Goal: Task Accomplishment & Management: Manage account settings

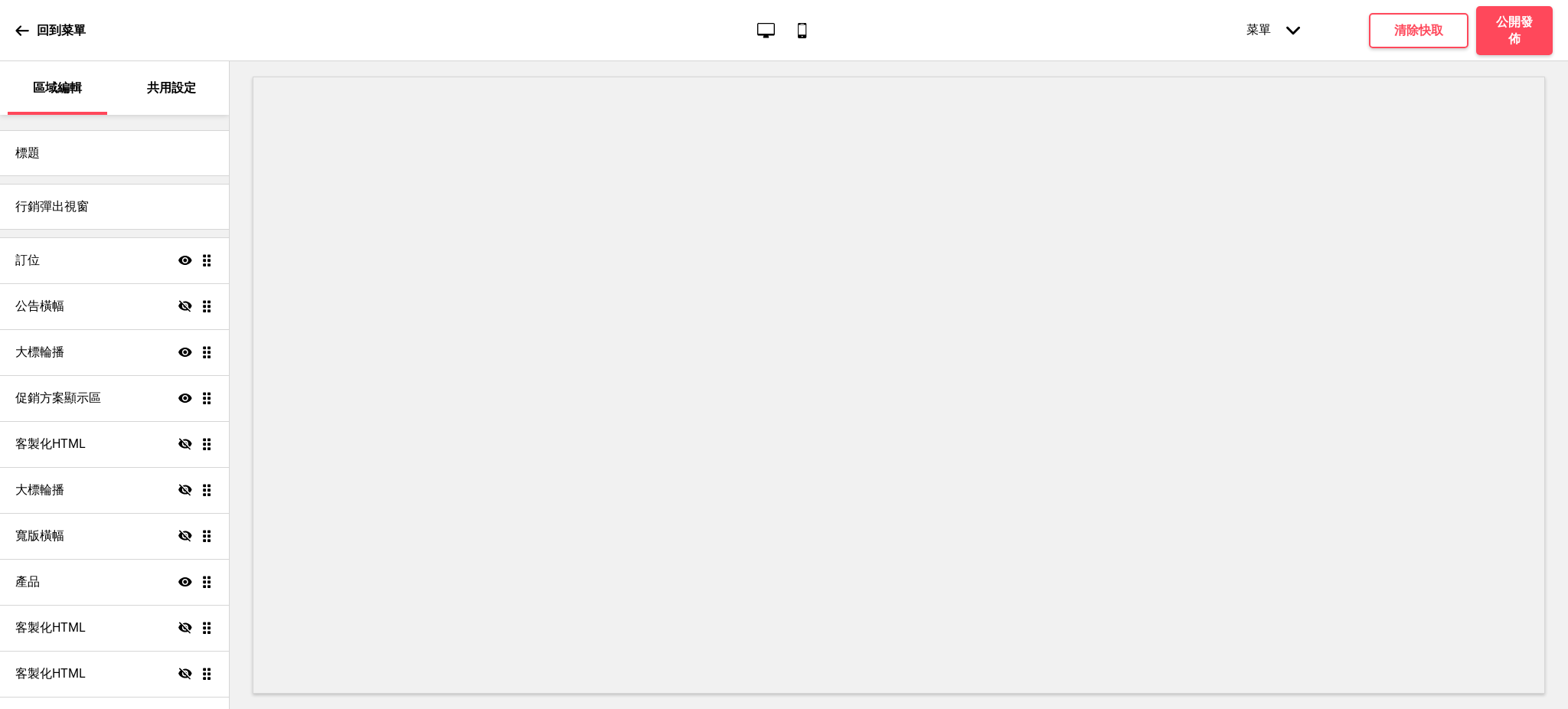
click at [1274, 40] on div "菜單 箭頭down" at bounding box center [1273, 30] width 84 height 47
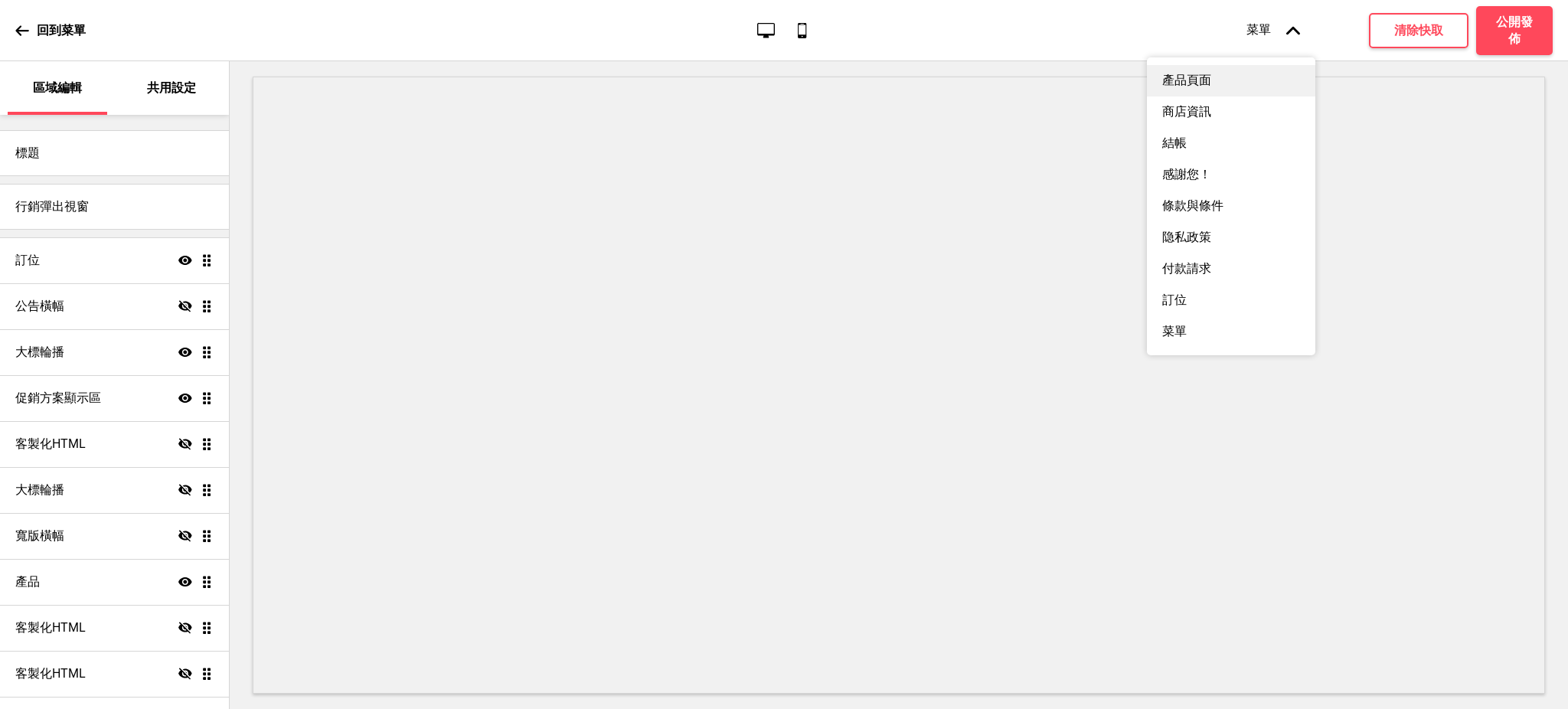
click at [1216, 92] on div "產品頁面" at bounding box center [1231, 81] width 168 height 31
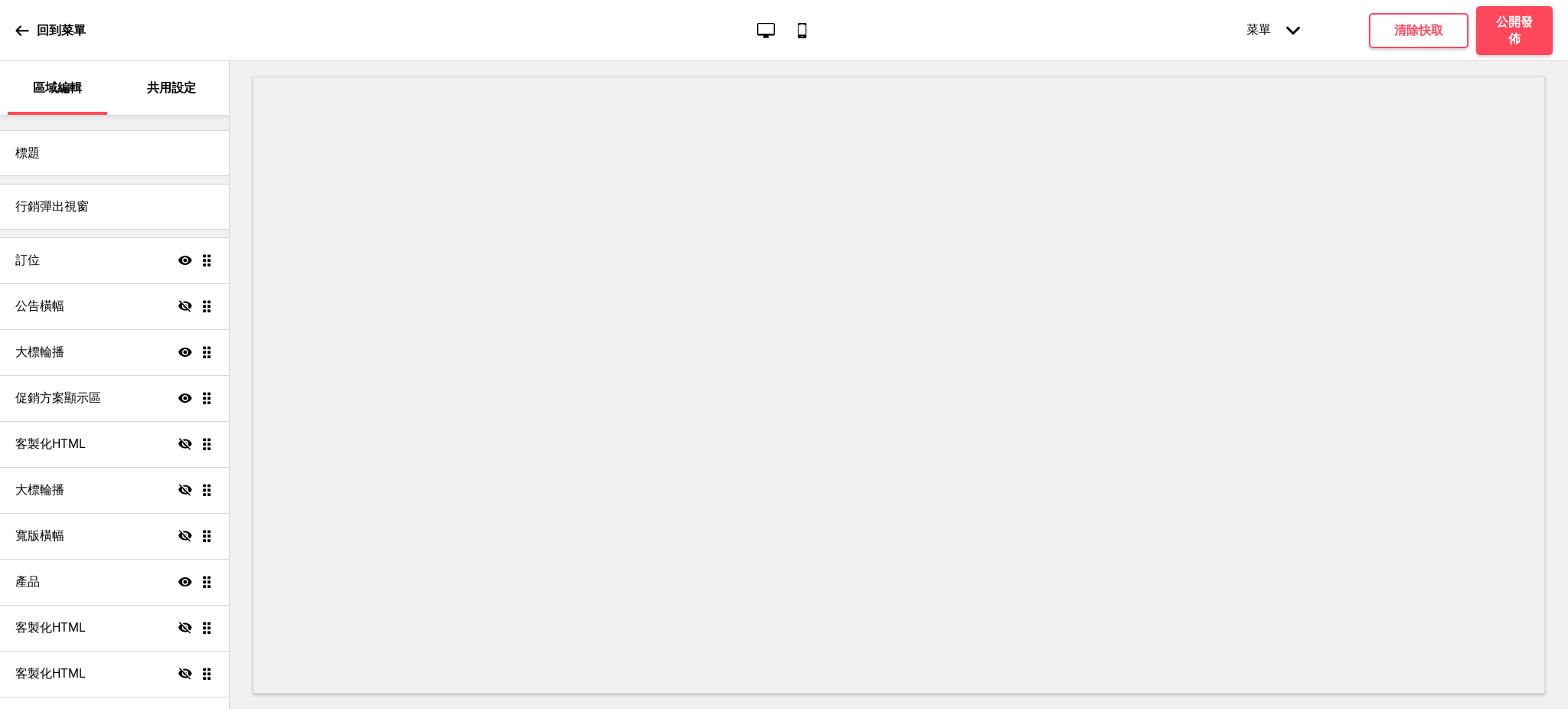
click at [175, 91] on p "共用設定" at bounding box center [171, 88] width 49 height 17
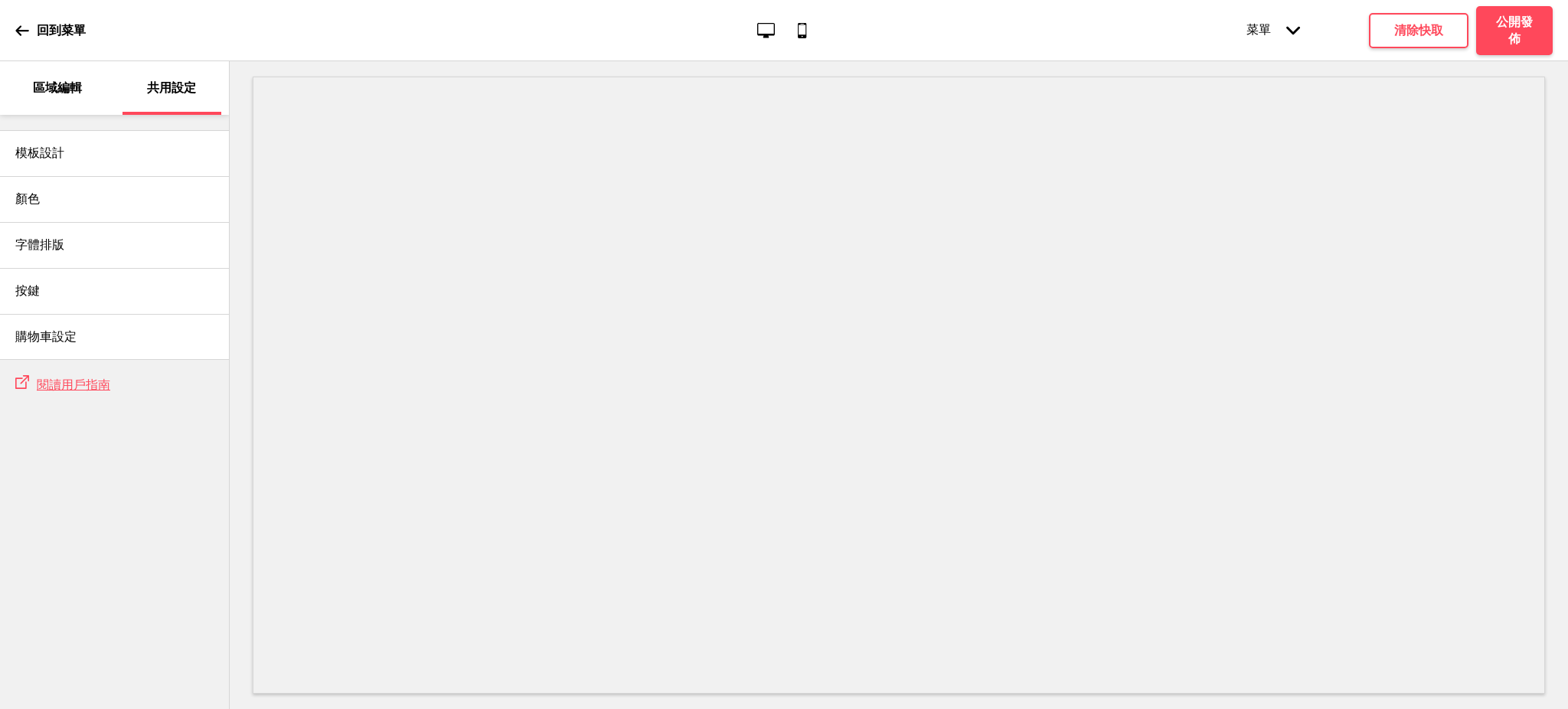
click at [53, 99] on div "區域編輯" at bounding box center [57, 88] width 99 height 54
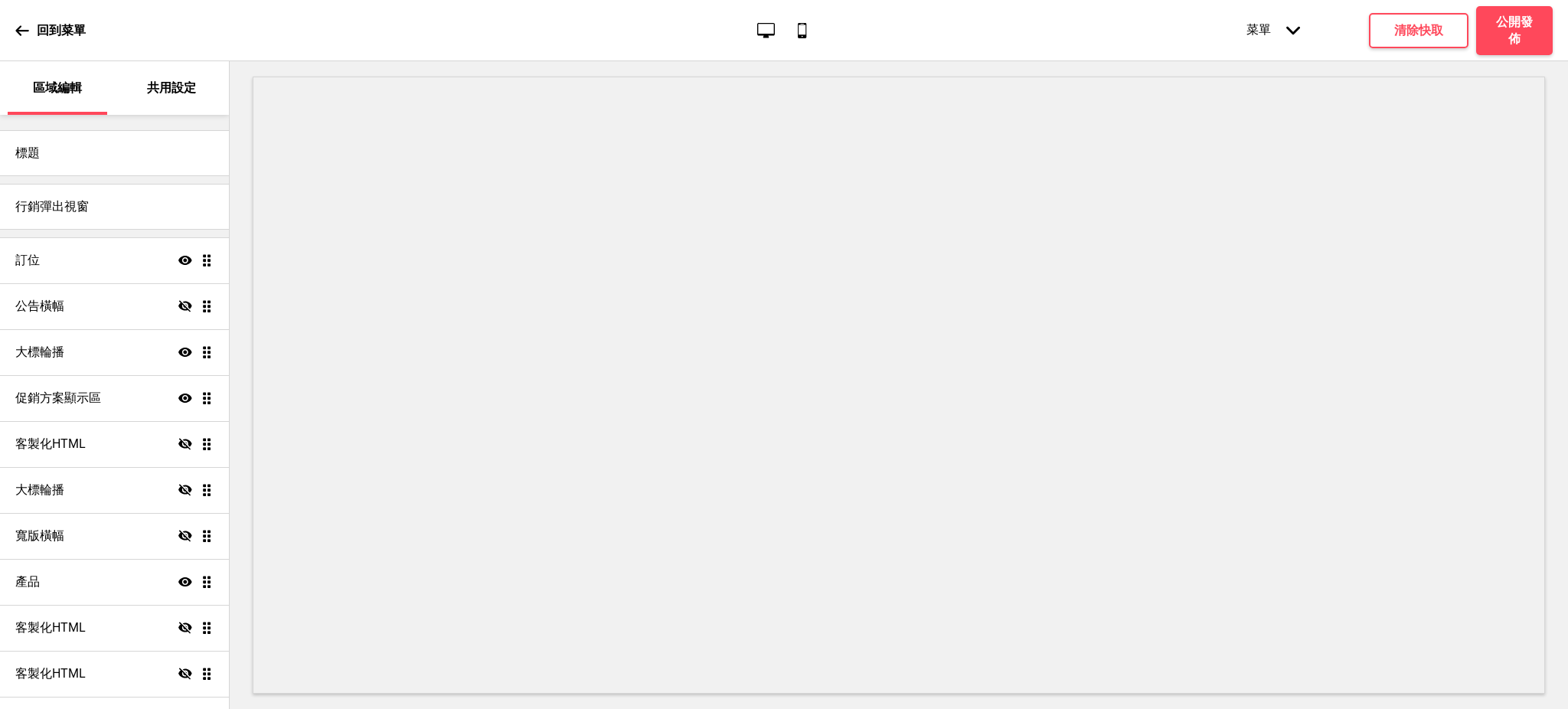
click at [1268, 37] on div "菜單 箭頭down" at bounding box center [1273, 30] width 84 height 47
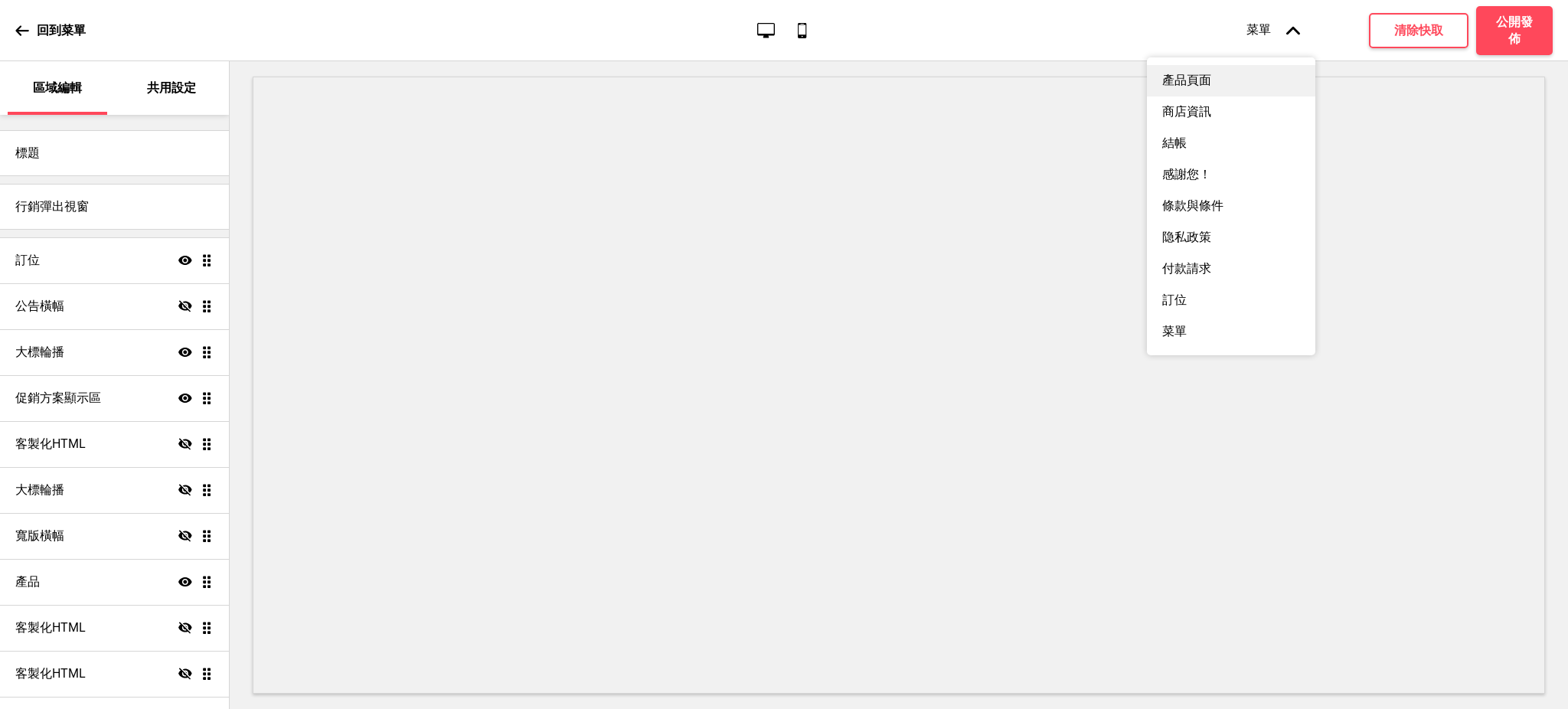
click at [1227, 83] on div "產品頁面" at bounding box center [1231, 81] width 168 height 31
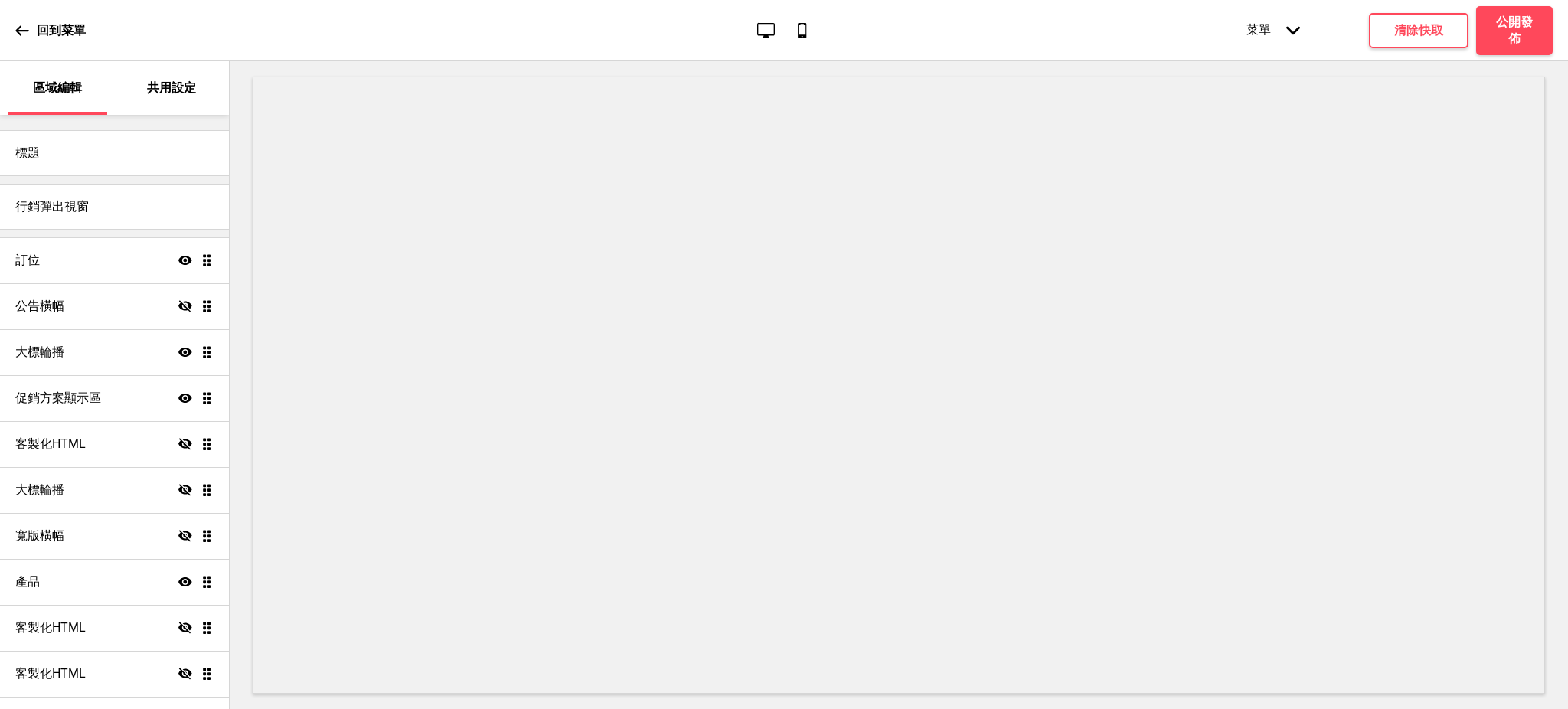
click at [1265, 34] on div "菜單 箭頭down" at bounding box center [1273, 30] width 84 height 47
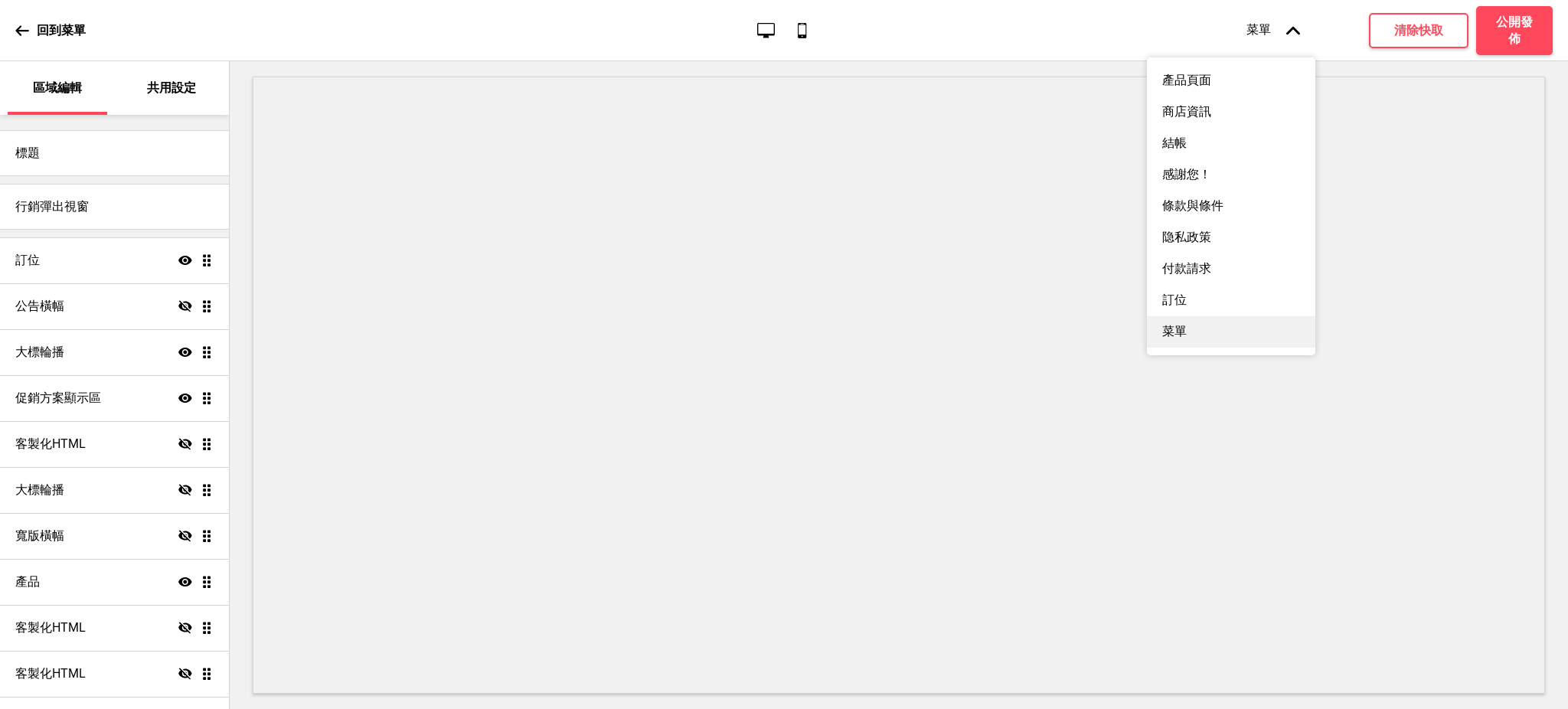
click at [1190, 335] on div "菜單" at bounding box center [1231, 332] width 168 height 31
click at [1232, 85] on div "產品頁面" at bounding box center [1231, 81] width 168 height 31
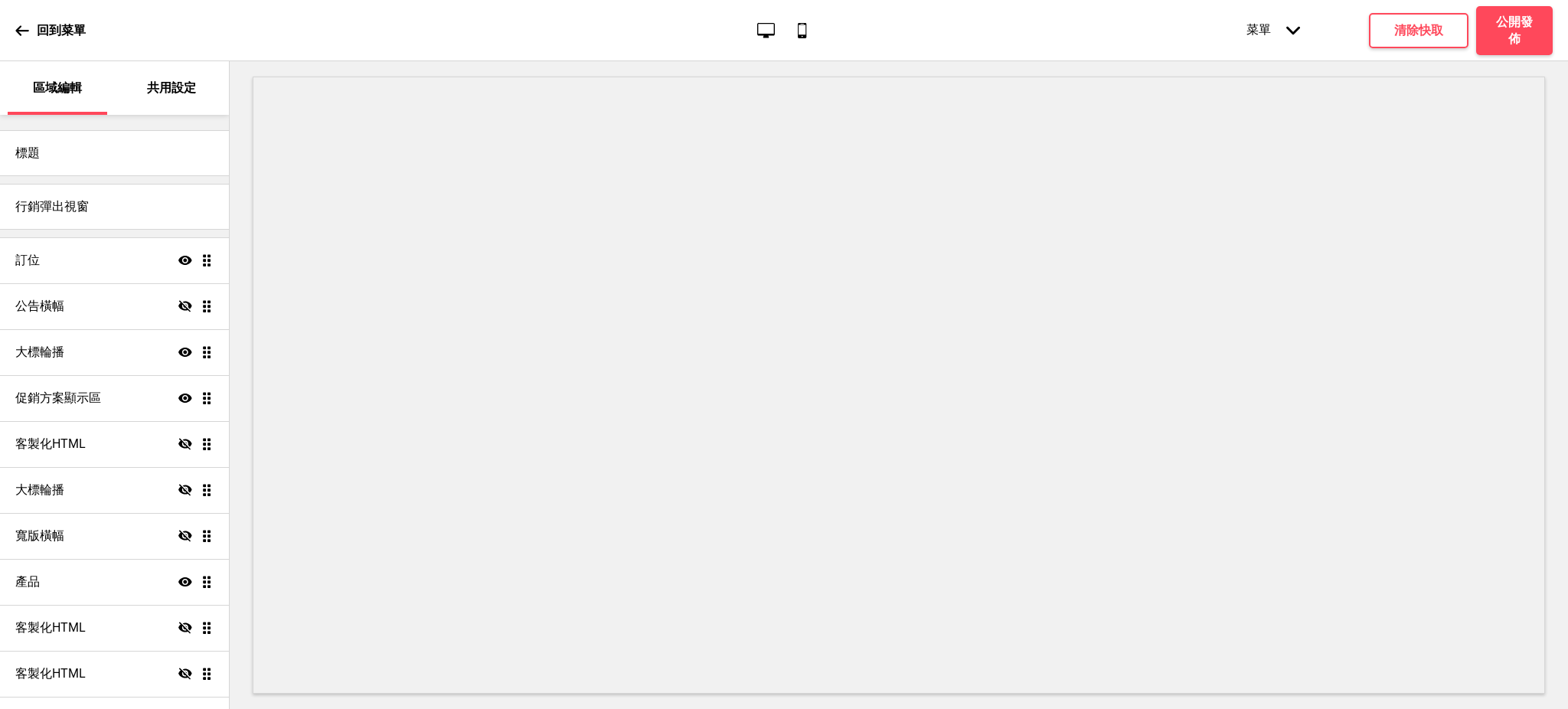
click at [1278, 48] on div "菜單 箭頭down" at bounding box center [1273, 30] width 84 height 47
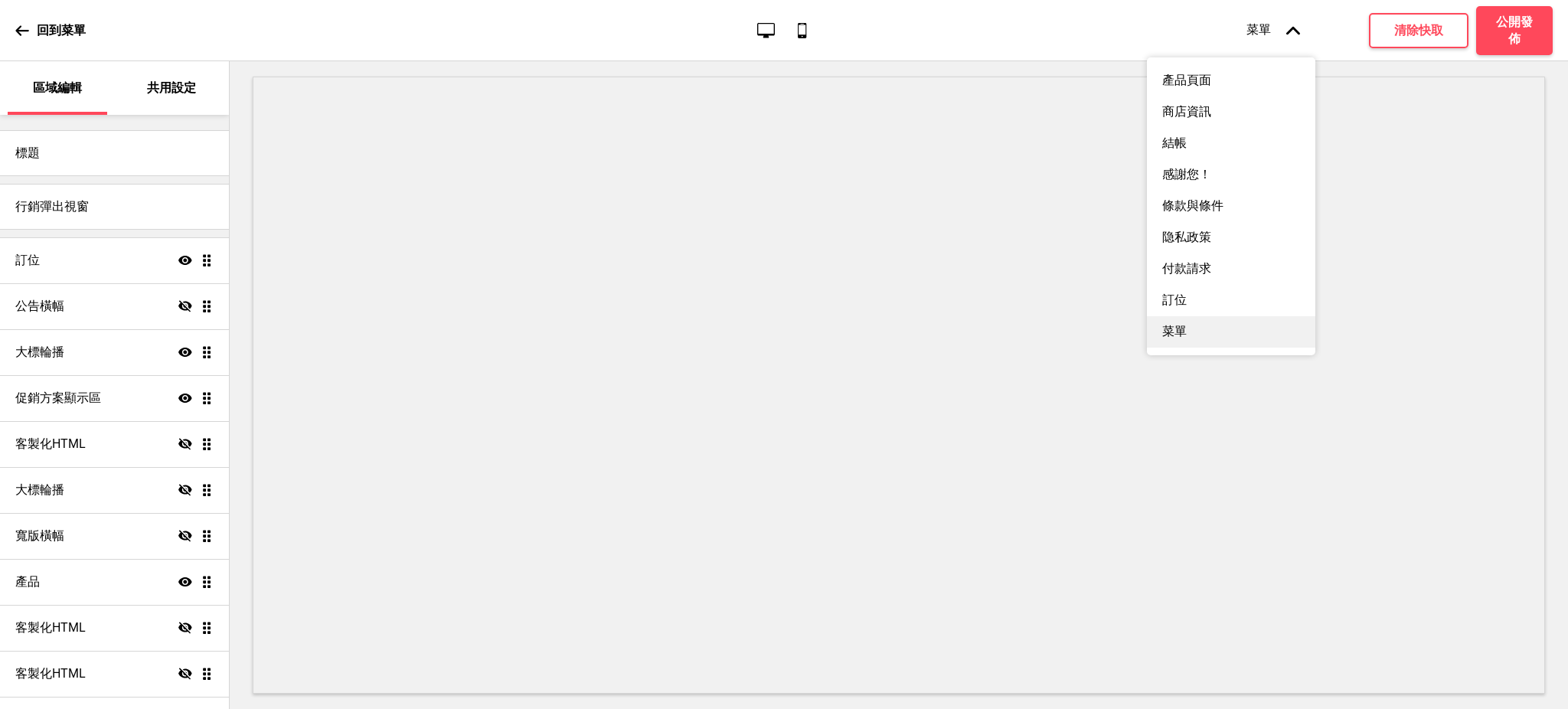
click at [1197, 333] on div "菜單" at bounding box center [1231, 332] width 168 height 31
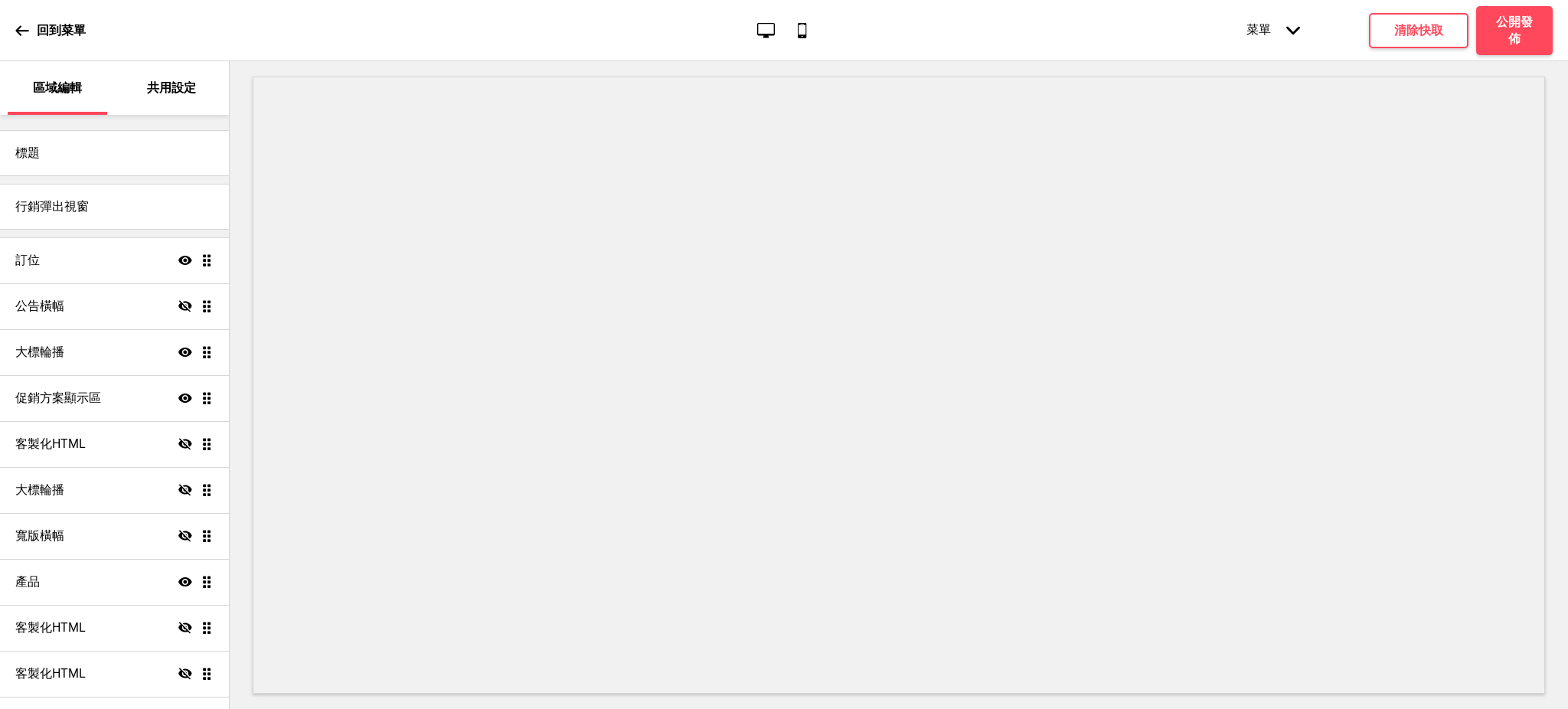
click at [1254, 7] on div "菜單 箭頭down" at bounding box center [1273, 30] width 84 height 47
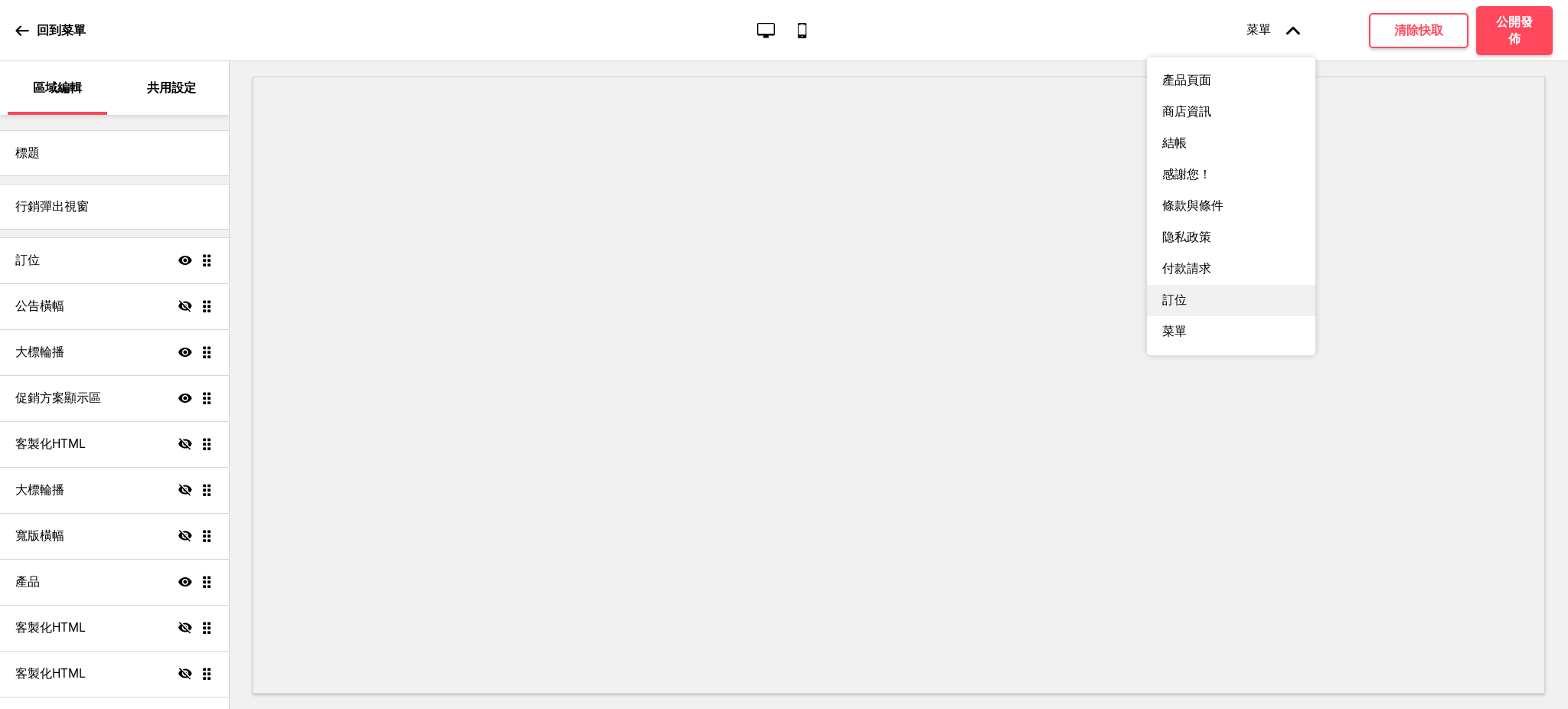
click at [1192, 291] on div "訂位" at bounding box center [1231, 300] width 168 height 31
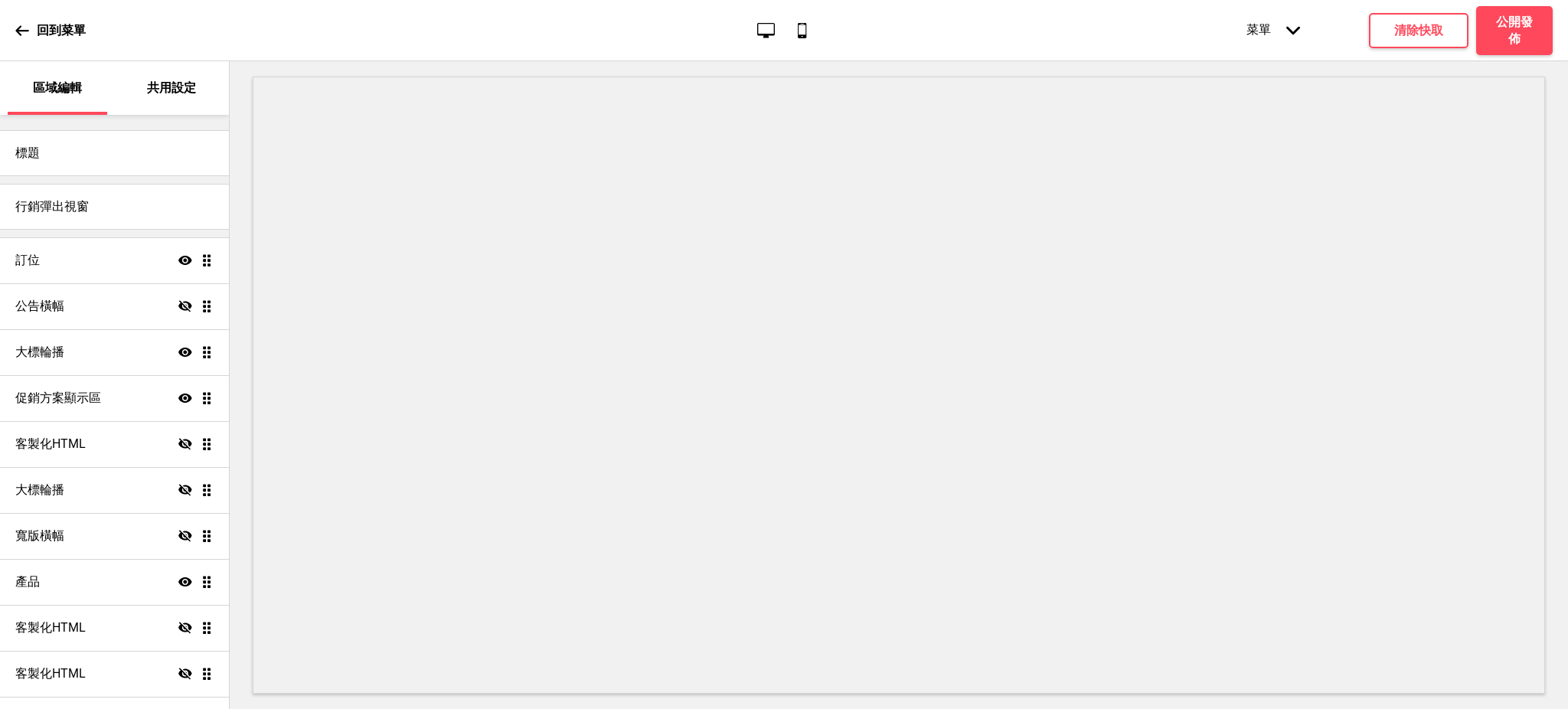
click at [1269, 28] on div "菜單 箭頭down" at bounding box center [1273, 30] width 84 height 47
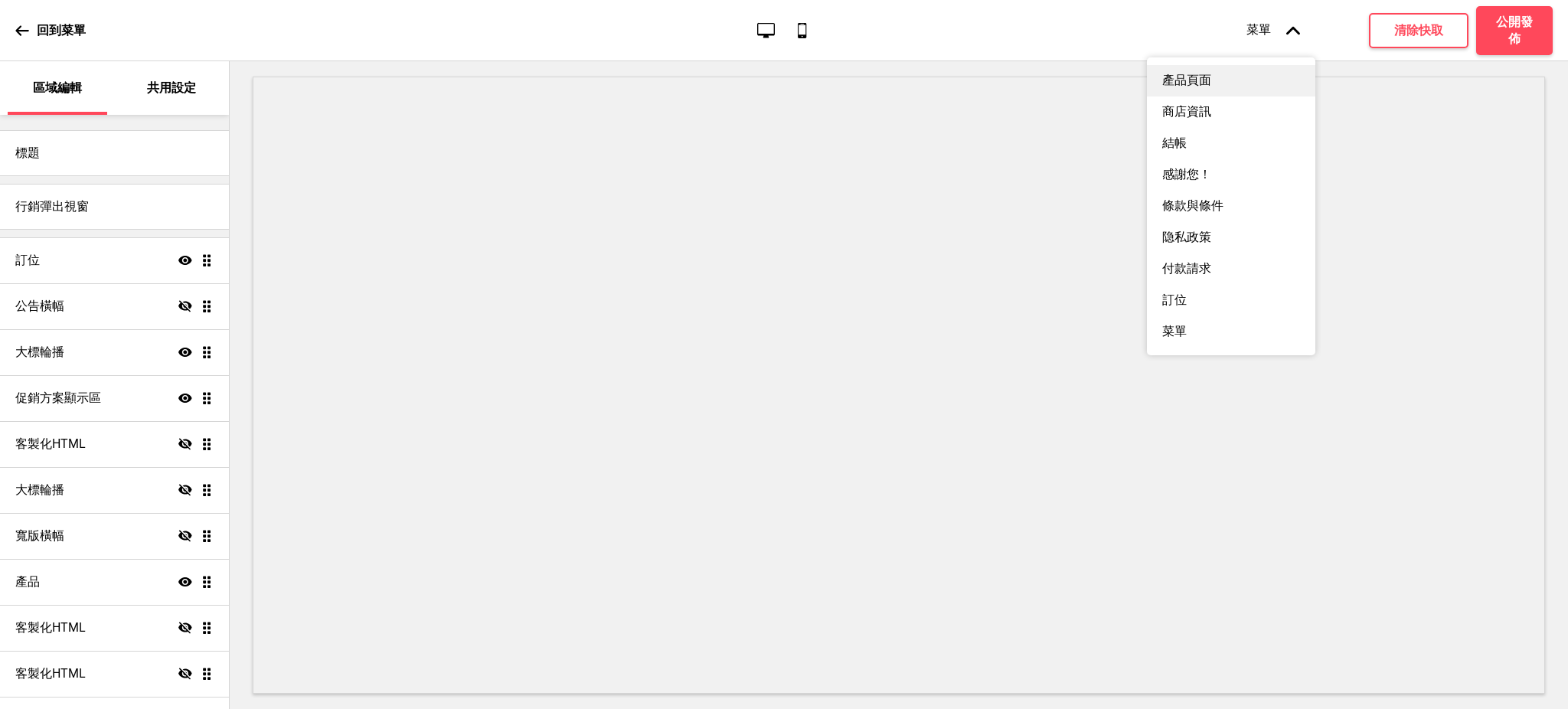
click at [1254, 71] on div "產品頁面" at bounding box center [1231, 81] width 168 height 31
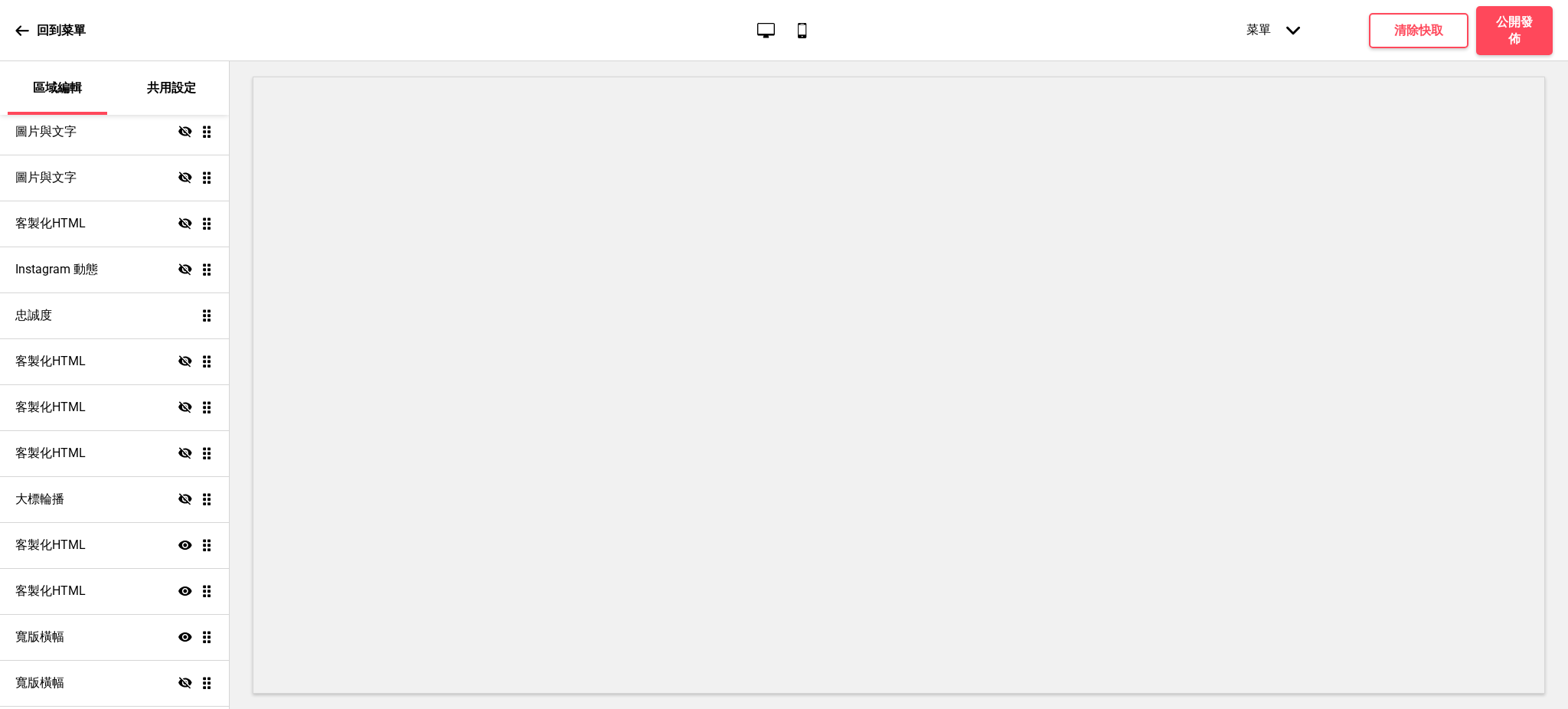
scroll to position [1051, 0]
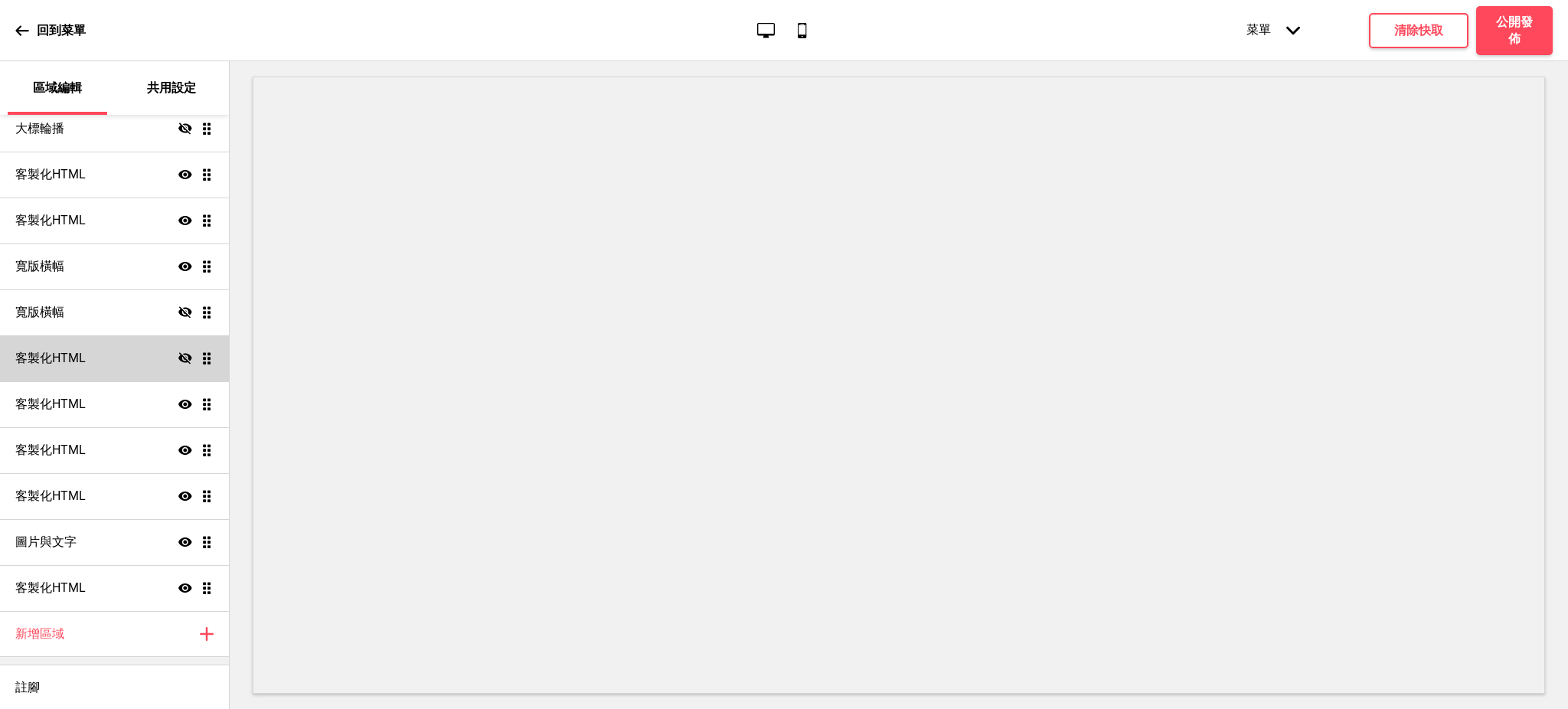
click at [108, 347] on div "客製化HTML 隱藏 拖曳" at bounding box center [114, 358] width 228 height 46
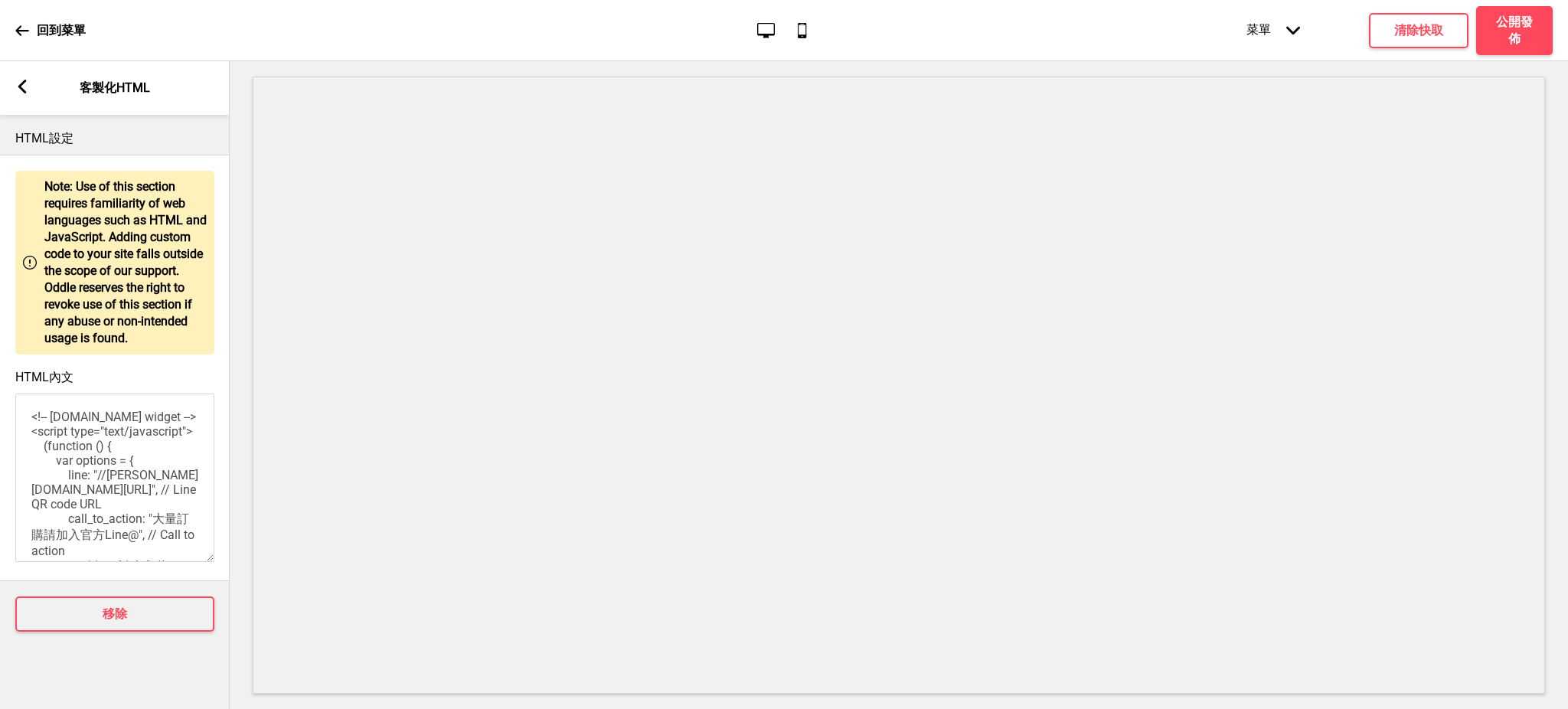
click at [24, 83] on rect at bounding box center [22, 86] width 13 height 13
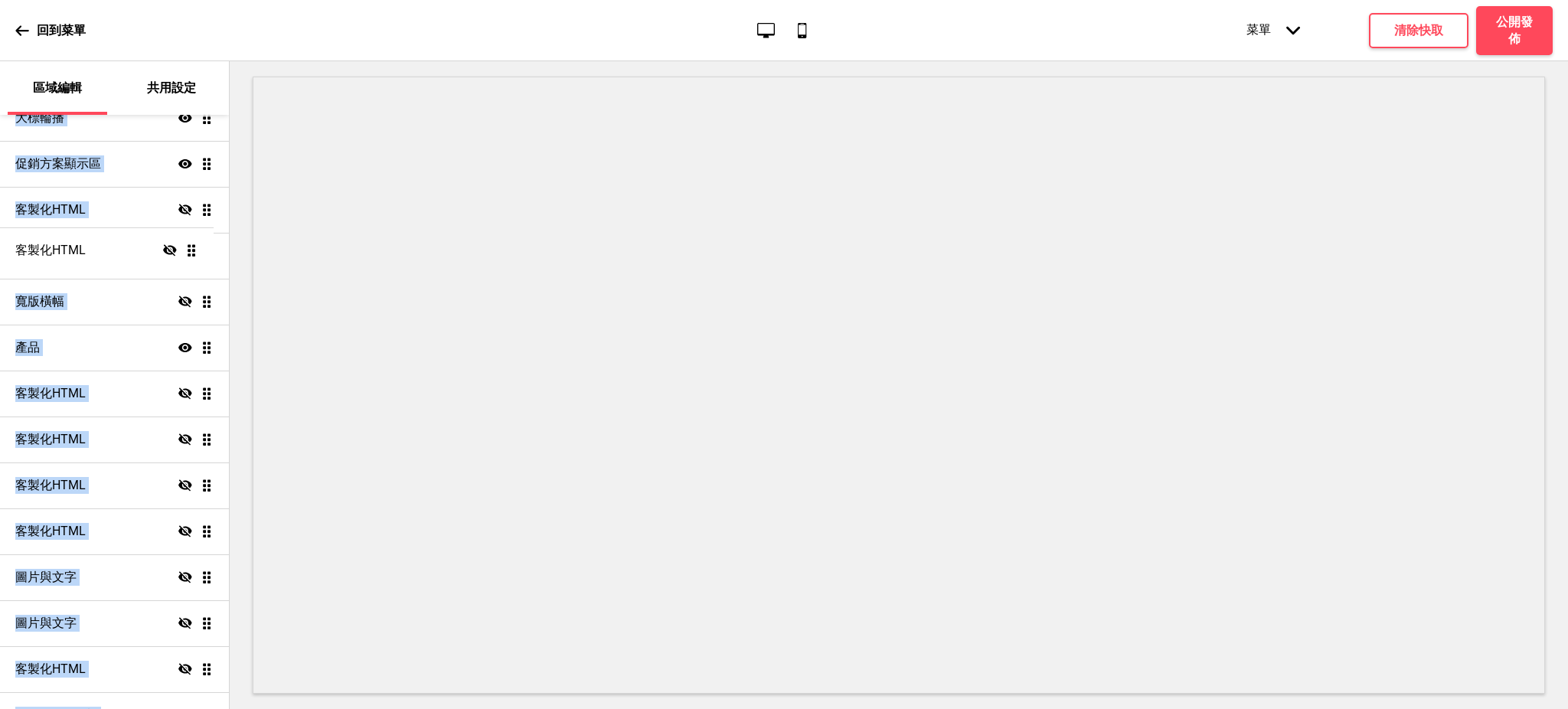
scroll to position [0, 0]
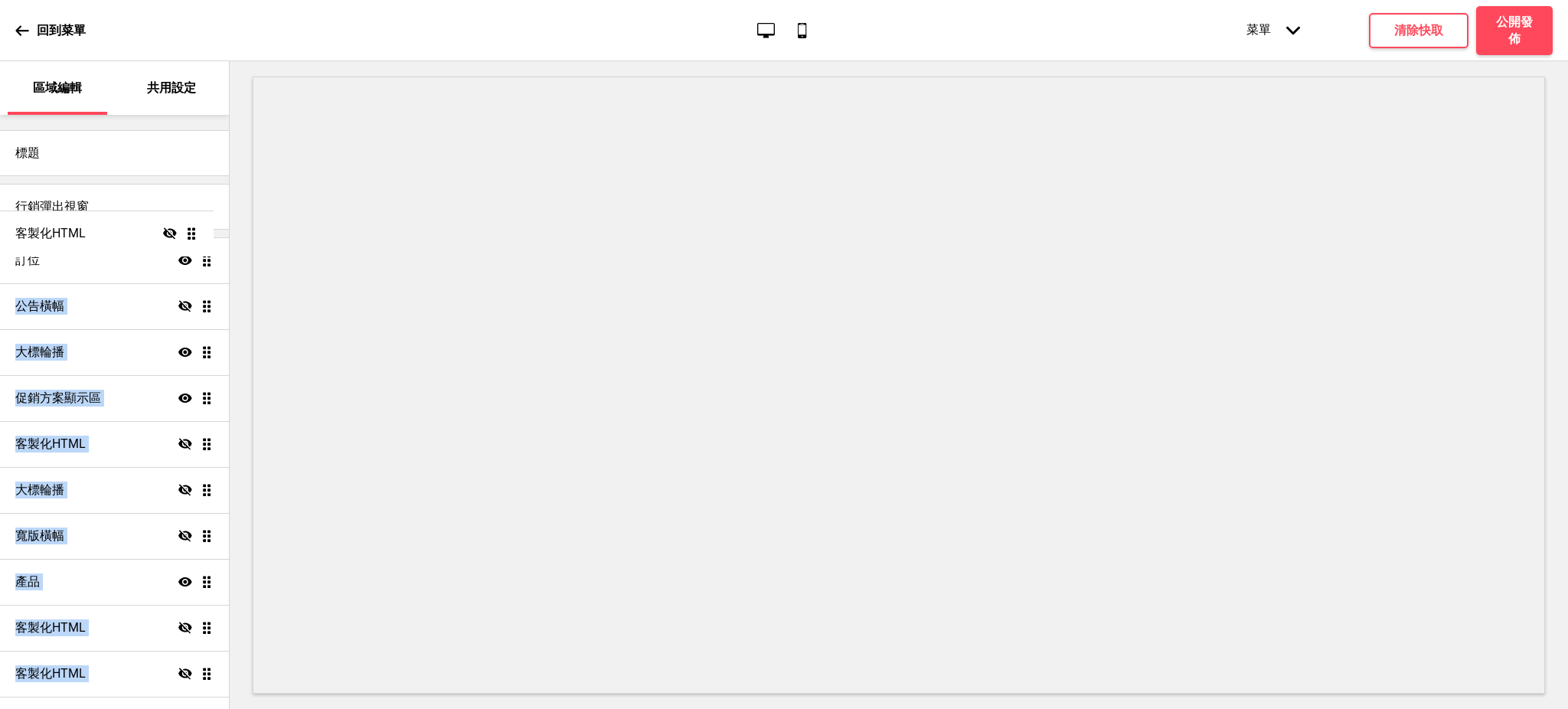
drag, startPoint x: 192, startPoint y: 355, endPoint x: 209, endPoint y: 230, distance: 126.2
click at [178, 307] on icon at bounding box center [185, 306] width 13 height 12
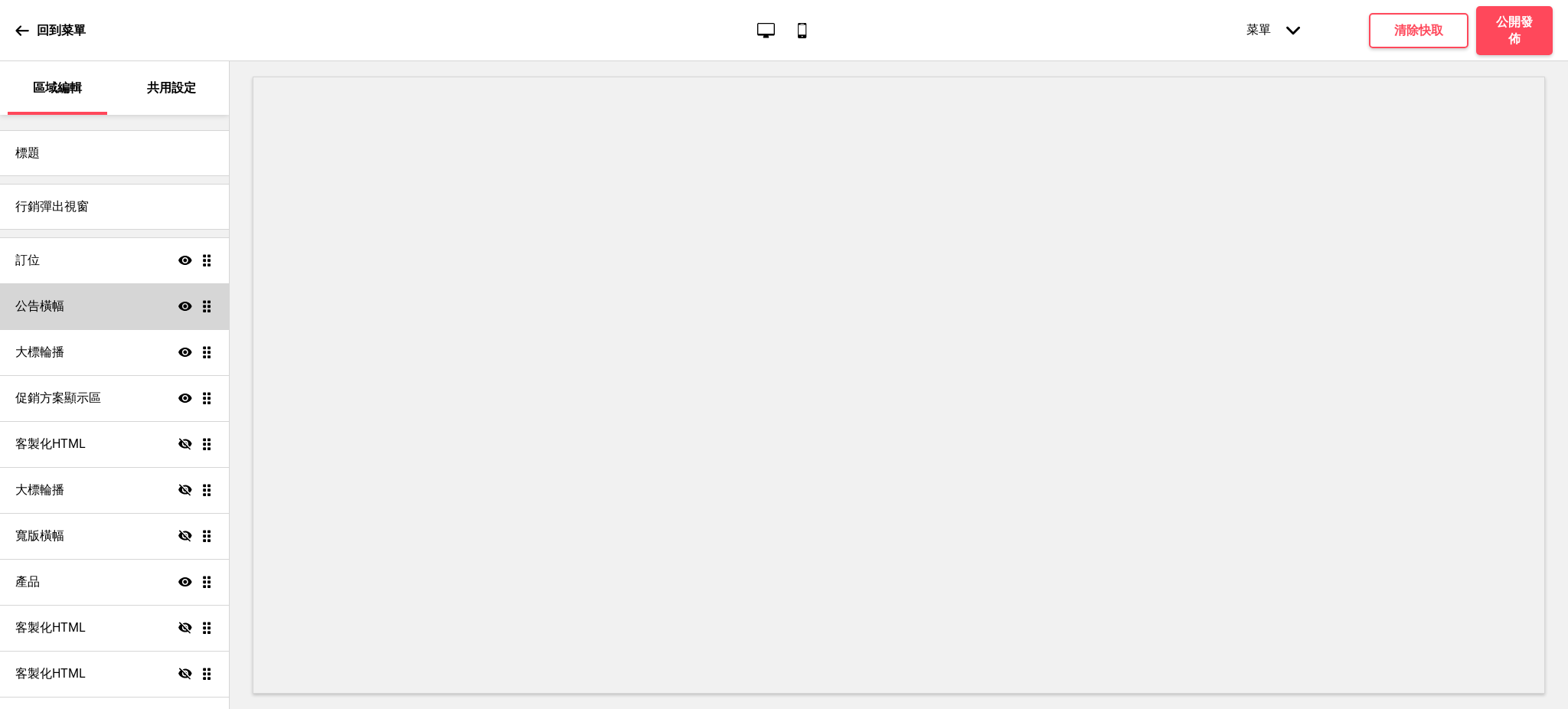
click at [178, 306] on icon "顯示" at bounding box center [185, 306] width 13 height 13
click at [117, 315] on div "公告橫幅 隱藏 拖曳" at bounding box center [114, 306] width 228 height 46
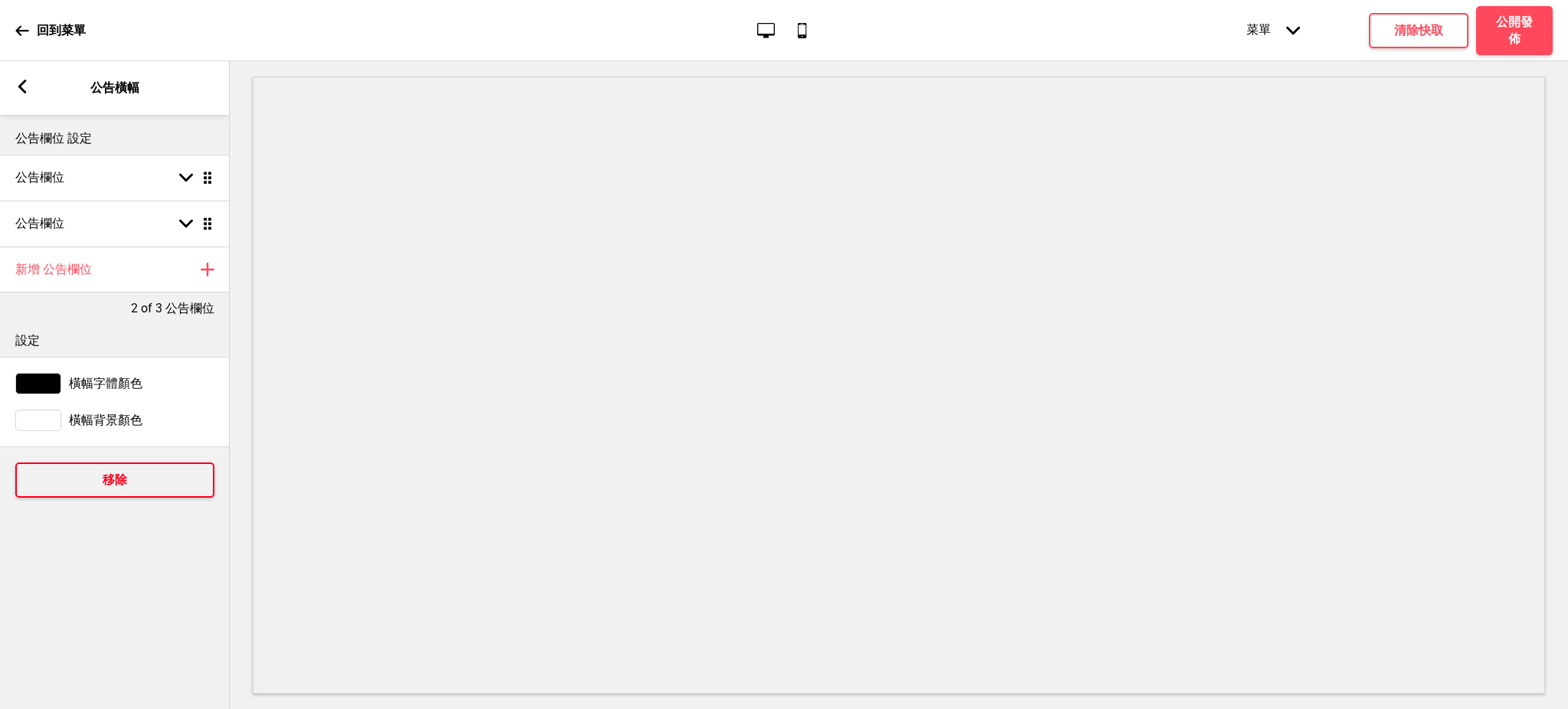
click at [100, 481] on button "移除" at bounding box center [115, 480] width 199 height 35
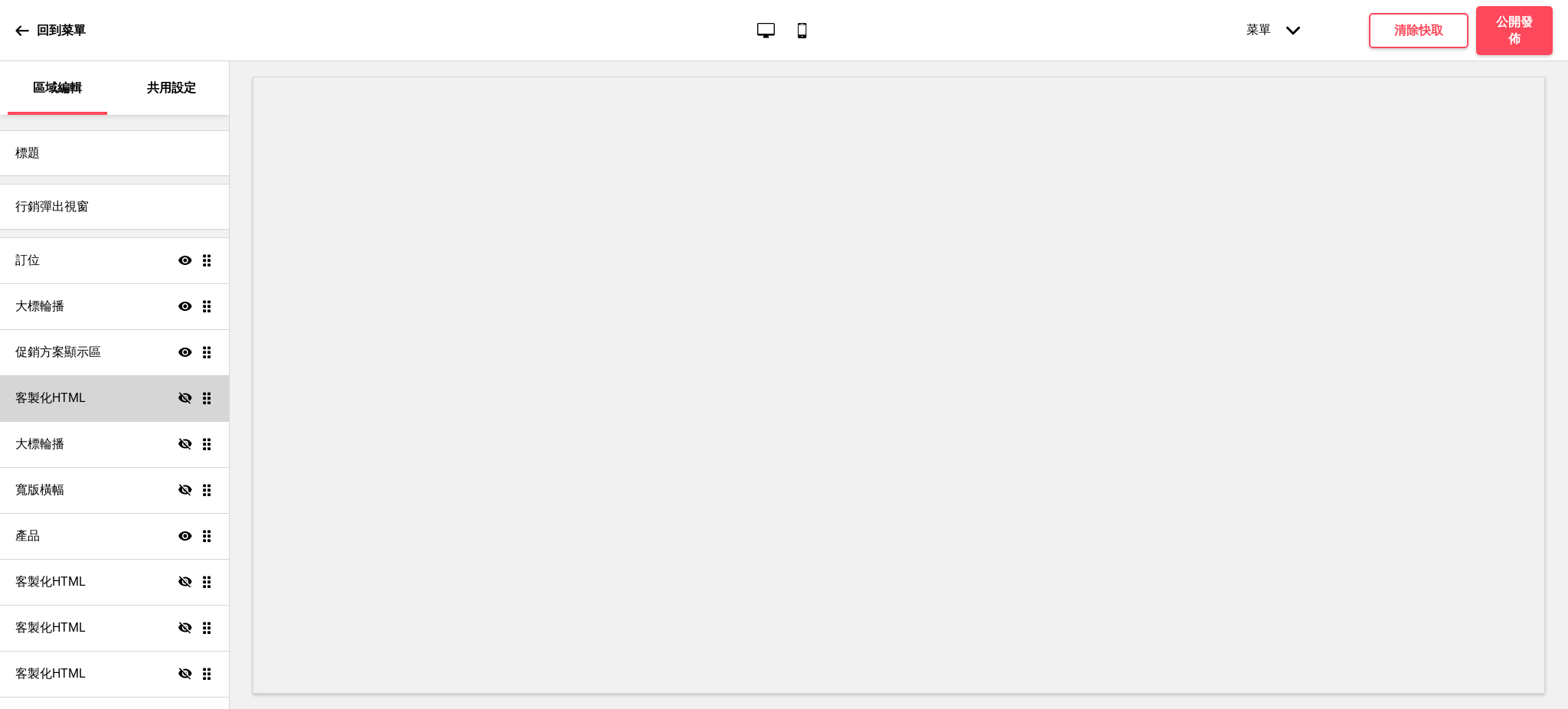
click at [178, 393] on icon at bounding box center [185, 397] width 13 height 12
click at [178, 393] on icon at bounding box center [185, 398] width 13 height 9
click at [178, 350] on icon "顯示" at bounding box center [185, 351] width 13 height 13
click at [178, 350] on icon at bounding box center [185, 351] width 13 height 12
click at [178, 393] on icon "隱藏" at bounding box center [185, 398] width 13 height 13
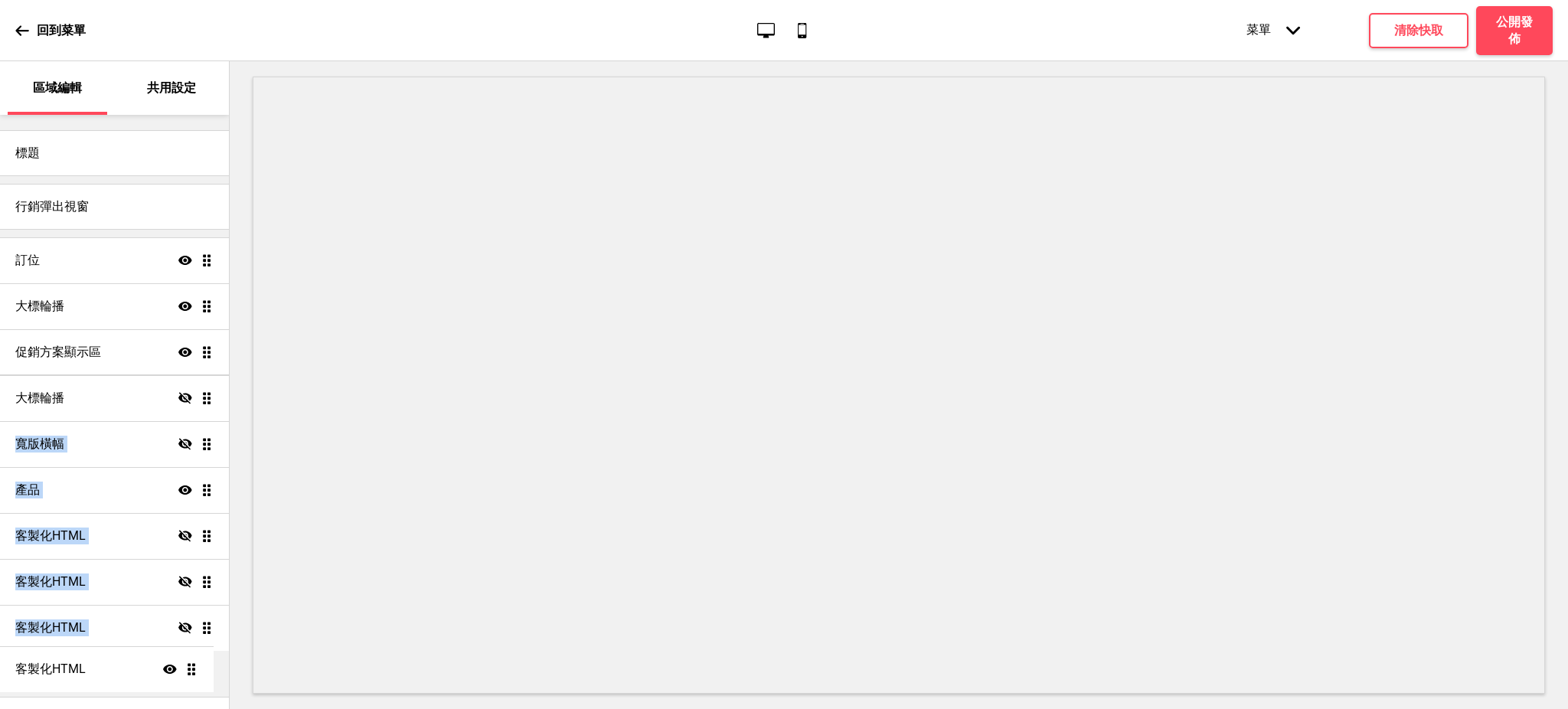
drag, startPoint x: 188, startPoint y: 393, endPoint x: 193, endPoint y: 665, distance: 272.0
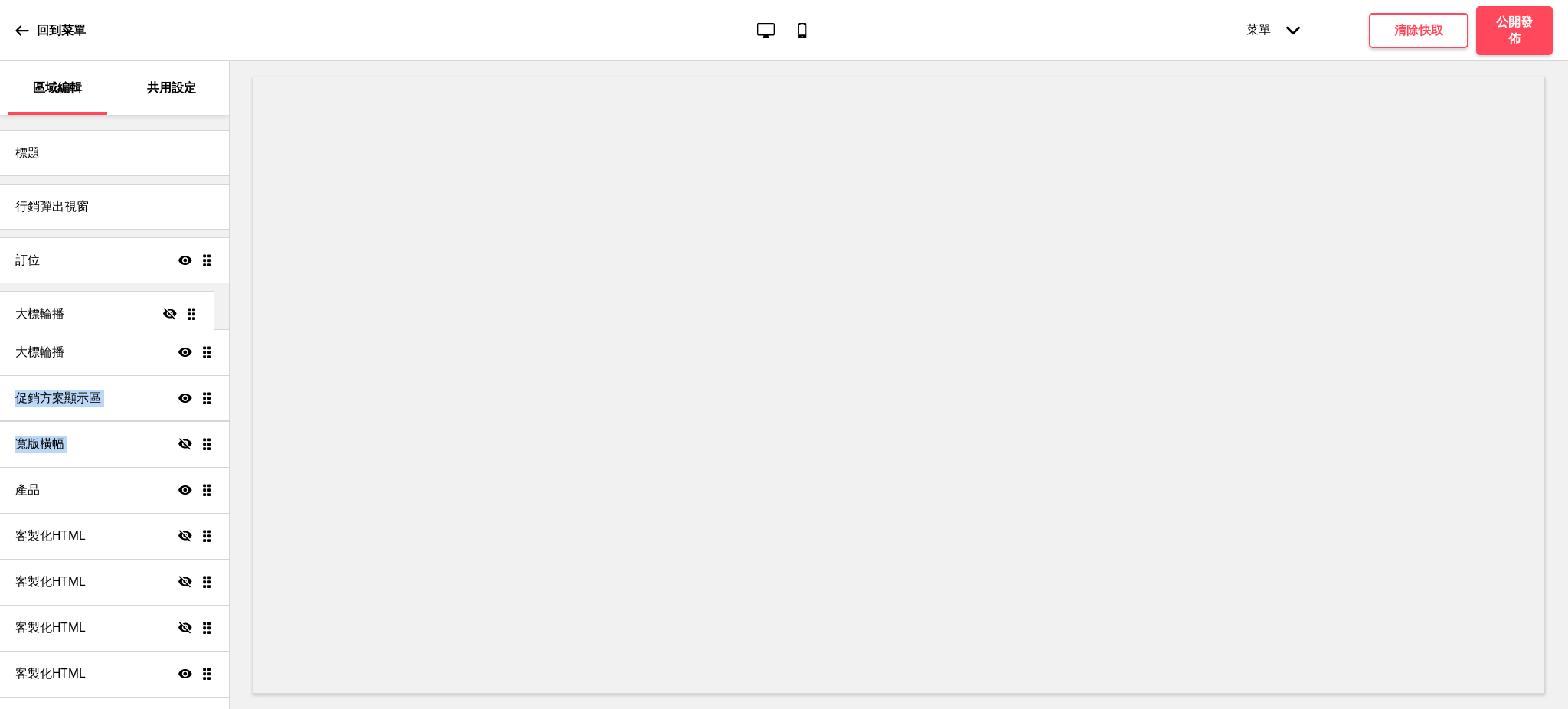
drag, startPoint x: 191, startPoint y: 397, endPoint x: 197, endPoint y: 313, distance: 84.2
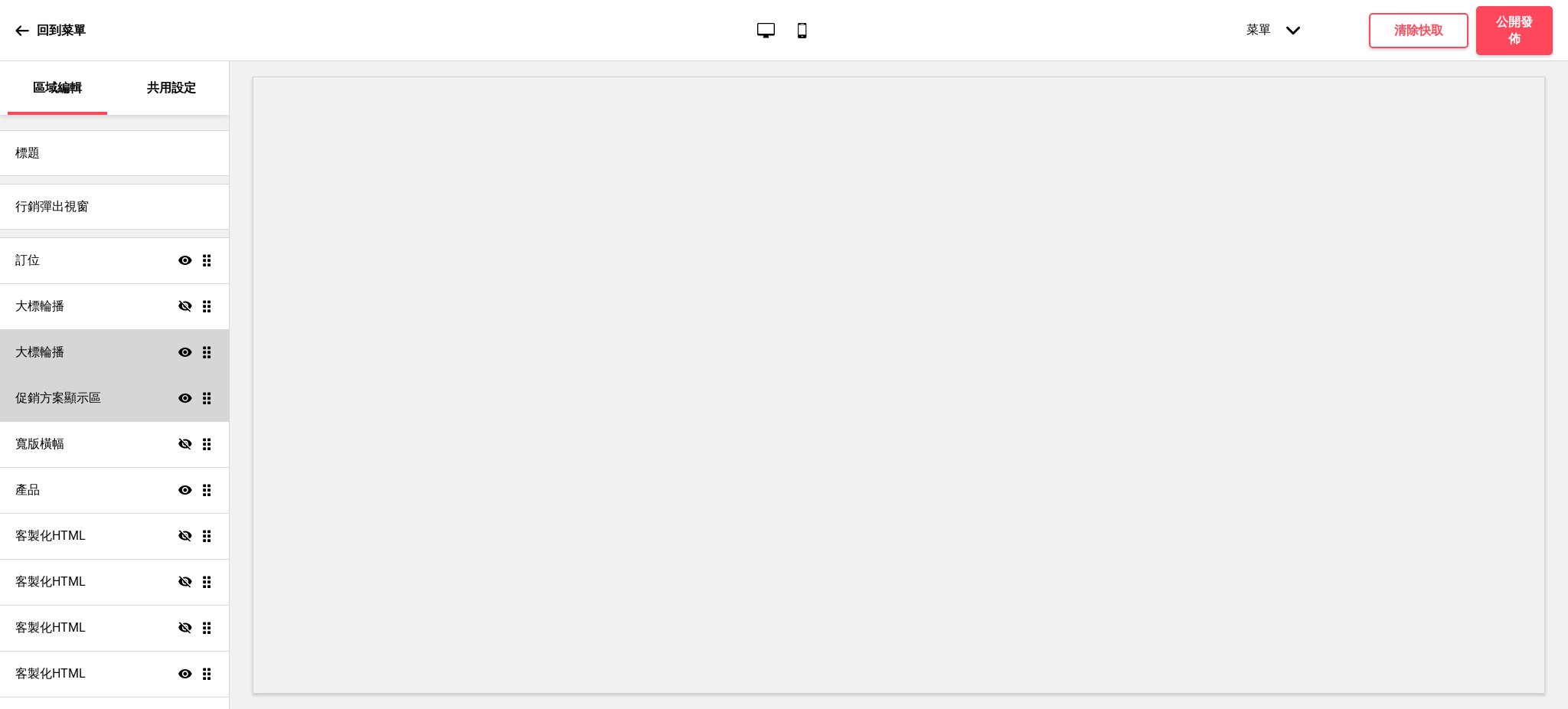
click at [155, 303] on div "大標輪播 隱藏 拖曳" at bounding box center [114, 306] width 228 height 46
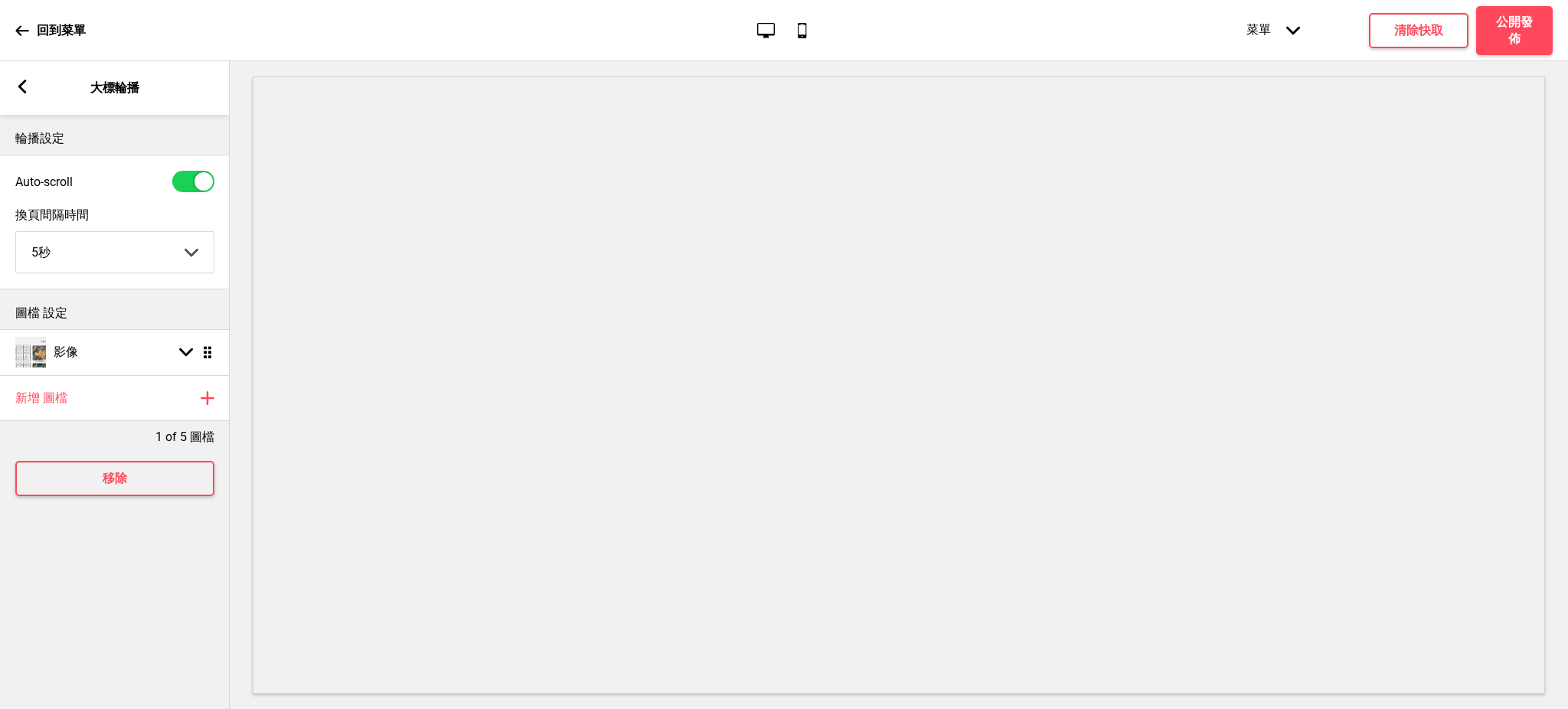
click at [26, 92] on icon at bounding box center [22, 86] width 8 height 13
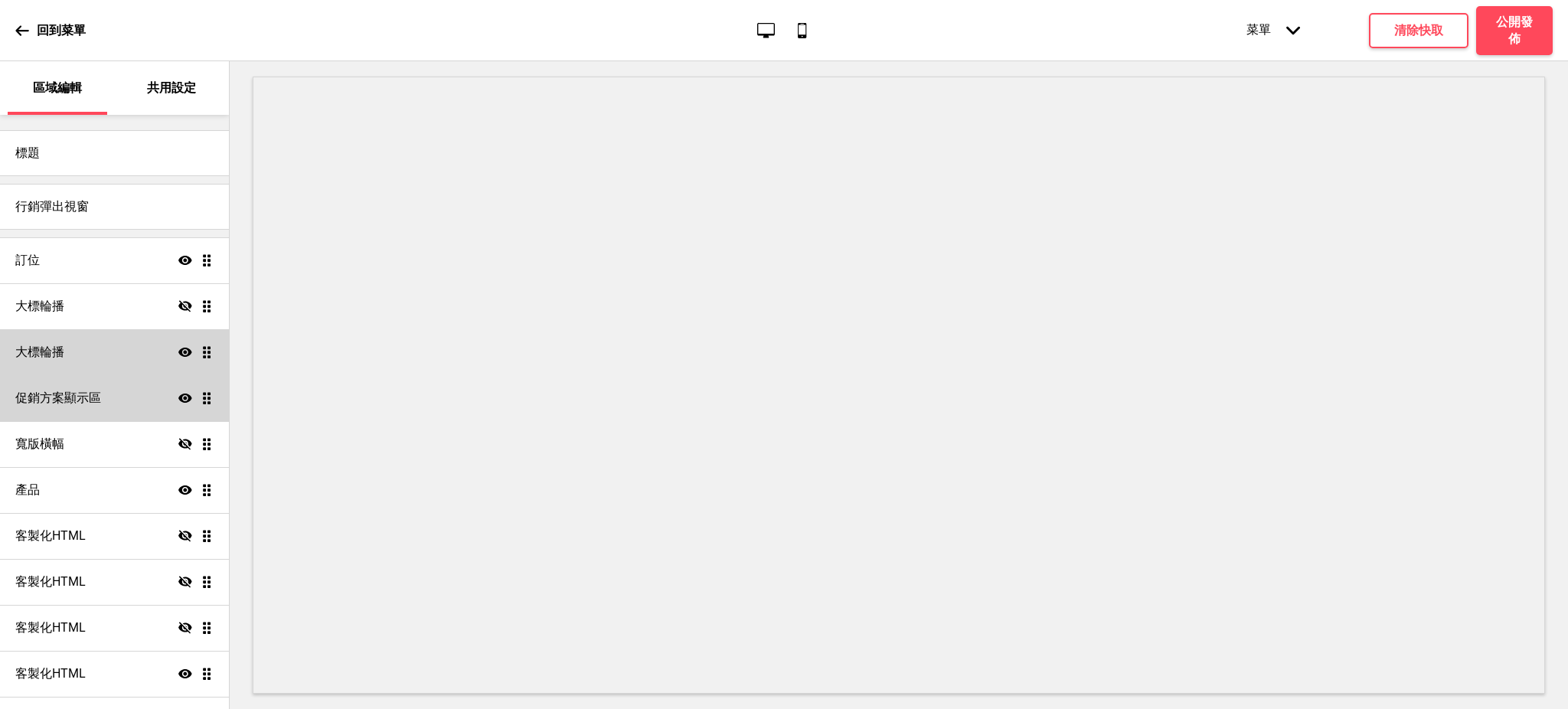
click at [178, 305] on icon "隱藏" at bounding box center [185, 306] width 13 height 13
click at [127, 306] on div "大標輪播 顯示 拖曳" at bounding box center [114, 306] width 228 height 46
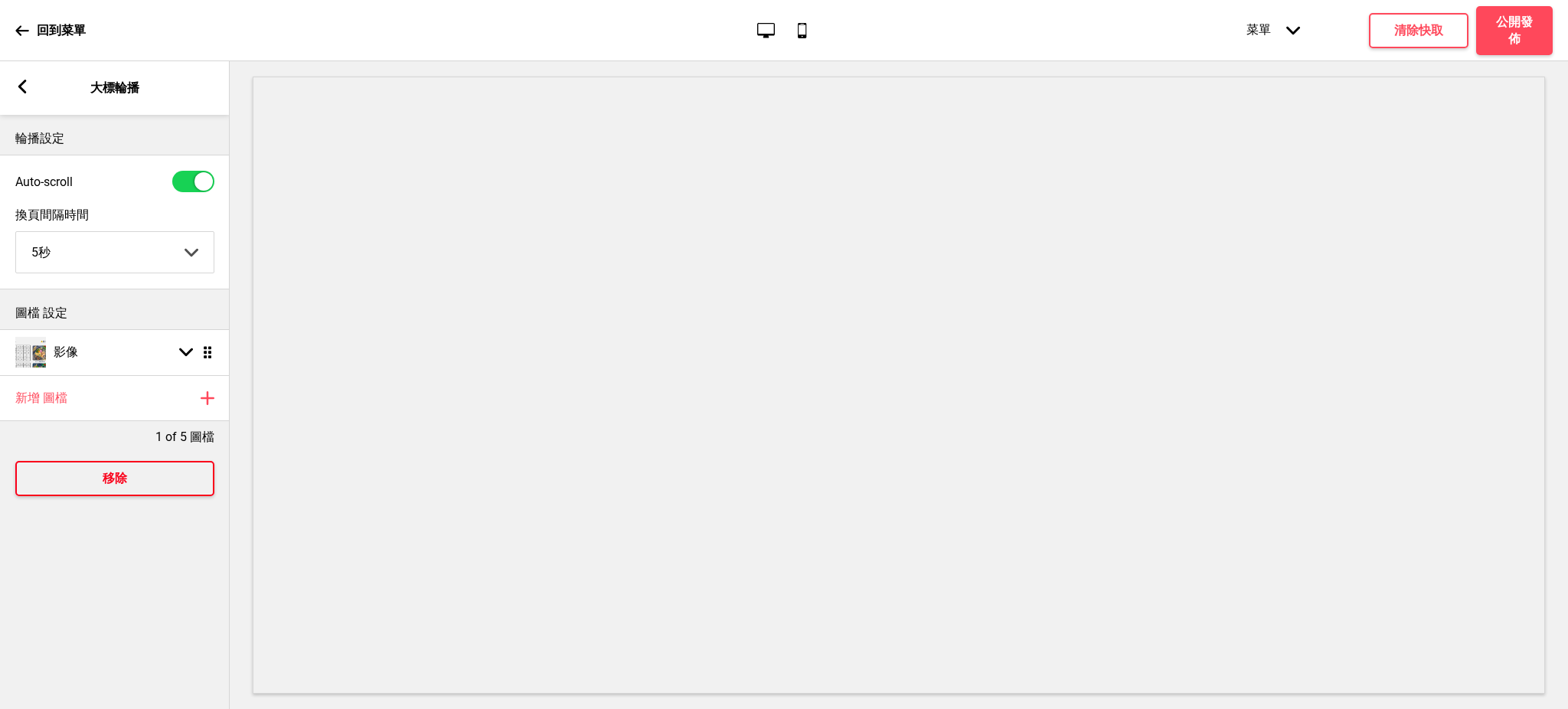
click at [107, 481] on h4 "移除" at bounding box center [114, 479] width 24 height 17
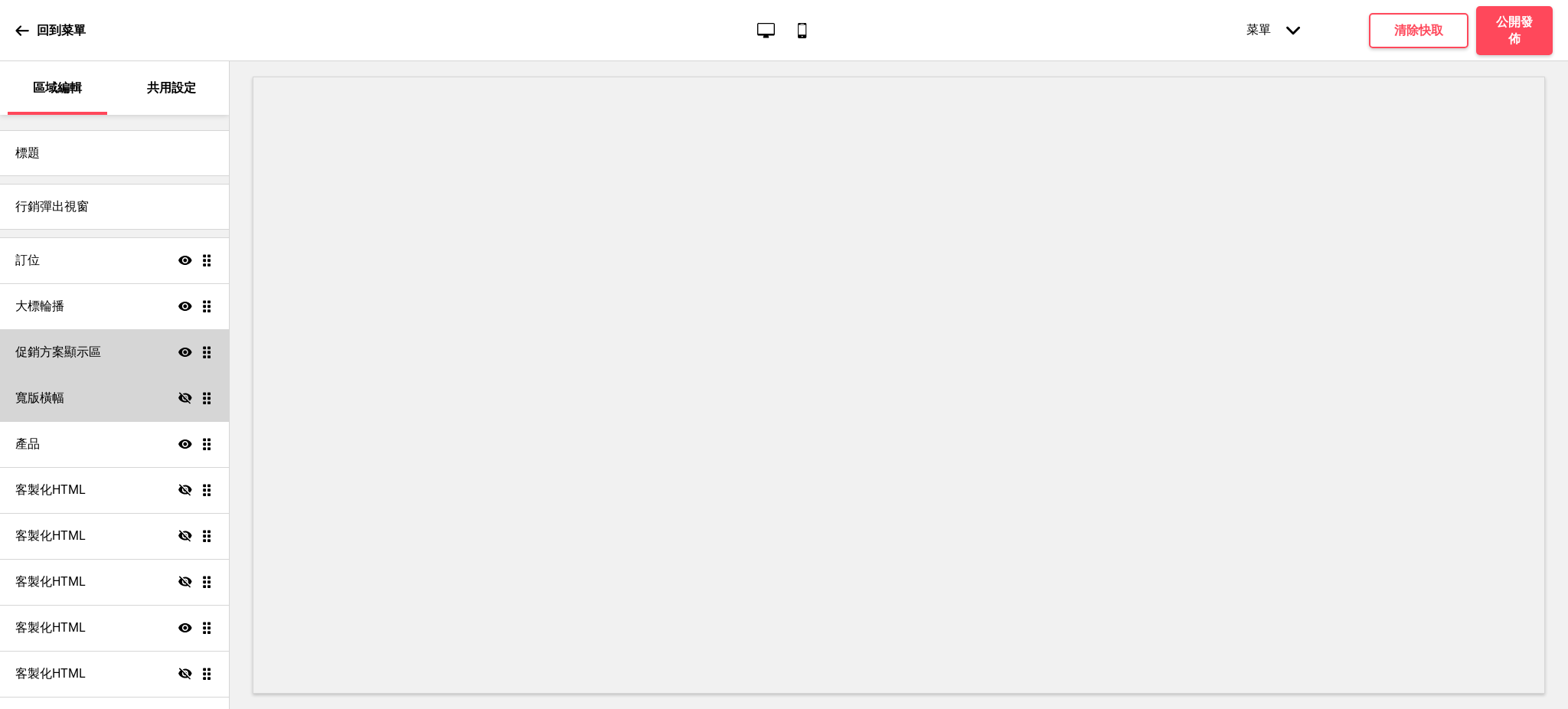
click at [178, 397] on icon "隱藏" at bounding box center [185, 398] width 13 height 13
click at [125, 392] on div "寬版橫幅 顯示 拖曳" at bounding box center [114, 398] width 228 height 46
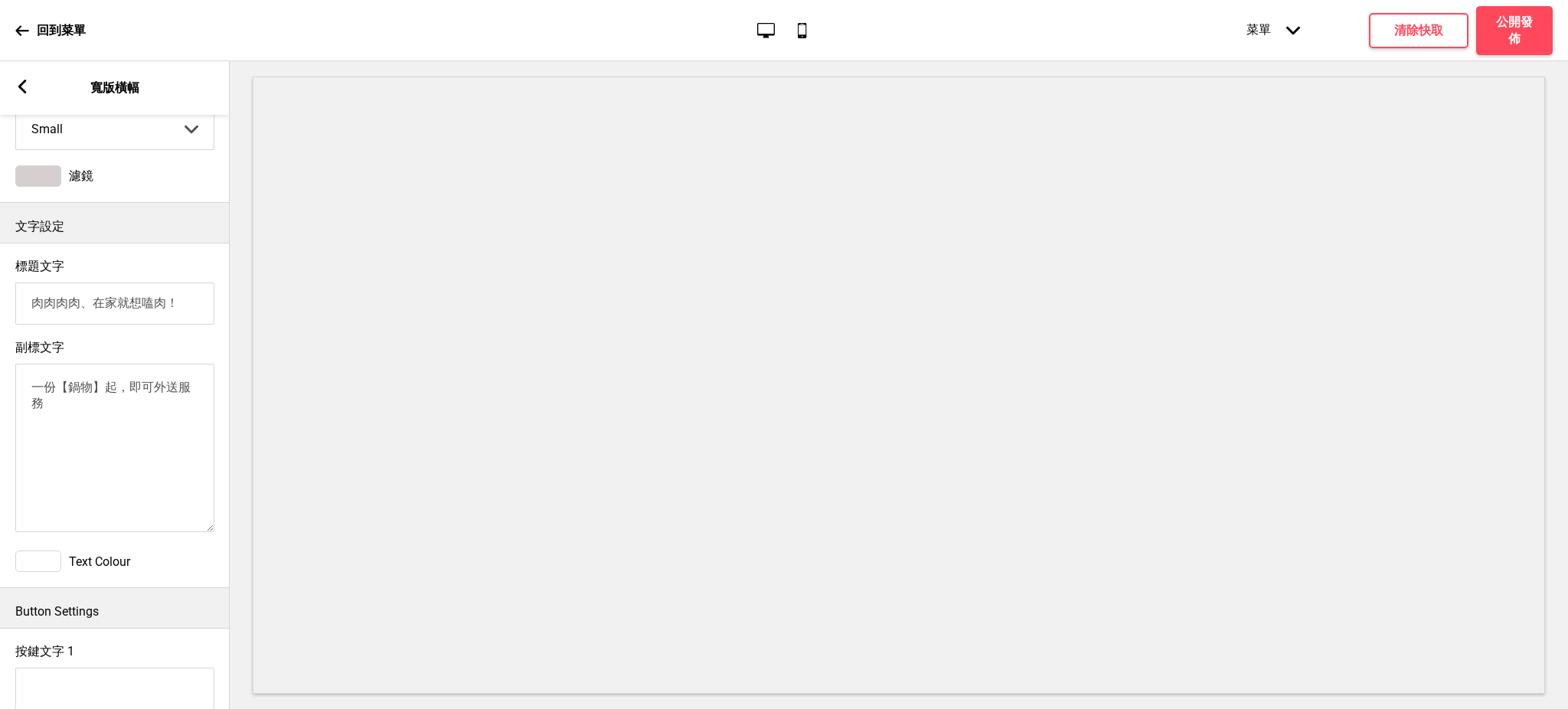
scroll to position [680, 0]
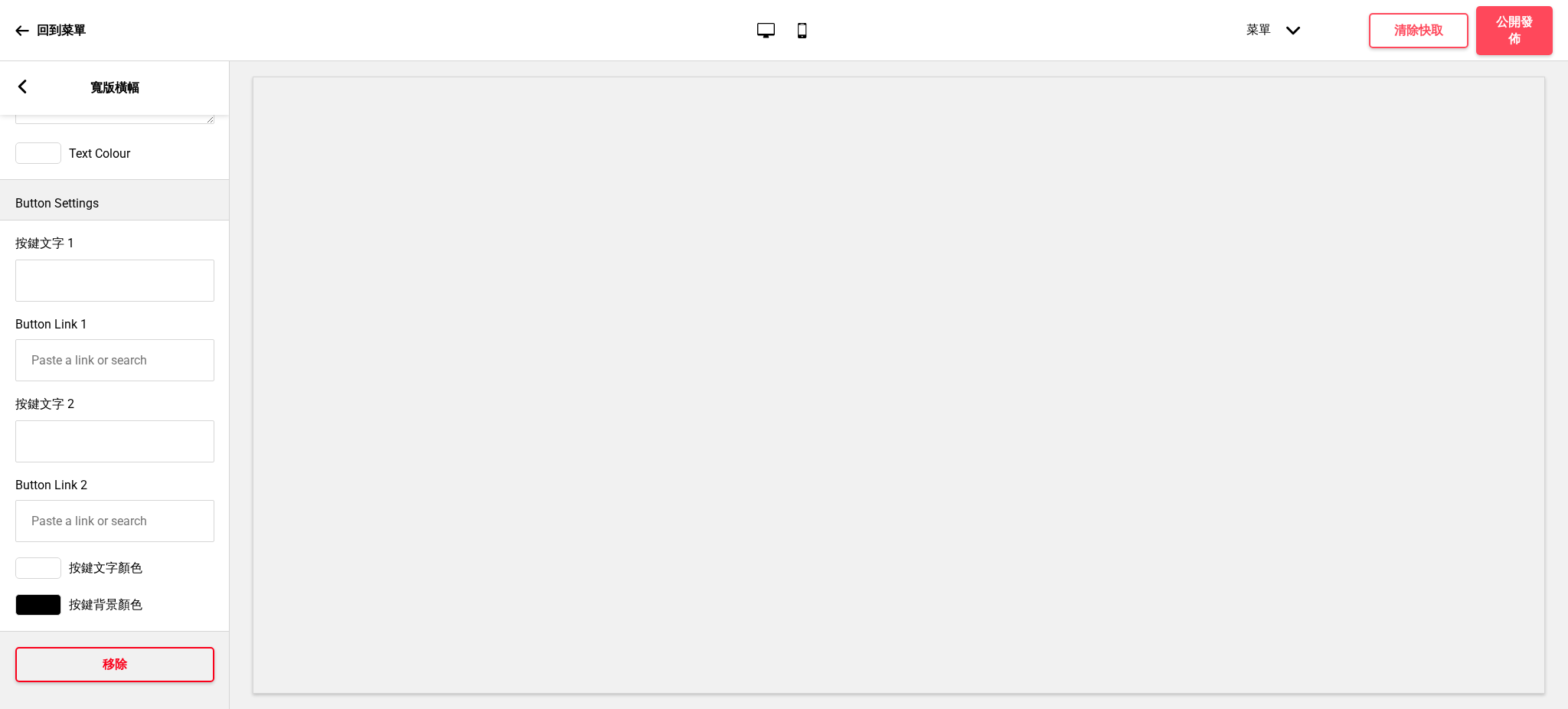
click at [115, 666] on h4 "移除" at bounding box center [114, 664] width 24 height 17
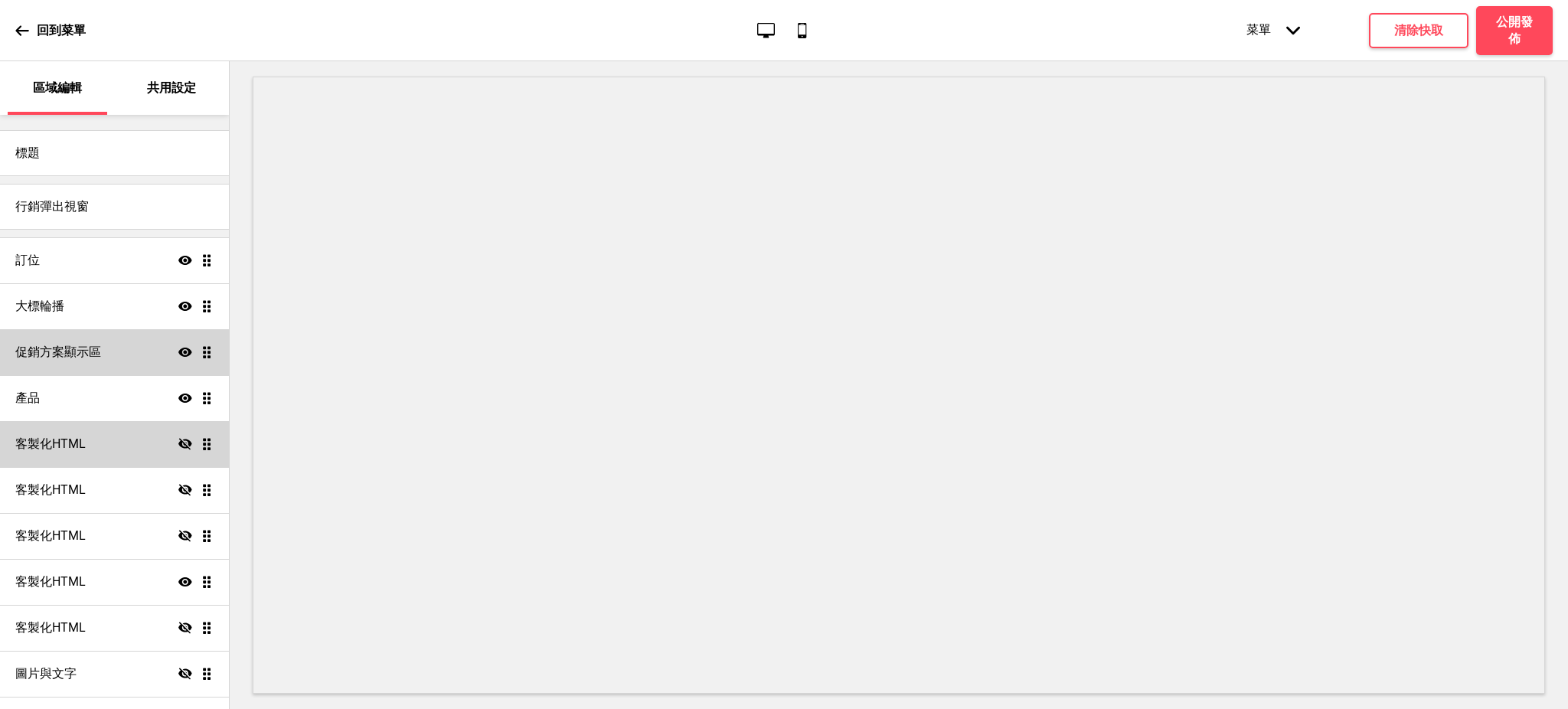
click at [178, 444] on icon at bounding box center [185, 444] width 13 height 12
click at [178, 444] on icon at bounding box center [185, 444] width 13 height 9
click at [172, 434] on div "客製化HTML 隱藏 拖曳" at bounding box center [114, 444] width 228 height 46
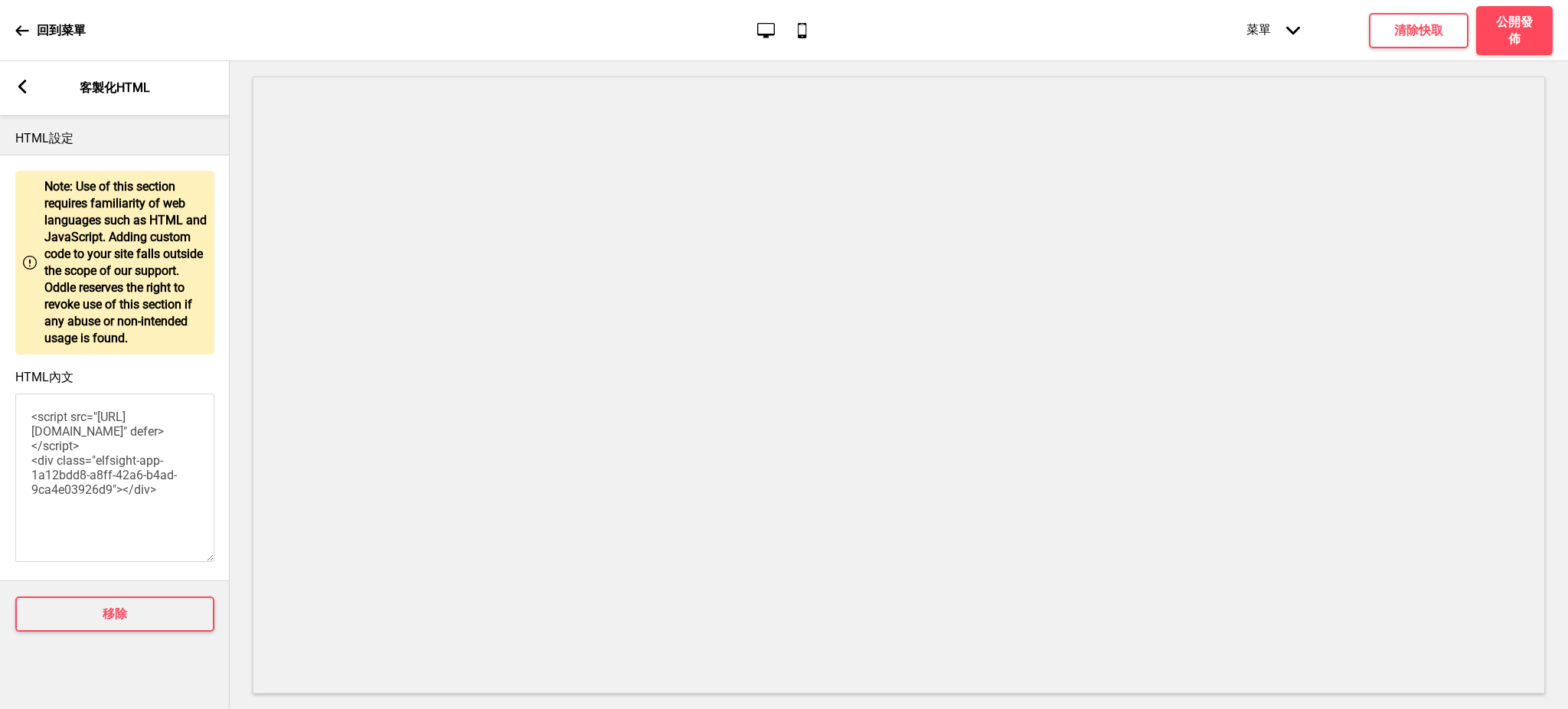
click at [15, 82] on div "箭頭left" at bounding box center [22, 88] width 13 height 17
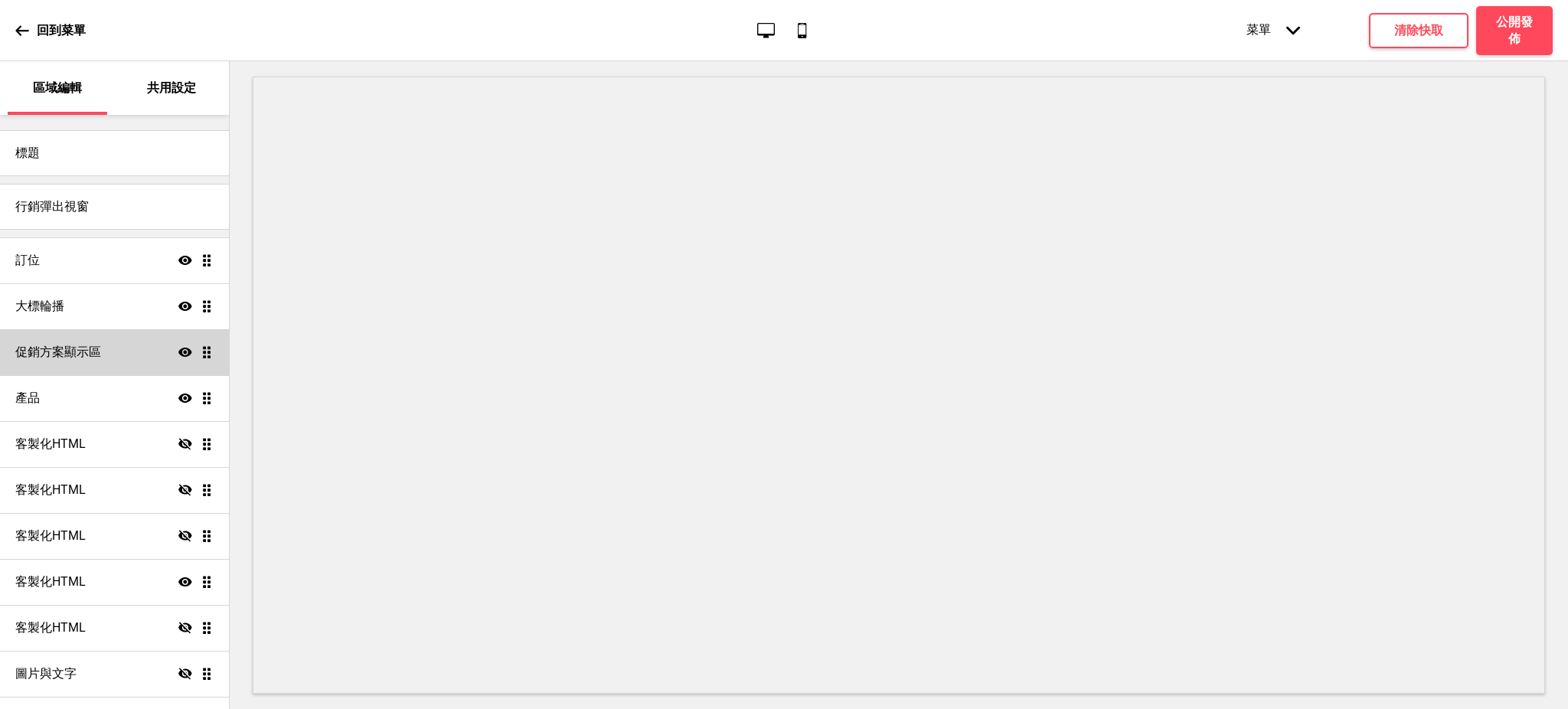
click at [178, 442] on icon at bounding box center [185, 444] width 13 height 12
click at [178, 442] on icon "顯示" at bounding box center [185, 444] width 13 height 13
click at [178, 442] on icon "隱藏" at bounding box center [185, 444] width 13 height 13
click at [178, 442] on icon at bounding box center [185, 444] width 13 height 9
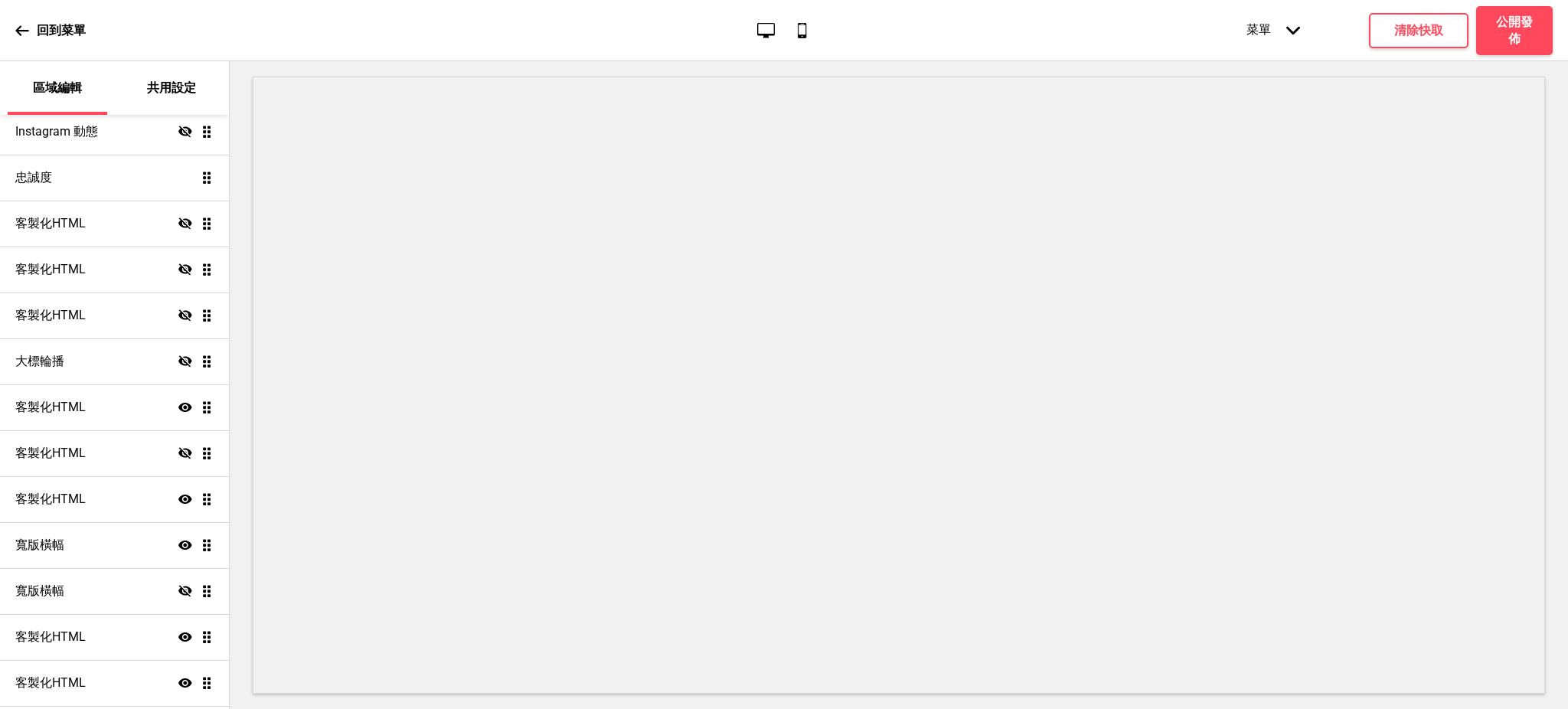
scroll to position [913, 0]
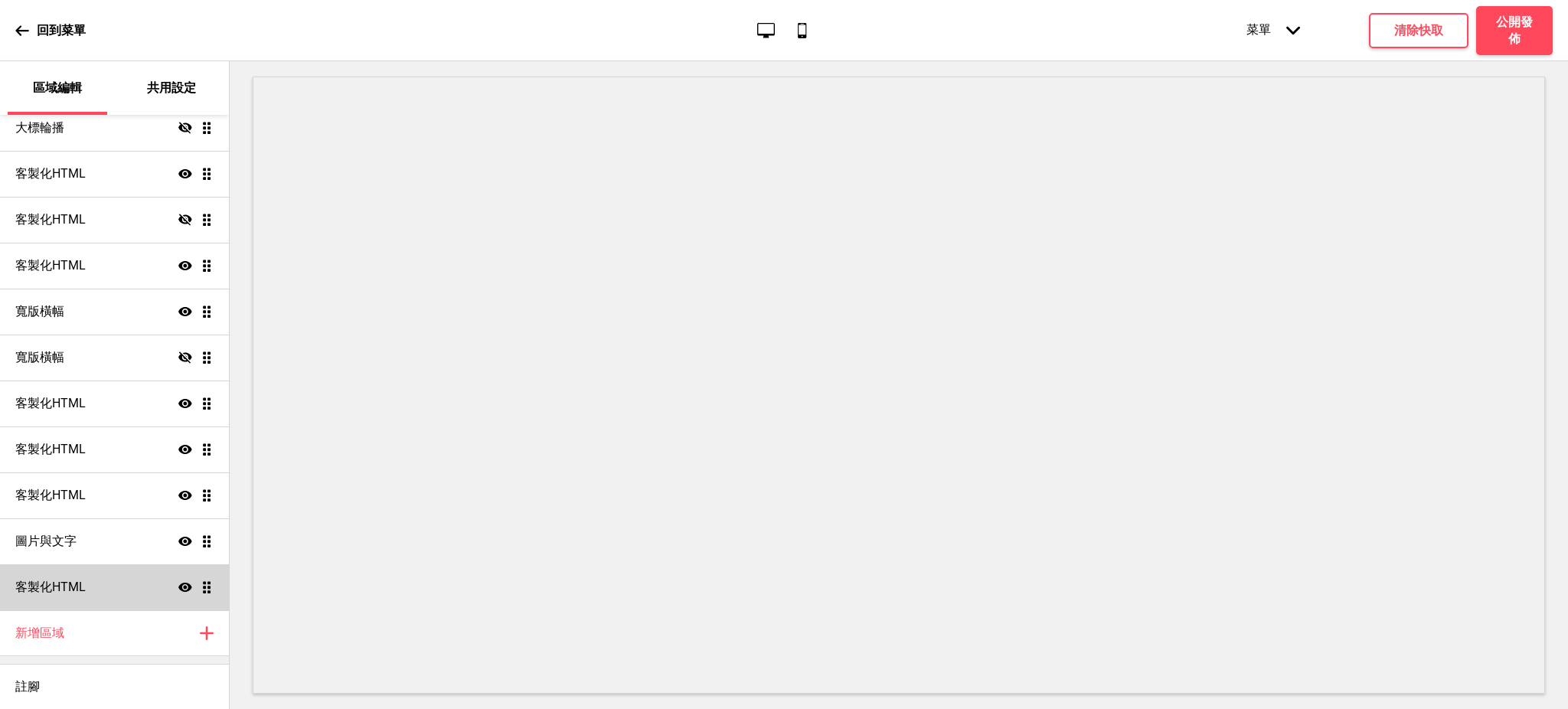
click at [117, 576] on div "客製化HTML 顯示 拖曳" at bounding box center [114, 587] width 228 height 46
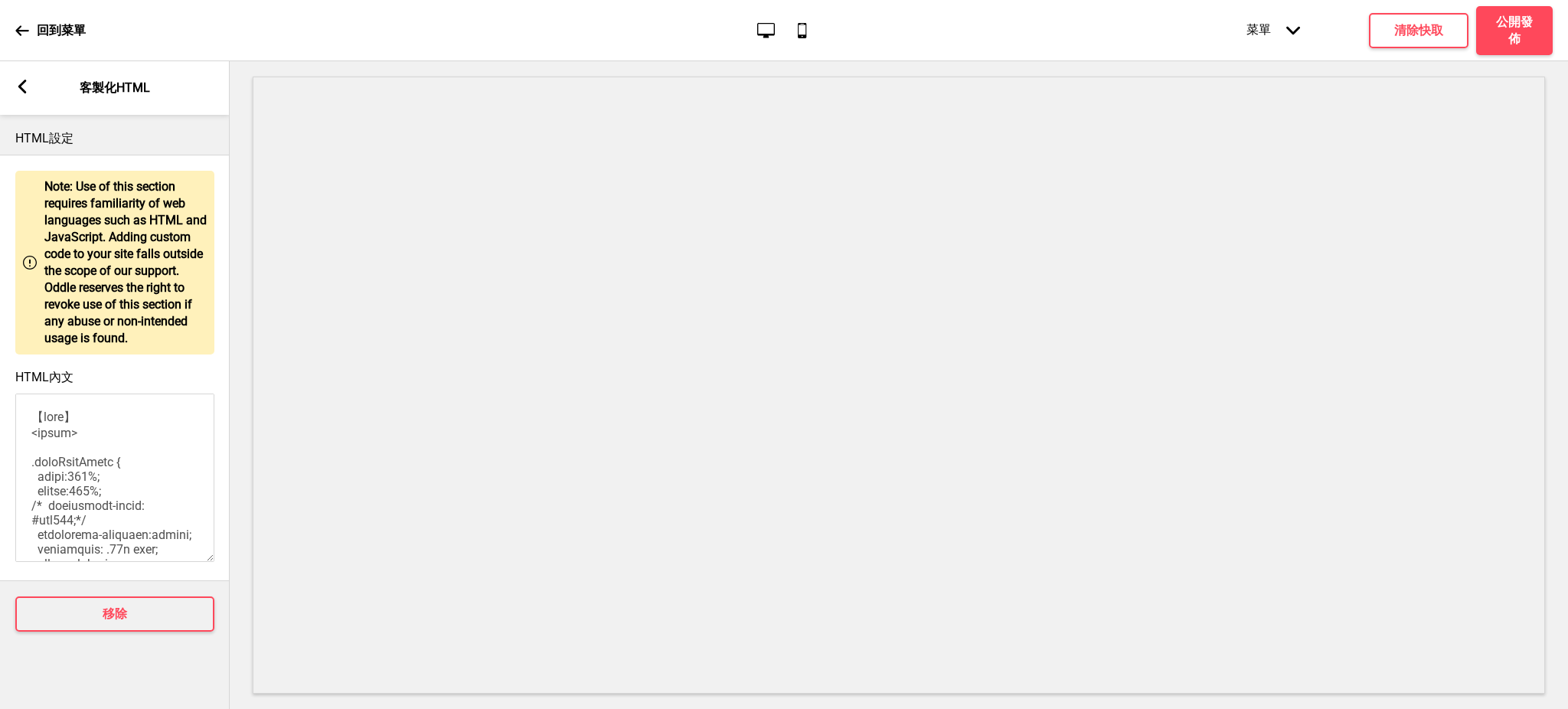
click at [21, 81] on rect at bounding box center [22, 86] width 13 height 13
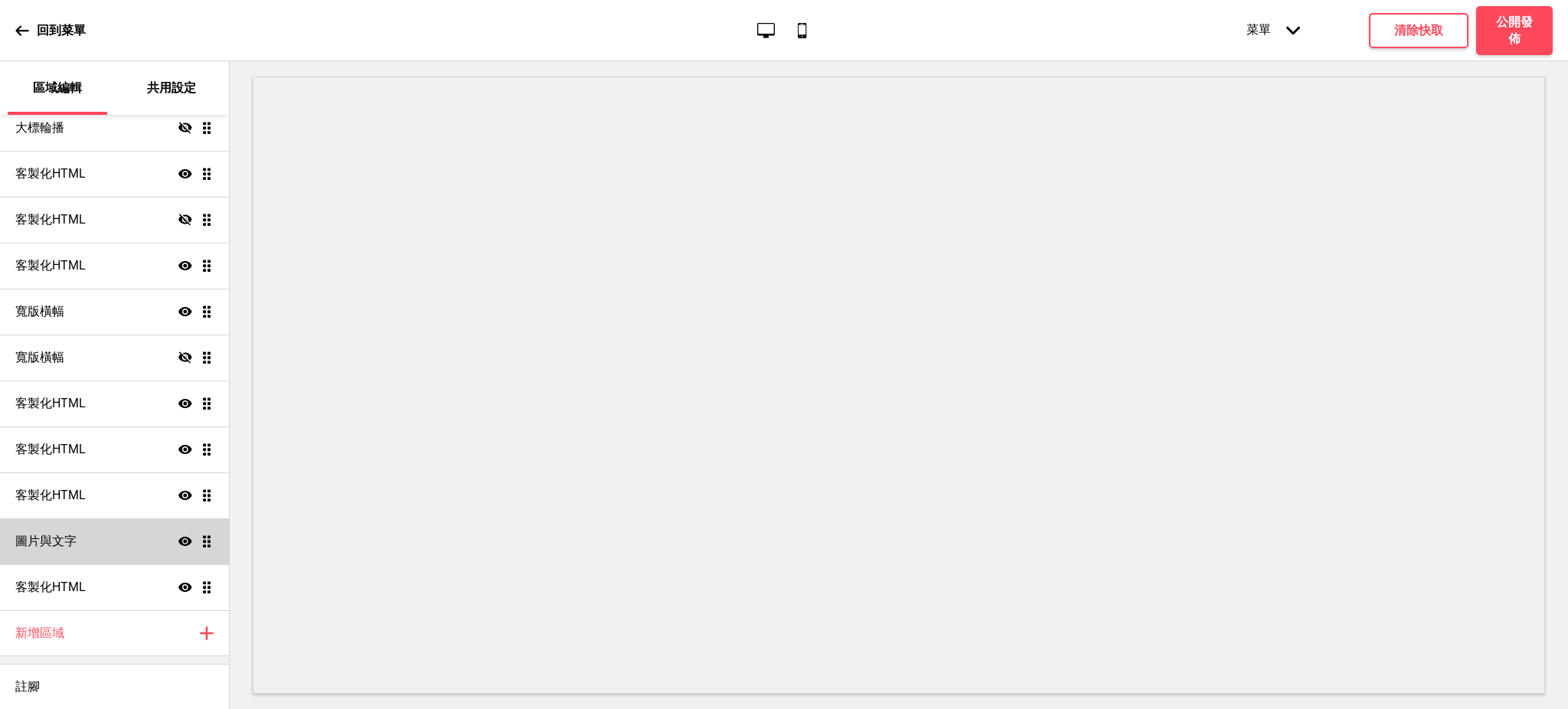
click at [107, 547] on div "圖片與文字 顯示 拖曳" at bounding box center [114, 540] width 228 height 46
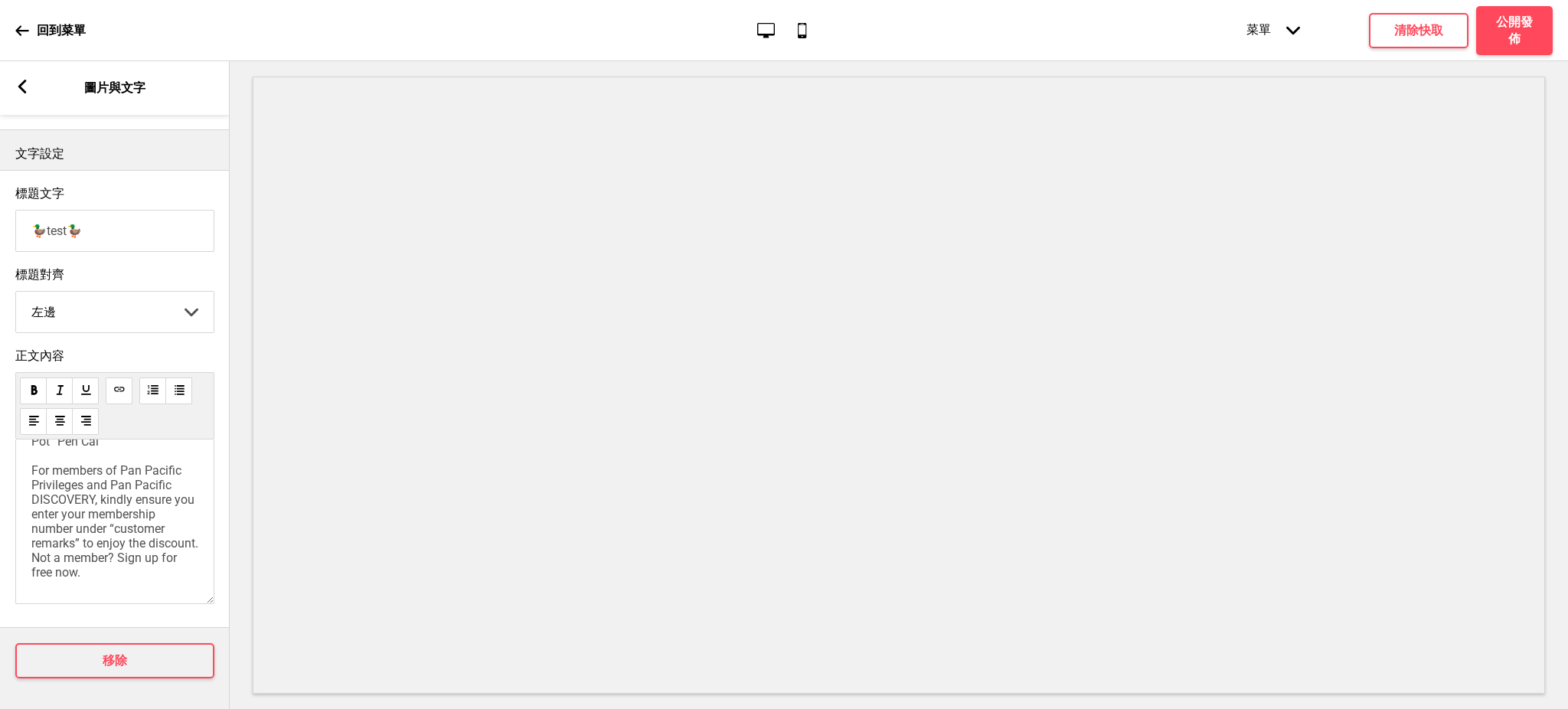
scroll to position [830, 0]
click at [150, 647] on button "移除" at bounding box center [115, 661] width 199 height 35
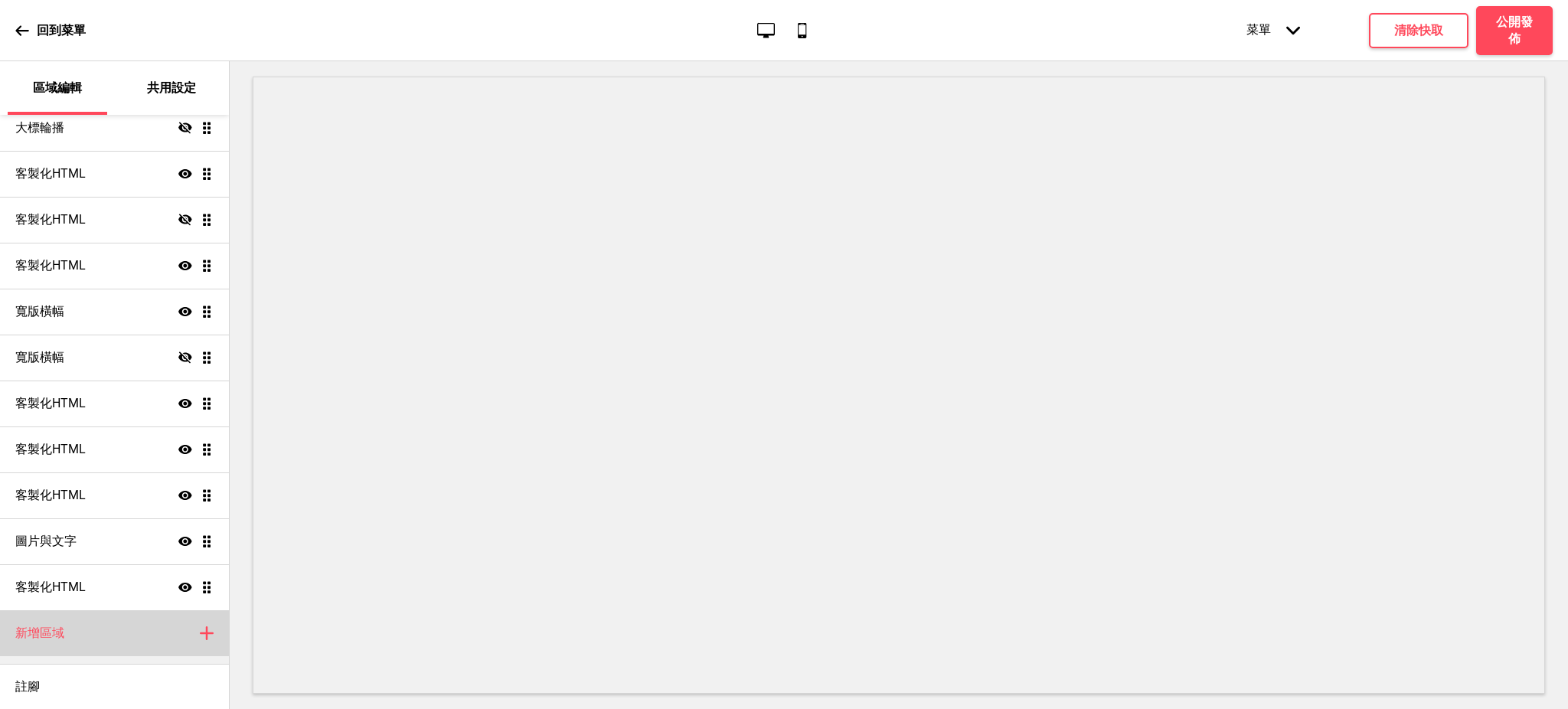
scroll to position [868, 0]
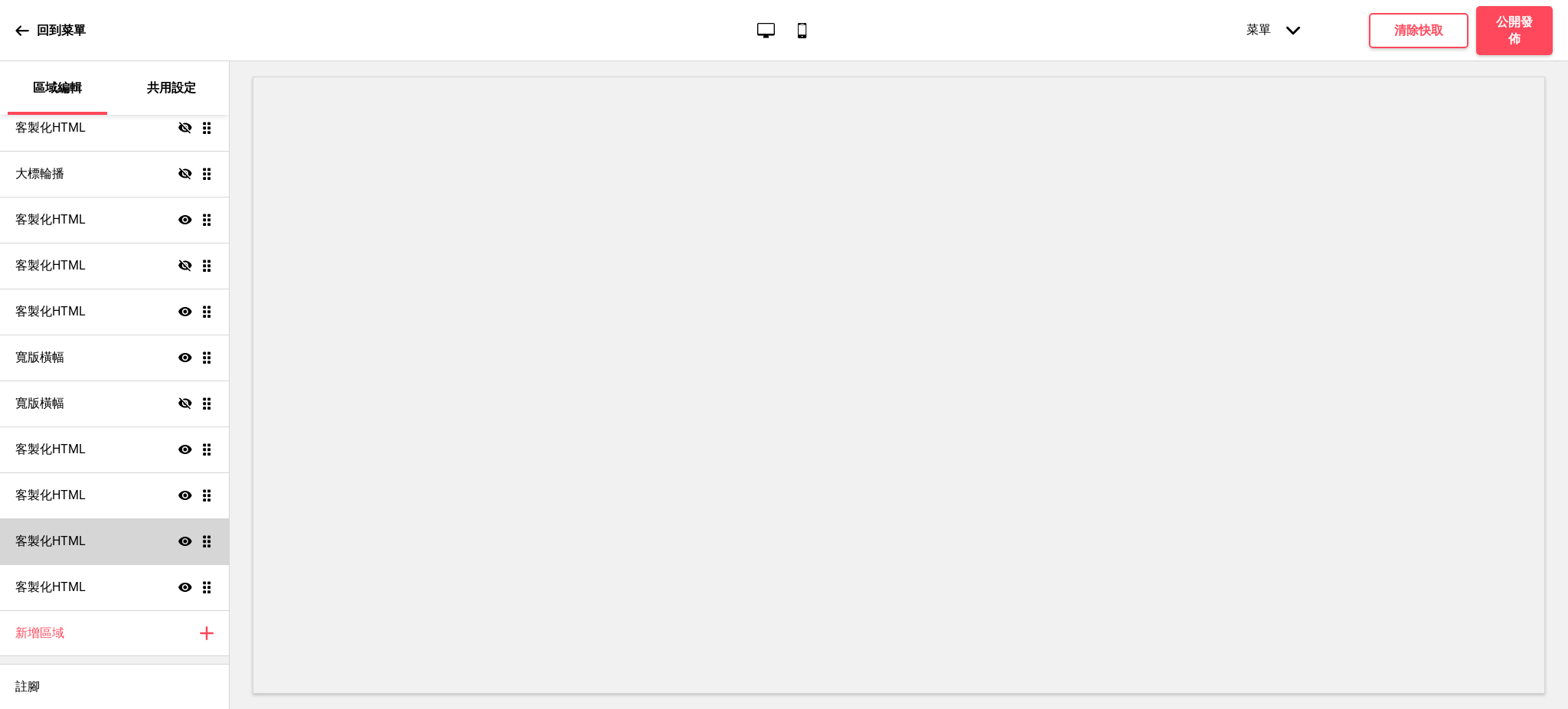
click at [178, 539] on icon "顯示" at bounding box center [185, 540] width 13 height 13
click at [178, 539] on icon at bounding box center [185, 540] width 13 height 12
click at [178, 539] on icon "顯示" at bounding box center [185, 540] width 13 height 13
click at [178, 539] on icon at bounding box center [185, 540] width 13 height 12
click at [128, 539] on div "客製化HTML 顯示 拖曳" at bounding box center [114, 540] width 228 height 46
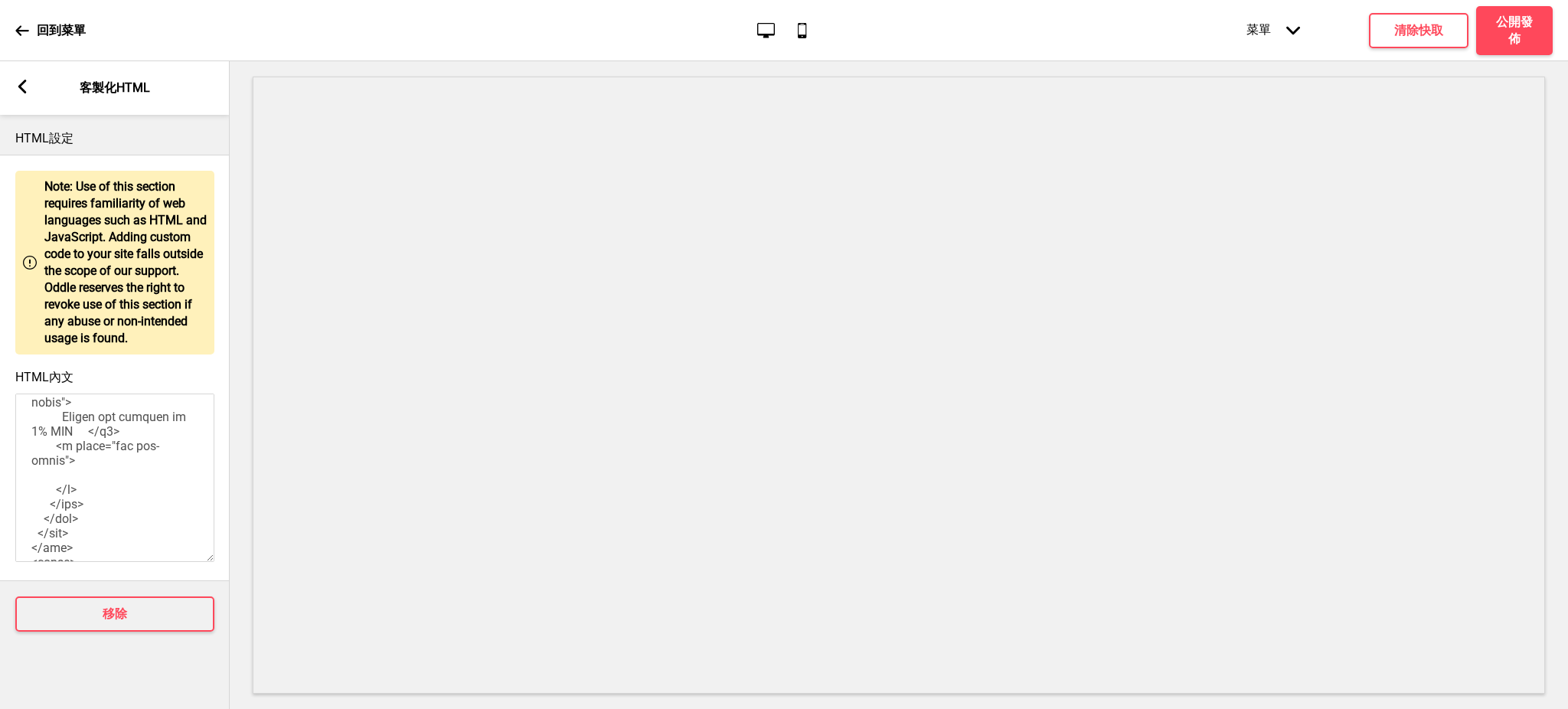
scroll to position [664, 0]
click at [177, 623] on button "移除" at bounding box center [115, 614] width 199 height 35
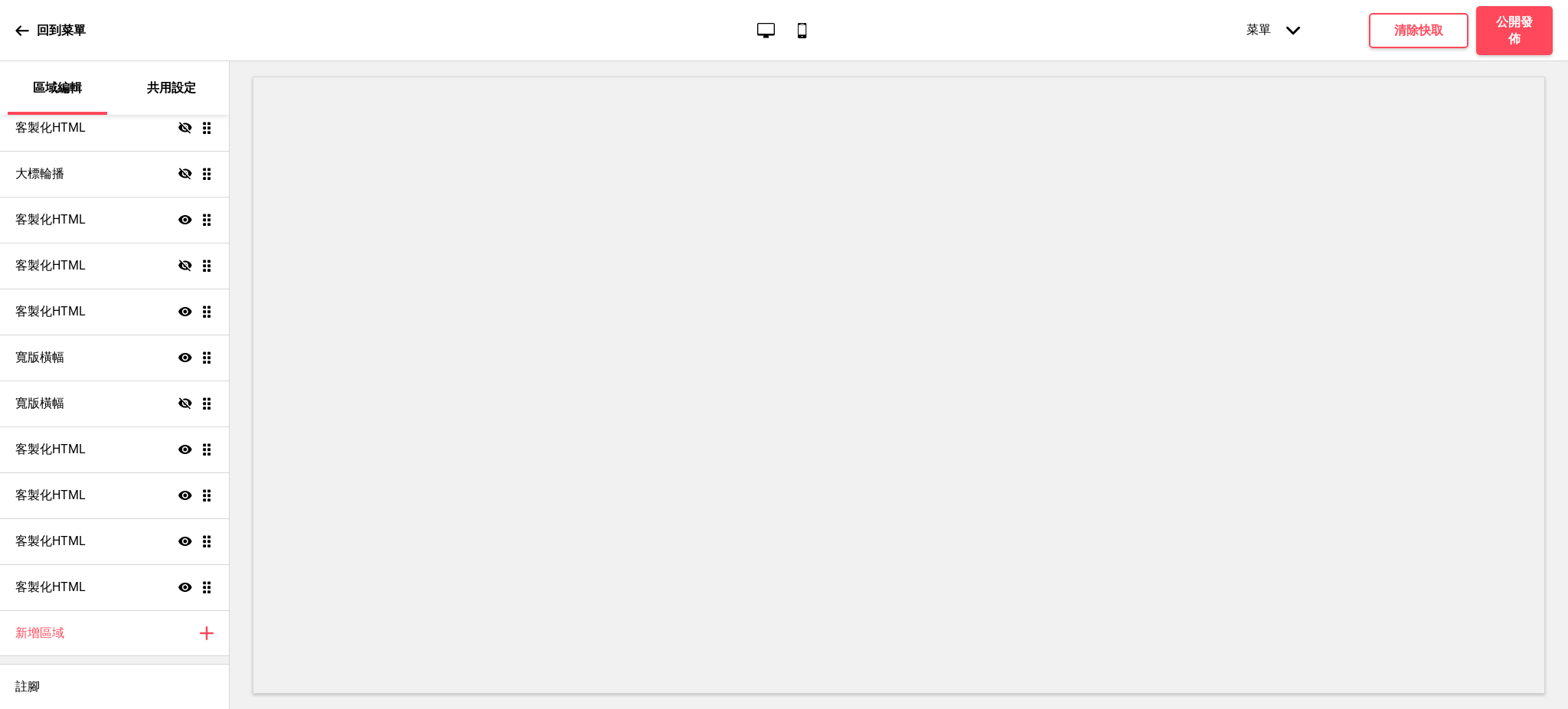
scroll to position [822, 0]
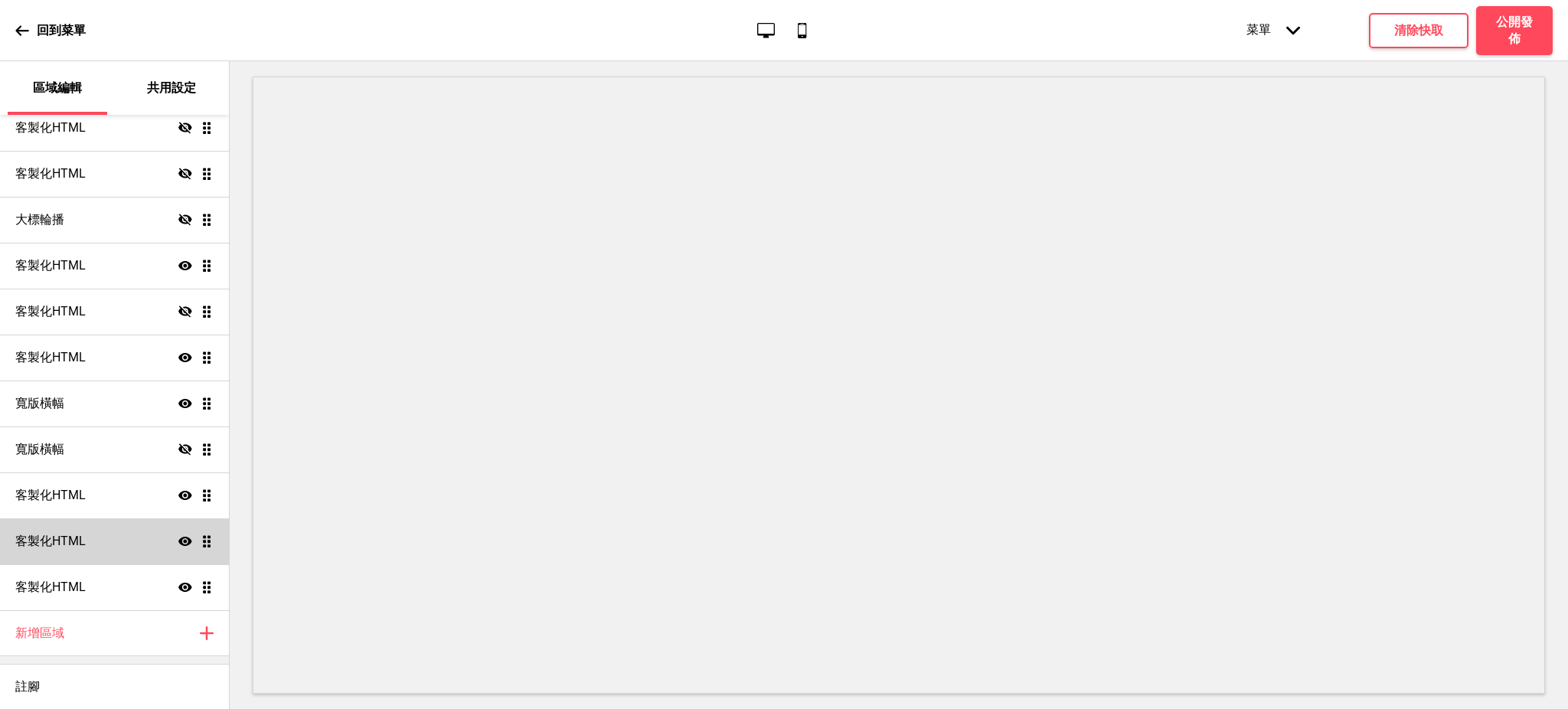
click at [88, 542] on div "客製化HTML 顯示 拖曳" at bounding box center [114, 540] width 228 height 46
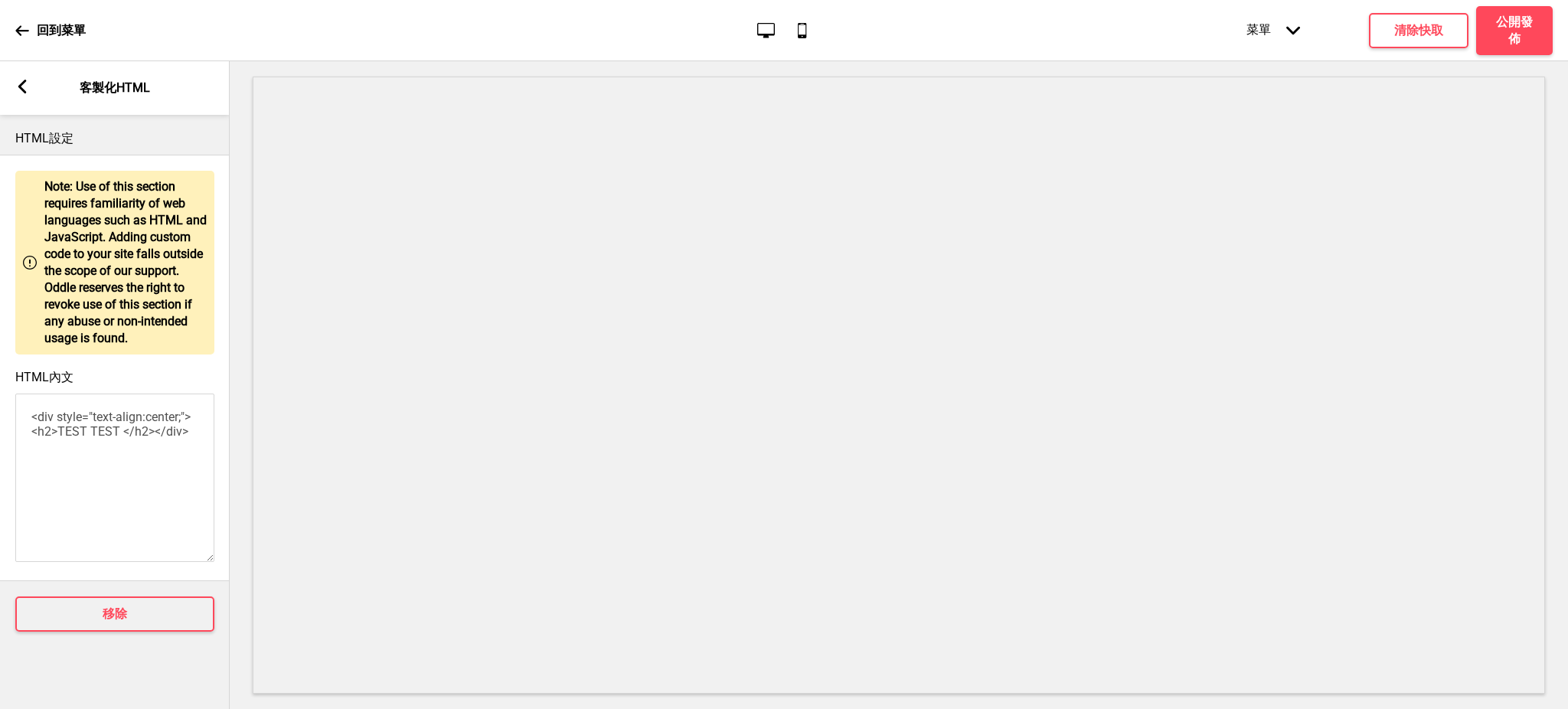
click at [19, 85] on icon at bounding box center [22, 86] width 8 height 13
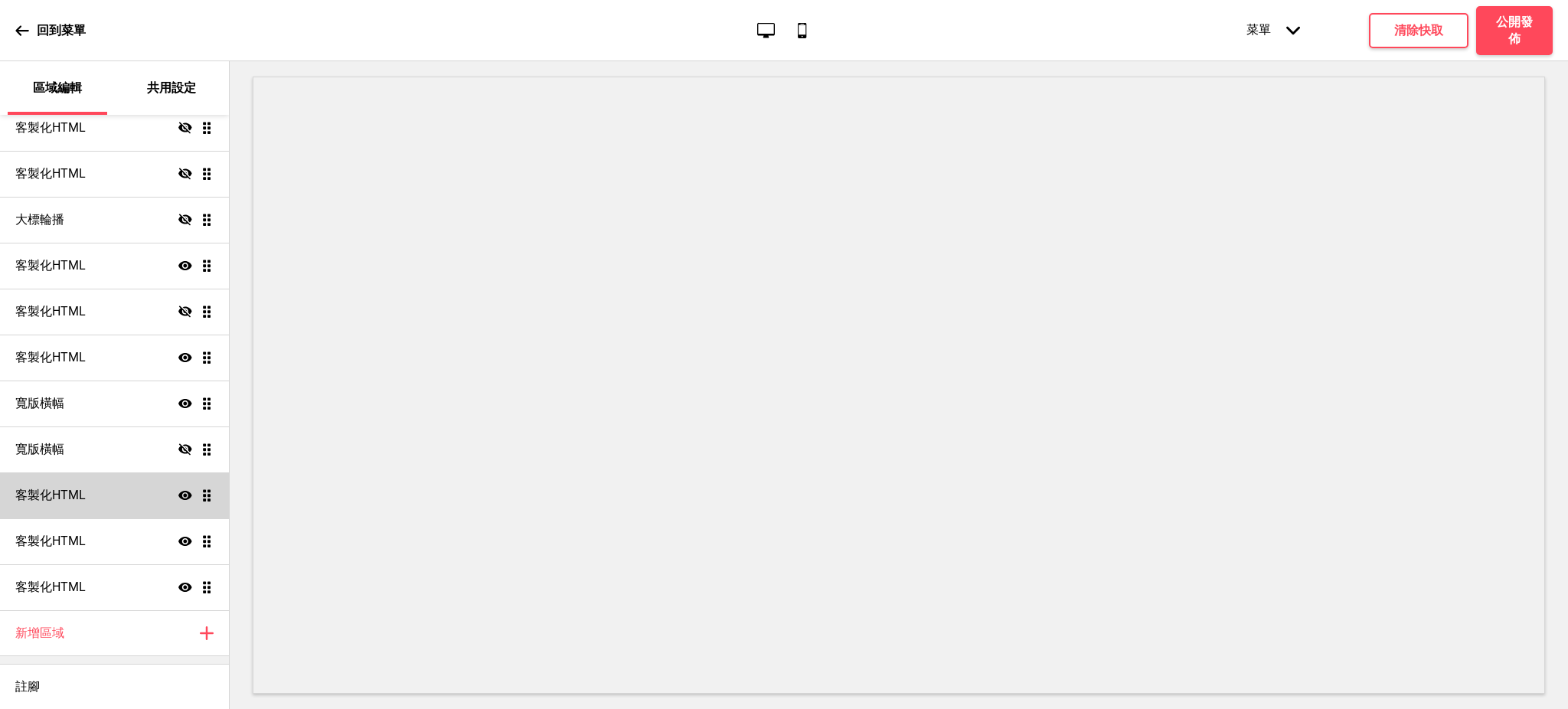
click at [178, 494] on icon "顯示" at bounding box center [185, 495] width 13 height 13
click at [178, 494] on icon "隱藏" at bounding box center [185, 495] width 13 height 13
click at [178, 494] on icon "顯示" at bounding box center [185, 495] width 13 height 13
click at [178, 494] on icon at bounding box center [185, 495] width 13 height 12
click at [178, 443] on icon "隱藏" at bounding box center [185, 449] width 13 height 13
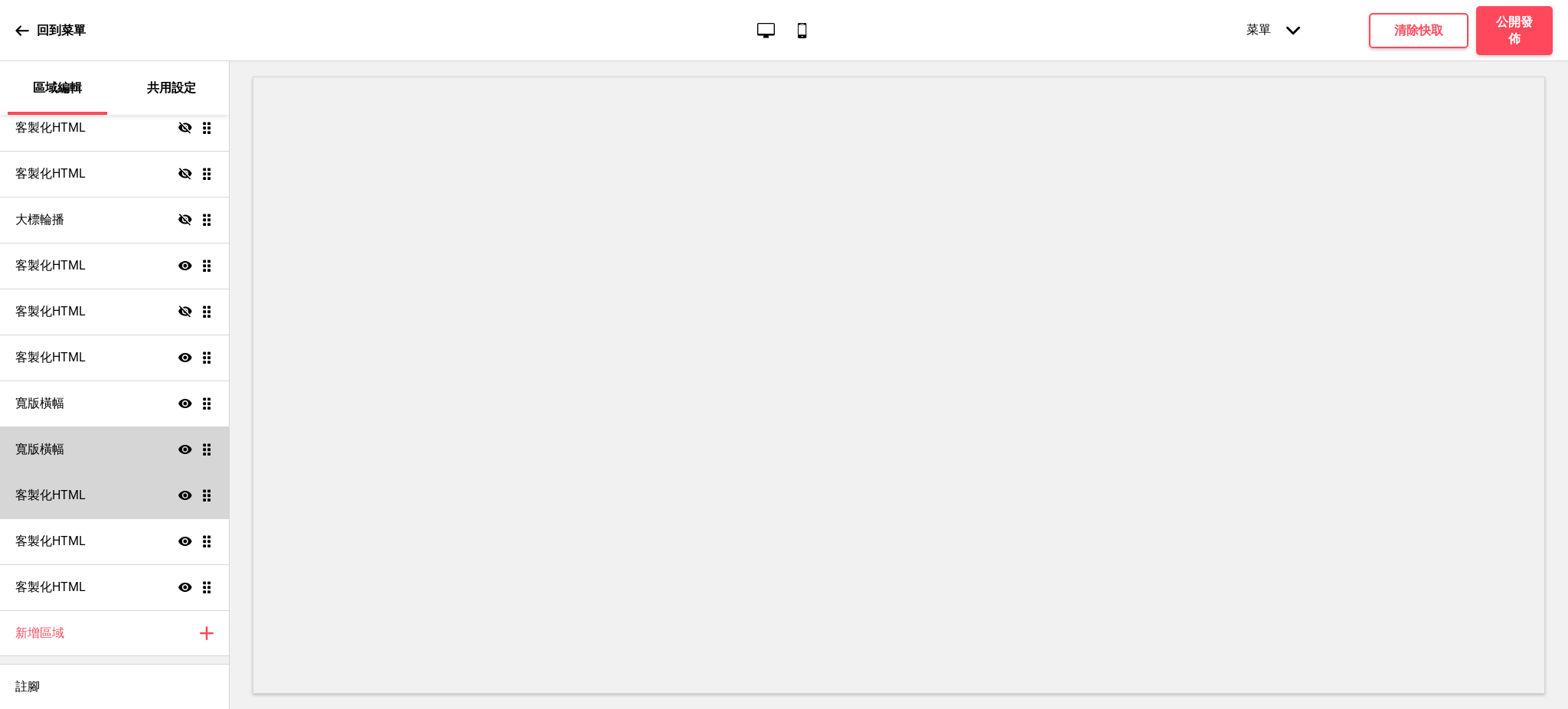
click at [82, 449] on div "寬版橫幅 顯示 拖曳" at bounding box center [114, 449] width 228 height 46
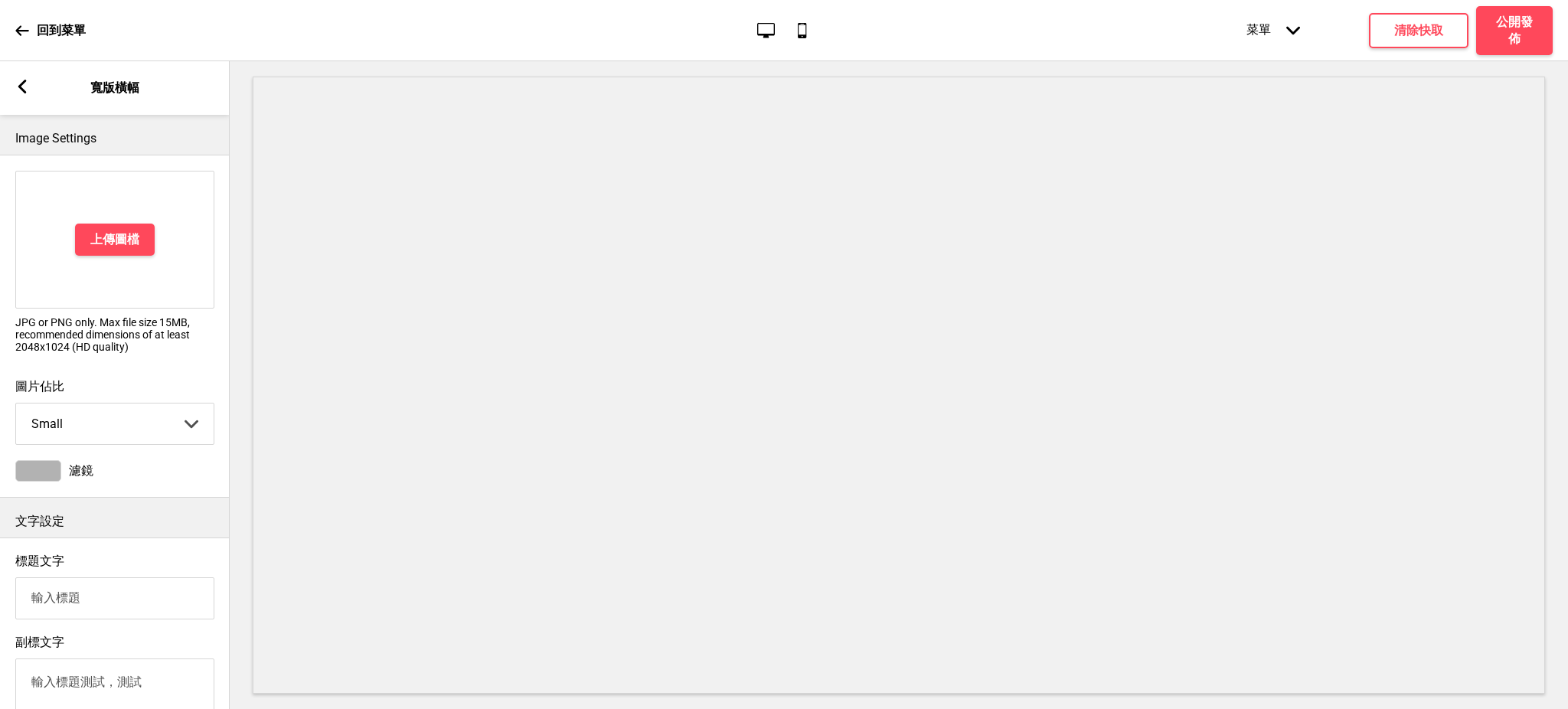
scroll to position [729, 0]
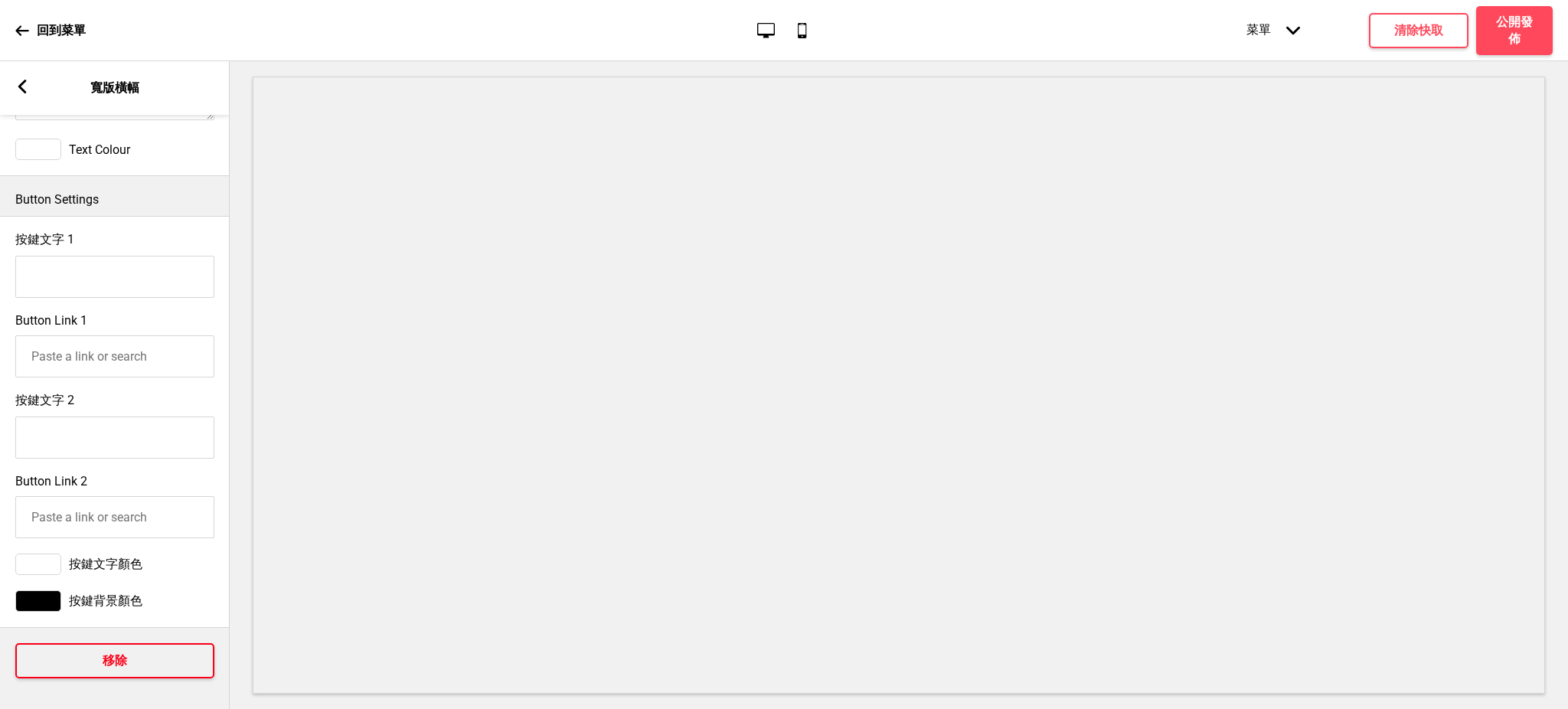
click at [116, 644] on button "移除" at bounding box center [115, 661] width 199 height 35
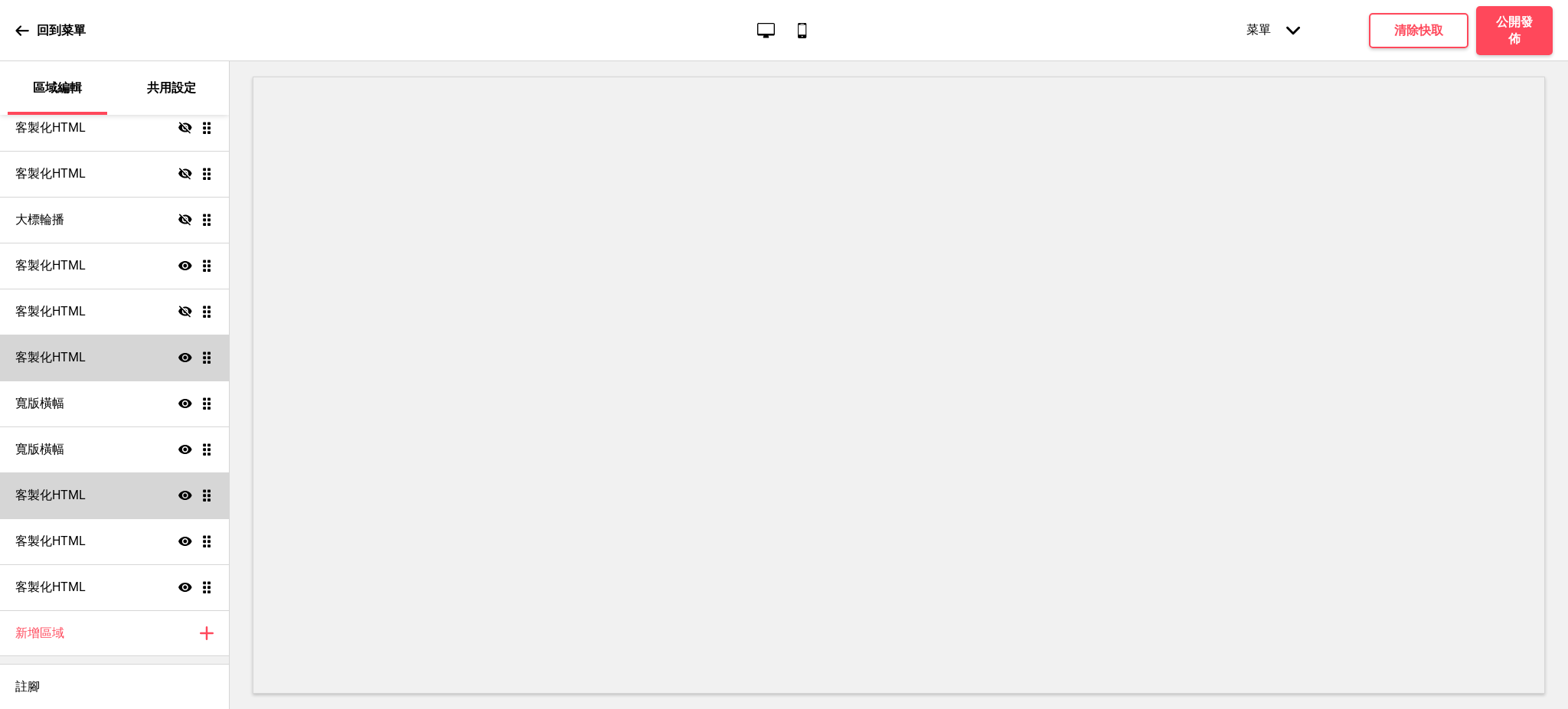
scroll to position [775, 0]
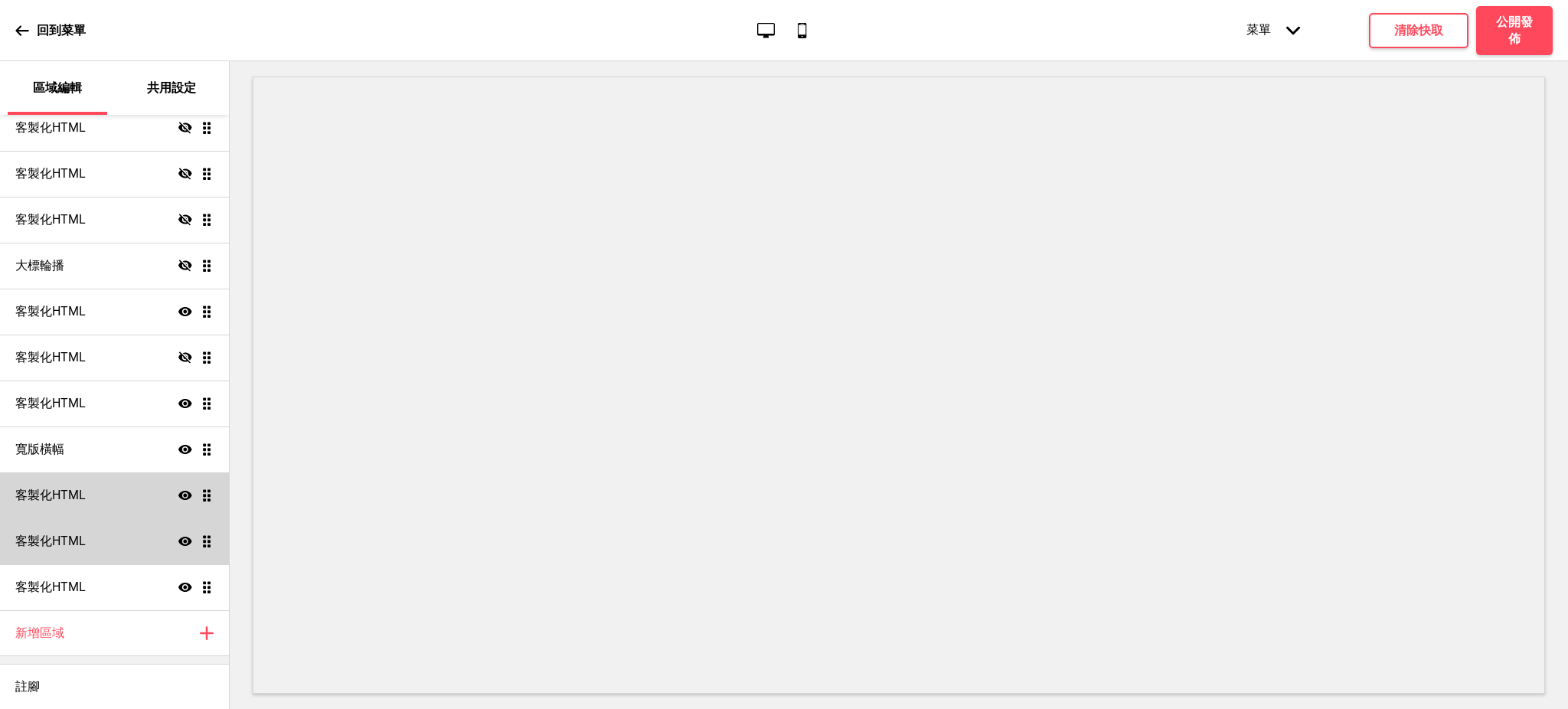
click at [134, 501] on div "客製化HTML 顯示 拖曳" at bounding box center [114, 495] width 228 height 46
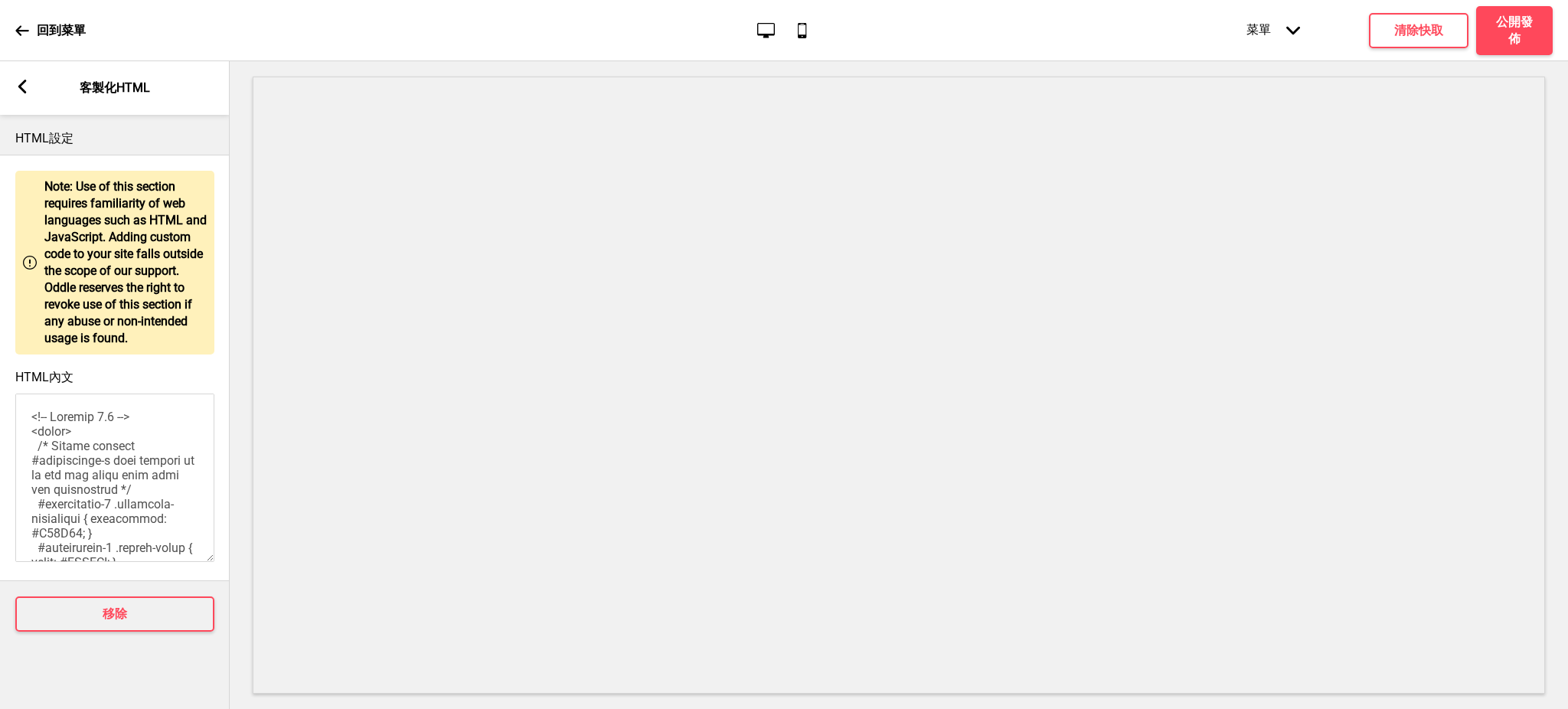
click at [22, 87] on icon at bounding box center [22, 86] width 8 height 13
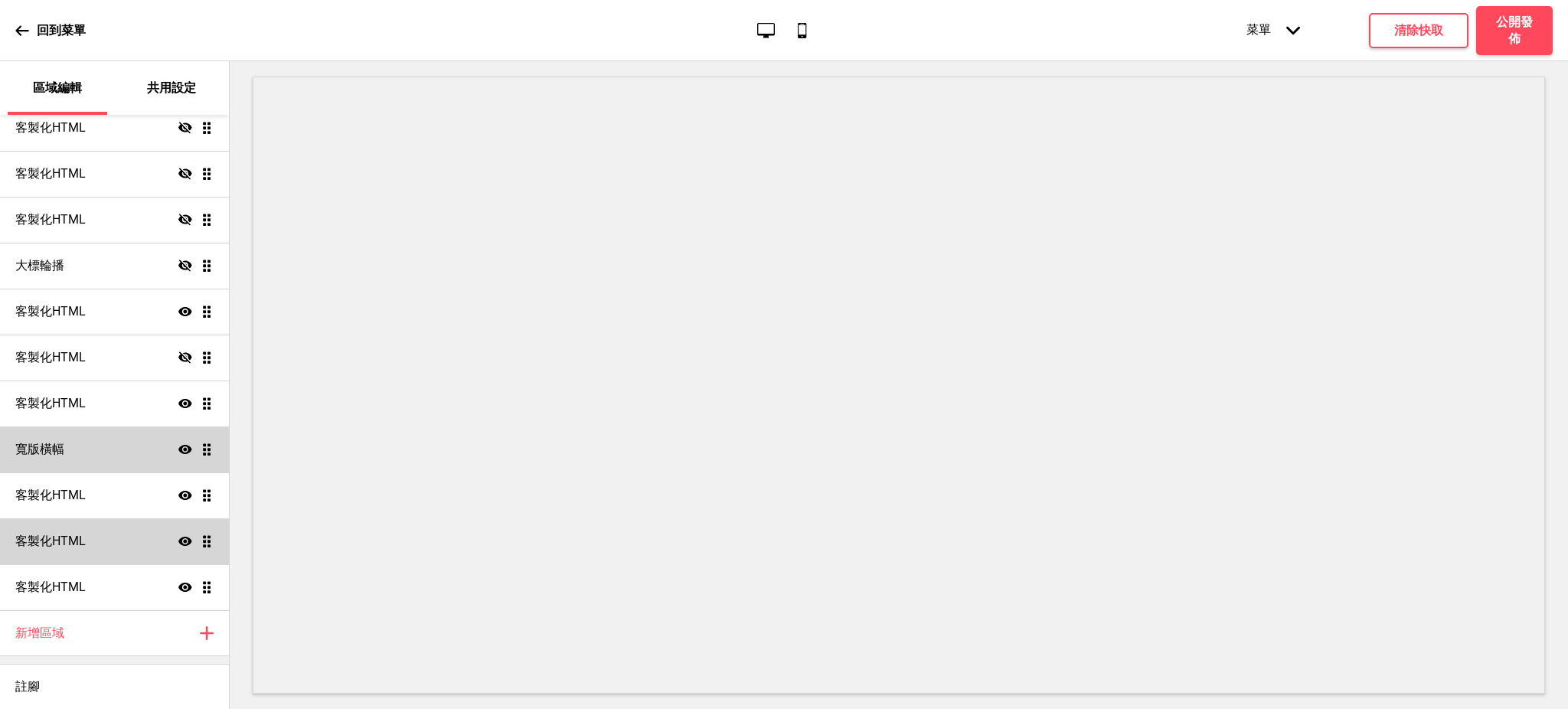
click at [124, 445] on div "寬版橫幅 顯示 拖曳" at bounding box center [114, 449] width 228 height 46
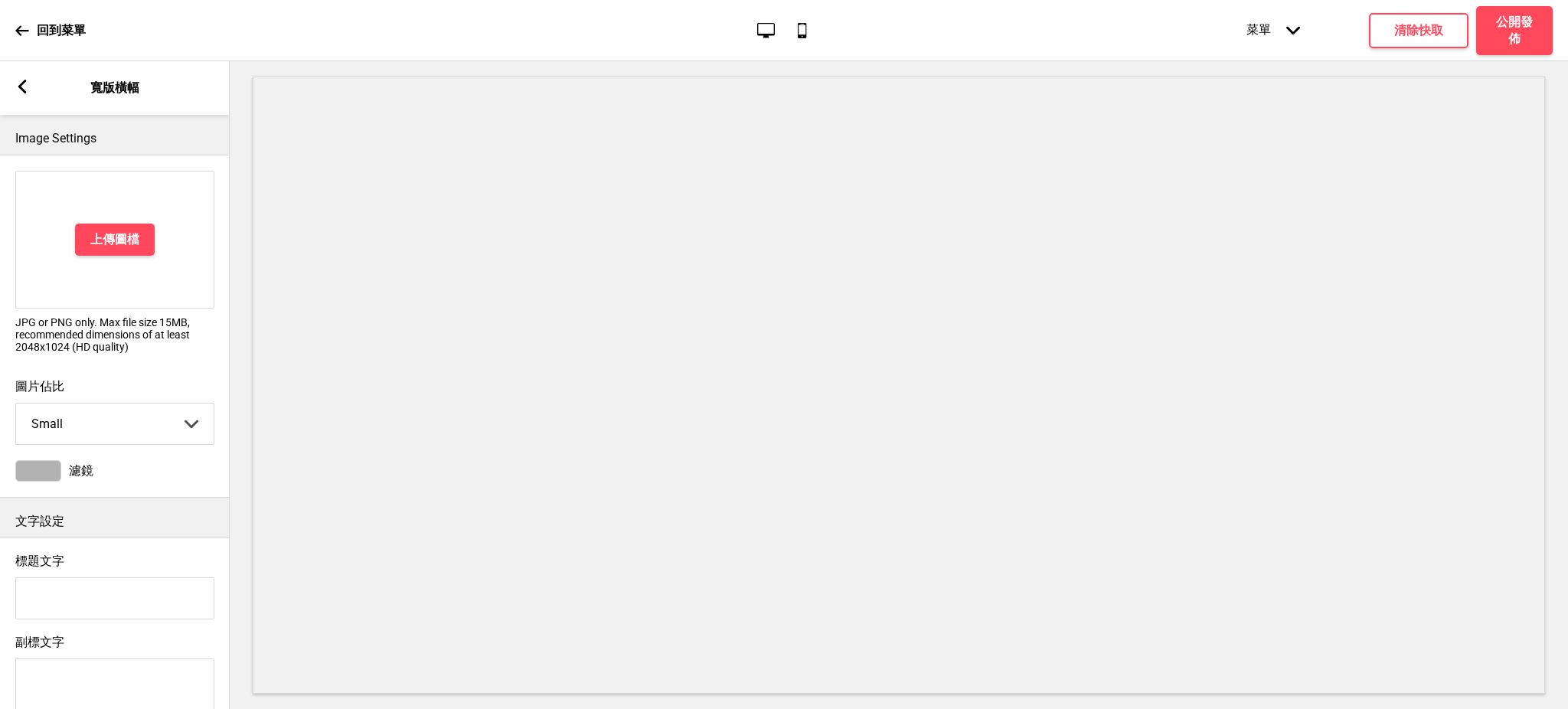
scroll to position [729, 0]
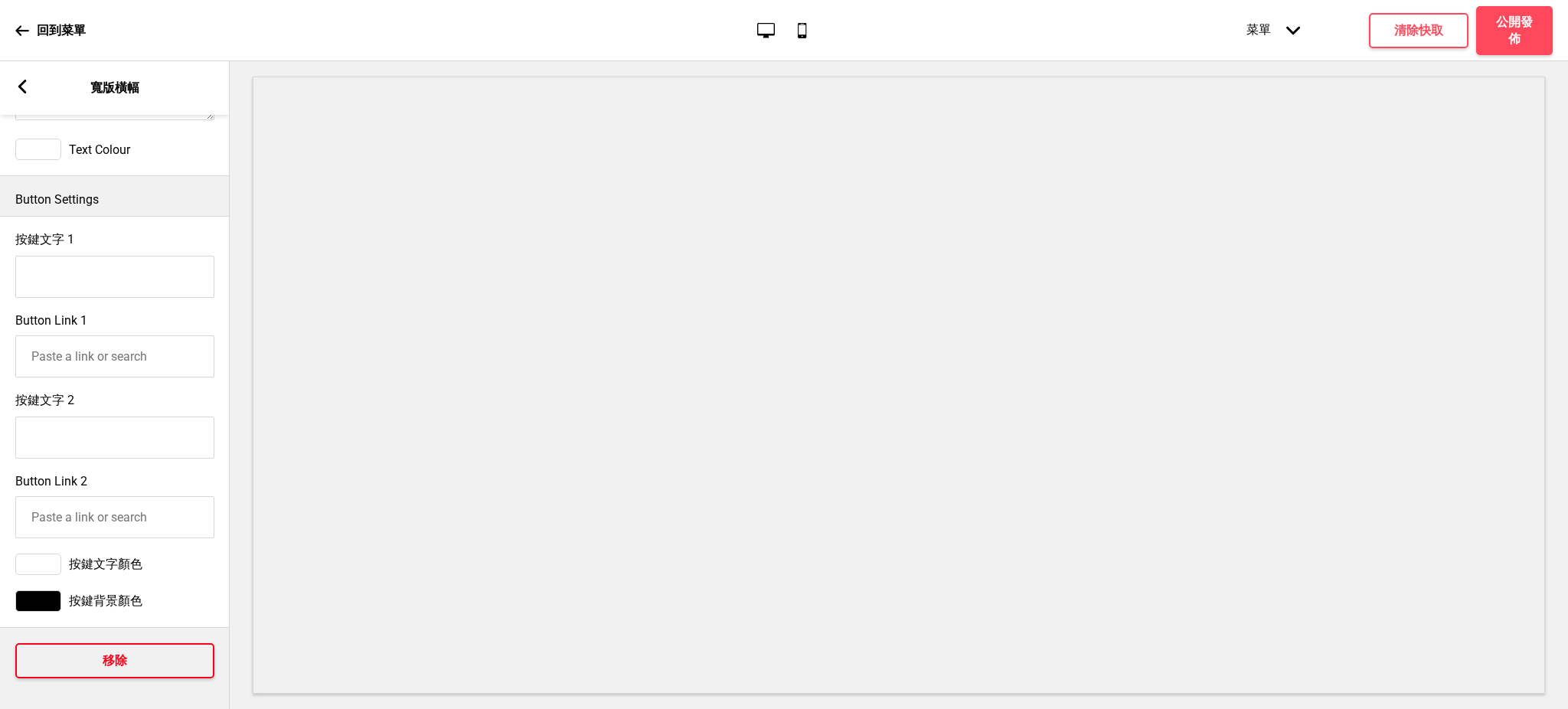
click at [115, 653] on h4 "移除" at bounding box center [114, 661] width 24 height 17
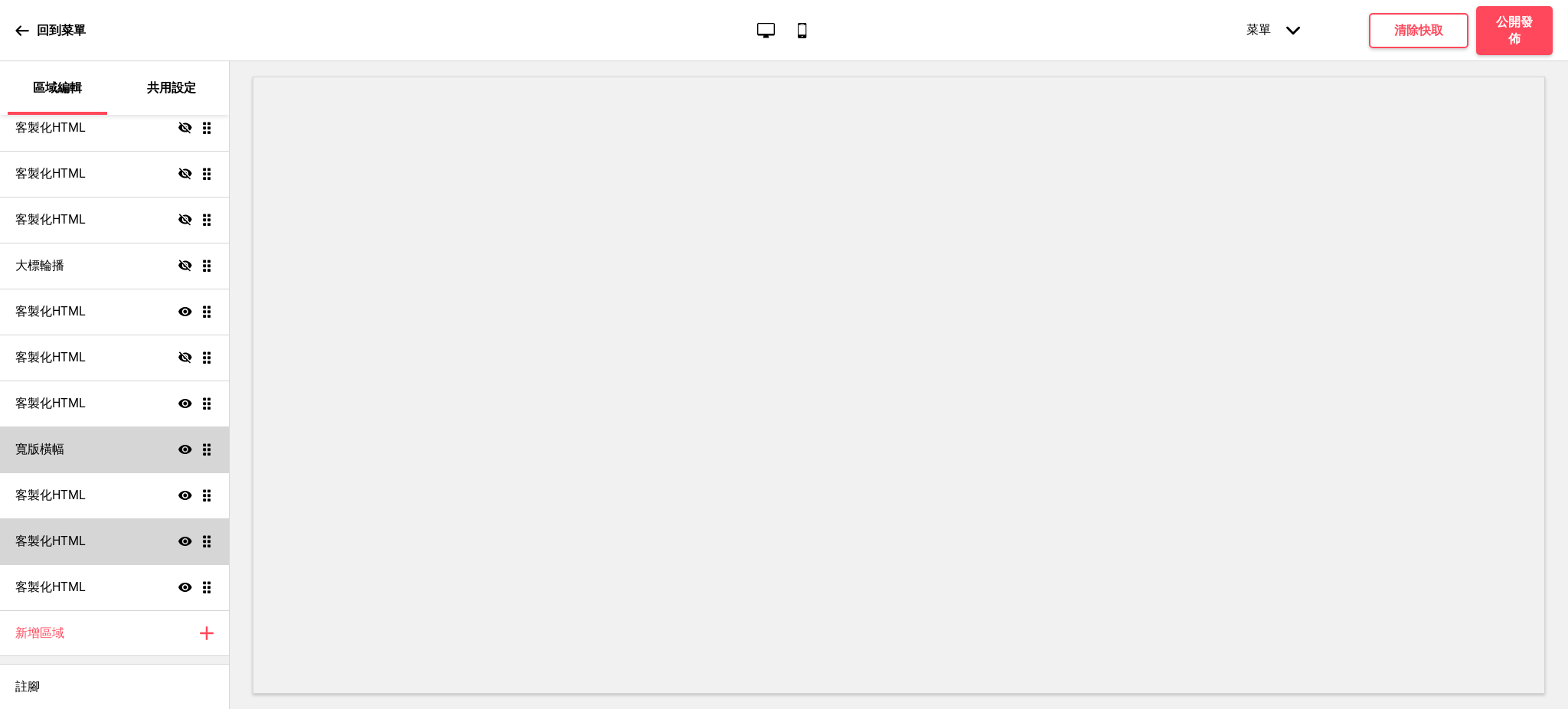
scroll to position [730, 0]
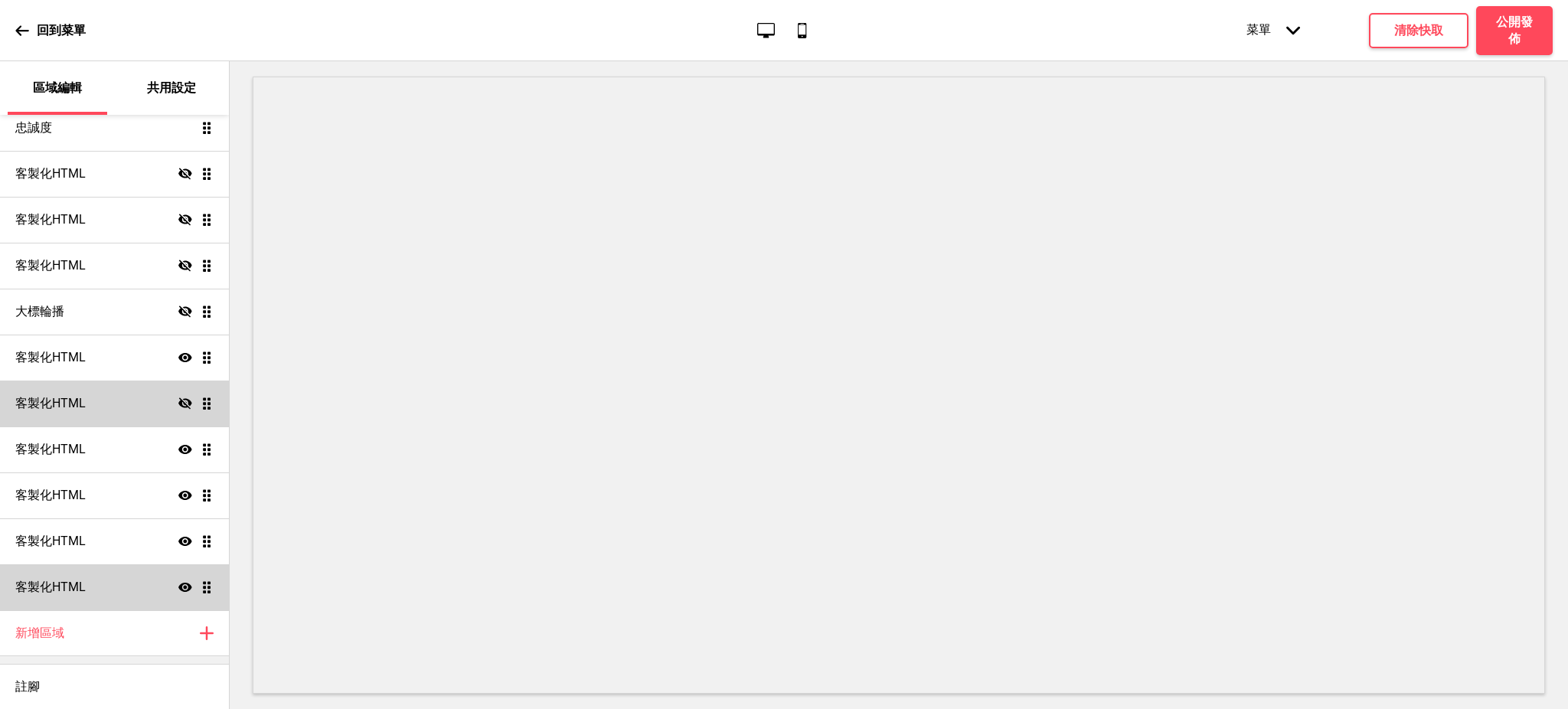
click at [178, 402] on icon "隱藏" at bounding box center [185, 403] width 13 height 13
click at [178, 402] on icon "顯示" at bounding box center [185, 403] width 13 height 13
click at [92, 403] on div "客製化HTML 隱藏 拖曳" at bounding box center [114, 403] width 228 height 46
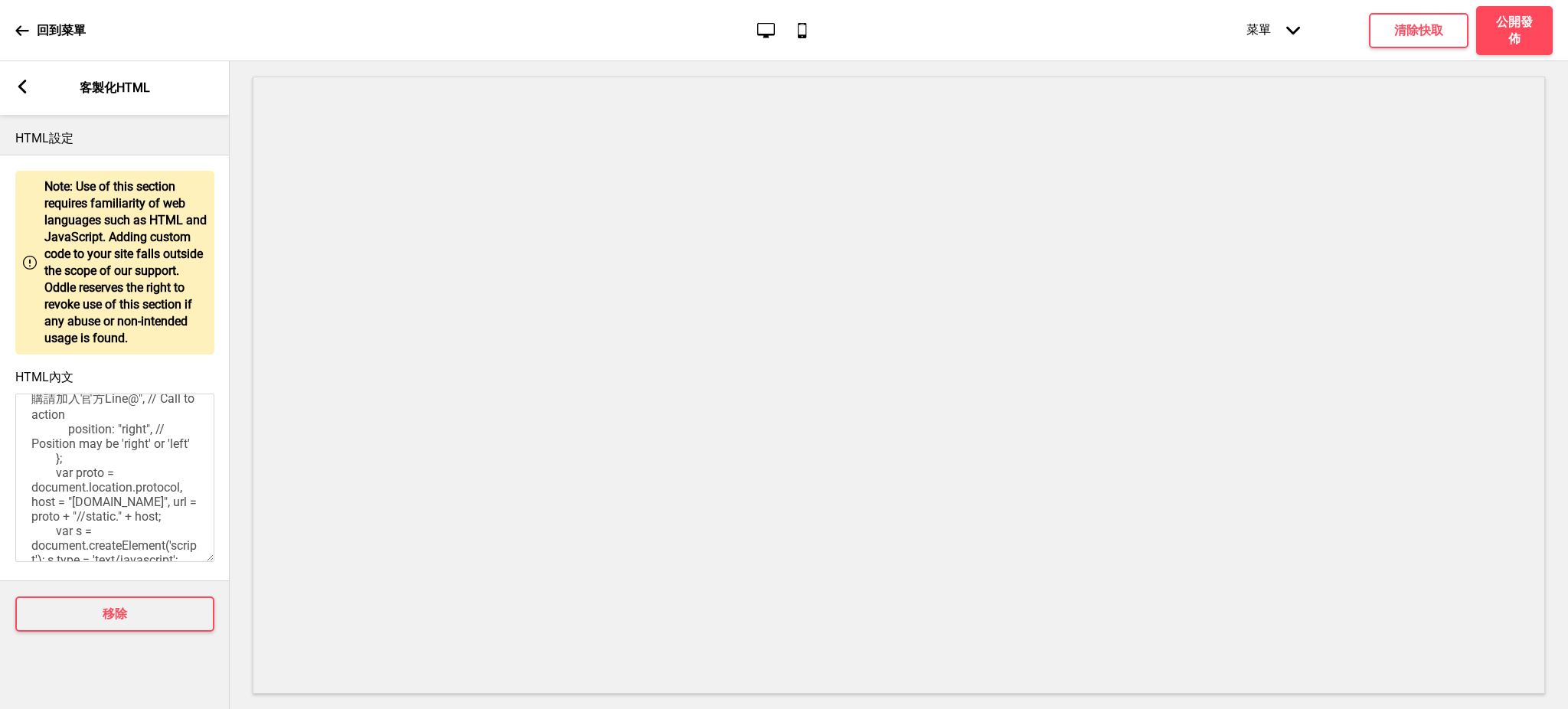
scroll to position [486, 0]
click at [25, 89] on rect at bounding box center [22, 86] width 13 height 13
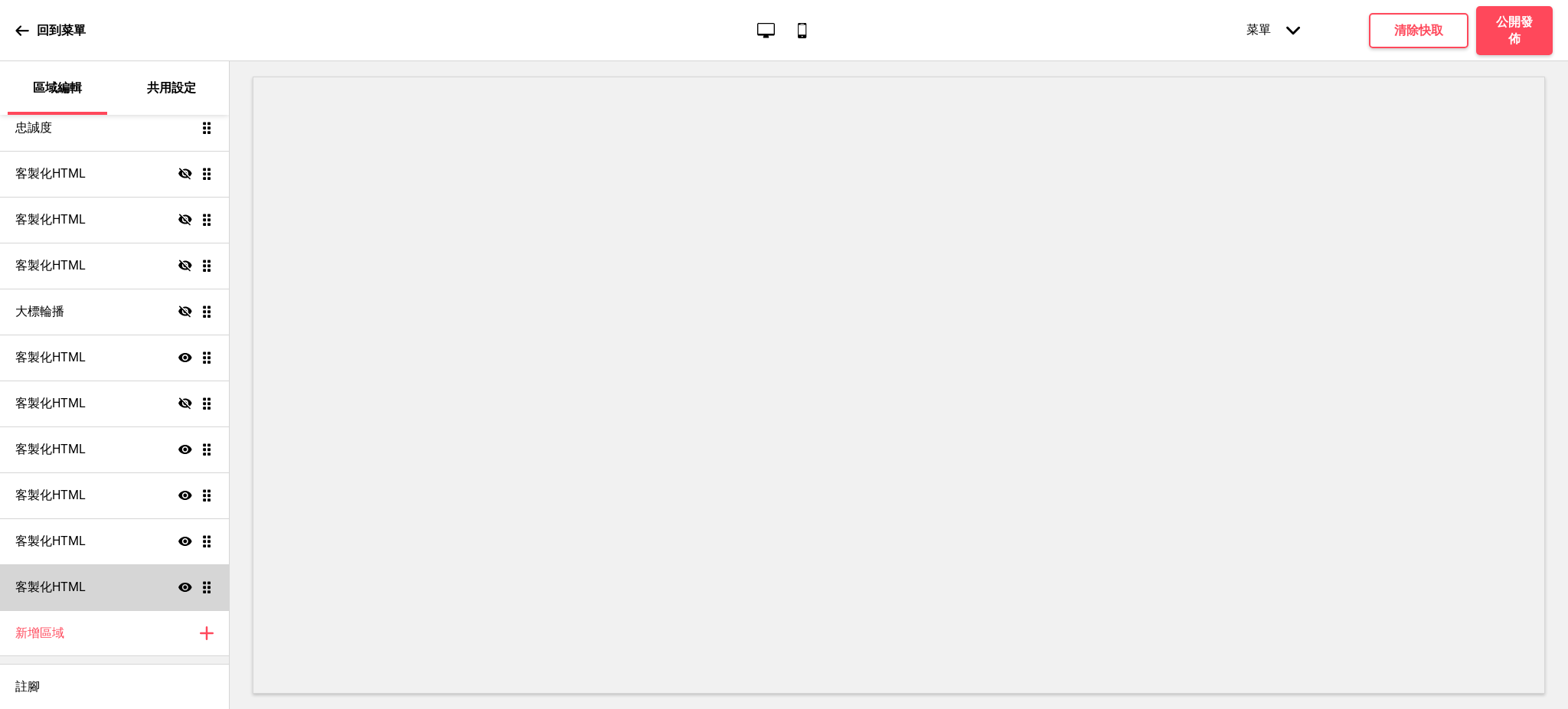
click at [178, 408] on icon "隱藏" at bounding box center [185, 403] width 13 height 13
click at [178, 408] on icon "顯示" at bounding box center [185, 403] width 13 height 13
click at [178, 403] on icon at bounding box center [185, 402] width 13 height 12
click at [107, 407] on div "客製化HTML 顯示 拖曳" at bounding box center [114, 403] width 228 height 46
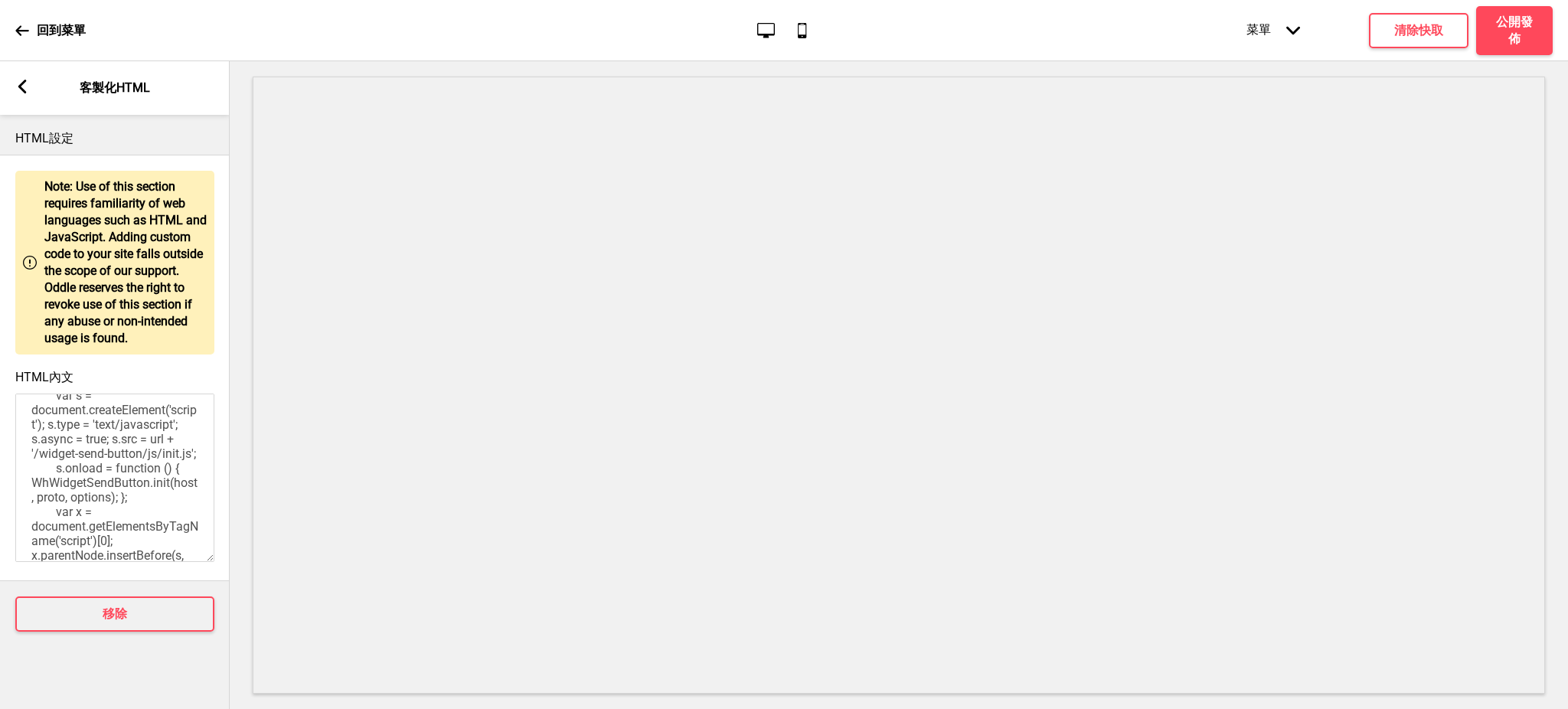
scroll to position [136, 0]
click at [9, 84] on div "箭頭left 客製化HTML" at bounding box center [115, 88] width 229 height 54
click at [21, 86] on icon at bounding box center [22, 86] width 8 height 13
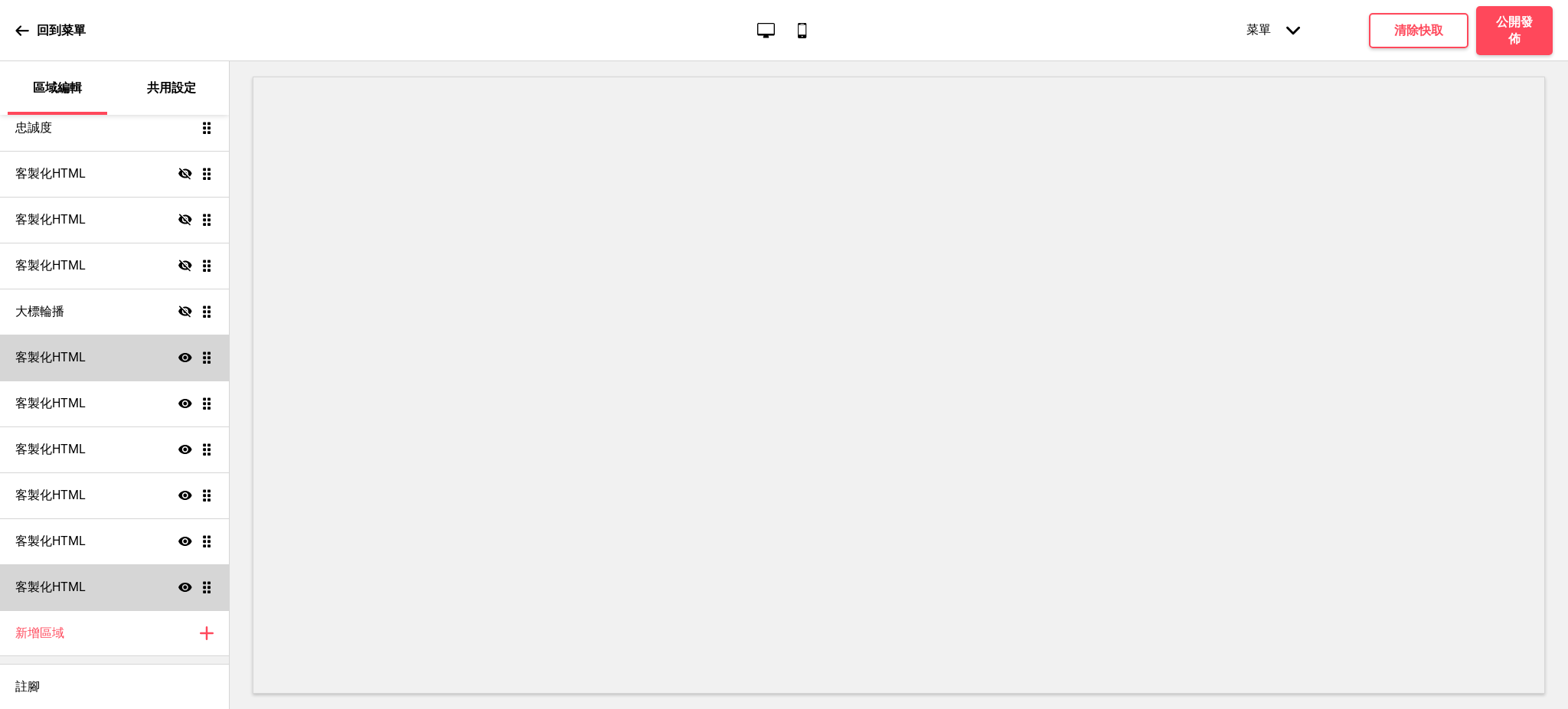
click at [178, 353] on icon "顯示" at bounding box center [185, 357] width 13 height 13
click at [178, 352] on icon "隱藏" at bounding box center [185, 357] width 13 height 13
click at [100, 353] on div "客製化HTML 顯示 拖曳" at bounding box center [114, 357] width 228 height 46
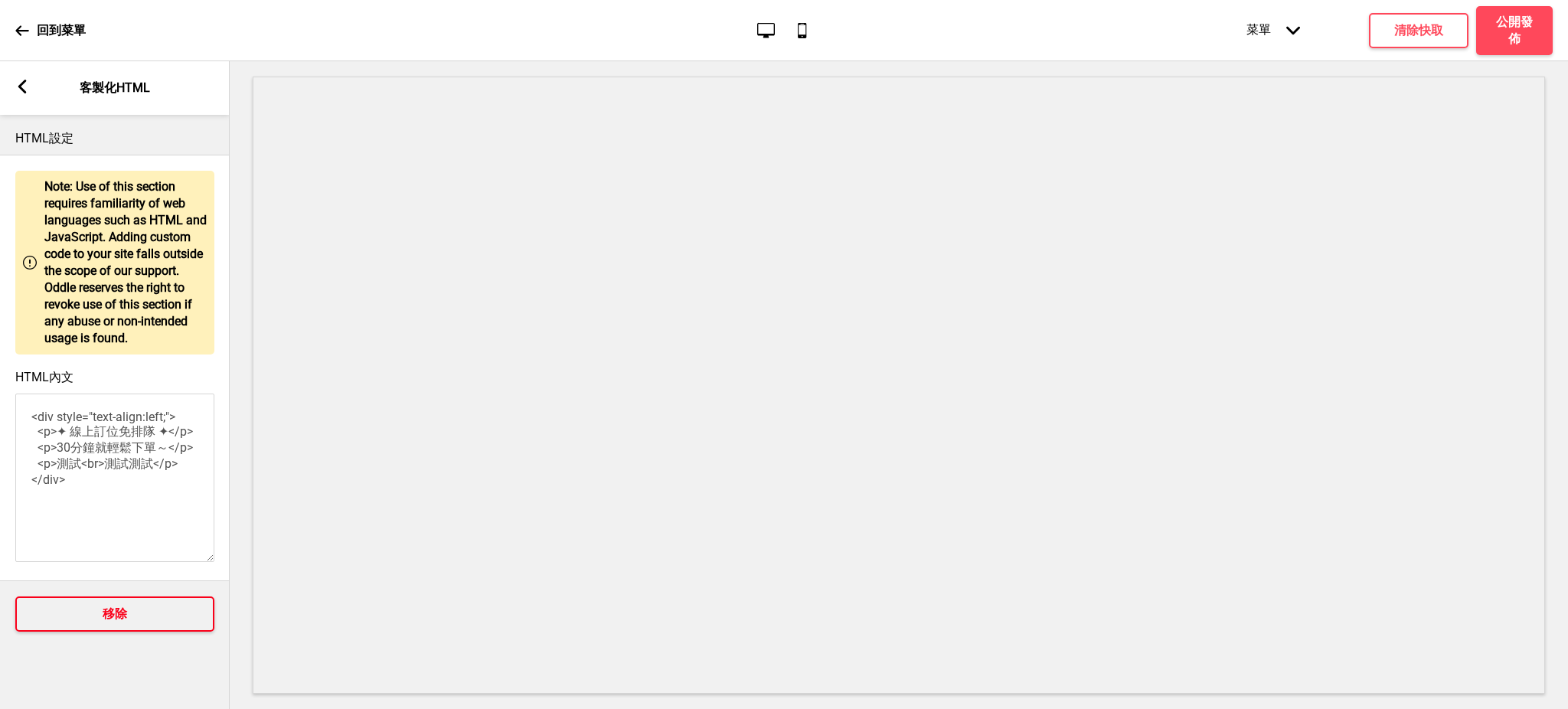
click at [128, 618] on button "移除" at bounding box center [115, 614] width 199 height 35
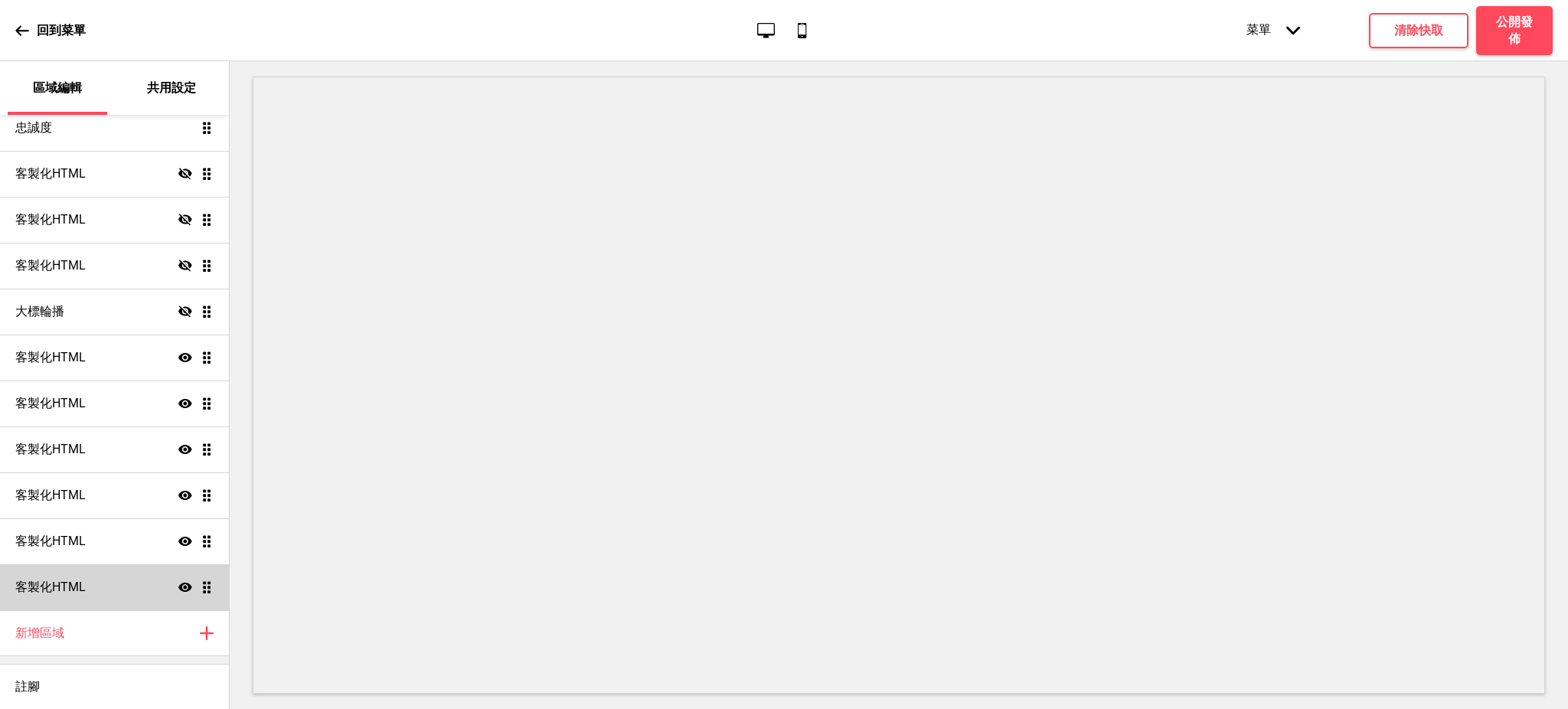
scroll to position [684, 0]
click at [1254, 30] on div "菜單 箭頭down" at bounding box center [1273, 30] width 84 height 47
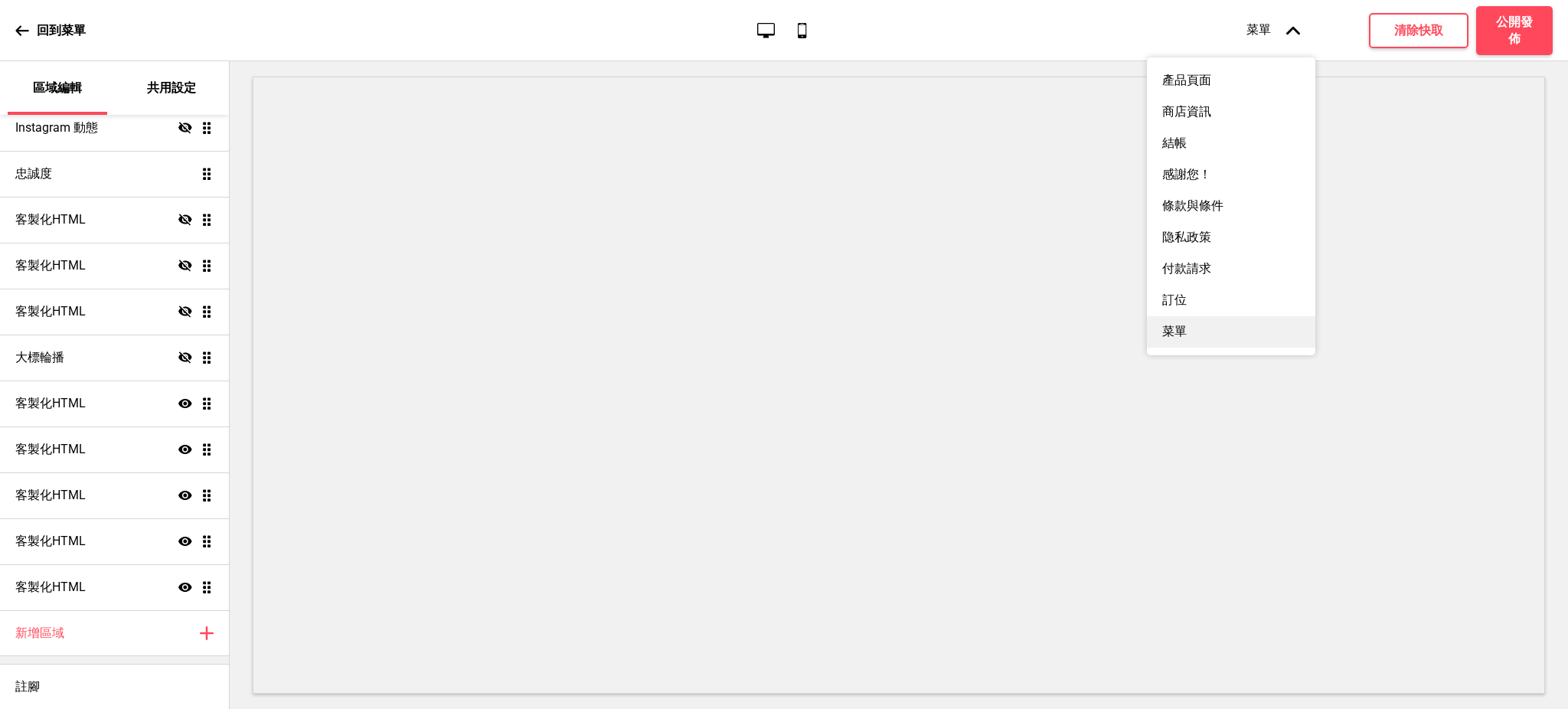
click at [1160, 348] on div "菜單" at bounding box center [1231, 332] width 168 height 31
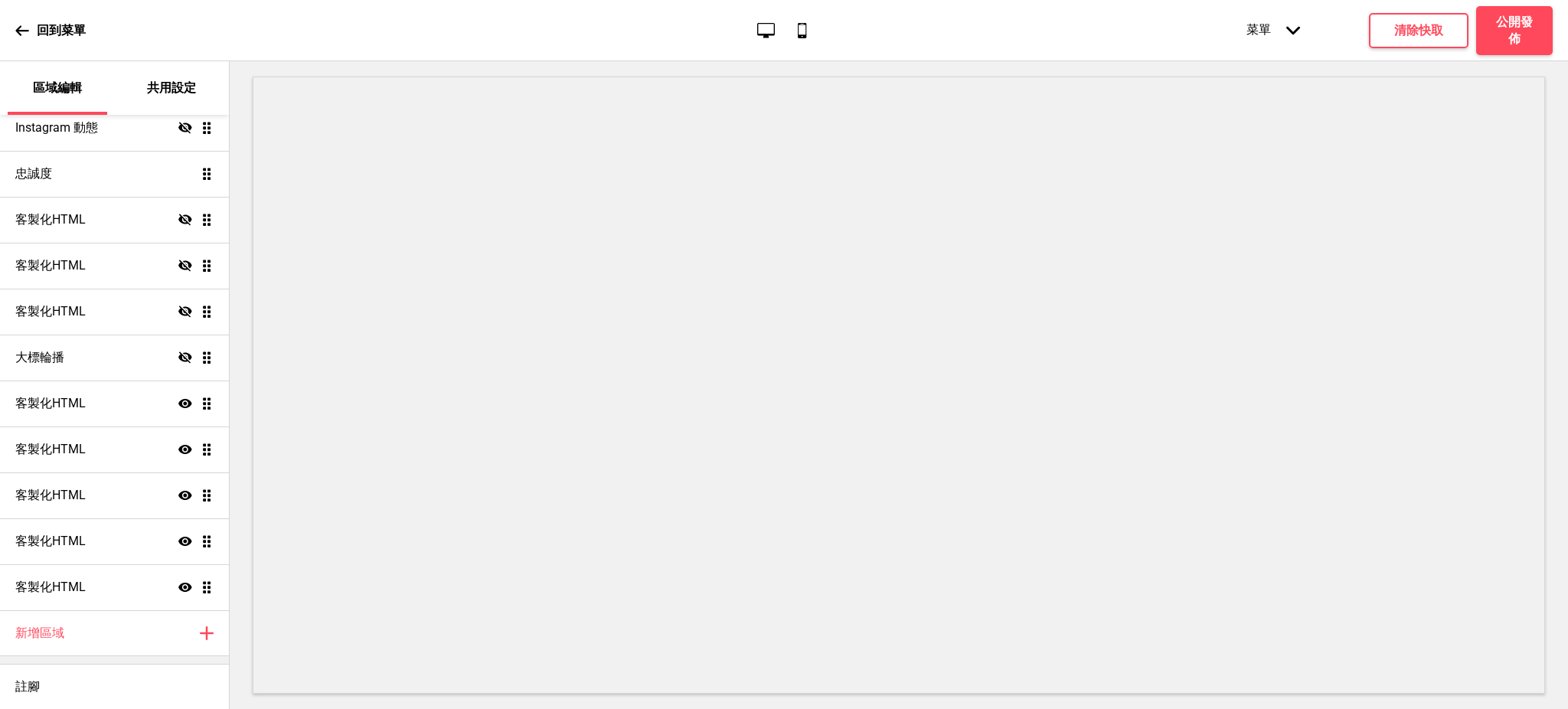
scroll to position [0, 0]
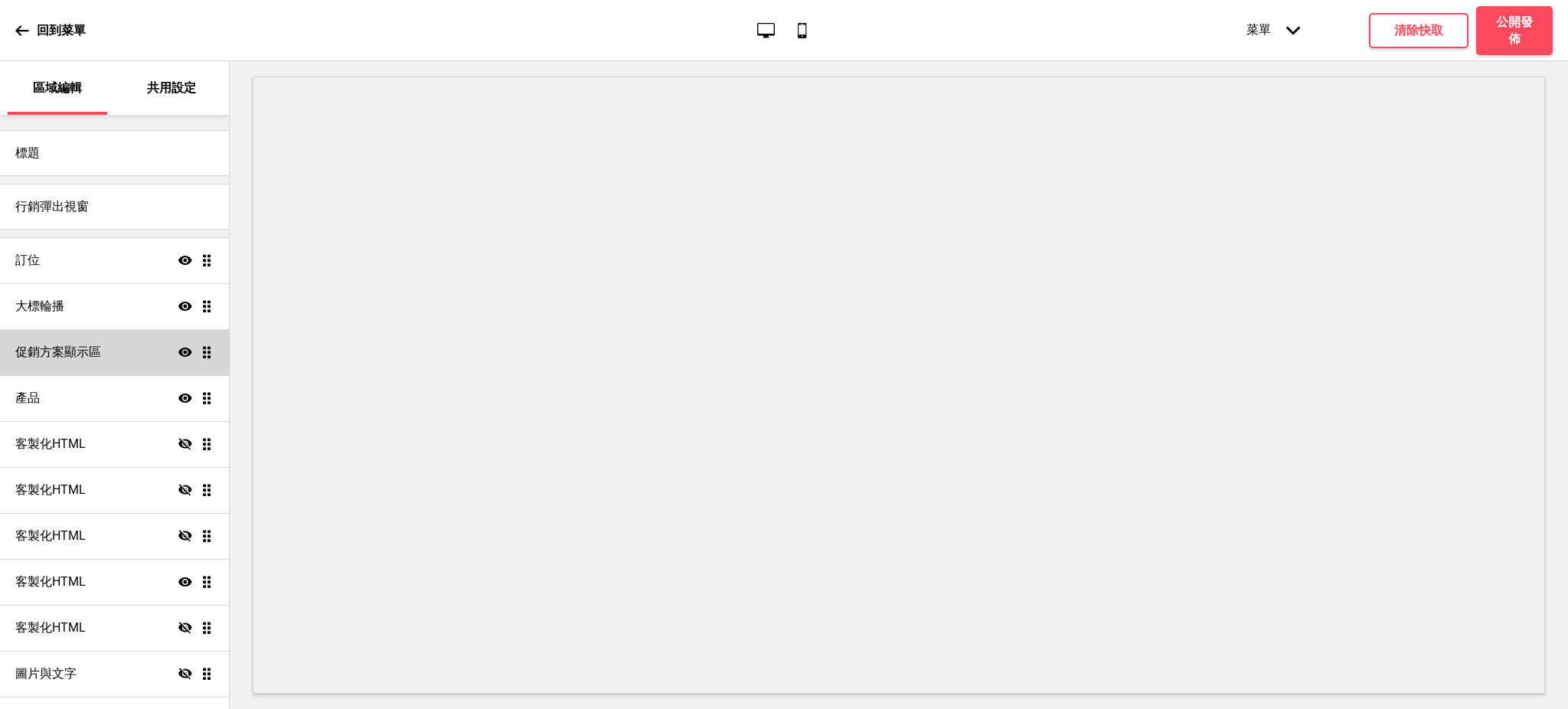
click at [178, 447] on icon "隱藏" at bounding box center [185, 444] width 13 height 13
click at [178, 447] on icon at bounding box center [185, 444] width 13 height 9
click at [178, 445] on icon at bounding box center [185, 444] width 13 height 12
click at [178, 444] on icon at bounding box center [185, 444] width 13 height 9
click at [125, 447] on div "客製化HTML 隱藏 拖曳" at bounding box center [114, 444] width 228 height 46
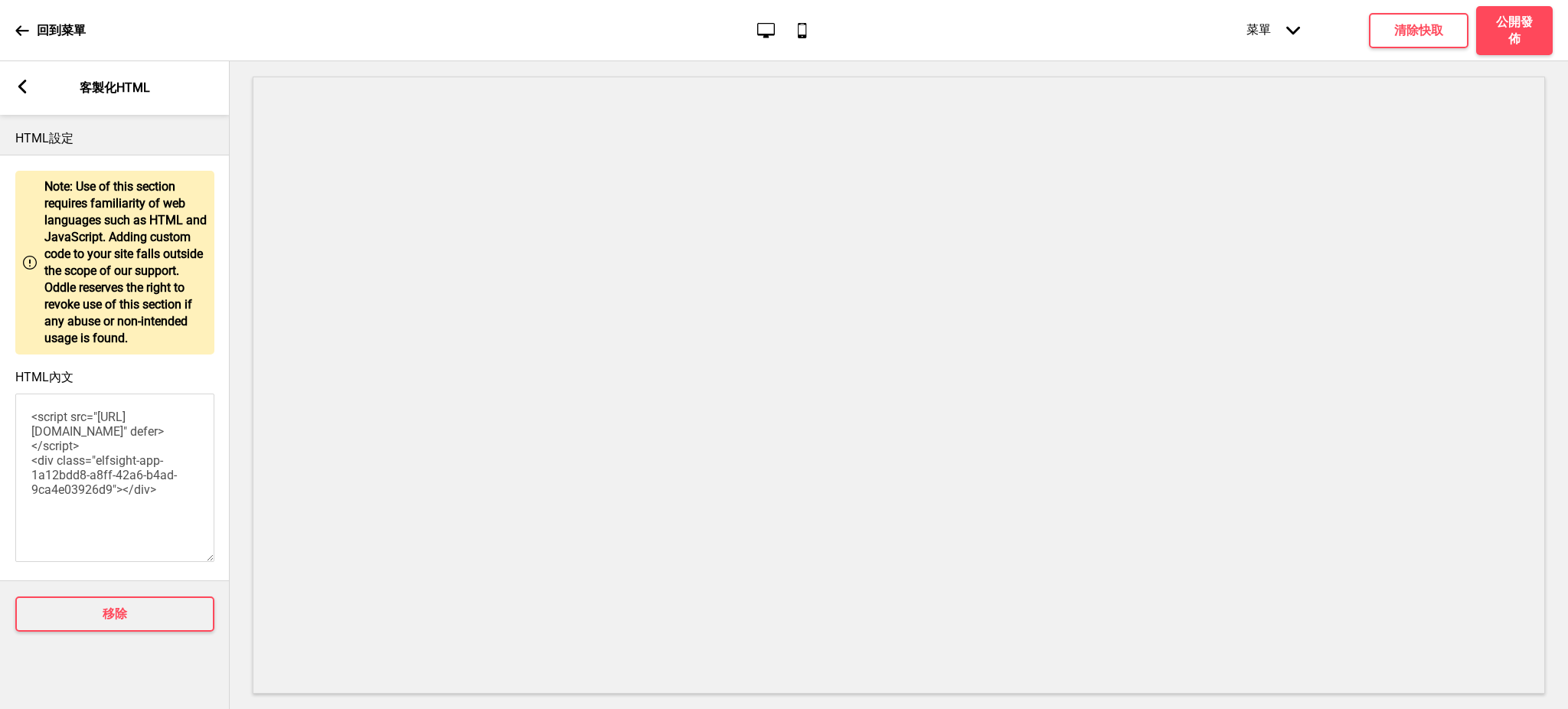
click at [24, 84] on rect at bounding box center [22, 86] width 13 height 13
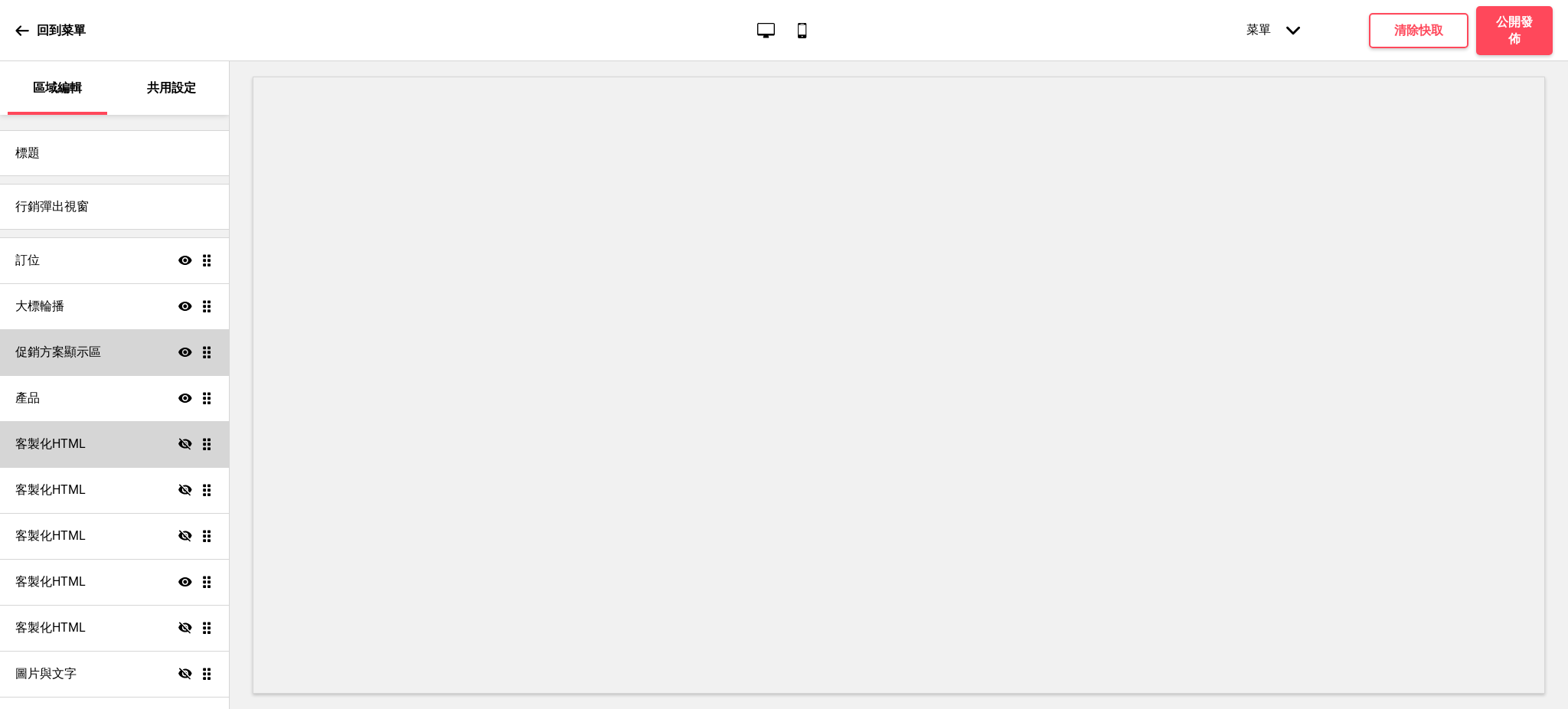
click at [70, 445] on h4 "客製化HTML" at bounding box center [50, 444] width 71 height 17
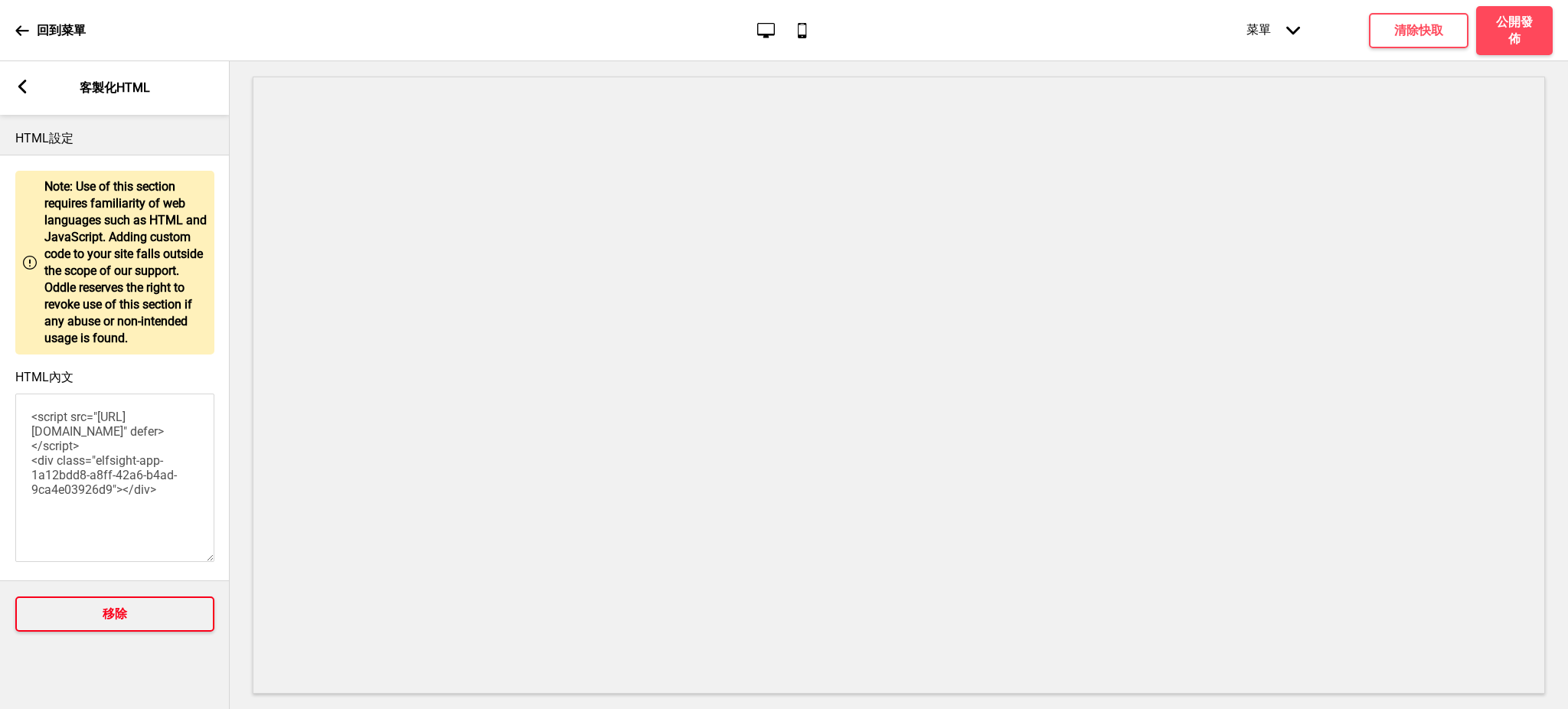
click at [91, 621] on button "移除" at bounding box center [115, 614] width 199 height 35
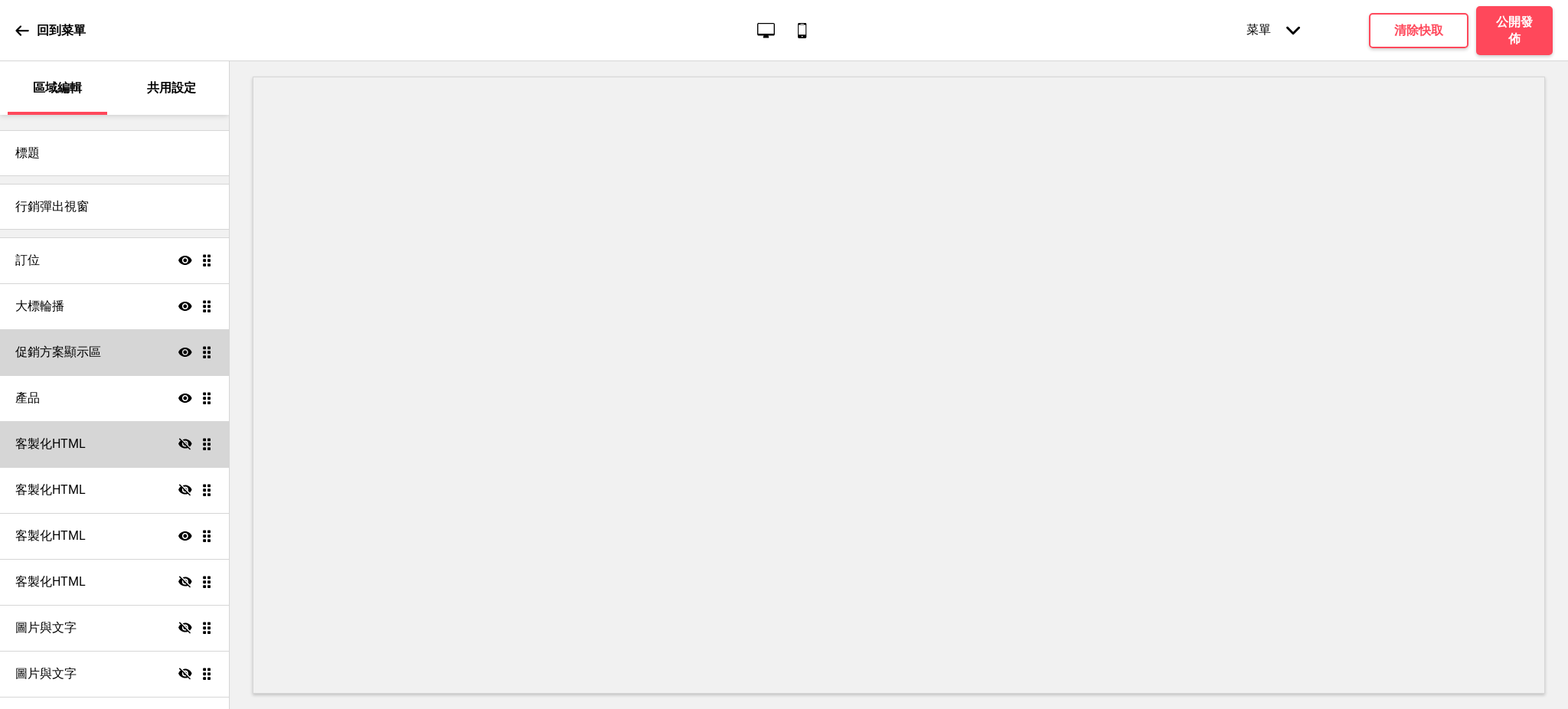
click at [96, 442] on div "客製化HTML 隱藏 拖曳" at bounding box center [114, 444] width 228 height 46
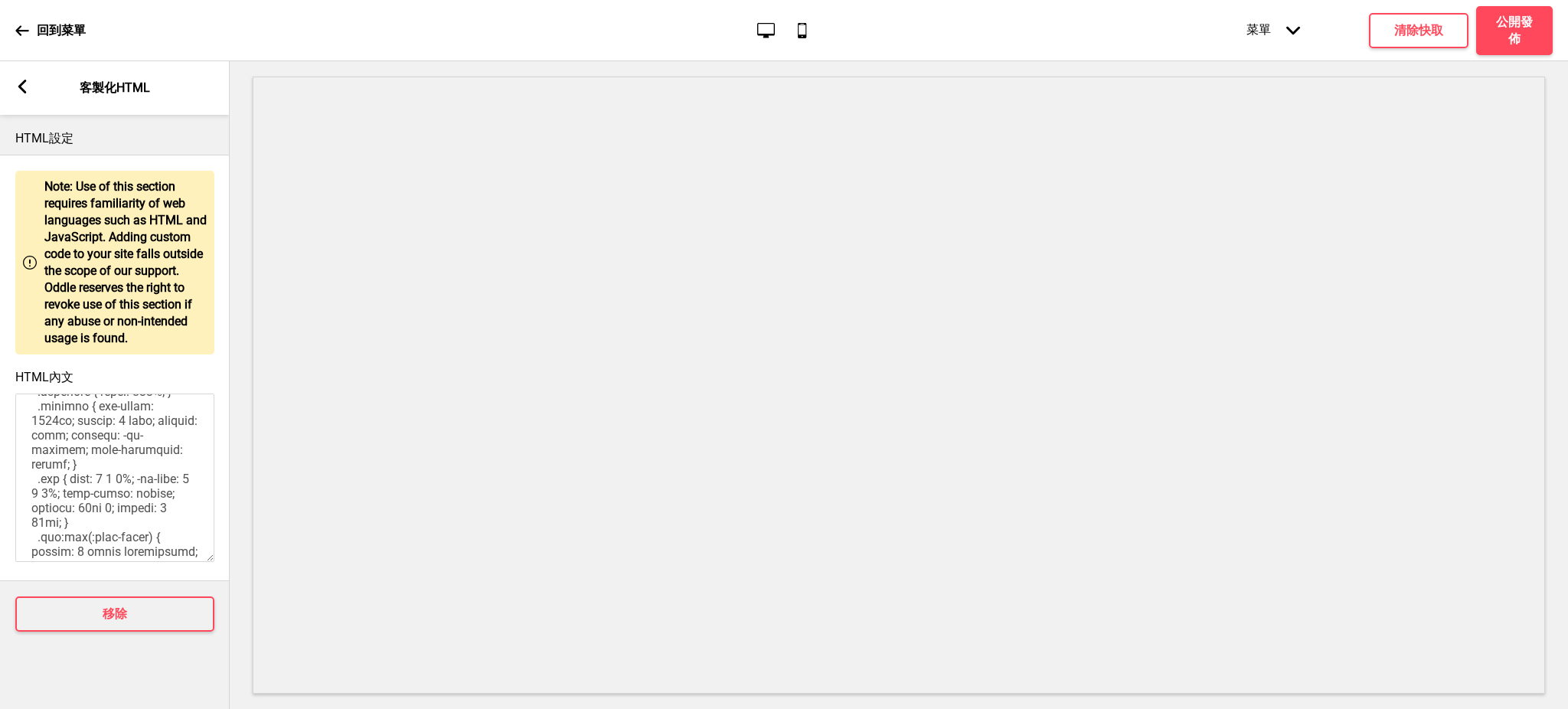
scroll to position [544, 0]
click at [22, 92] on rect at bounding box center [22, 86] width 13 height 13
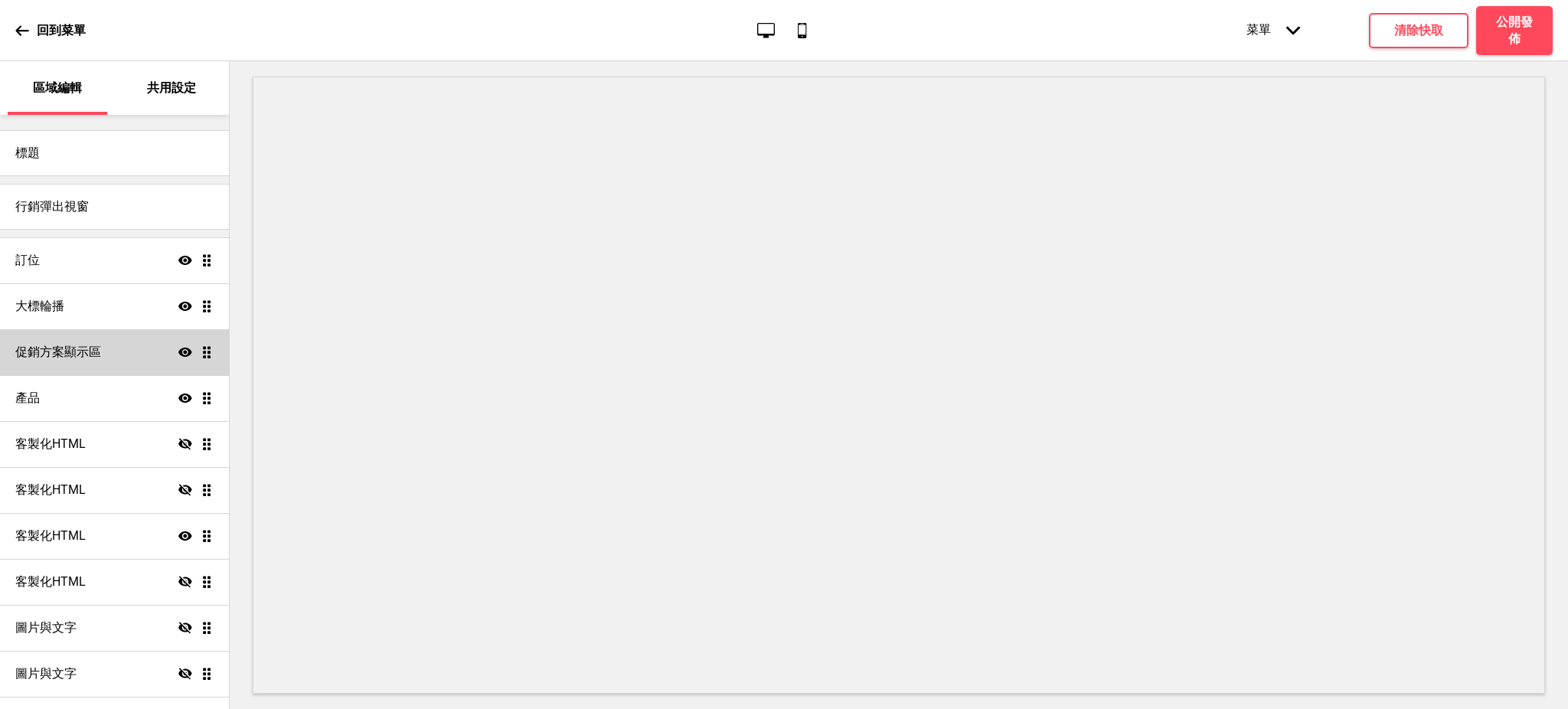
click at [178, 439] on icon "隱藏" at bounding box center [185, 444] width 13 height 13
click at [178, 439] on icon "顯示" at bounding box center [185, 444] width 13 height 13
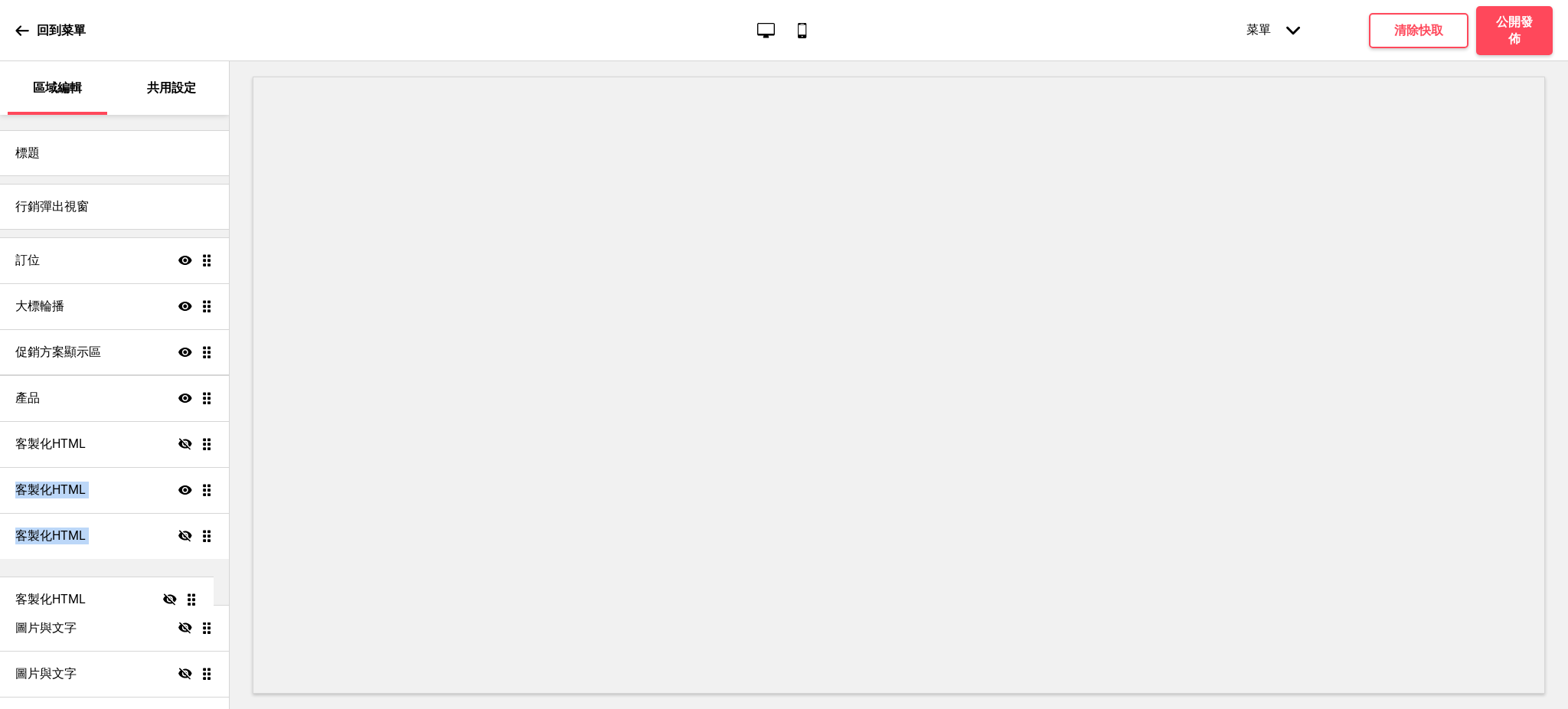
scroll to position [136, 0]
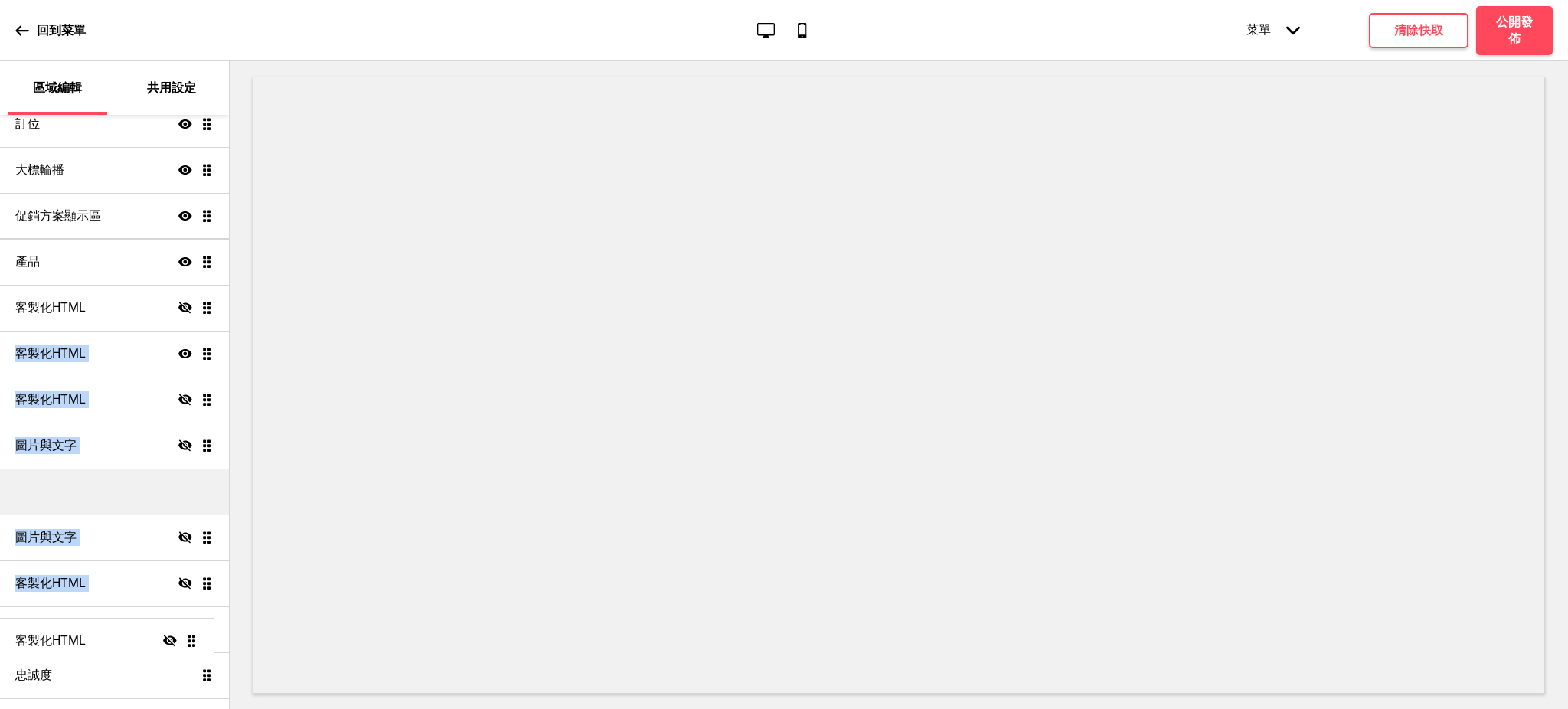
drag, startPoint x: 194, startPoint y: 441, endPoint x: 187, endPoint y: 638, distance: 197.1
click at [187, 638] on ul "訂位 顯示 拖曳 大標輪播 顯示 拖曳 促銷方案顯示區 顯示 拖曳 產品 顯示 拖曳 客製化HTML 隱藏 拖曳 客製化HTML 隱藏 拖曳 客製化HTML …" at bounding box center [114, 607] width 228 height 1011
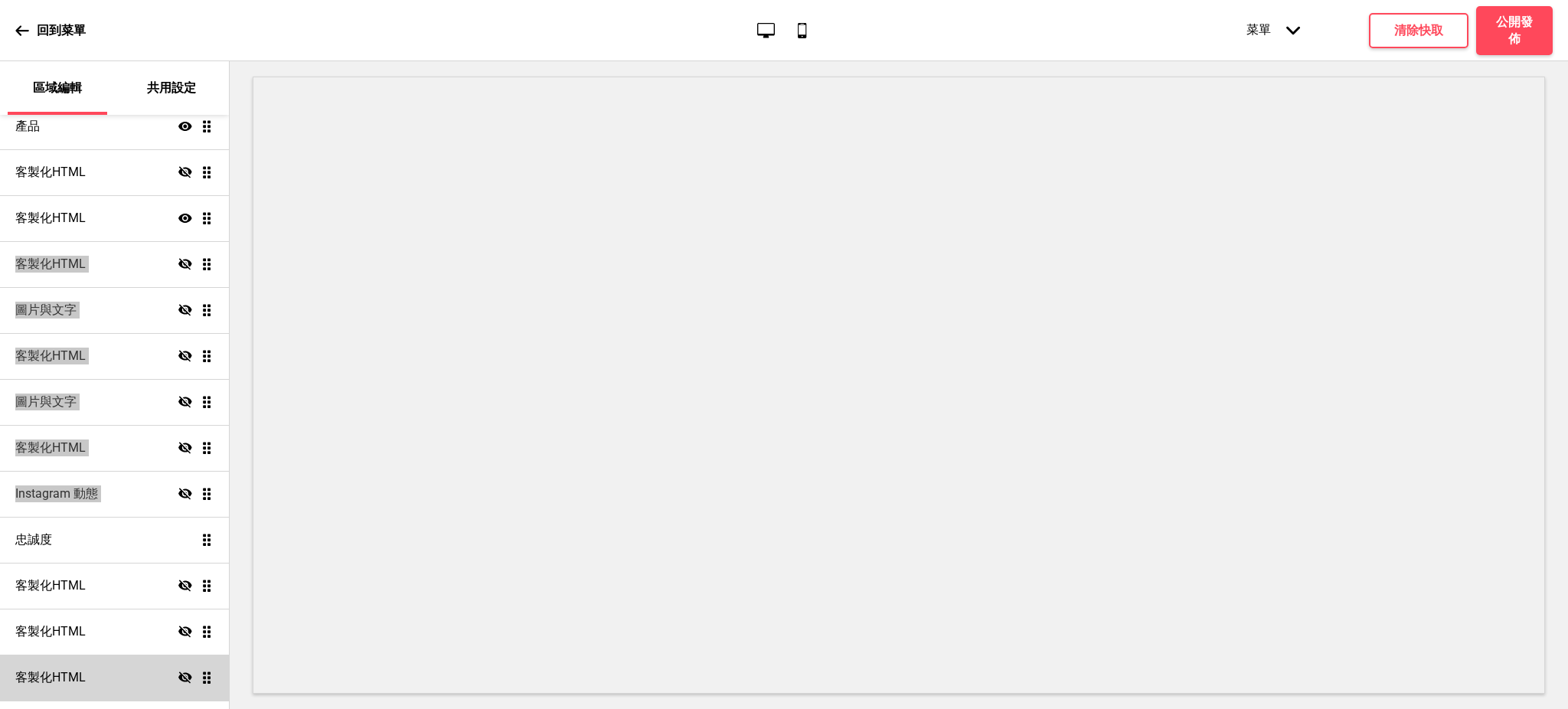
scroll to position [544, 0]
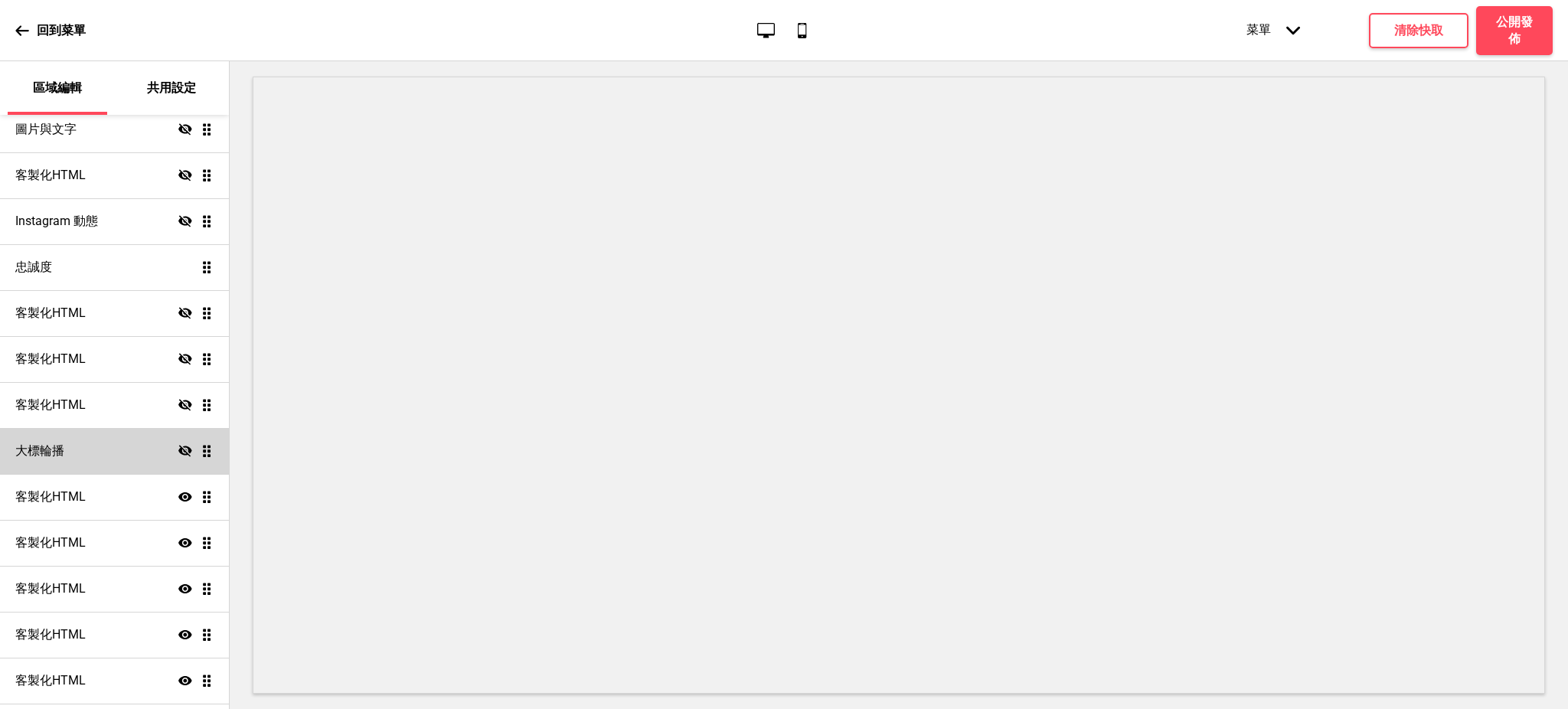
click at [178, 452] on icon "隱藏" at bounding box center [185, 450] width 13 height 13
click at [129, 444] on div "大標輪播 顯示 拖曳" at bounding box center [114, 451] width 228 height 46
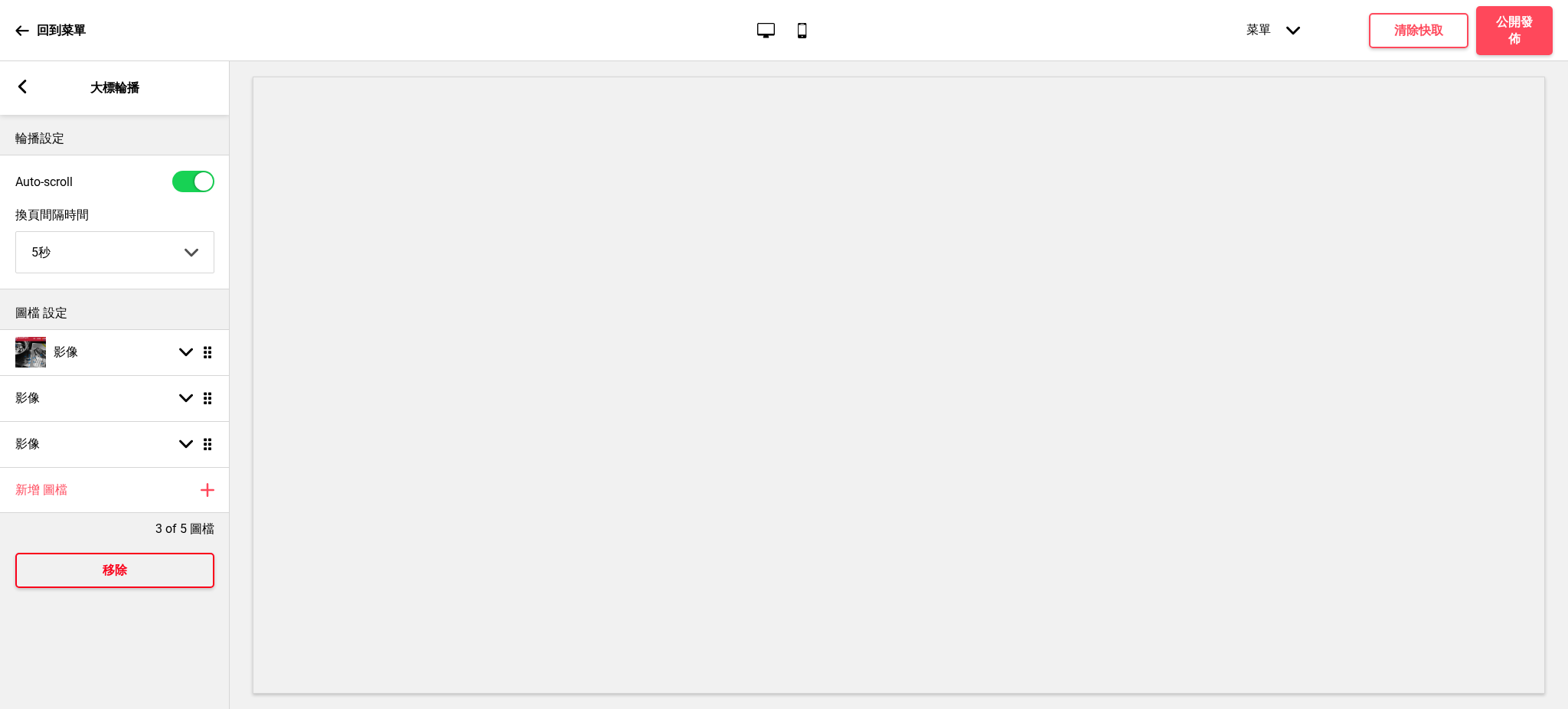
click at [145, 567] on button "移除" at bounding box center [115, 570] width 199 height 35
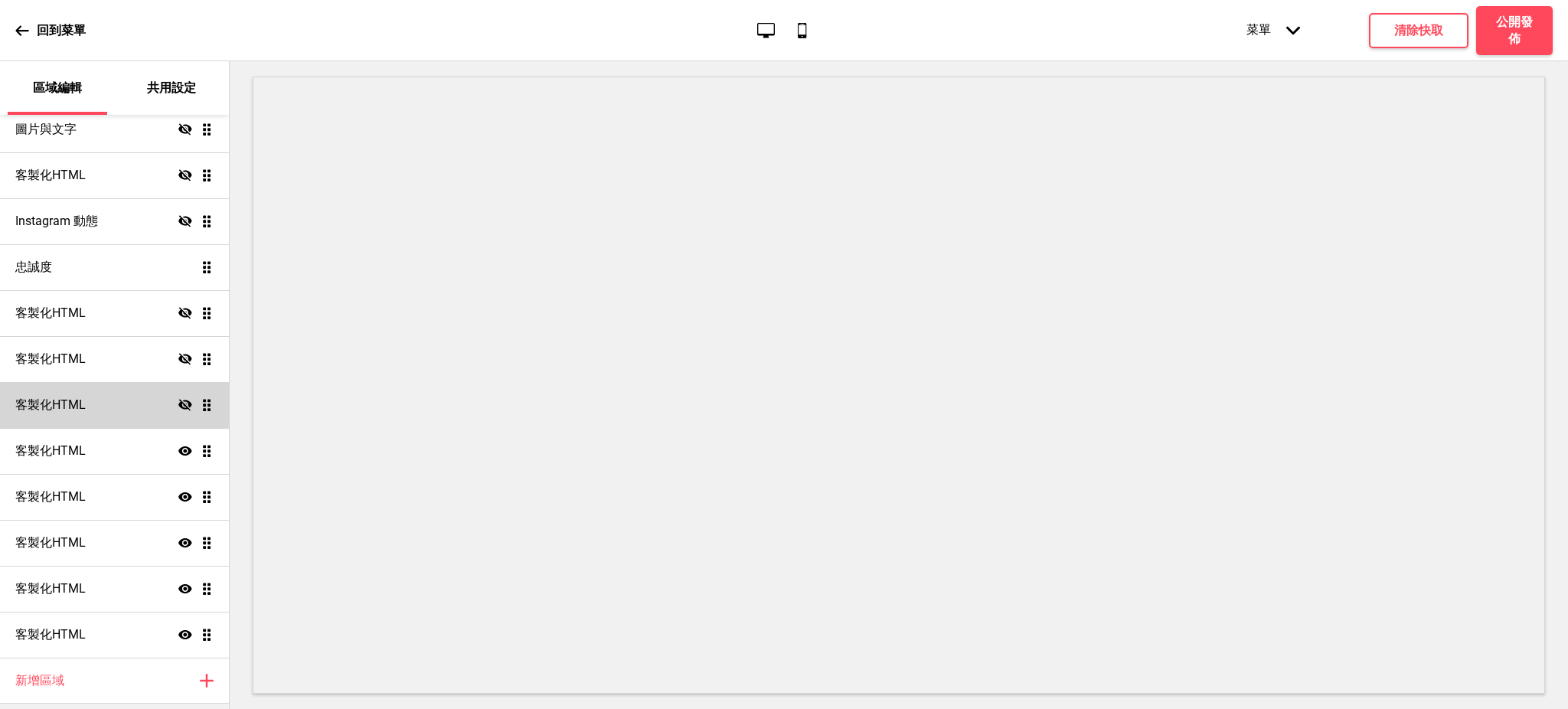
click at [178, 405] on icon "隱藏" at bounding box center [185, 404] width 13 height 13
click at [178, 405] on icon "顯示" at bounding box center [185, 404] width 13 height 13
click at [178, 401] on icon "隱藏" at bounding box center [185, 404] width 13 height 13
click at [178, 401] on icon at bounding box center [185, 405] width 13 height 9
click at [108, 402] on div "客製化HTML 隱藏 拖曳" at bounding box center [114, 404] width 228 height 46
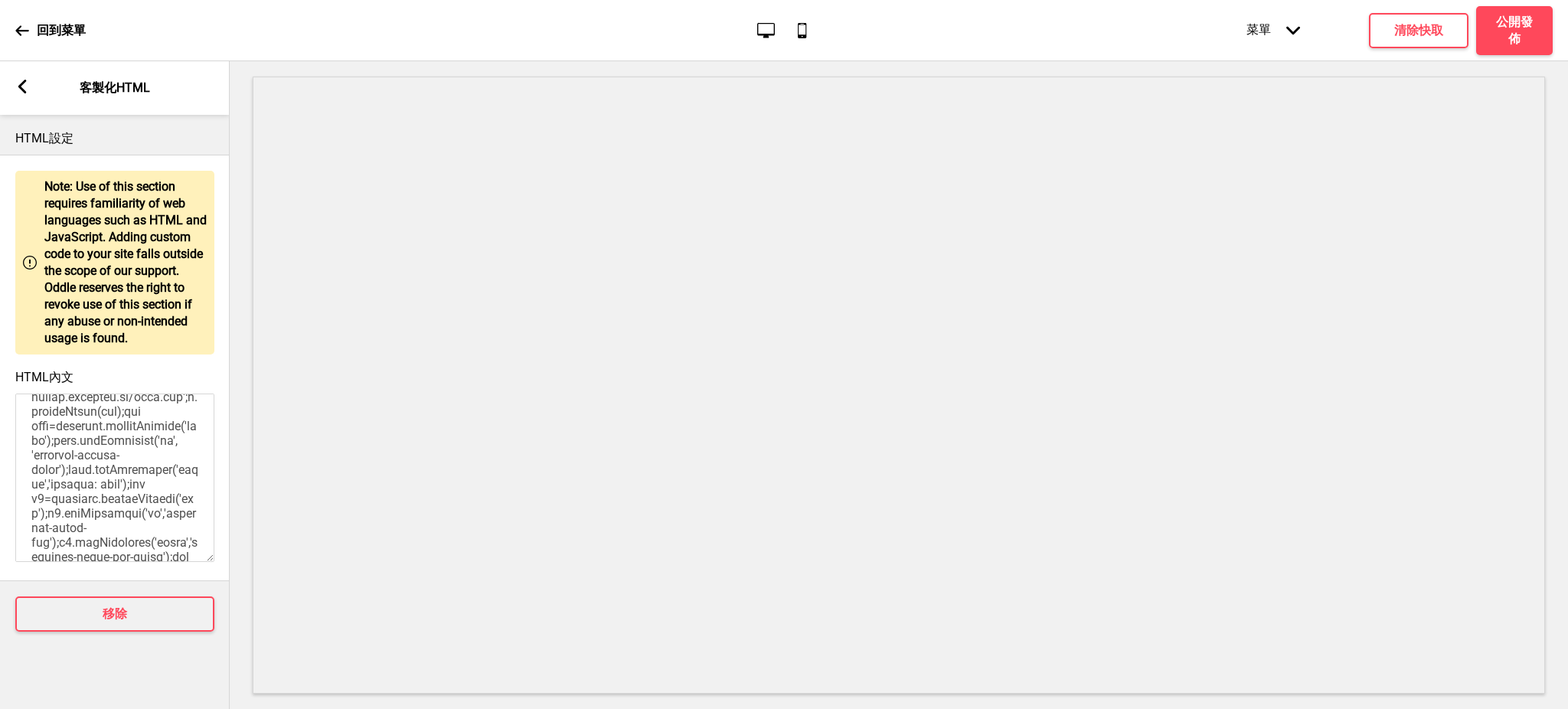
scroll to position [272, 0]
click at [22, 91] on icon at bounding box center [22, 86] width 8 height 13
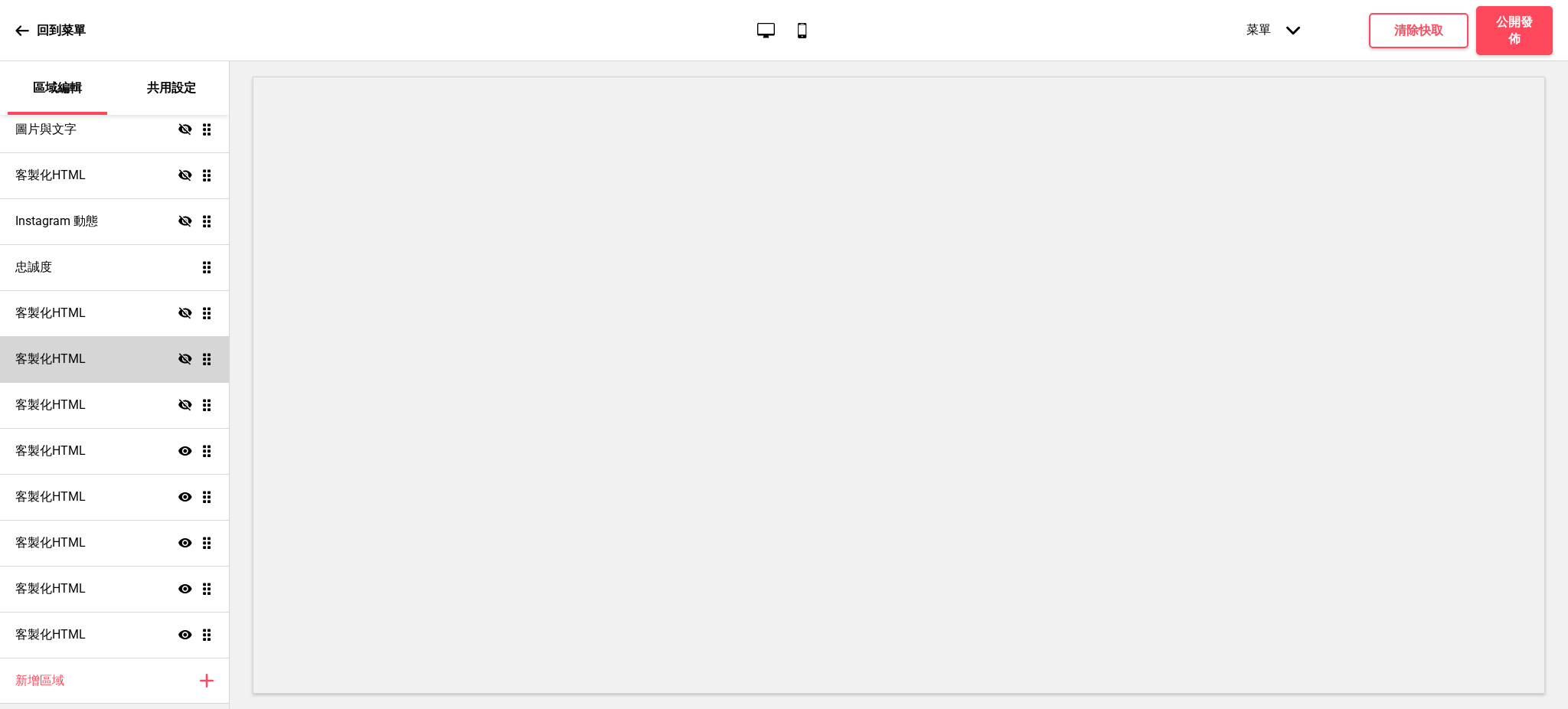
click at [167, 350] on div "客製化HTML 隱藏 拖曳" at bounding box center [114, 359] width 228 height 46
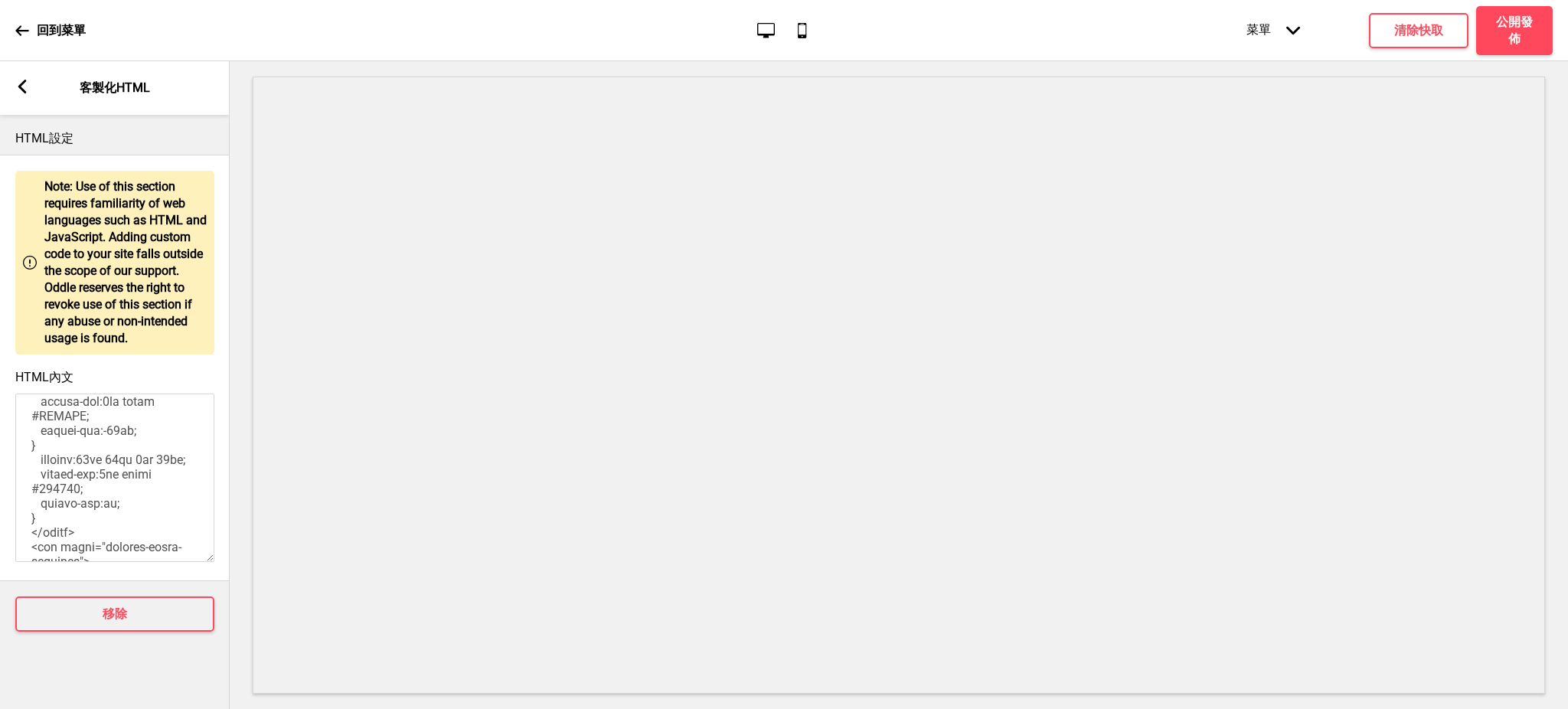
scroll to position [680, 0]
click at [21, 81] on rect at bounding box center [22, 86] width 13 height 13
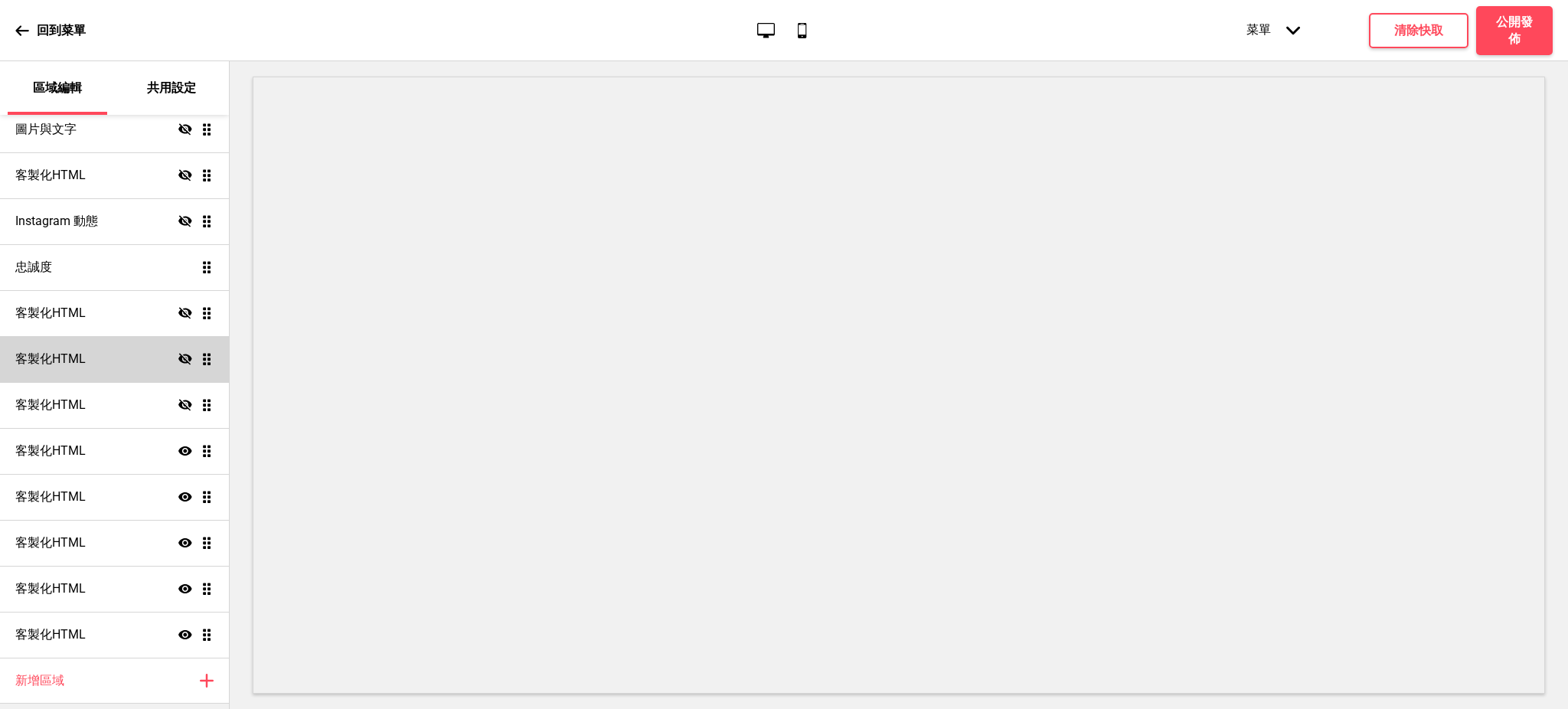
click at [178, 360] on icon at bounding box center [185, 359] width 13 height 12
drag, startPoint x: 189, startPoint y: 406, endPoint x: 197, endPoint y: 359, distance: 47.7
click at [197, 359] on ul "訂位 顯示 拖曳 大標輪播 顯示 拖曳 促銷方案顯示區 顯示 拖曳 產品 顯示 拖曳 客製化HTML 隱藏 拖曳 客製化HTML 顯示 拖曳 客製化HTML …" at bounding box center [114, 175] width 228 height 964
click at [315, 377] on div at bounding box center [280, 385] width 171 height 30
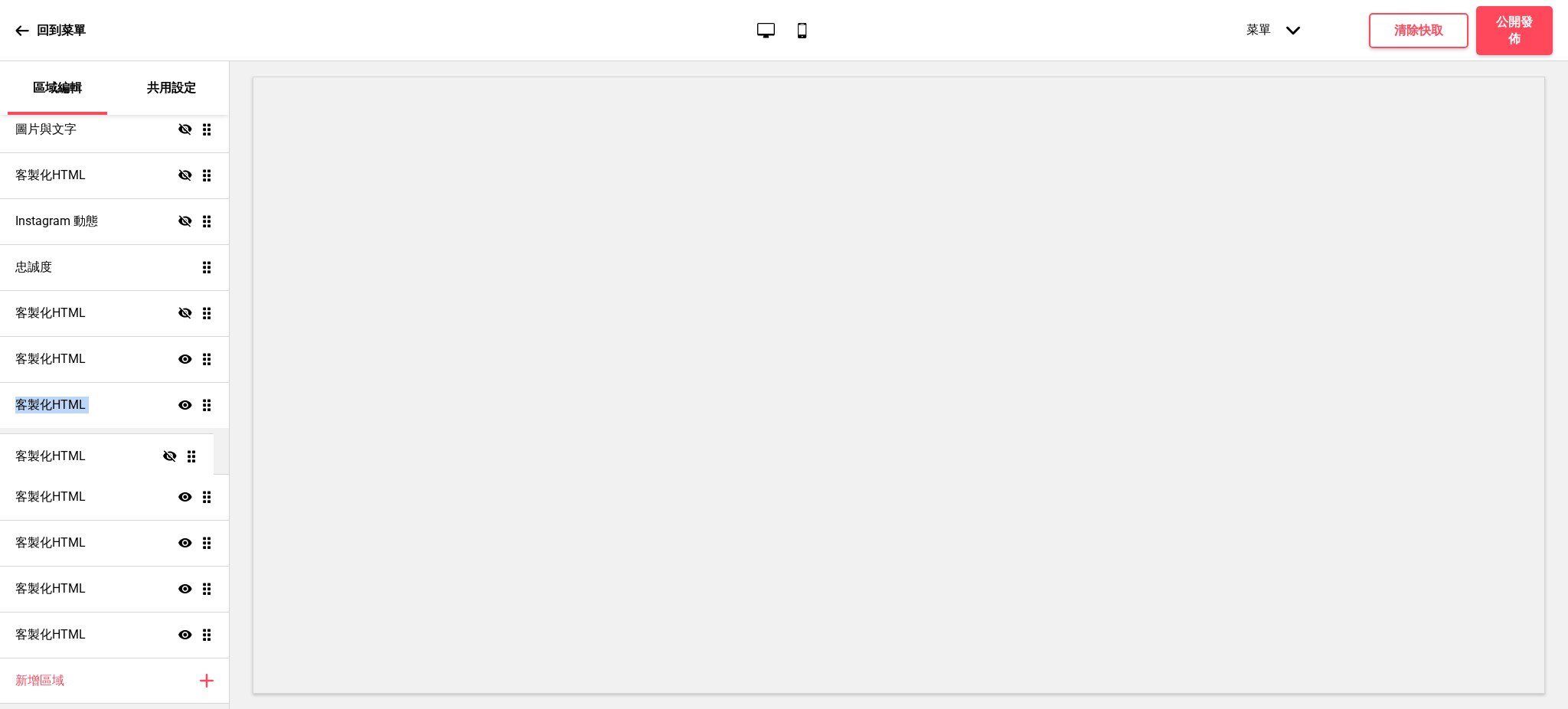
drag, startPoint x: 189, startPoint y: 357, endPoint x: 202, endPoint y: 454, distance: 97.9
click at [202, 454] on ul "訂位 顯示 拖曳 大標輪播 顯示 拖曳 促銷方案顯示區 顯示 拖曳 產品 顯示 拖曳 客製化HTML 隱藏 拖曳 客製化HTML 顯示 拖曳 客製化HTML …" at bounding box center [114, 175] width 228 height 964
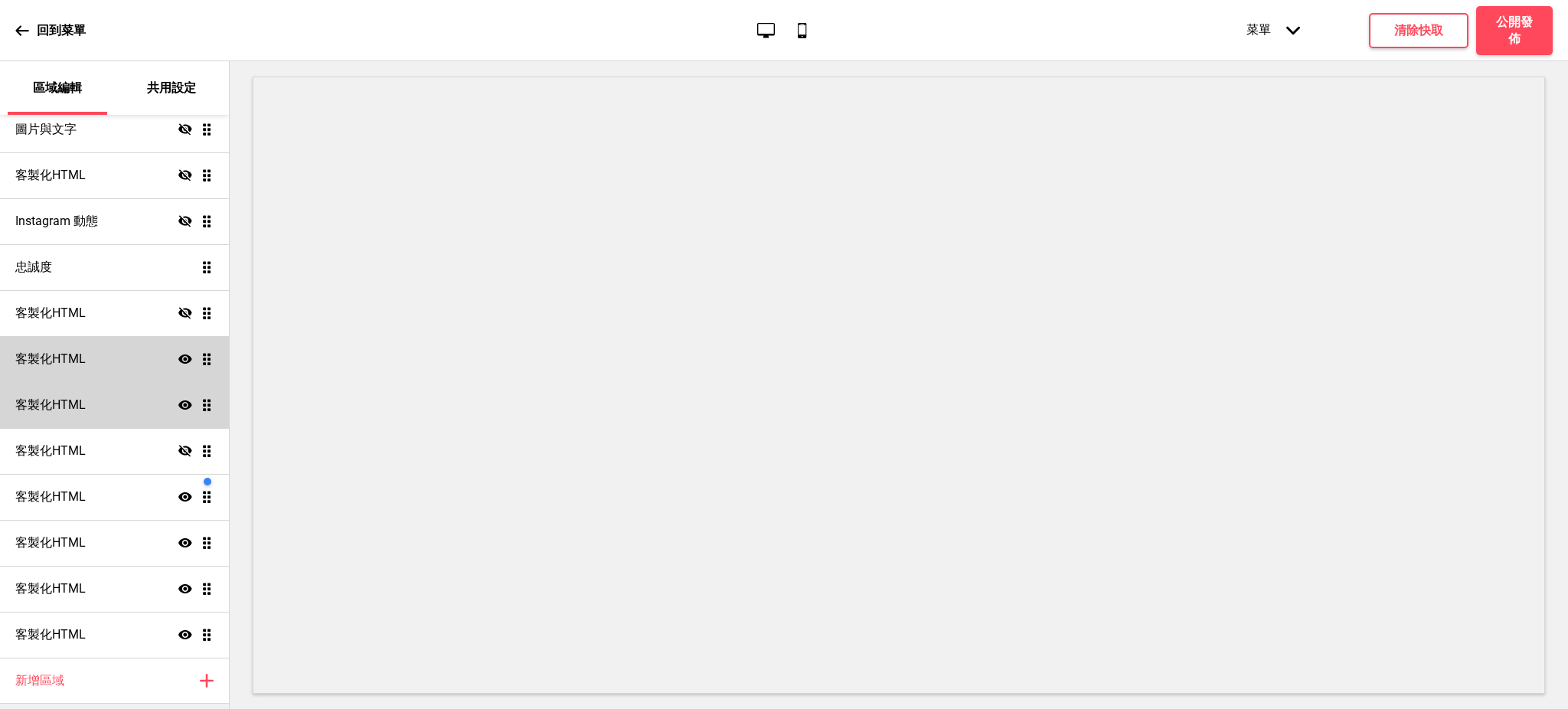
click at [103, 402] on div "客製化HTML 顯示 拖曳" at bounding box center [114, 404] width 228 height 46
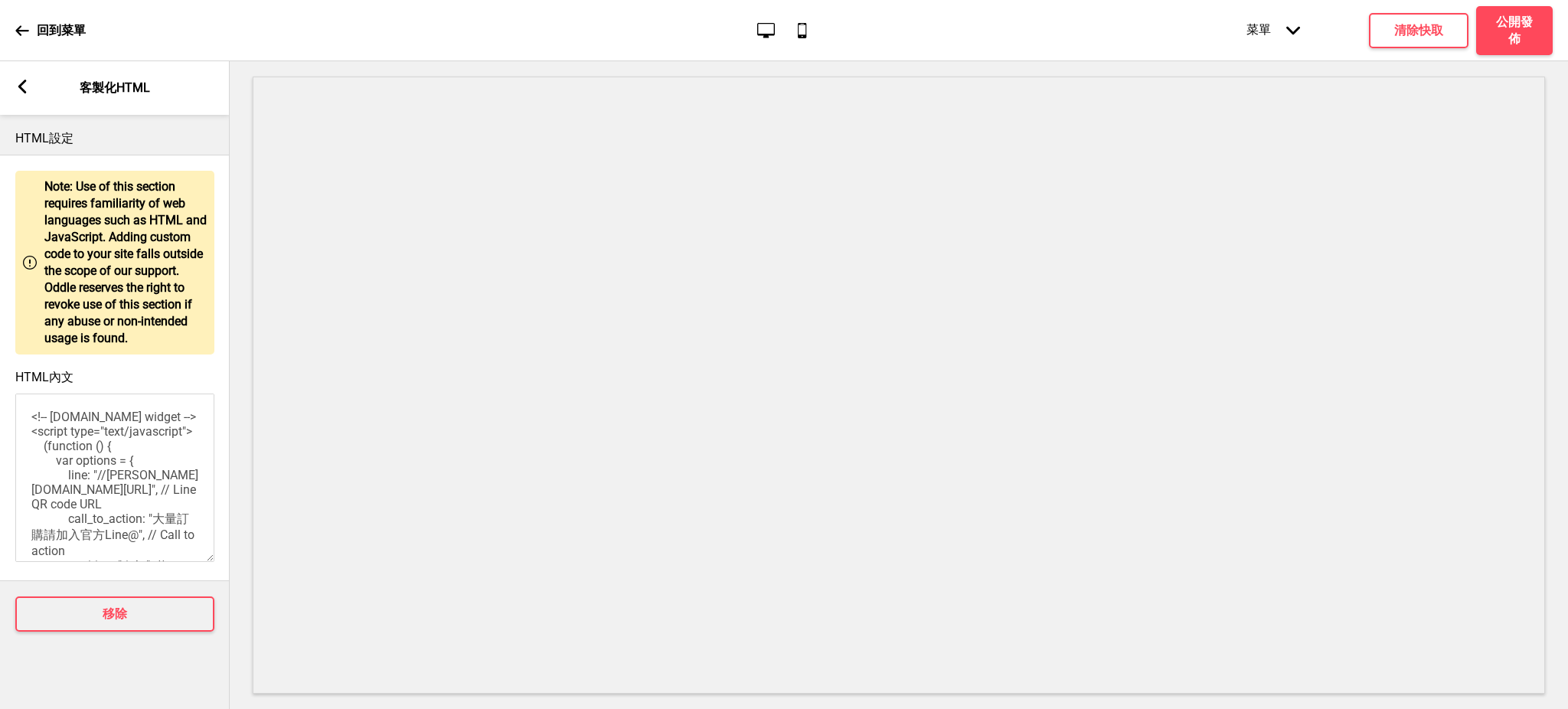
scroll to position [136, 0]
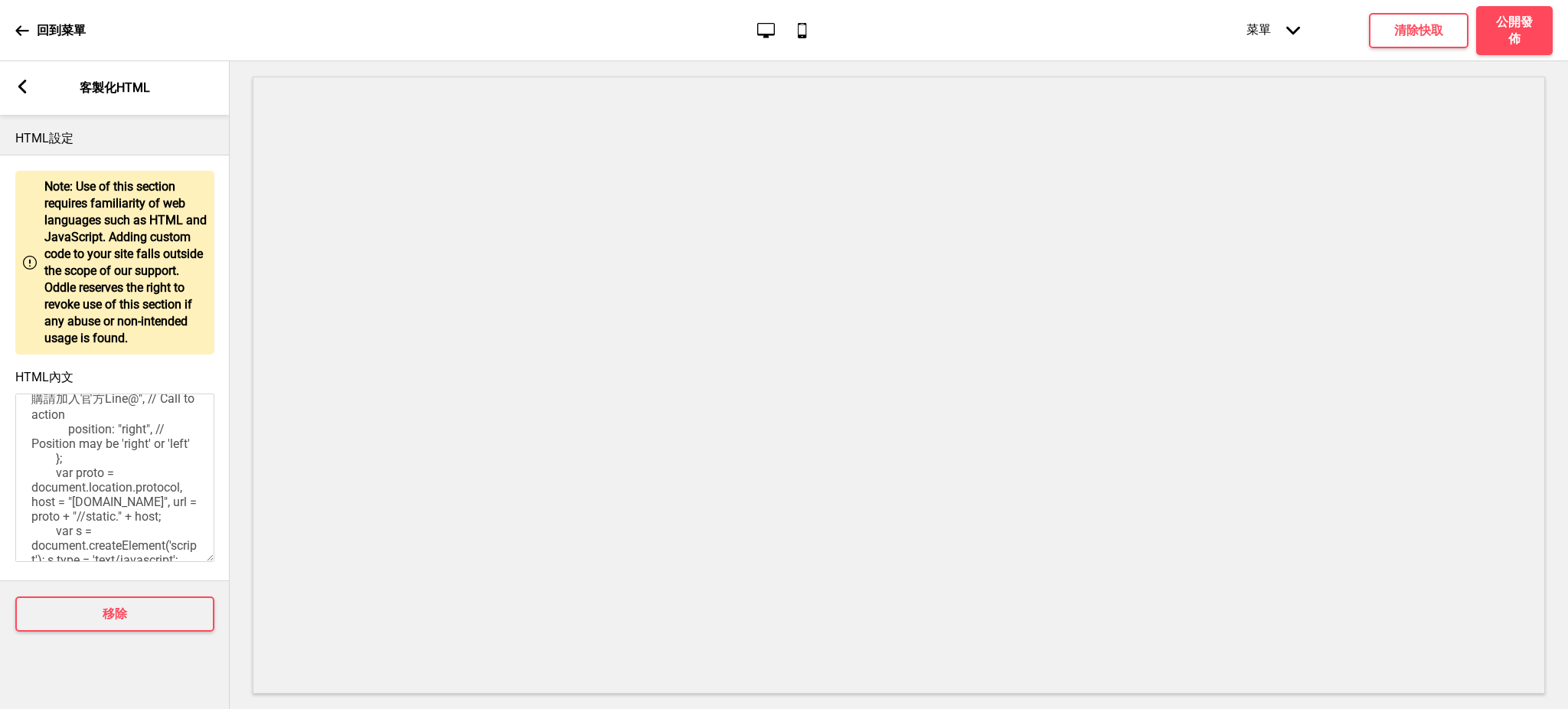
click at [19, 92] on rect at bounding box center [22, 86] width 13 height 13
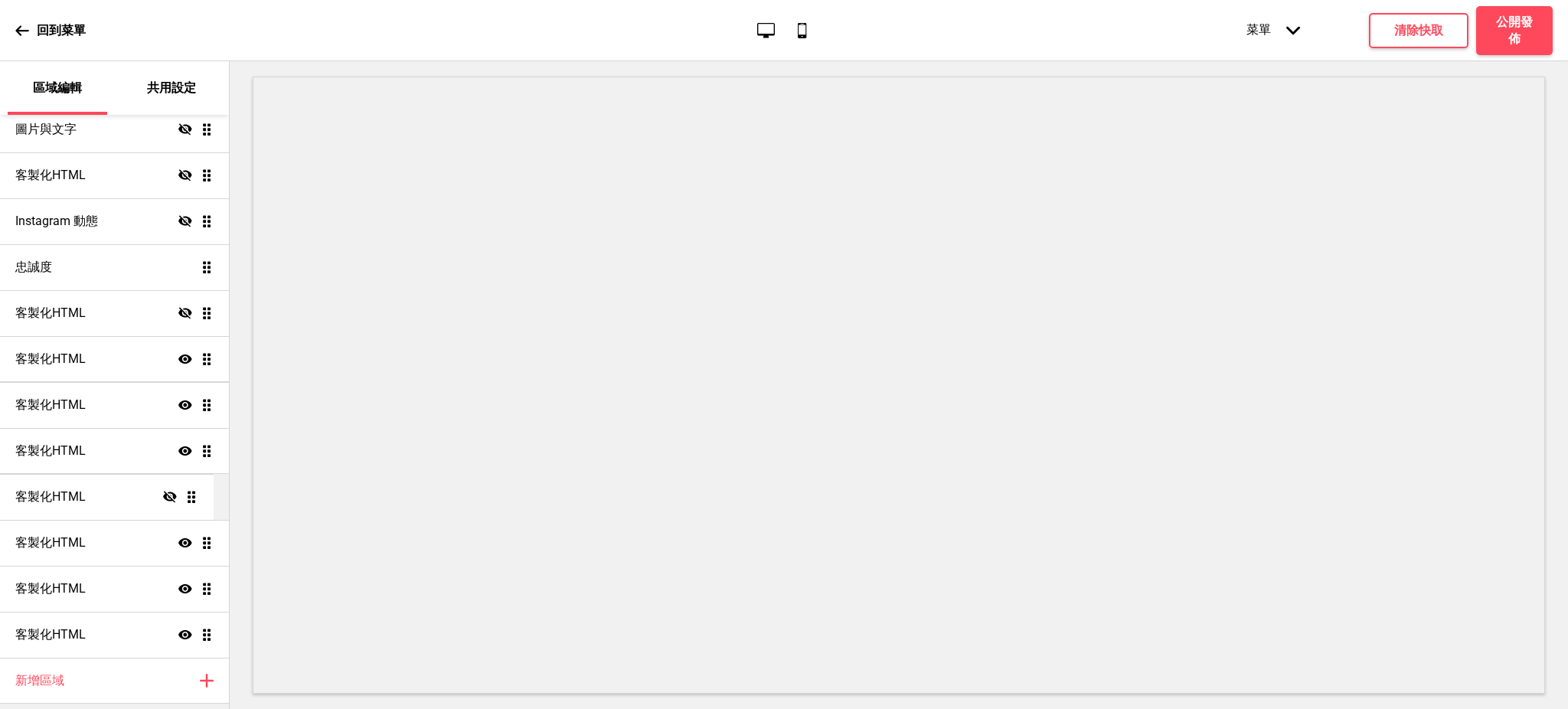
drag, startPoint x: 194, startPoint y: 453, endPoint x: 192, endPoint y: 497, distance: 44.0
click at [194, 499] on ul "訂位 顯示 拖曳 大標輪播 顯示 拖曳 促銷方案顯示區 顯示 拖曳 產品 顯示 拖曳 客製化HTML 隱藏 拖曳 客製化HTML 顯示 拖曳 客製化HTML …" at bounding box center [114, 175] width 228 height 964
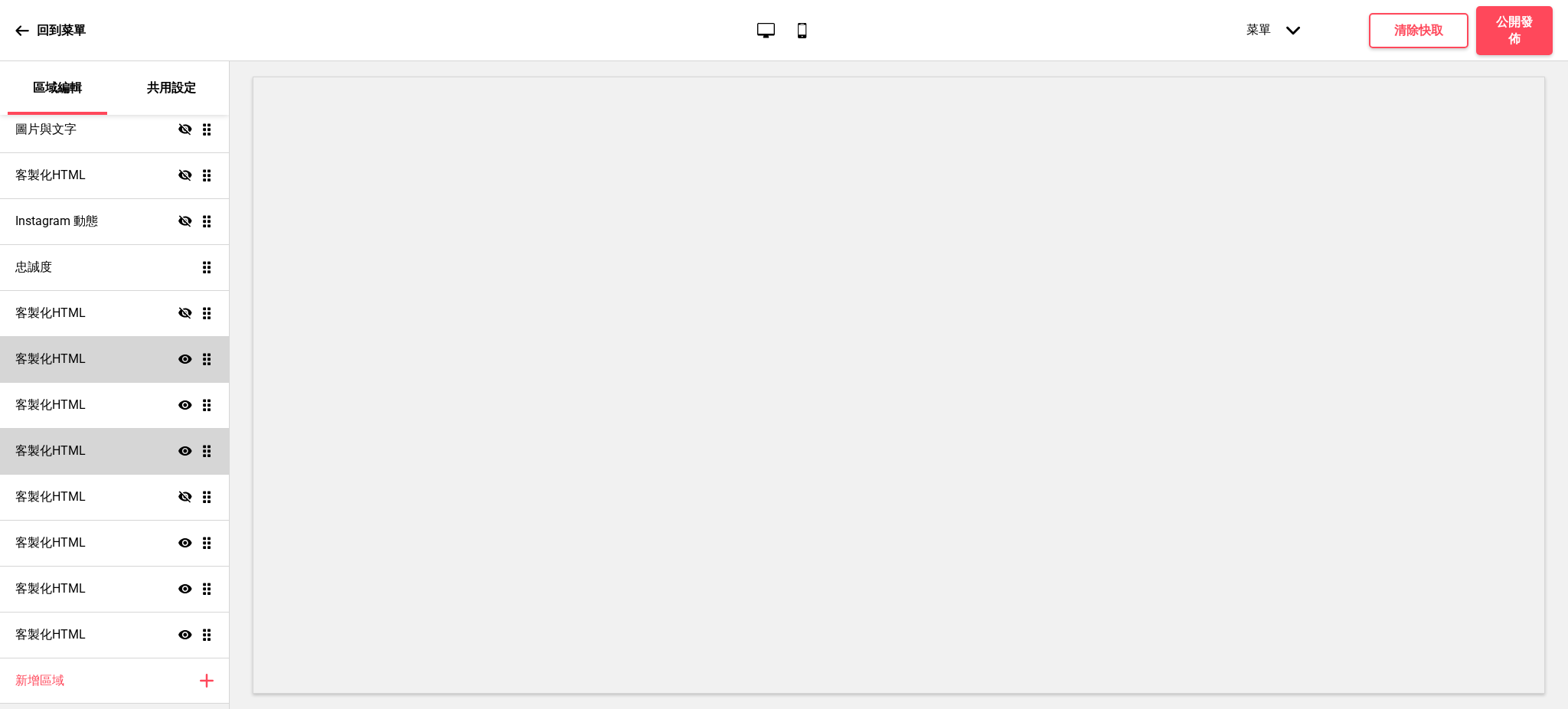
click at [103, 456] on div "客製化HTML 顯示 拖曳" at bounding box center [114, 451] width 228 height 46
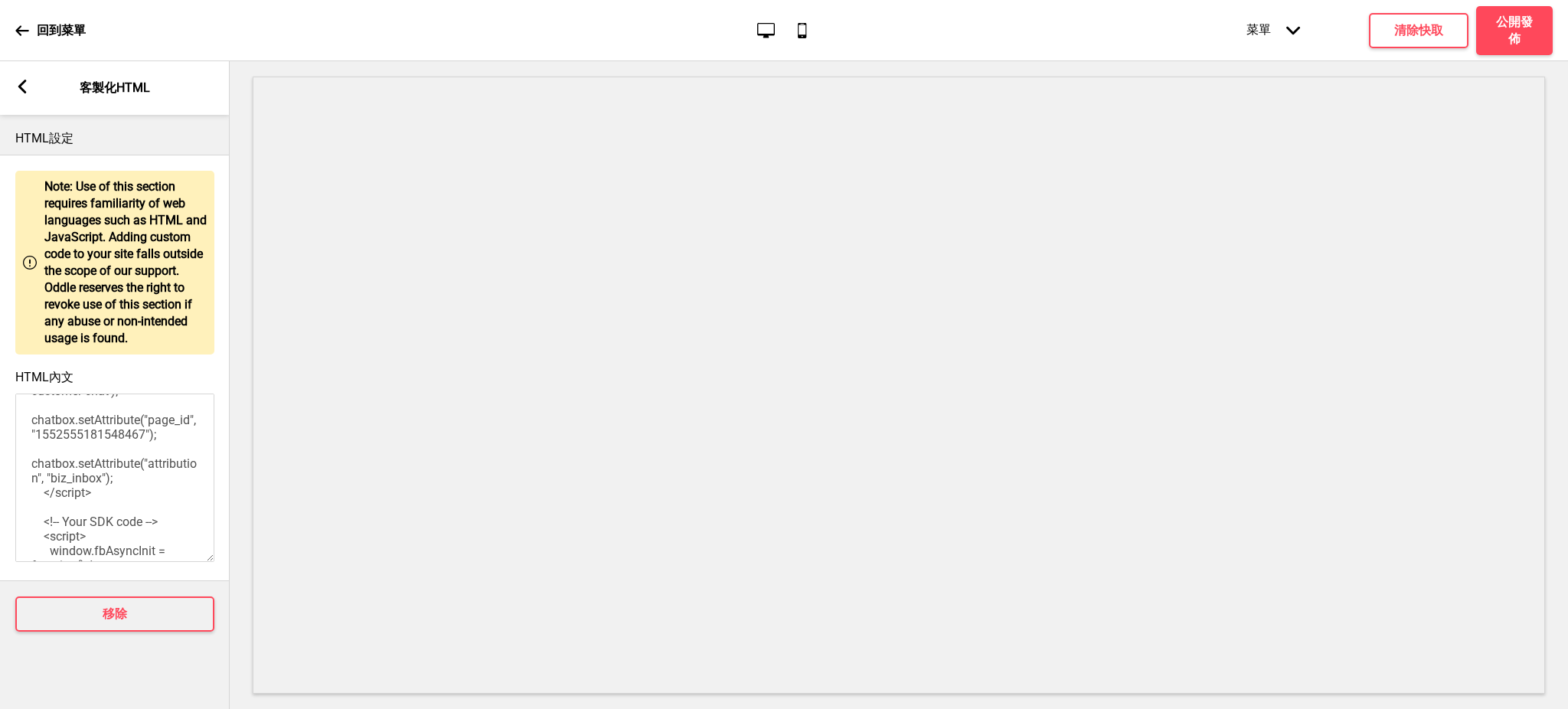
scroll to position [0, 0]
click at [25, 82] on icon at bounding box center [22, 86] width 8 height 13
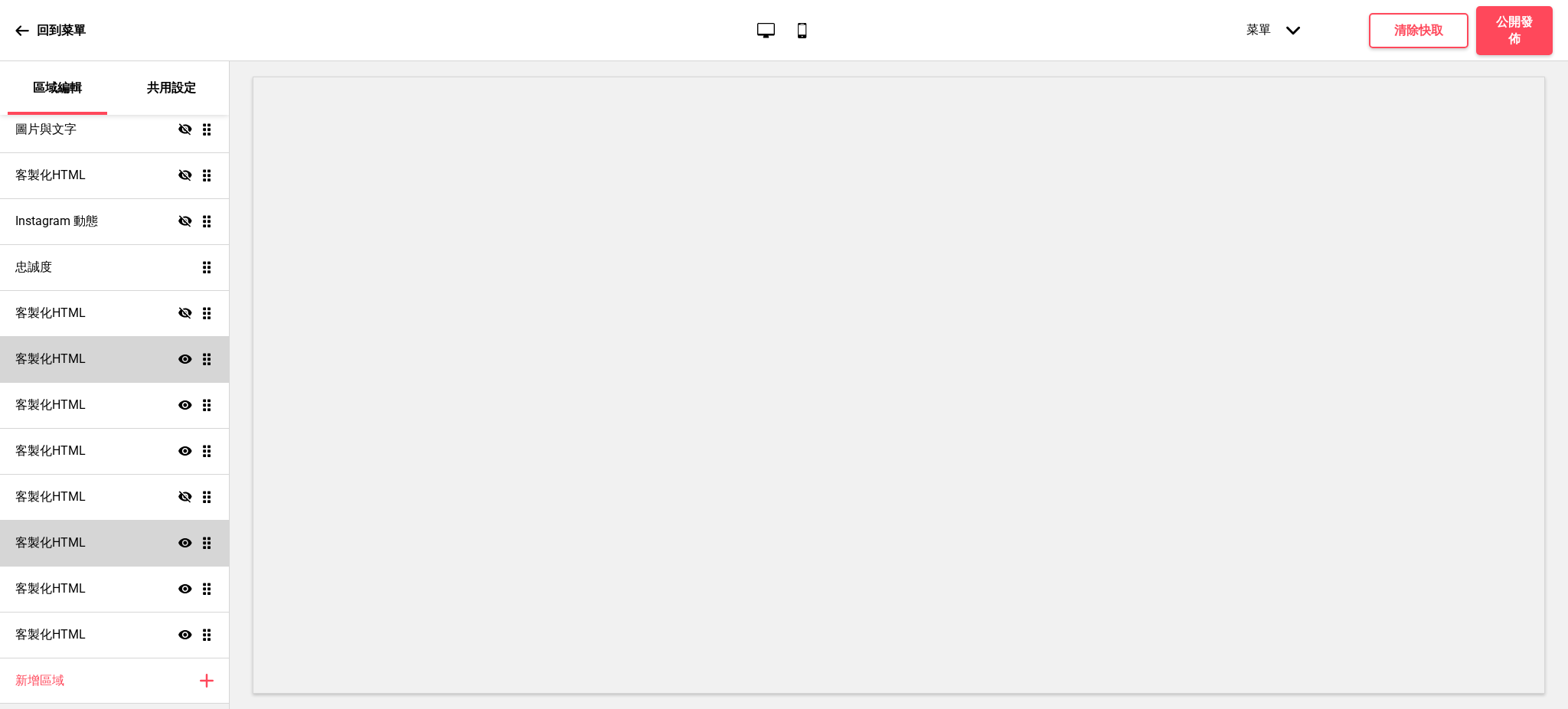
click at [116, 546] on div "客製化HTML 顯示 拖曳" at bounding box center [114, 542] width 228 height 46
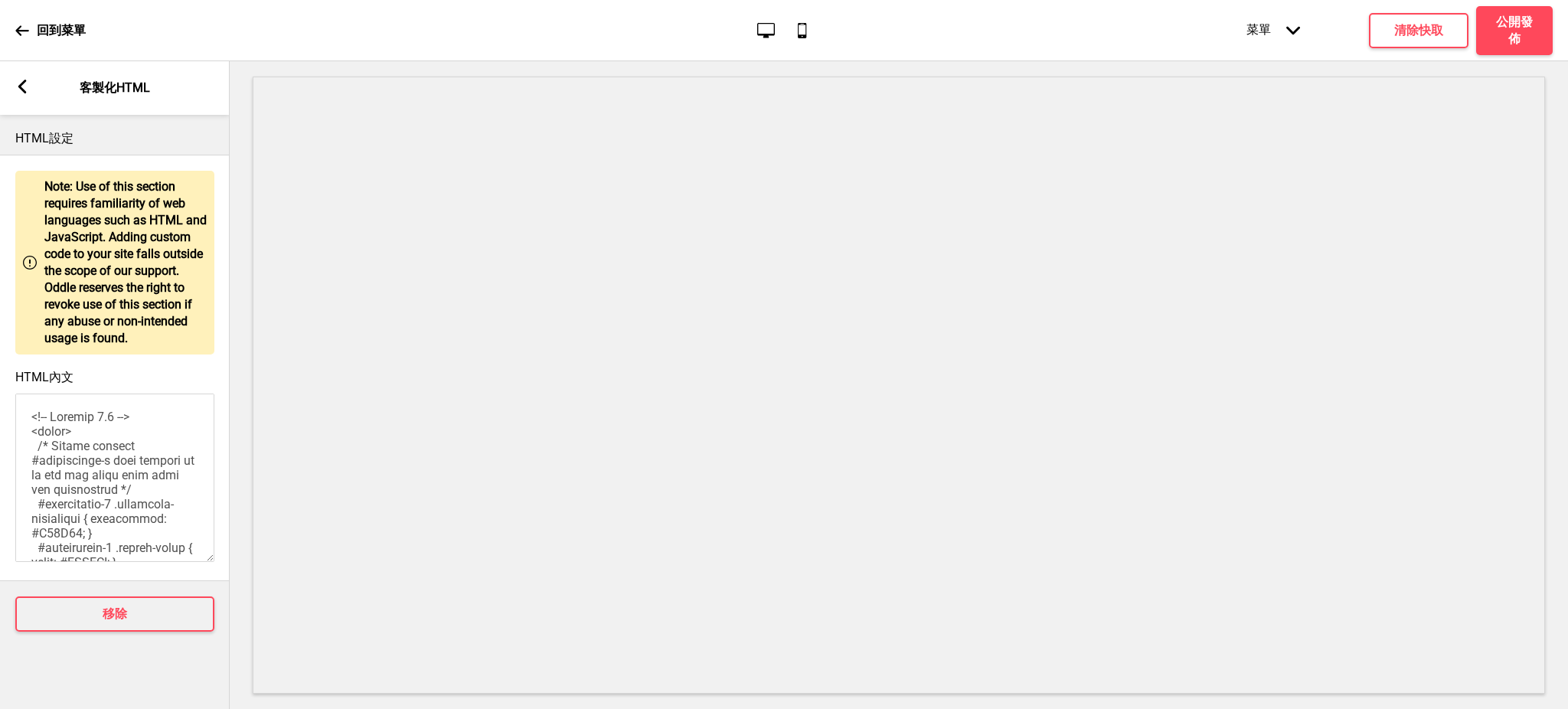
click at [22, 86] on rect at bounding box center [22, 86] width 13 height 13
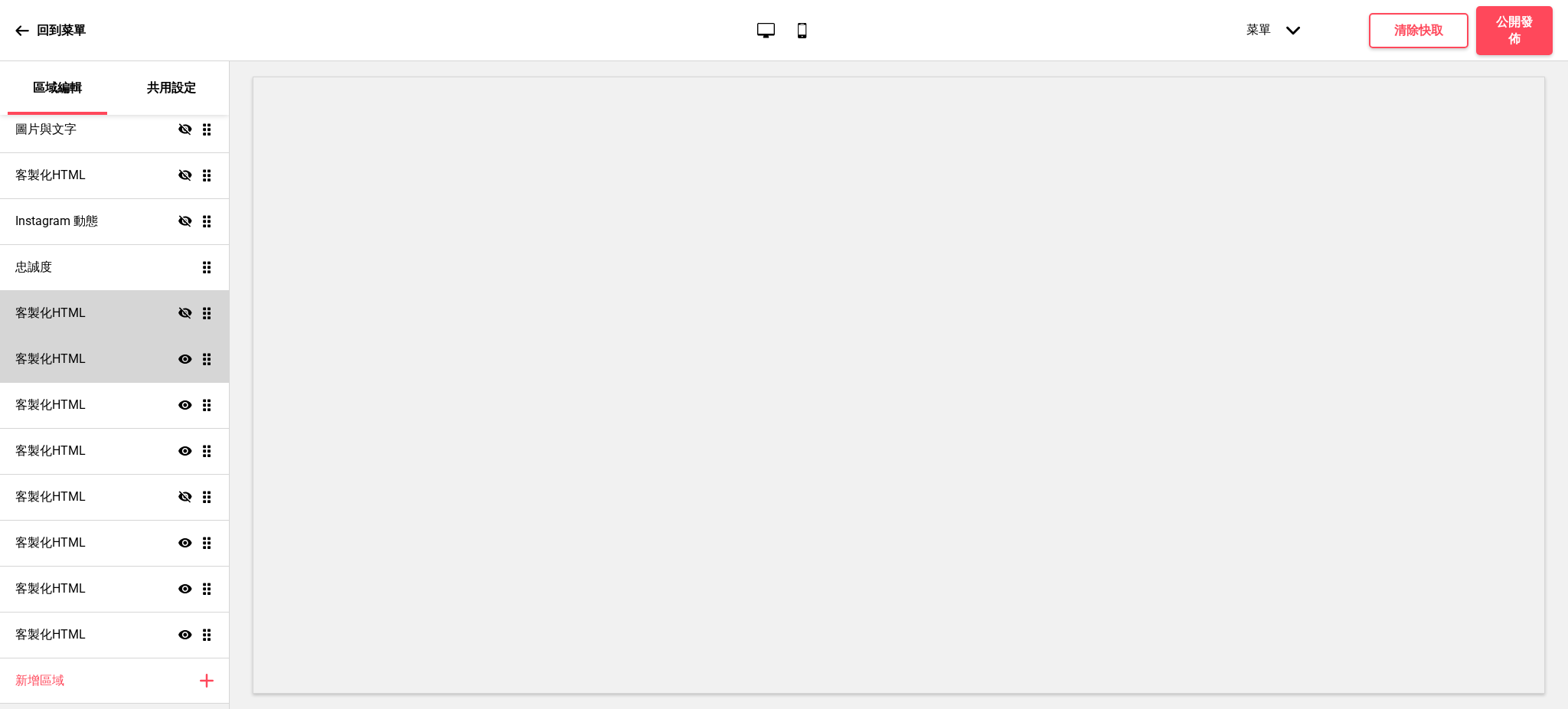
click at [178, 311] on icon "隱藏" at bounding box center [185, 313] width 13 height 13
click at [178, 311] on icon "顯示" at bounding box center [185, 313] width 13 height 13
click at [178, 307] on icon "隱藏" at bounding box center [185, 313] width 13 height 13
click at [179, 312] on div "顯示 拖曳" at bounding box center [195, 313] width 35 height 13
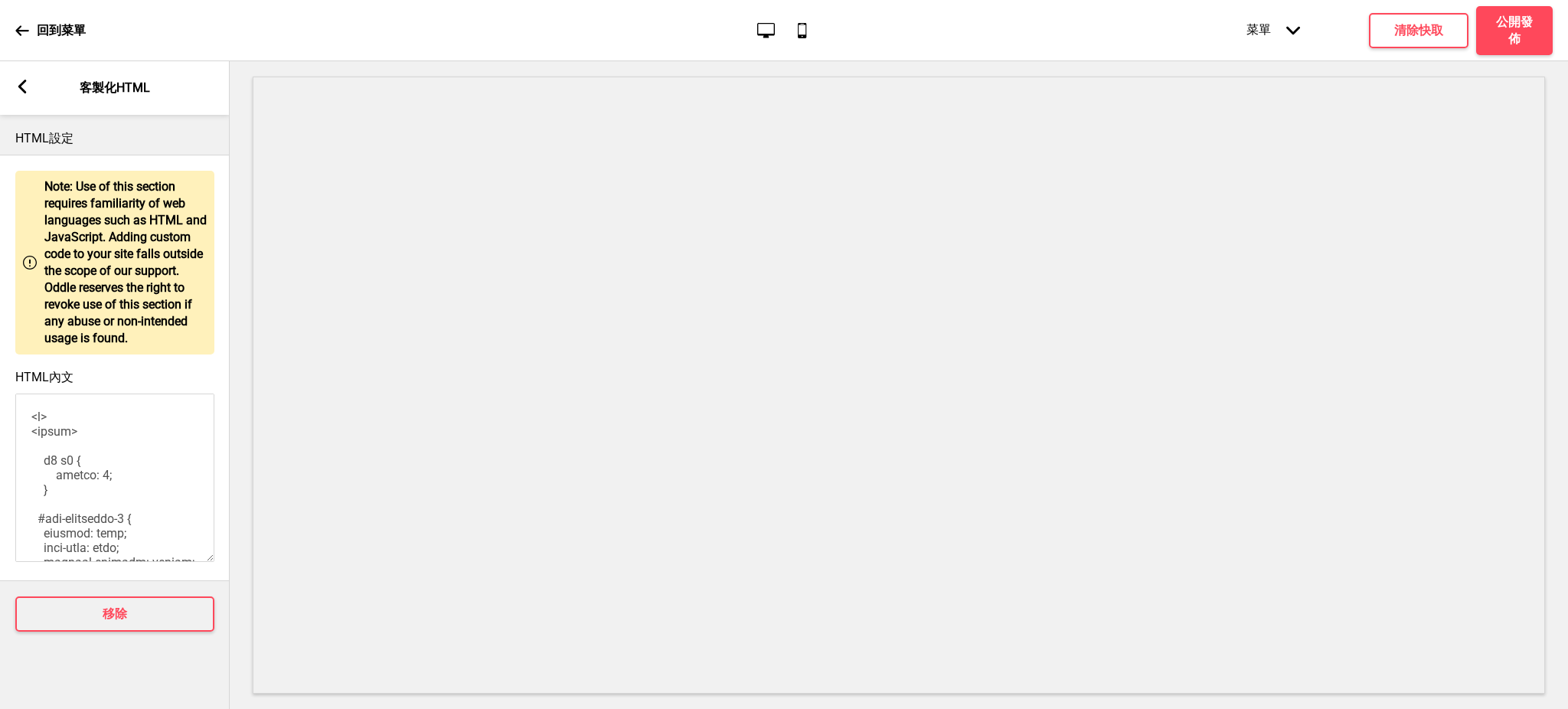
click at [29, 83] on div "箭頭left 客製化HTML" at bounding box center [115, 88] width 229 height 54
click at [26, 83] on rect at bounding box center [22, 86] width 13 height 13
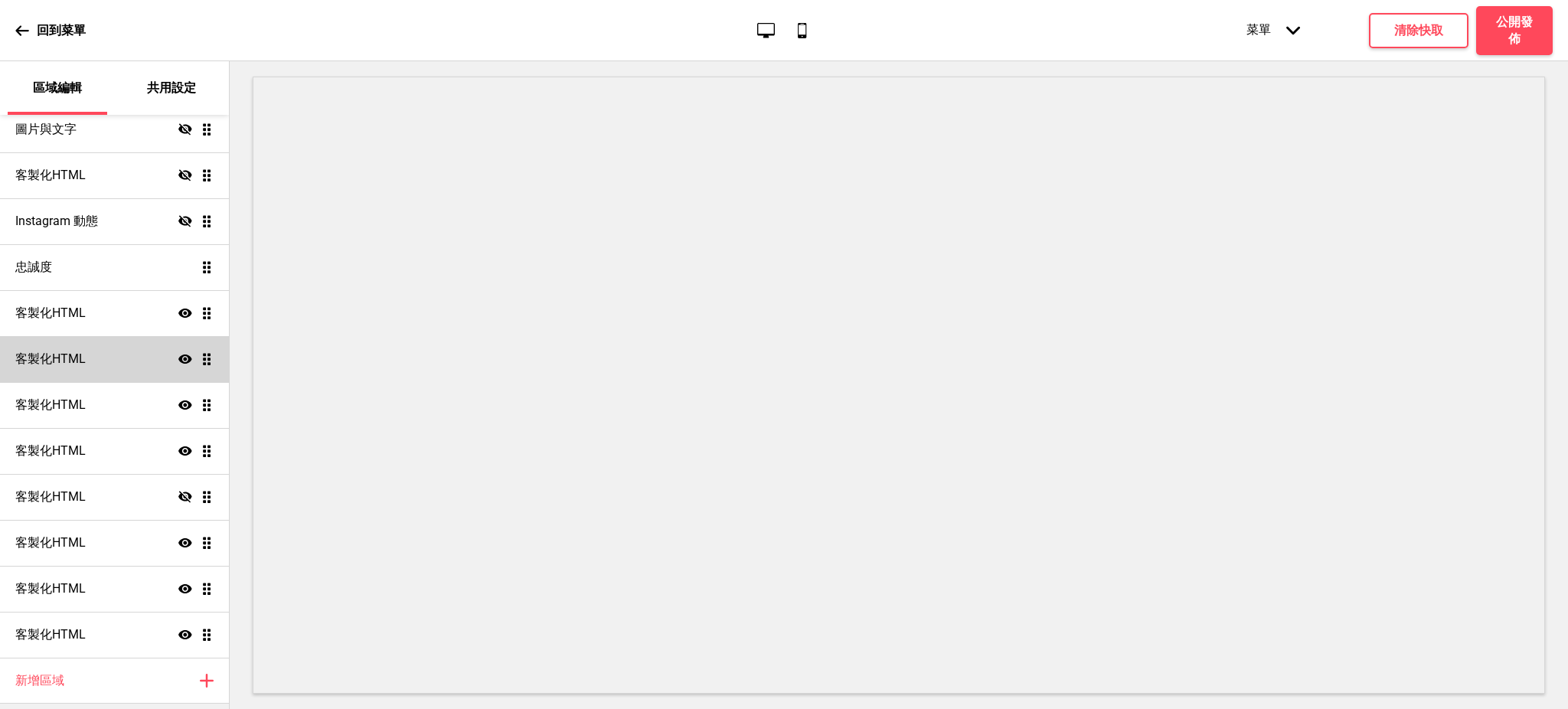
click at [178, 311] on icon "顯示" at bounding box center [185, 313] width 13 height 13
click at [178, 311] on icon "隱藏" at bounding box center [185, 313] width 13 height 13
click at [110, 313] on div "客製化HTML 顯示 拖曳" at bounding box center [114, 313] width 228 height 46
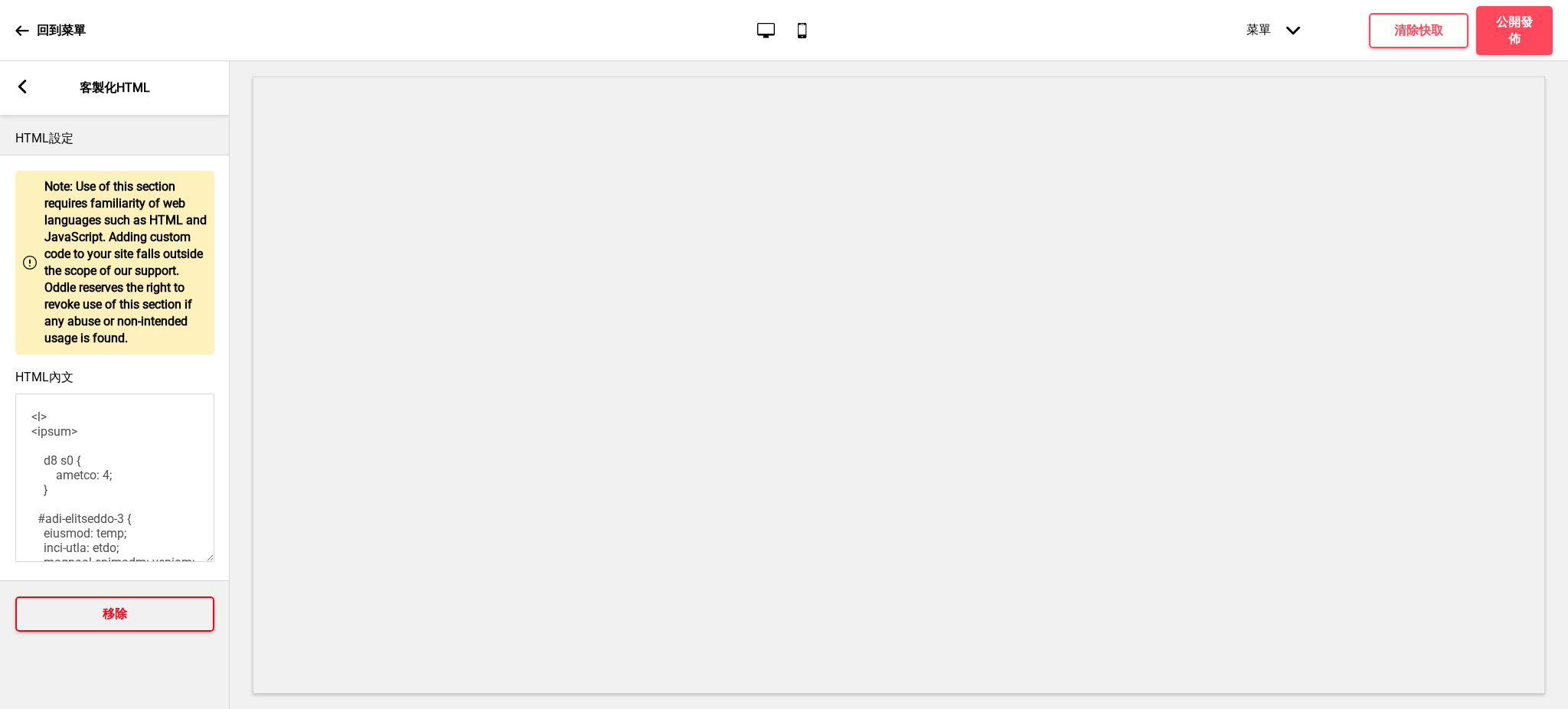
click at [157, 609] on button "移除" at bounding box center [115, 614] width 199 height 35
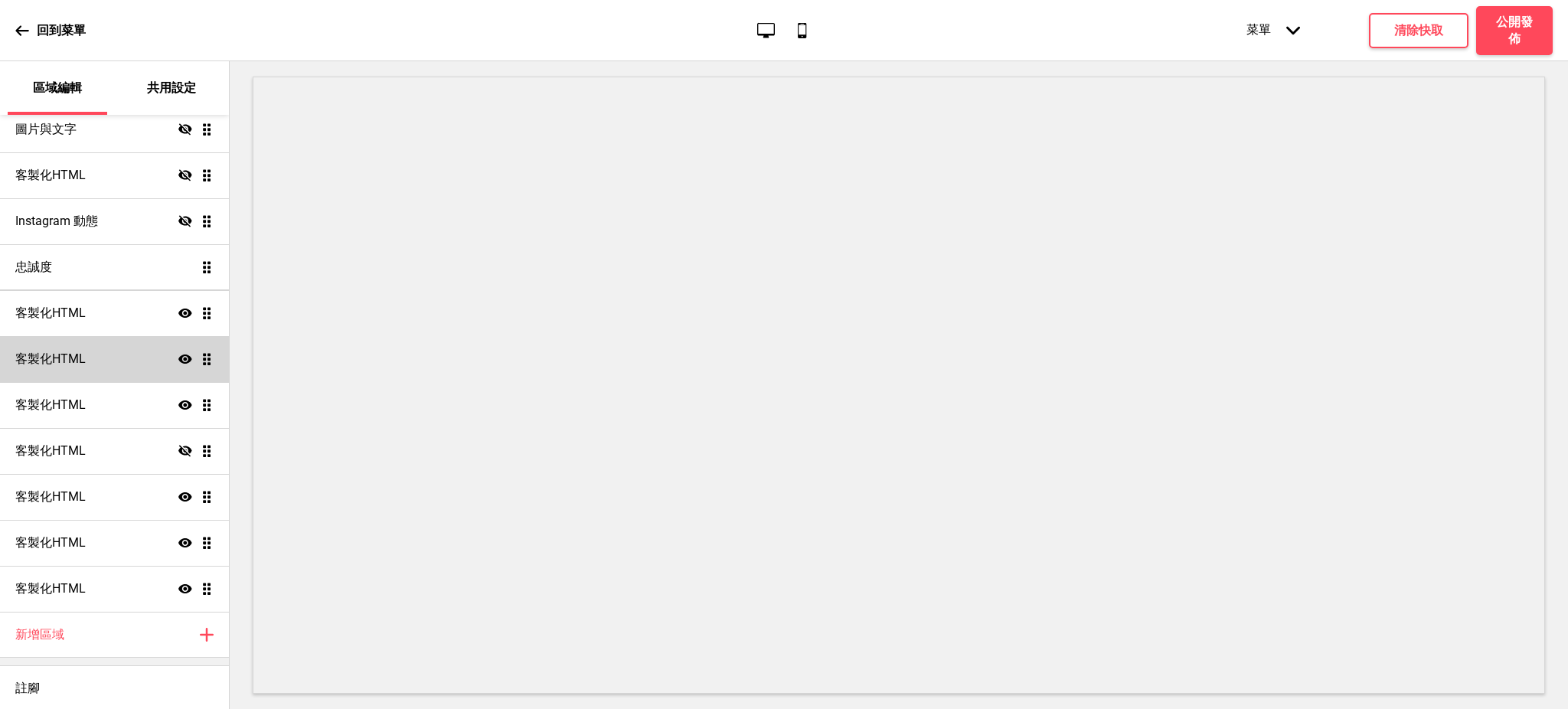
click at [32, 268] on h4 "忠誠度" at bounding box center [33, 267] width 37 height 17
click at [185, 268] on ul "訂位 顯示 拖曳 大標輪播 顯示 拖曳 促銷方案顯示區 顯示 拖曳 產品 顯示 拖曳 客製化HTML 隱藏 拖曳 客製化HTML 顯示 拖曳 客製化HTML …" at bounding box center [114, 151] width 228 height 919
click at [193, 267] on ul "訂位 顯示 拖曳 大標輪播 顯示 拖曳 促銷方案顯示區 顯示 拖曳 產品 顯示 拖曳 客製化HTML 隱藏 拖曳 客製化HTML 顯示 拖曳 客製化HTML …" at bounding box center [114, 151] width 228 height 919
drag, startPoint x: 194, startPoint y: 265, endPoint x: 193, endPoint y: 318, distance: 53.0
click at [193, 318] on ul "訂位 顯示 拖曳 大標輪播 顯示 拖曳 促銷方案顯示區 顯示 拖曳 產品 顯示 拖曳 客製化HTML 隱藏 拖曳 客製化HTML 顯示 拖曳 客製化HTML …" at bounding box center [114, 151] width 228 height 919
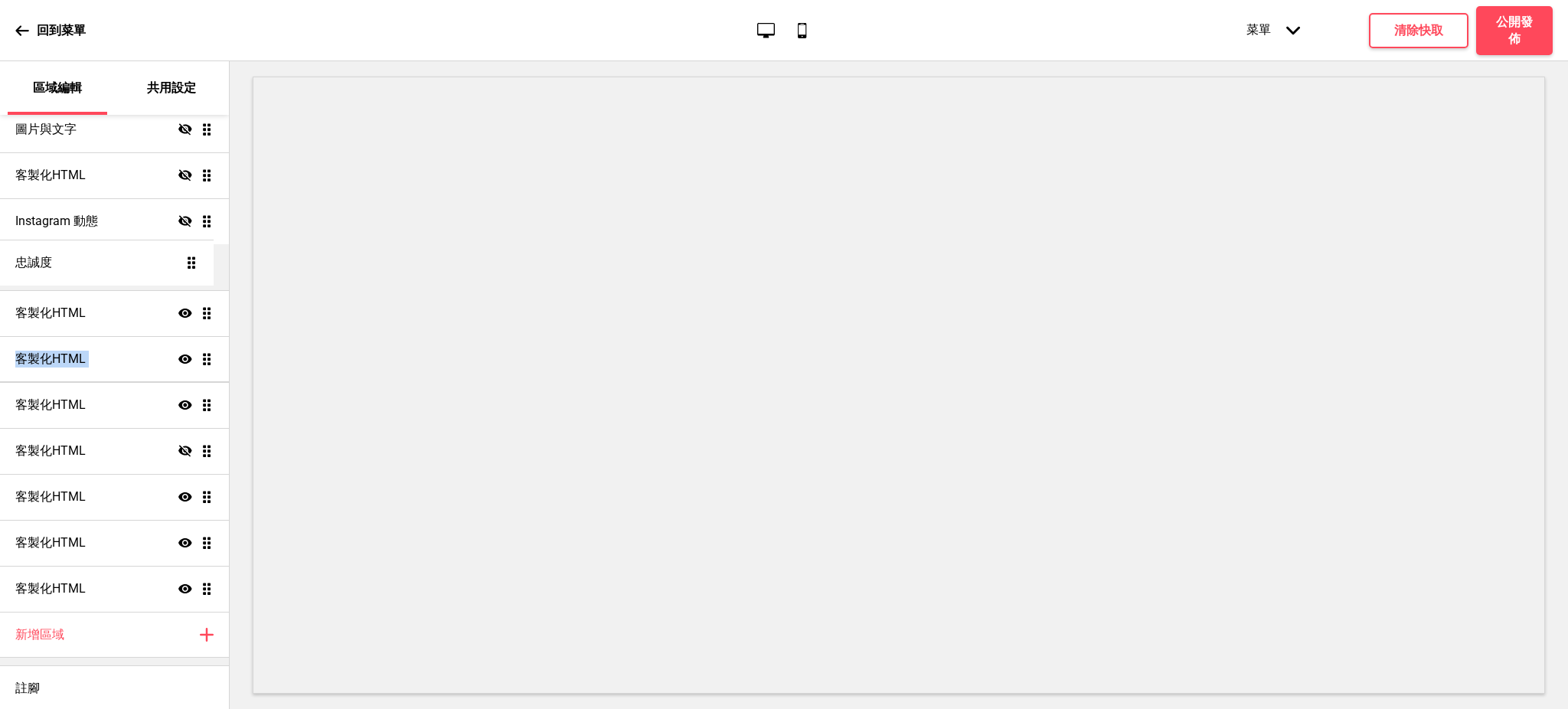
drag, startPoint x: 193, startPoint y: 318, endPoint x: 181, endPoint y: 266, distance: 53.4
click at [181, 266] on ul "訂位 顯示 拖曳 大標輪播 顯示 拖曳 促銷方案顯示區 顯示 拖曳 產品 顯示 拖曳 客製化HTML 隱藏 拖曳 客製化HTML 顯示 拖曳 客製化HTML …" at bounding box center [114, 151] width 228 height 919
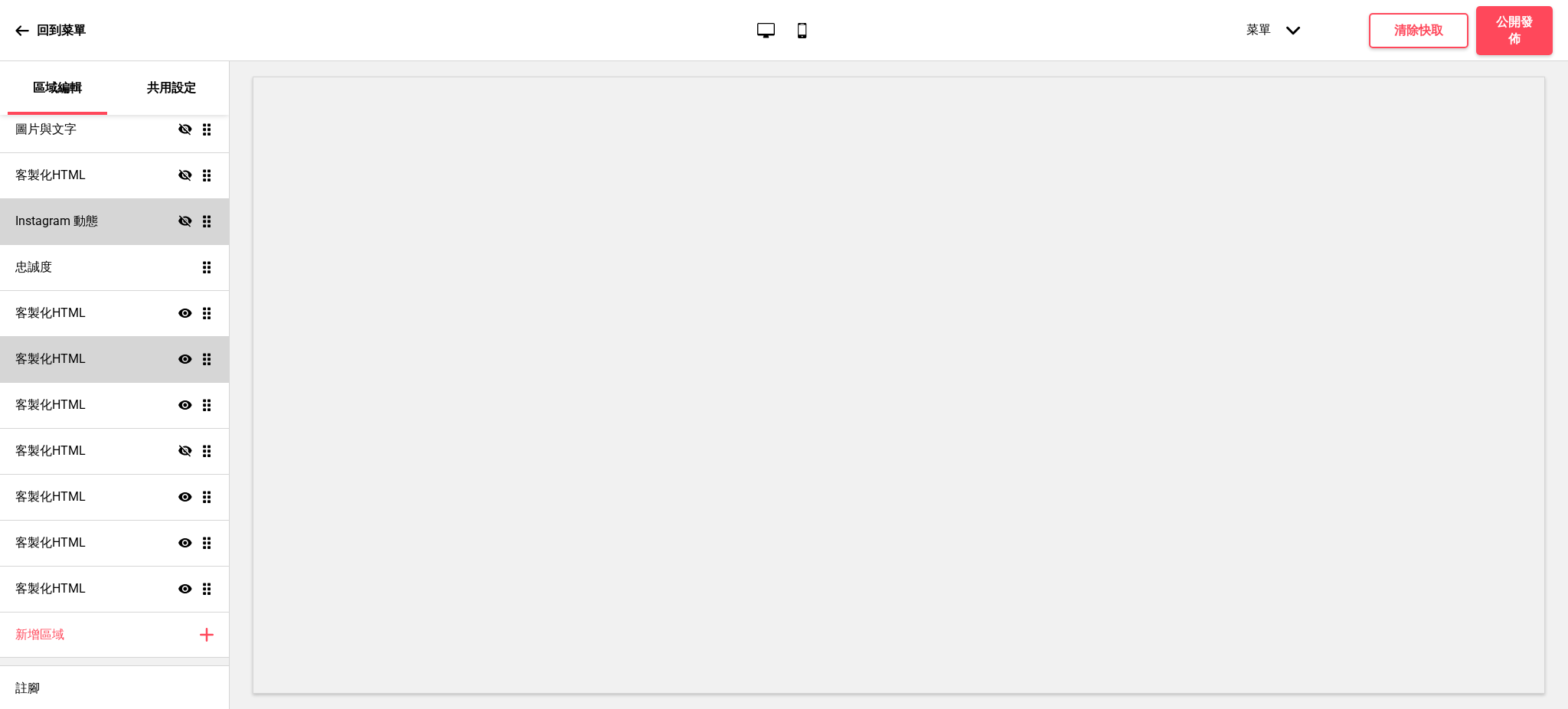
click at [178, 220] on icon at bounding box center [185, 220] width 13 height 12
click at [82, 218] on h4 "Instagram 動態" at bounding box center [56, 220] width 82 height 17
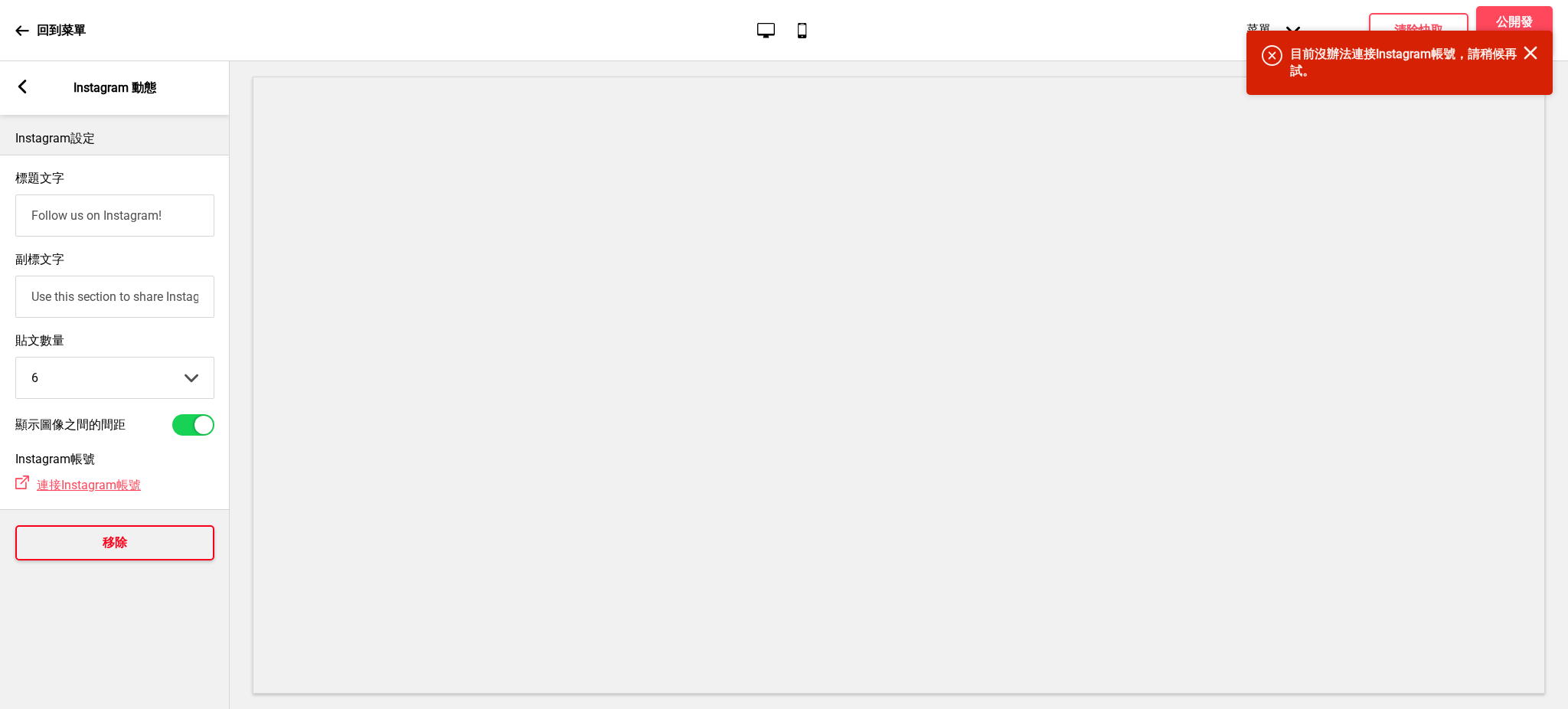
click at [125, 549] on h4 "移除" at bounding box center [114, 542] width 24 height 17
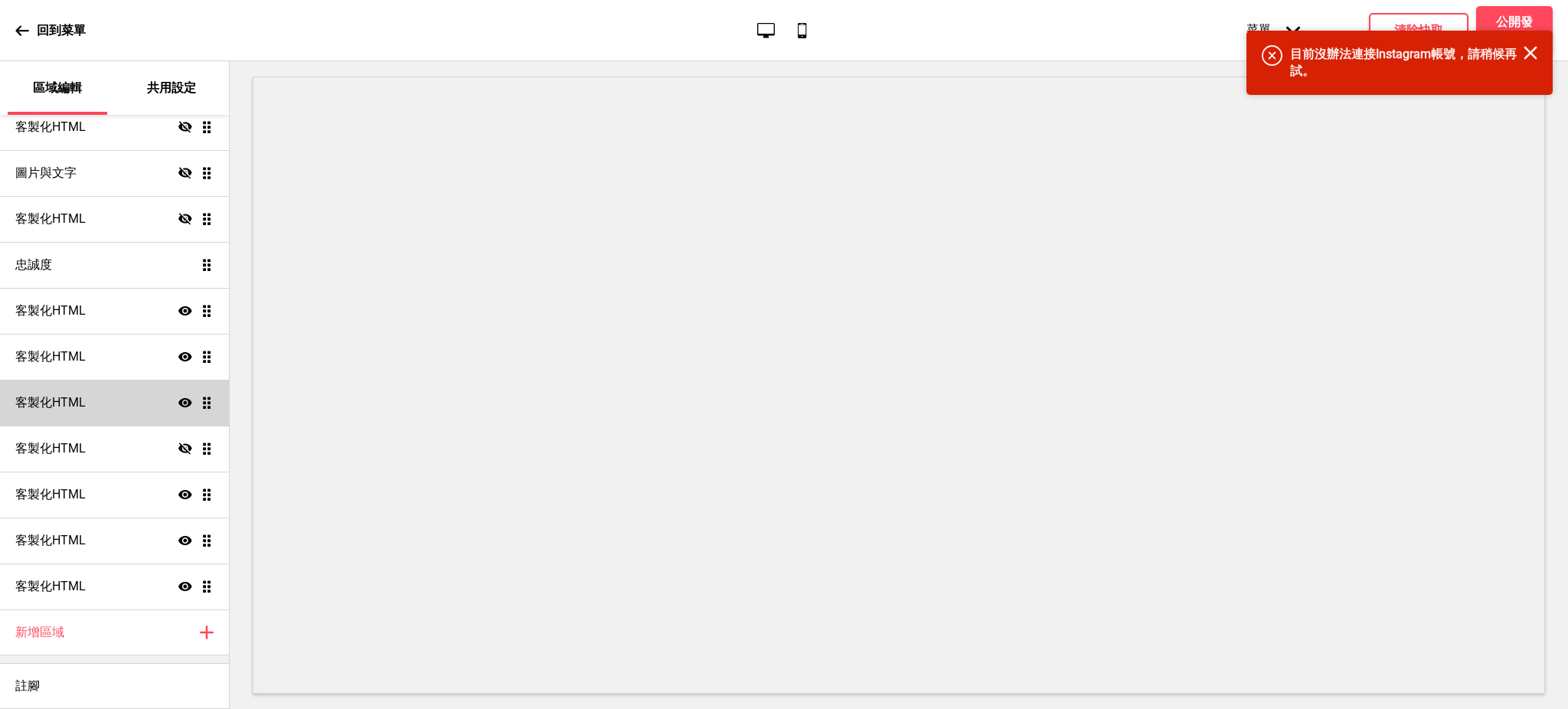
scroll to position [500, 0]
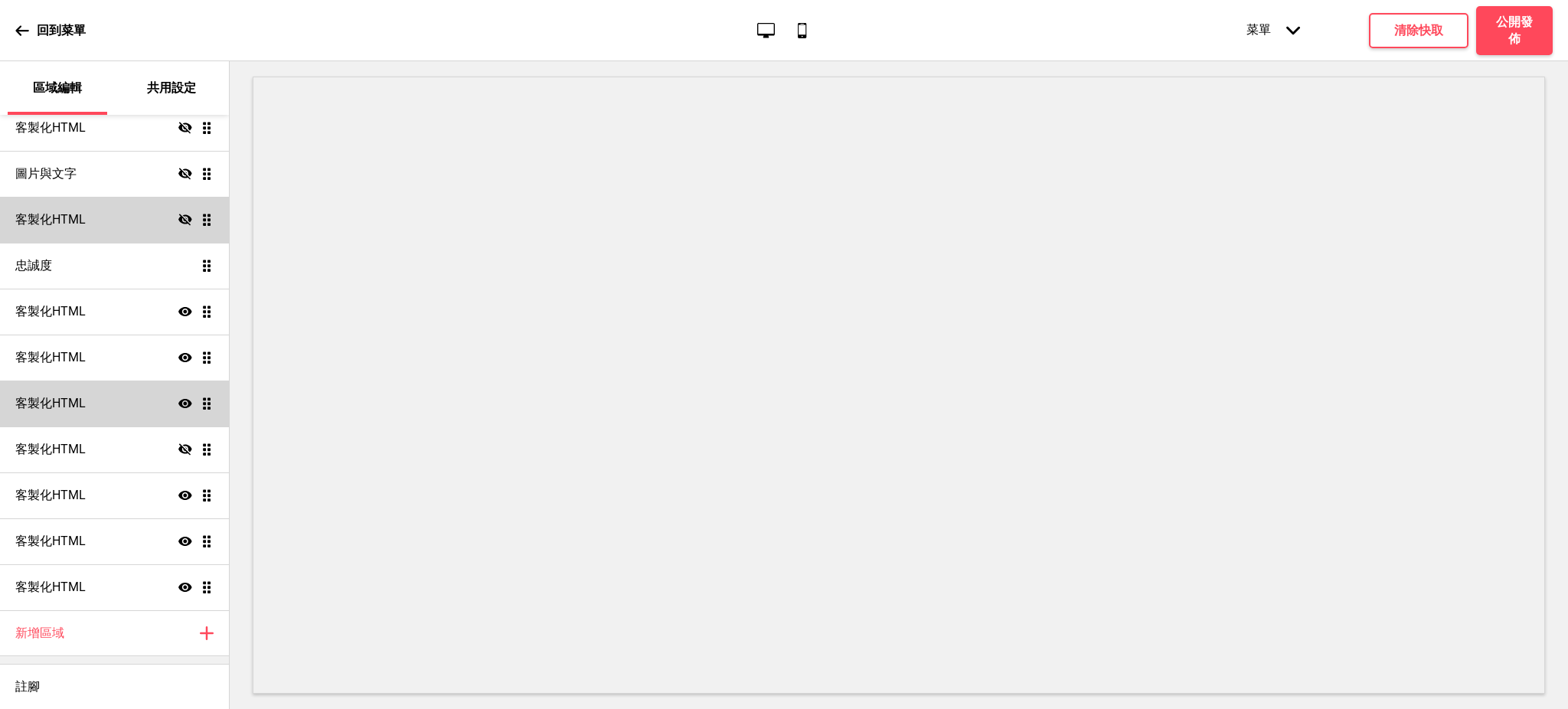
click at [178, 217] on icon at bounding box center [185, 219] width 13 height 12
click at [178, 217] on icon at bounding box center [185, 220] width 13 height 9
click at [178, 217] on icon at bounding box center [185, 219] width 13 height 12
click at [178, 217] on icon at bounding box center [185, 220] width 13 height 9
click at [120, 215] on div "客製化HTML 隱藏 拖曳" at bounding box center [114, 220] width 228 height 46
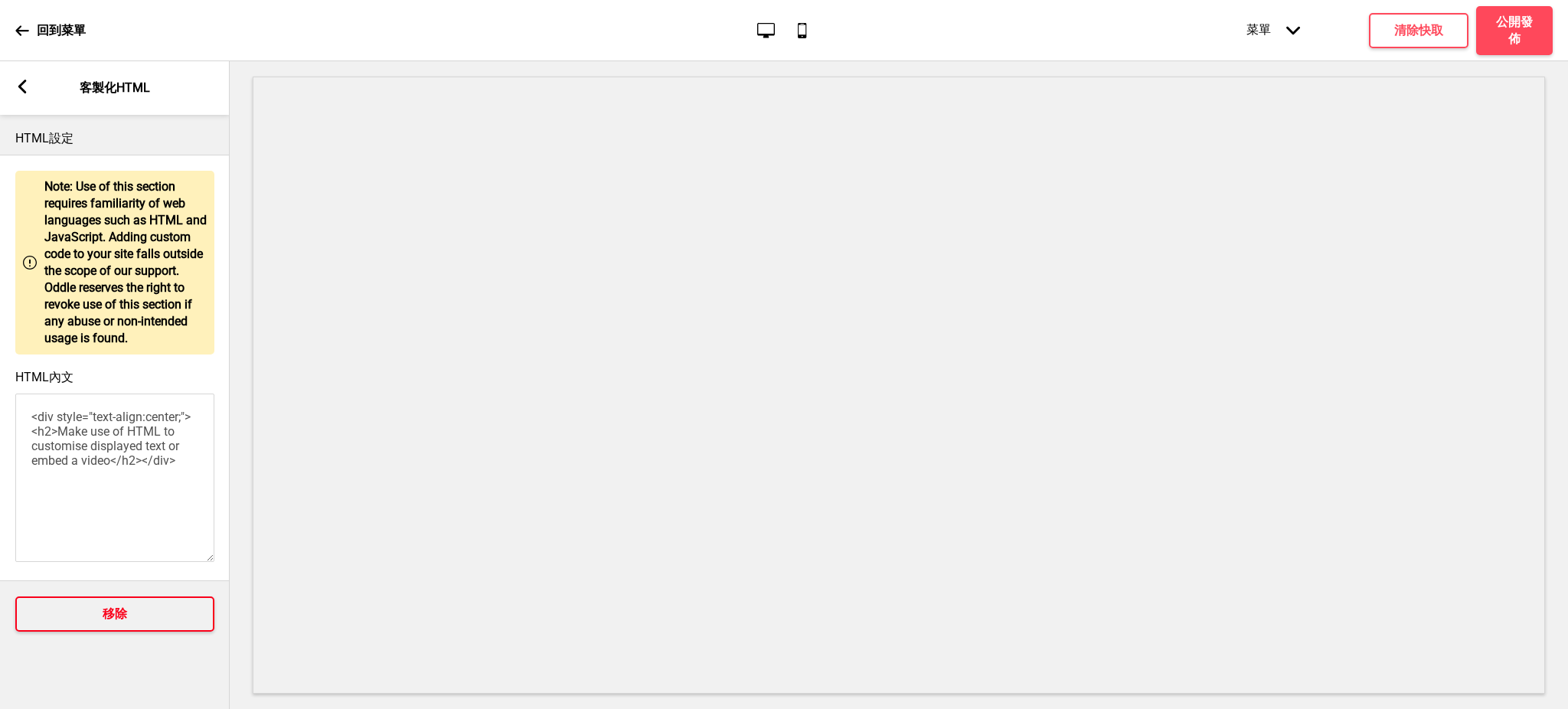
click at [113, 619] on h4 "移除" at bounding box center [114, 614] width 24 height 17
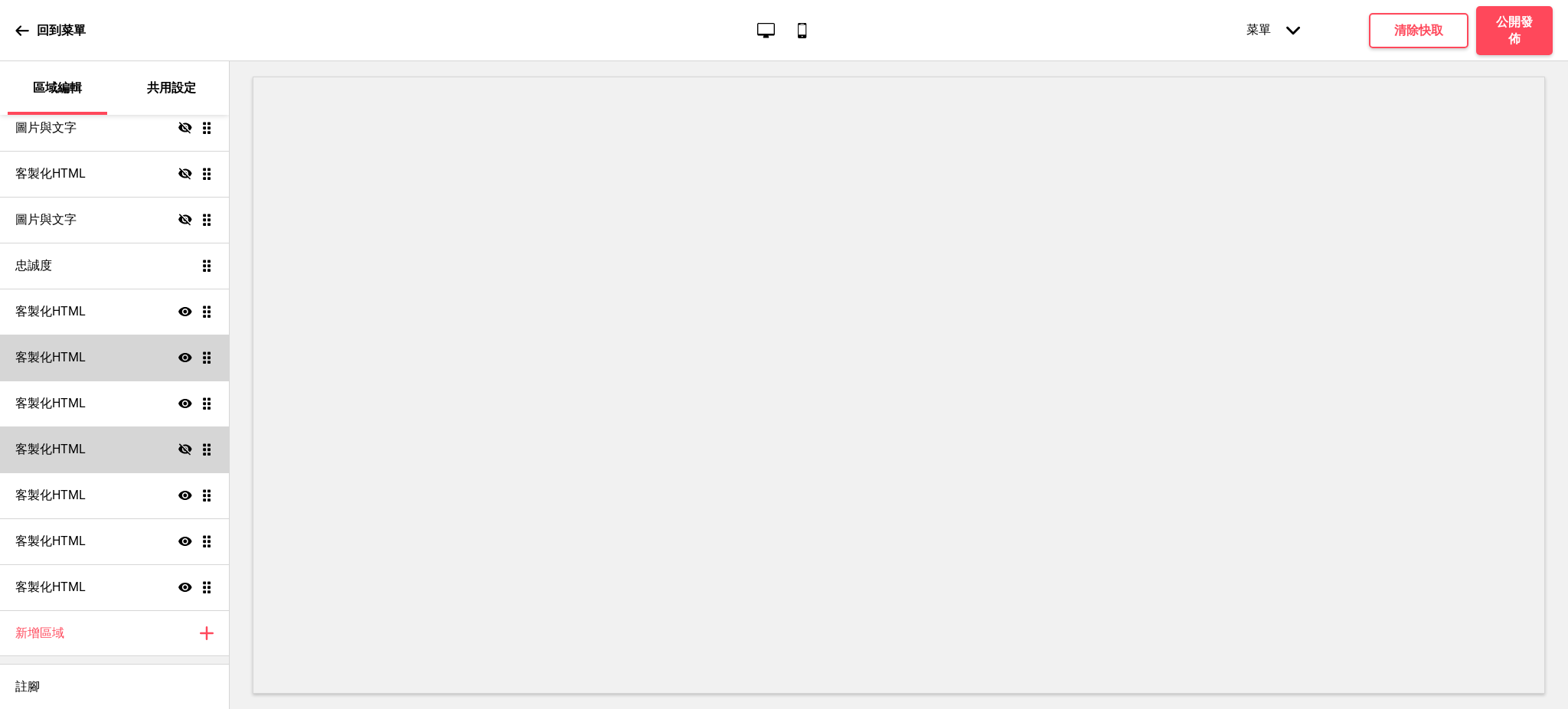
scroll to position [317, 0]
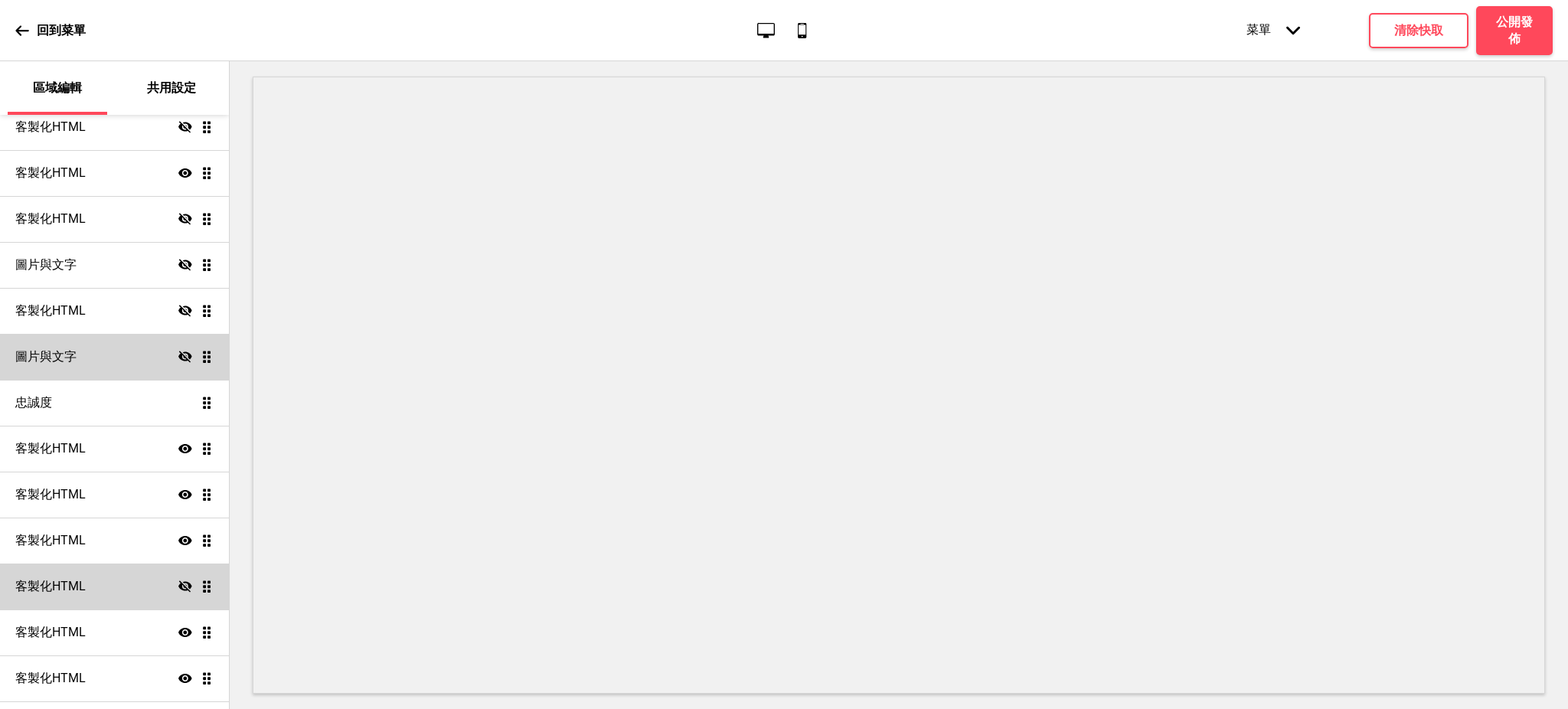
click at [178, 354] on icon "隱藏" at bounding box center [185, 356] width 13 height 13
click at [110, 355] on div "圖片與文字 顯示 拖曳" at bounding box center [114, 356] width 228 height 46
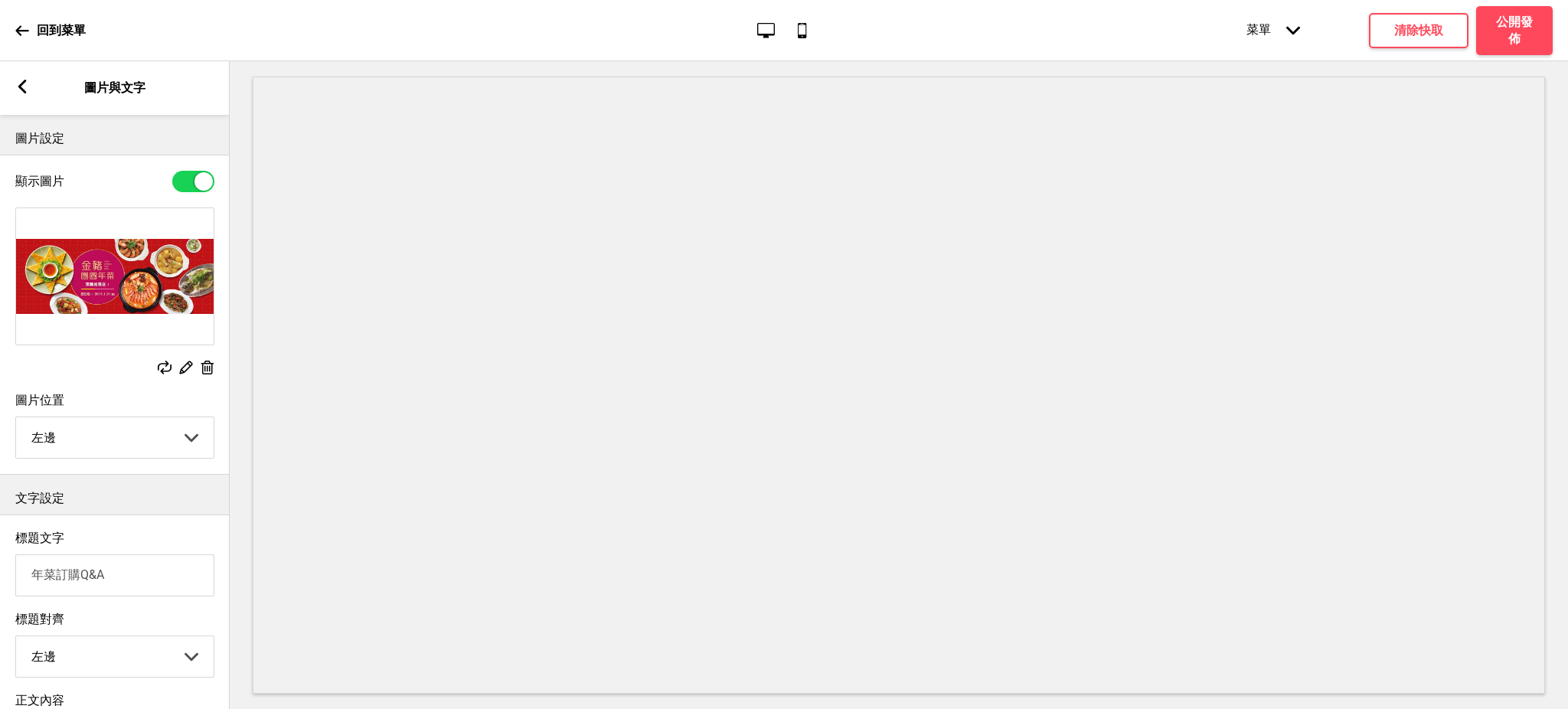
scroll to position [362, 0]
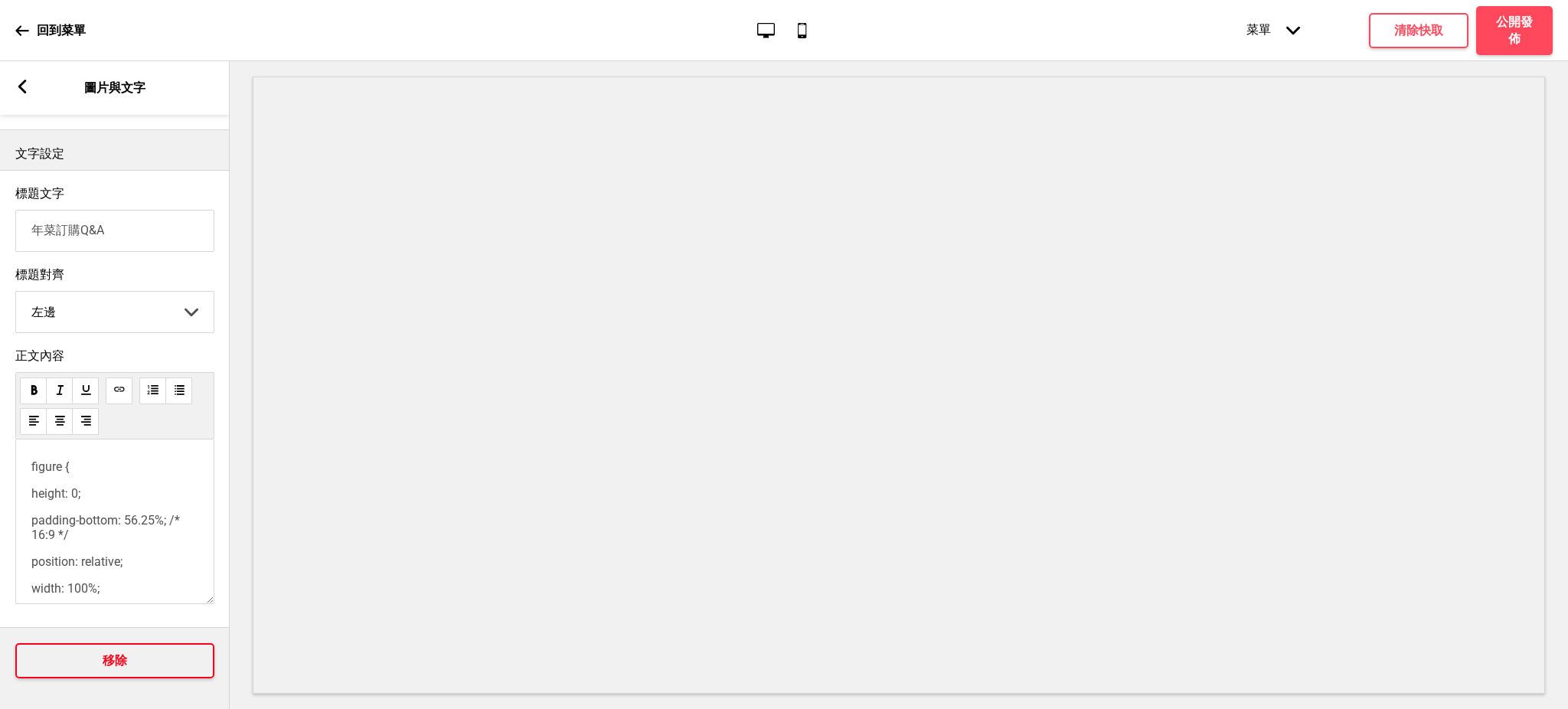
click at [124, 653] on h4 "移除" at bounding box center [114, 661] width 24 height 17
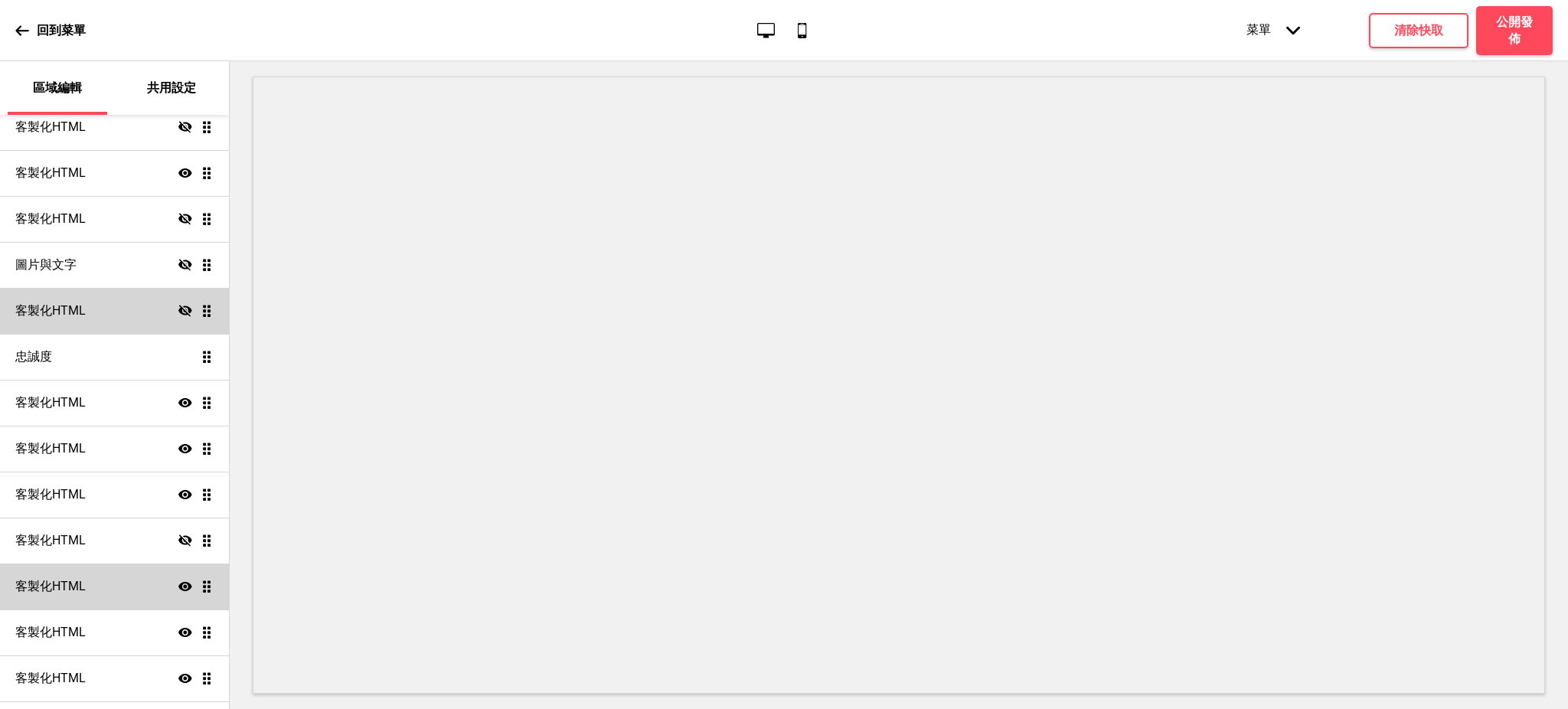
click at [178, 309] on icon "隱藏" at bounding box center [185, 310] width 13 height 13
click at [178, 307] on icon at bounding box center [185, 311] width 13 height 9
click at [178, 307] on icon "隱藏" at bounding box center [185, 310] width 13 height 13
click at [178, 307] on icon "顯示" at bounding box center [185, 310] width 13 height 13
click at [178, 307] on icon at bounding box center [185, 310] width 13 height 12
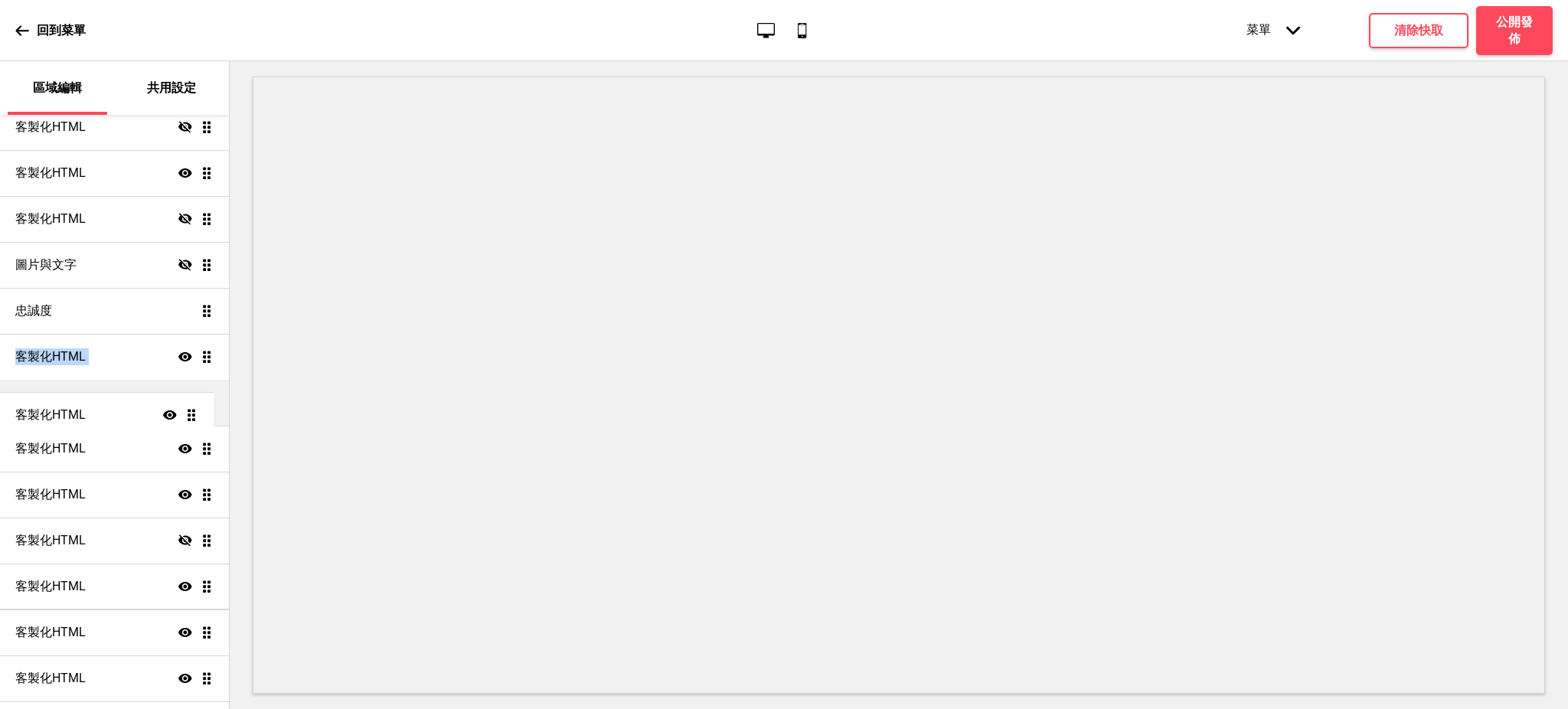
drag, startPoint x: 186, startPoint y: 307, endPoint x: 194, endPoint y: 412, distance: 105.3
click at [194, 412] on ul "訂位 顯示 拖曳 大標輪播 顯示 拖曳 促銷方案顯示區 顯示 拖曳 產品 顯示 拖曳 客製化HTML 隱藏 拖曳 客製化HTML 顯示 拖曳 客製化HTML …" at bounding box center [114, 310] width 228 height 781
drag, startPoint x: 187, startPoint y: 449, endPoint x: 192, endPoint y: 466, distance: 17.7
click at [192, 466] on ul "訂位 顯示 拖曳 大標輪播 顯示 拖曳 促銷方案顯示區 顯示 拖曳 產品 顯示 拖曳 客製化HTML 隱藏 拖曳 客製化HTML 顯示 拖曳 客製化HTML …" at bounding box center [114, 310] width 228 height 781
drag, startPoint x: 192, startPoint y: 445, endPoint x: 191, endPoint y: 393, distance: 52.0
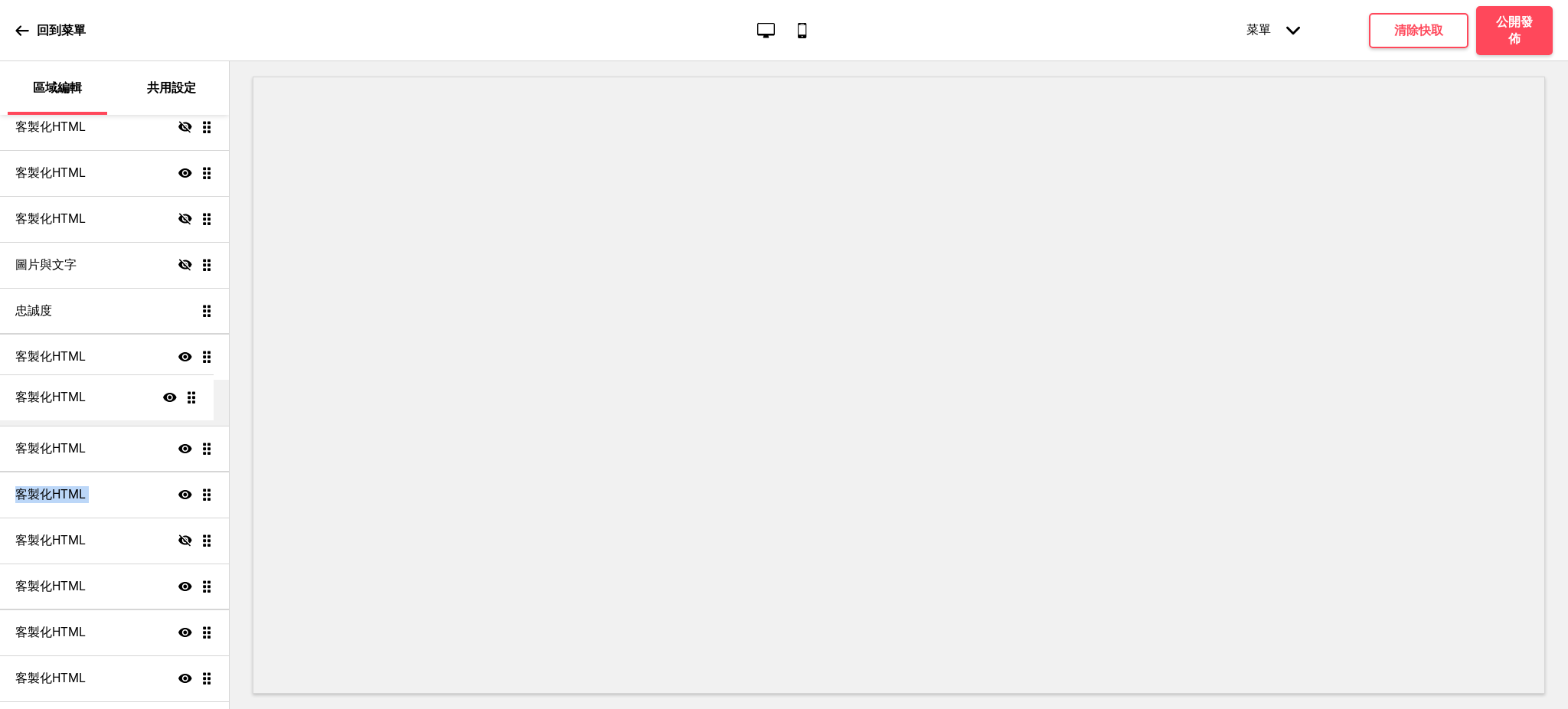
click at [191, 393] on ul "訂位 顯示 拖曳 大標輪播 顯示 拖曳 促銷方案顯示區 顯示 拖曳 產品 顯示 拖曳 客製化HTML 隱藏 拖曳 客製化HTML 顯示 拖曳 客製化HTML …" at bounding box center [114, 310] width 228 height 781
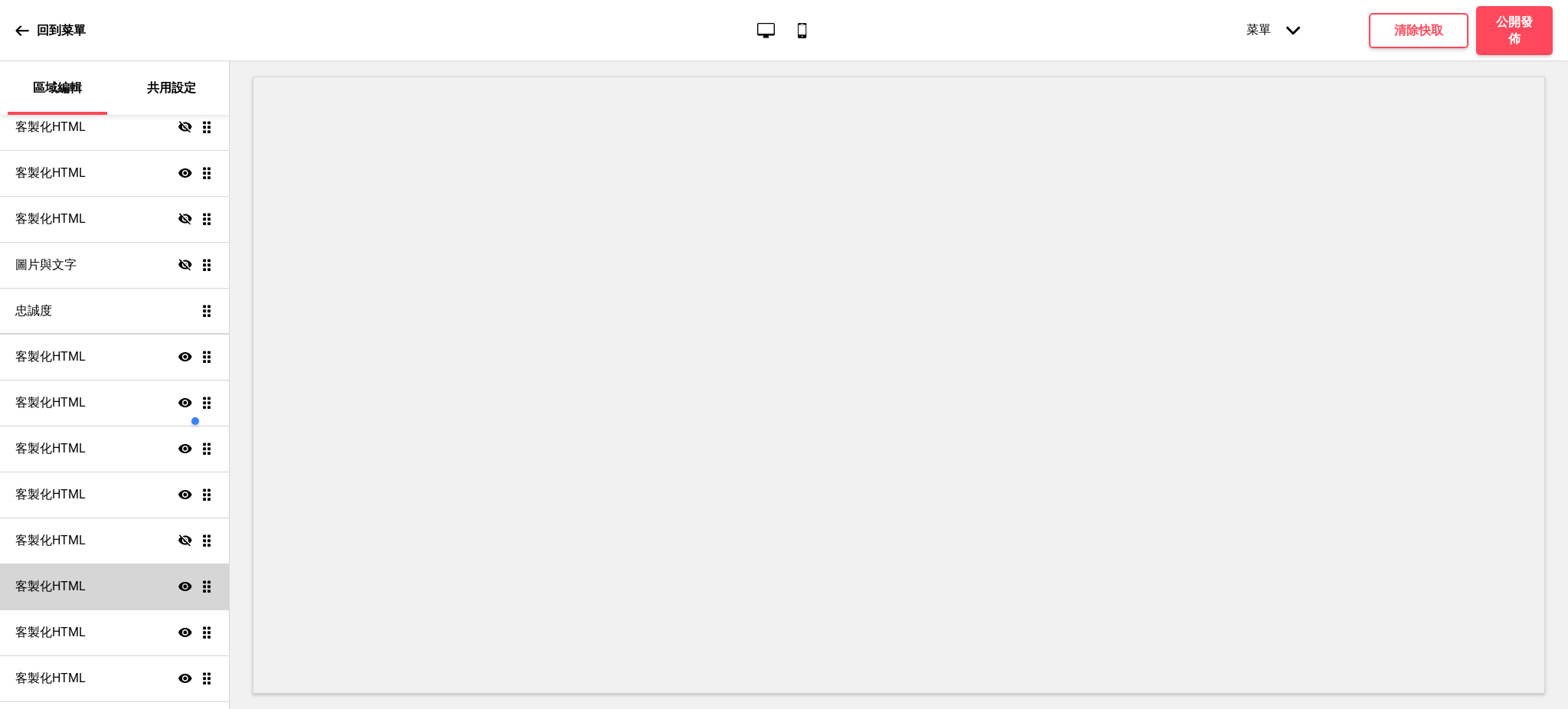
click at [178, 396] on icon "顯示" at bounding box center [185, 402] width 13 height 13
click at [178, 399] on icon "隱藏" at bounding box center [185, 402] width 13 height 13
click at [116, 401] on div "客製化HTML 顯示 拖曳" at bounding box center [114, 402] width 228 height 46
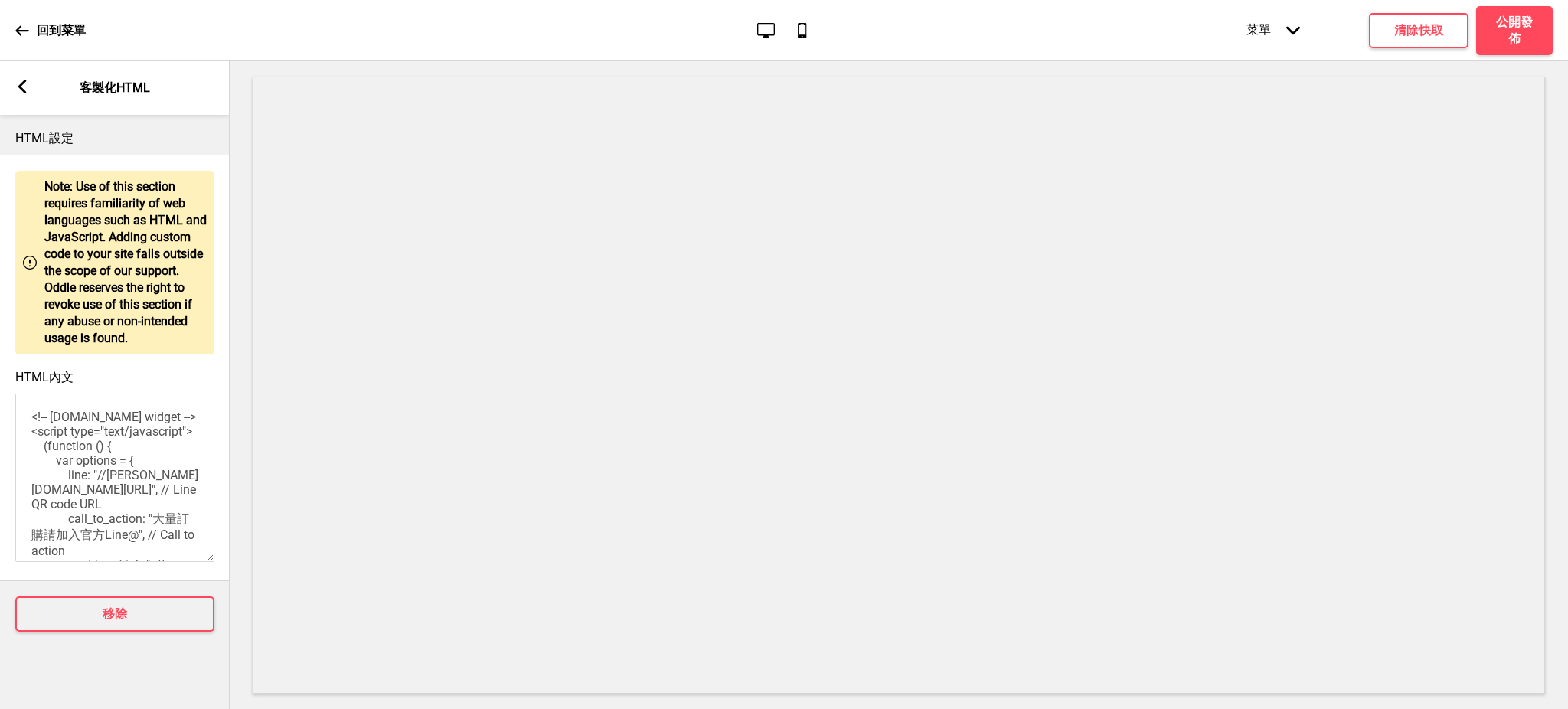
click at [23, 87] on rect at bounding box center [22, 86] width 13 height 13
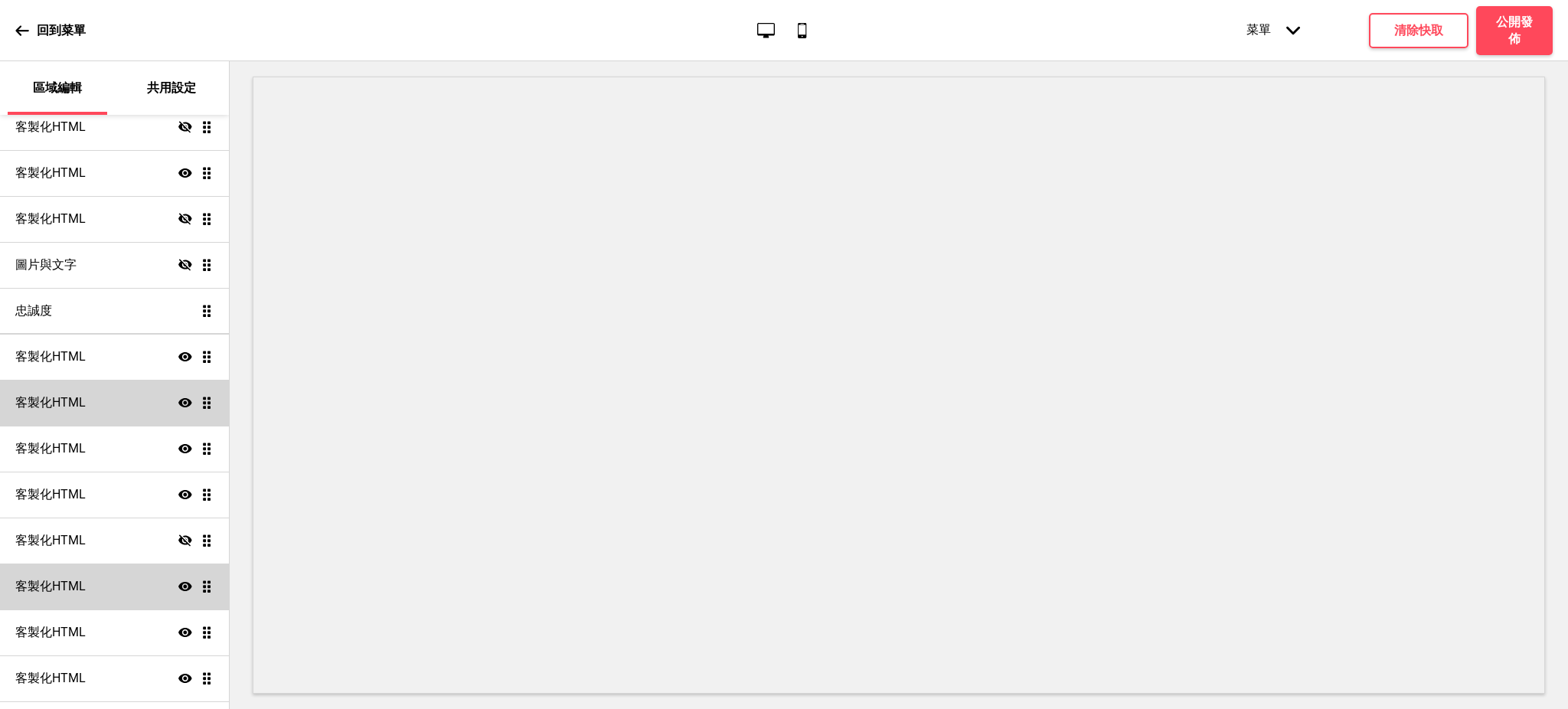
click at [106, 393] on div "客製化HTML 顯示 拖曳" at bounding box center [114, 402] width 228 height 46
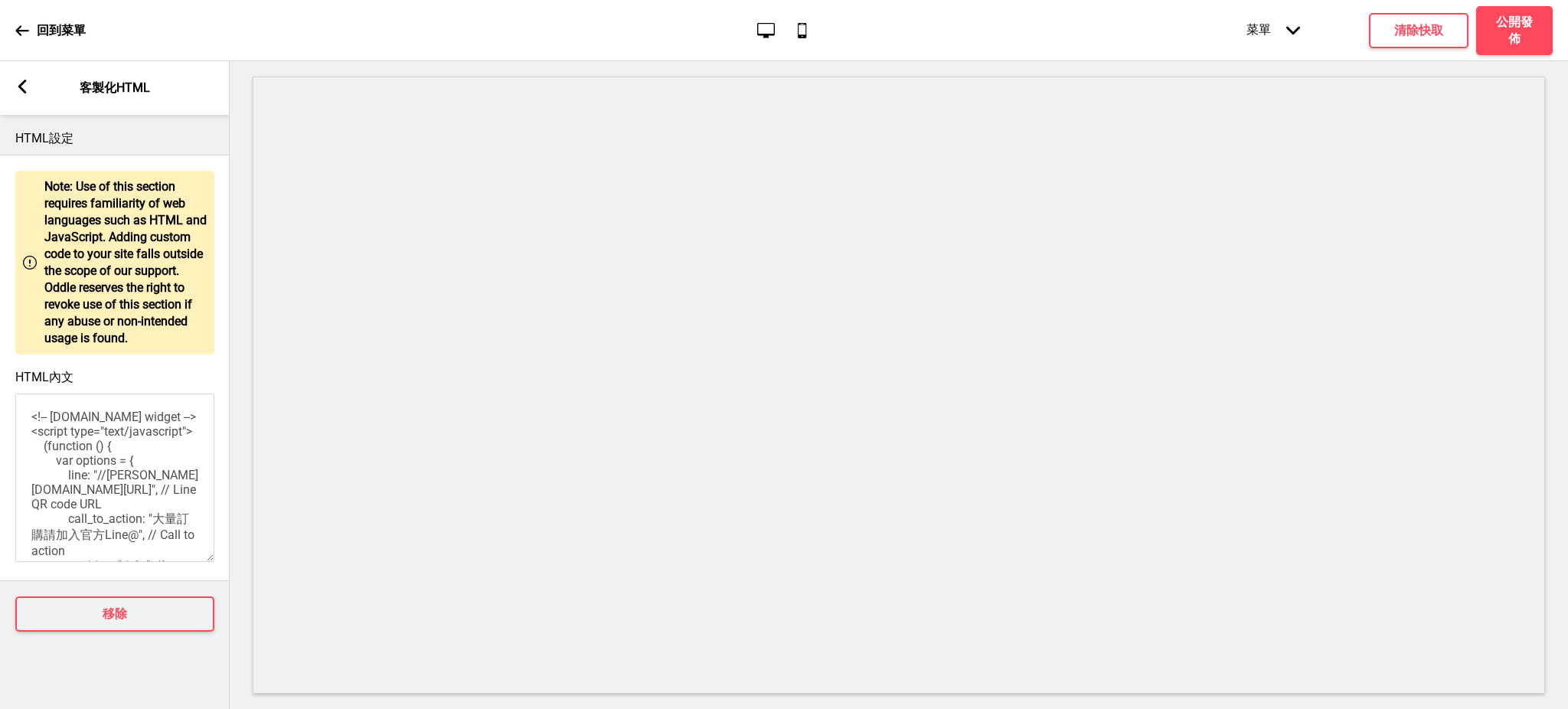
click at [19, 93] on div "箭頭left" at bounding box center [22, 88] width 13 height 17
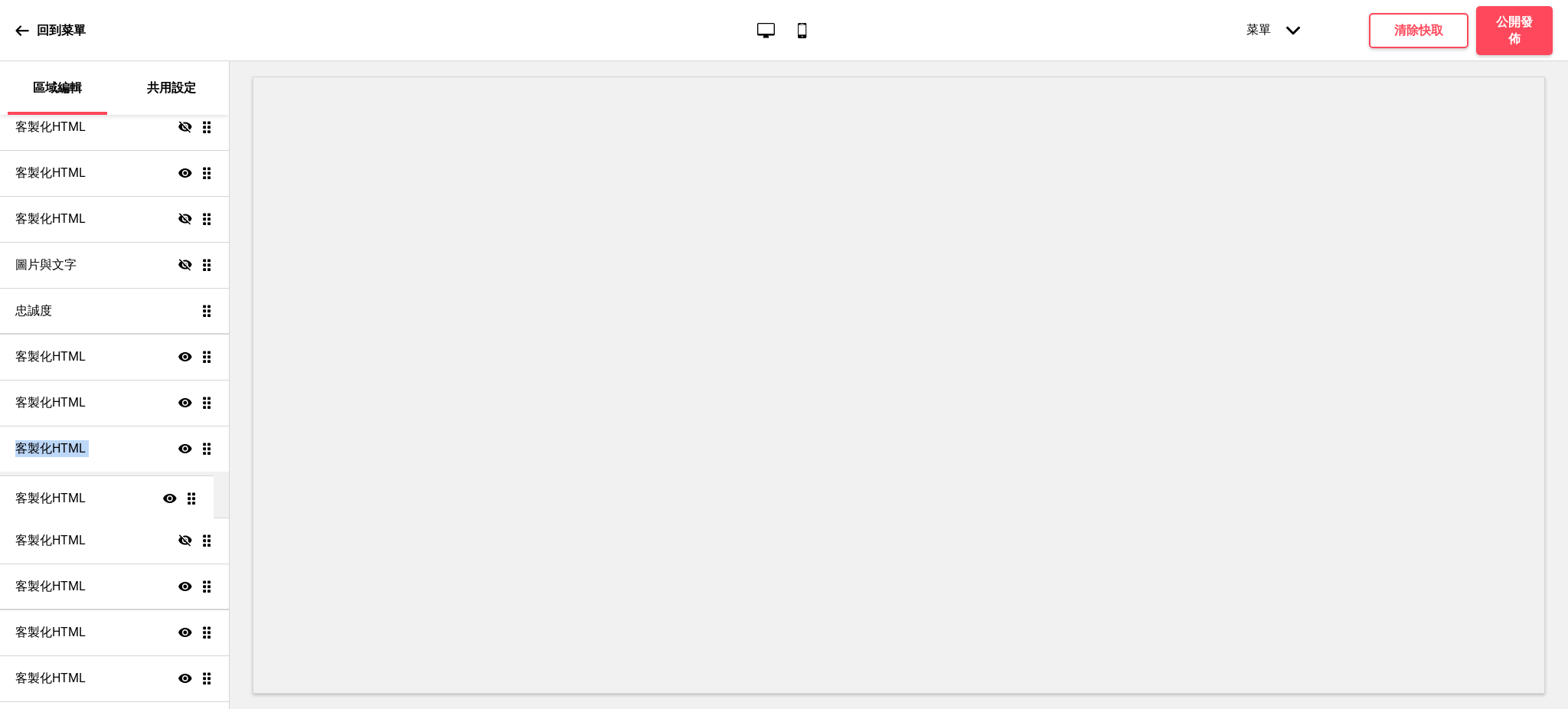
drag, startPoint x: 194, startPoint y: 423, endPoint x: 198, endPoint y: 500, distance: 77.1
click at [198, 500] on ul "訂位 顯示 拖曳 大標輪播 顯示 拖曳 促銷方案顯示區 顯示 拖曳 產品 顯示 拖曳 客製化HTML 隱藏 拖曳 客製化HTML 顯示 拖曳 客製化HTML …" at bounding box center [114, 310] width 228 height 781
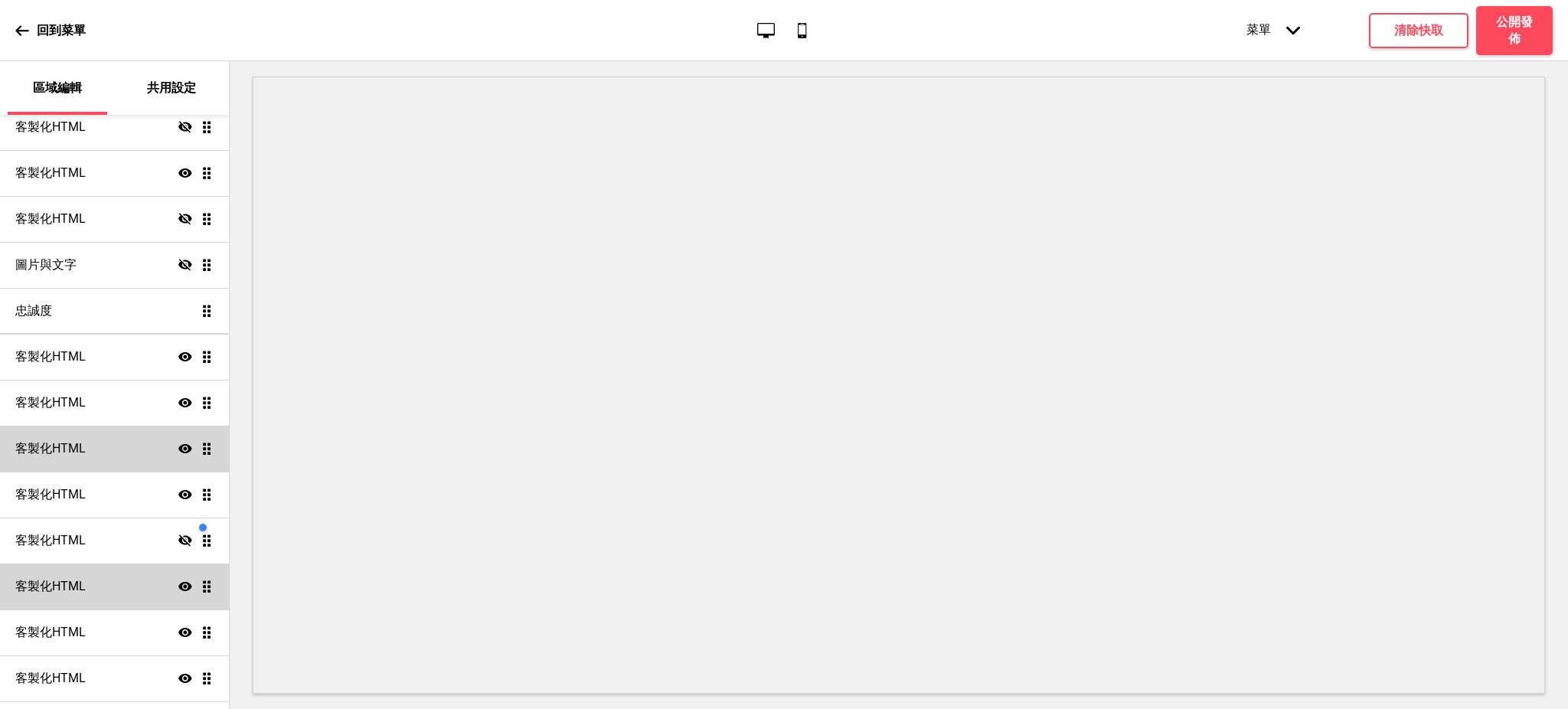
click at [128, 446] on div "客製化HTML 顯示 拖曳" at bounding box center [114, 448] width 228 height 46
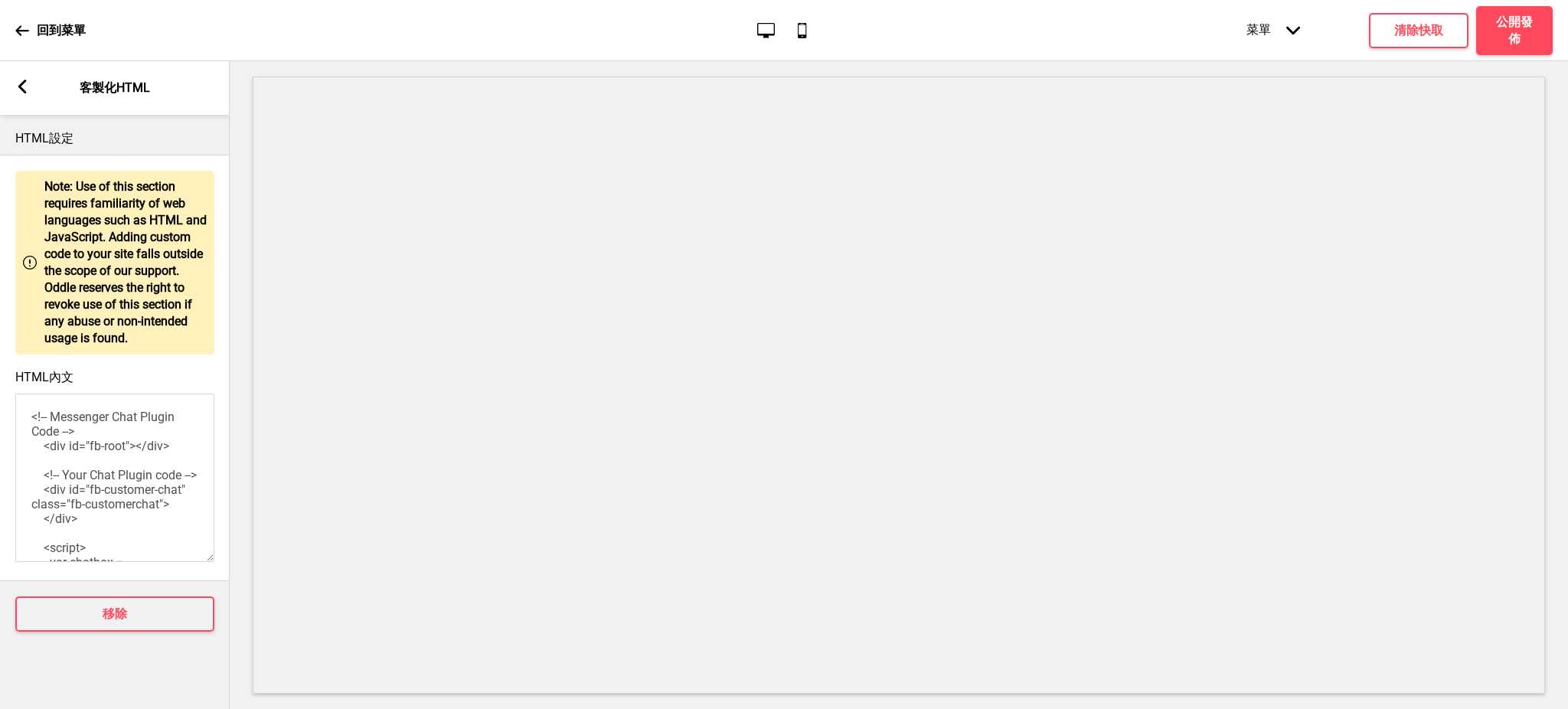
click at [20, 85] on icon at bounding box center [22, 86] width 8 height 13
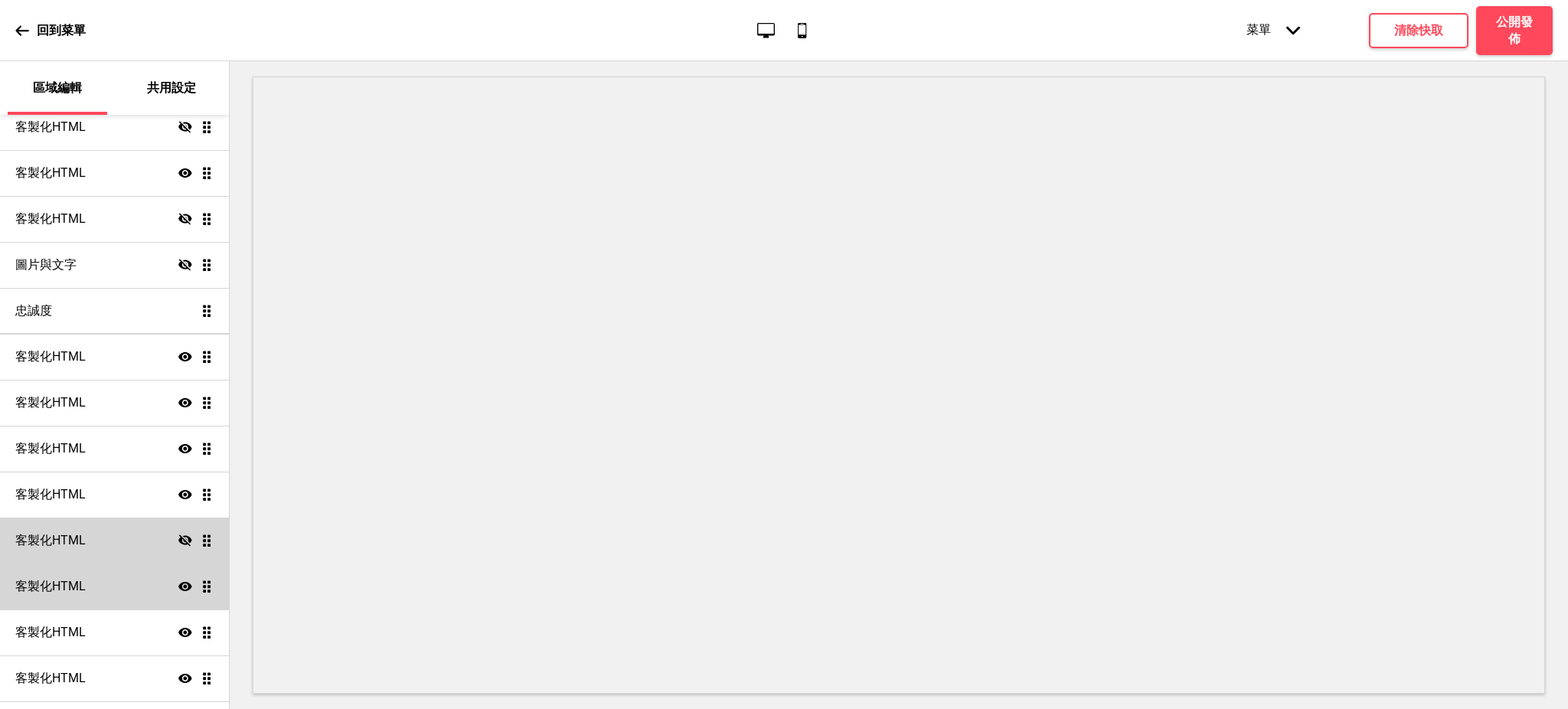
click at [178, 535] on icon at bounding box center [185, 540] width 13 height 12
click at [178, 533] on icon "顯示" at bounding box center [185, 540] width 13 height 13
click at [178, 498] on icon "顯示" at bounding box center [185, 494] width 13 height 13
click at [178, 442] on icon "顯示" at bounding box center [185, 448] width 13 height 13
click at [178, 442] on icon "隱藏" at bounding box center [185, 448] width 13 height 13
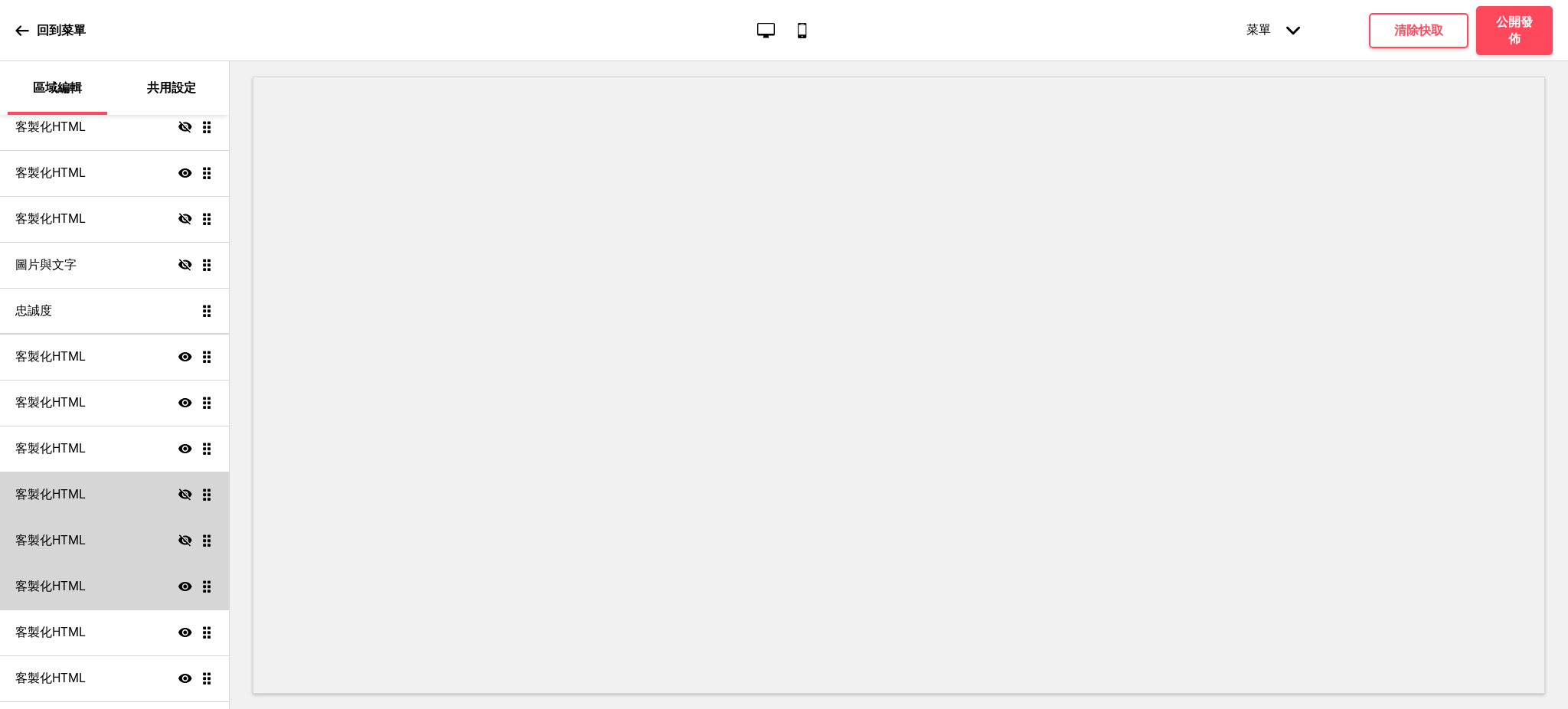
click at [178, 489] on icon at bounding box center [185, 494] width 13 height 12
click at [178, 534] on icon "隱藏" at bounding box center [185, 540] width 13 height 13
click at [123, 544] on div "客製化HTML 顯示 拖曳" at bounding box center [114, 540] width 228 height 46
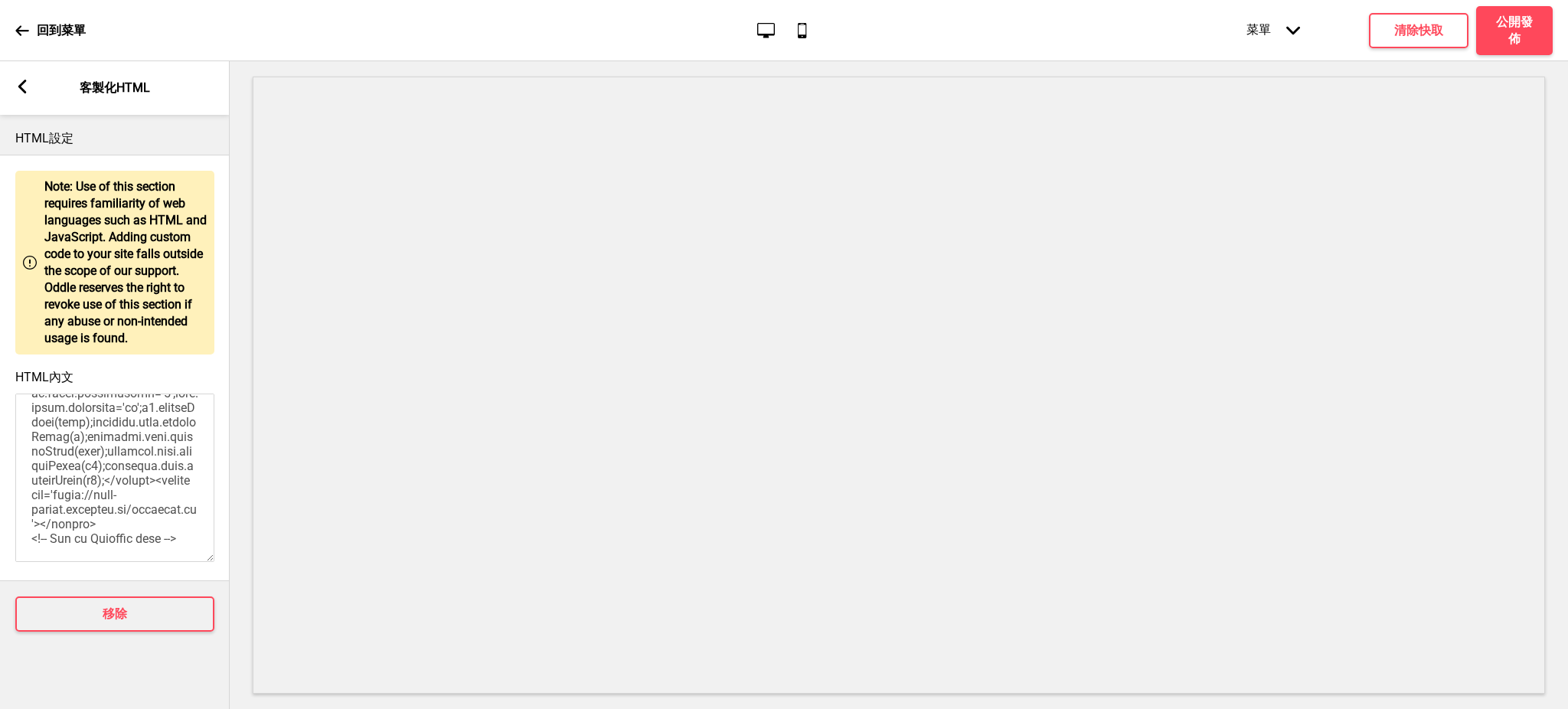
scroll to position [794, 0]
click at [20, 84] on icon at bounding box center [22, 86] width 8 height 13
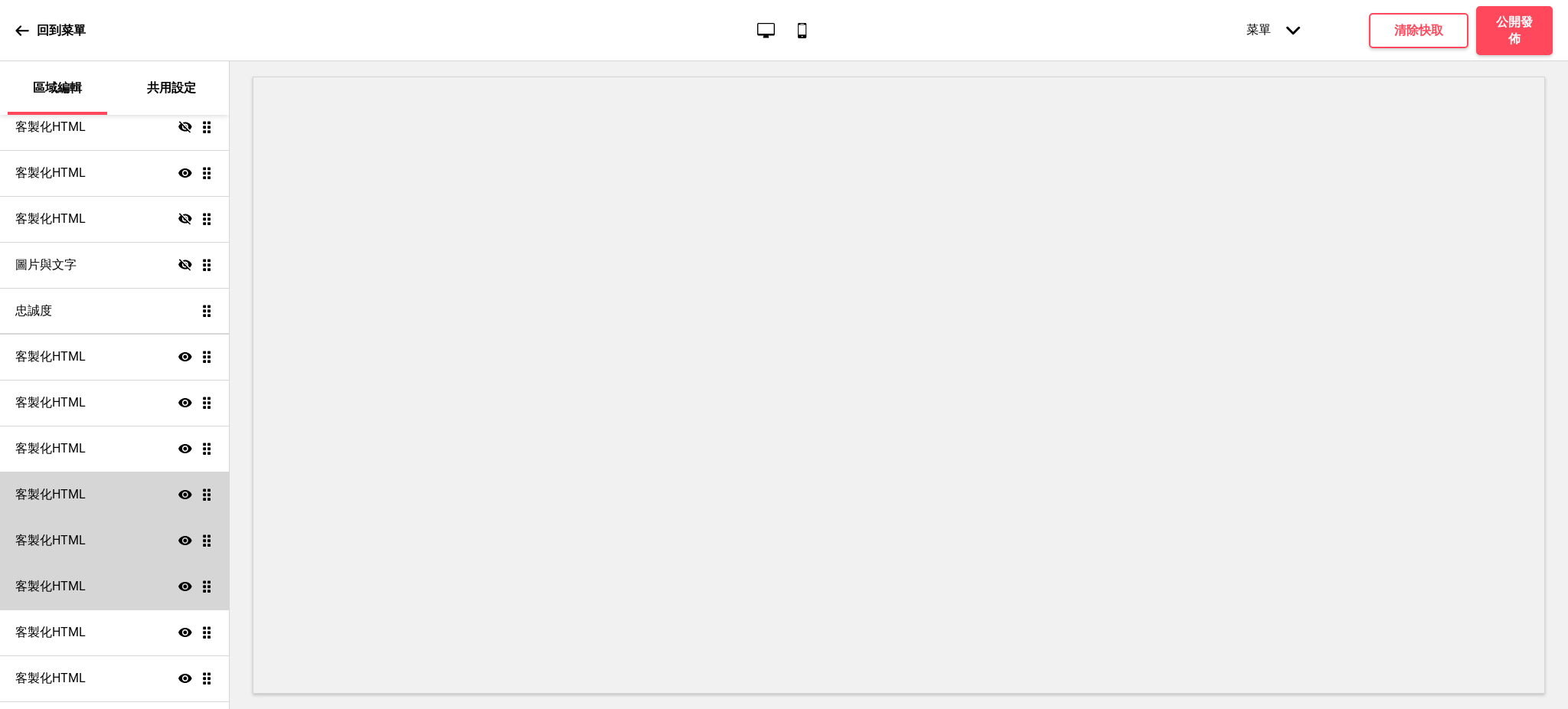
click at [133, 535] on div "客製化HTML 顯示 拖曳" at bounding box center [114, 540] width 228 height 46
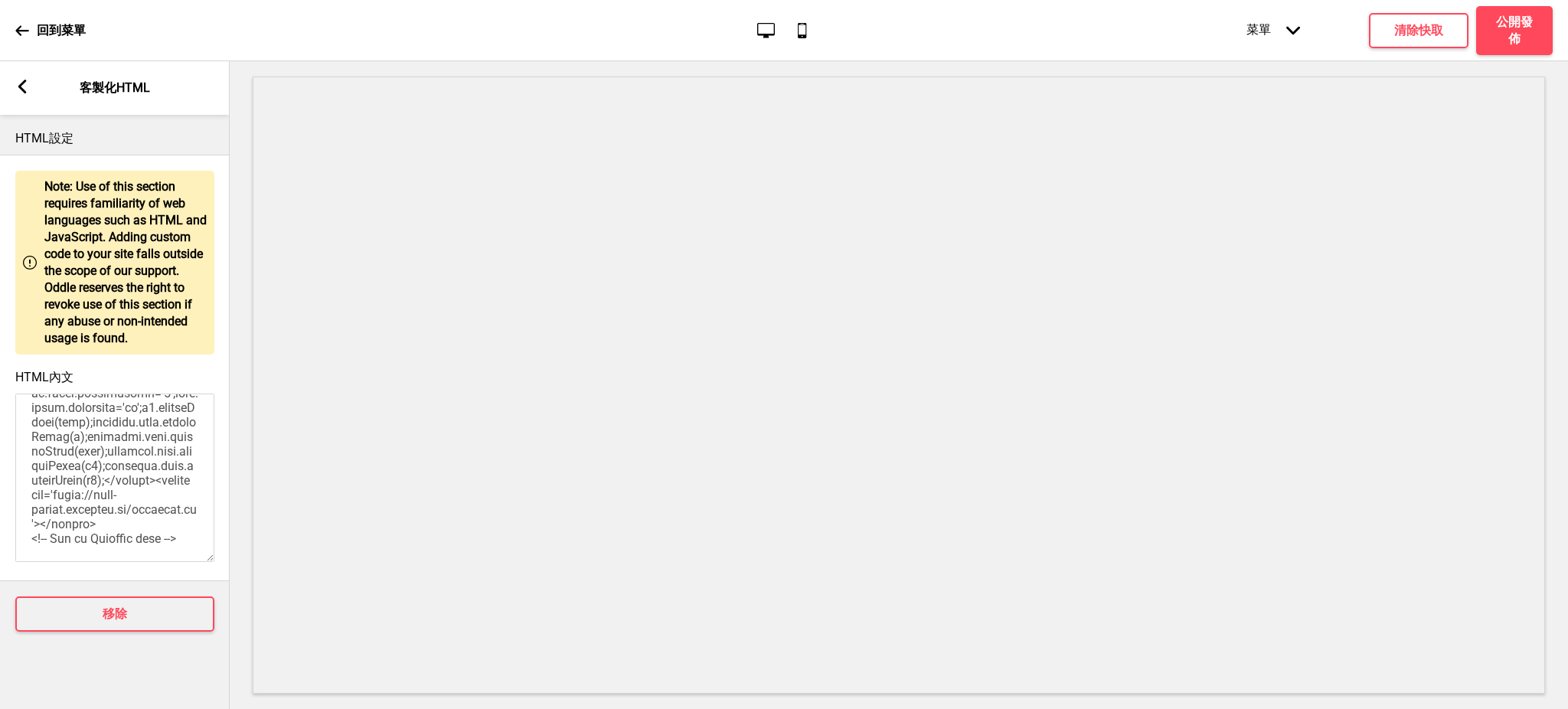
click at [26, 97] on div "箭頭left 客製化HTML" at bounding box center [115, 88] width 229 height 54
click at [19, 84] on g at bounding box center [22, 86] width 13 height 13
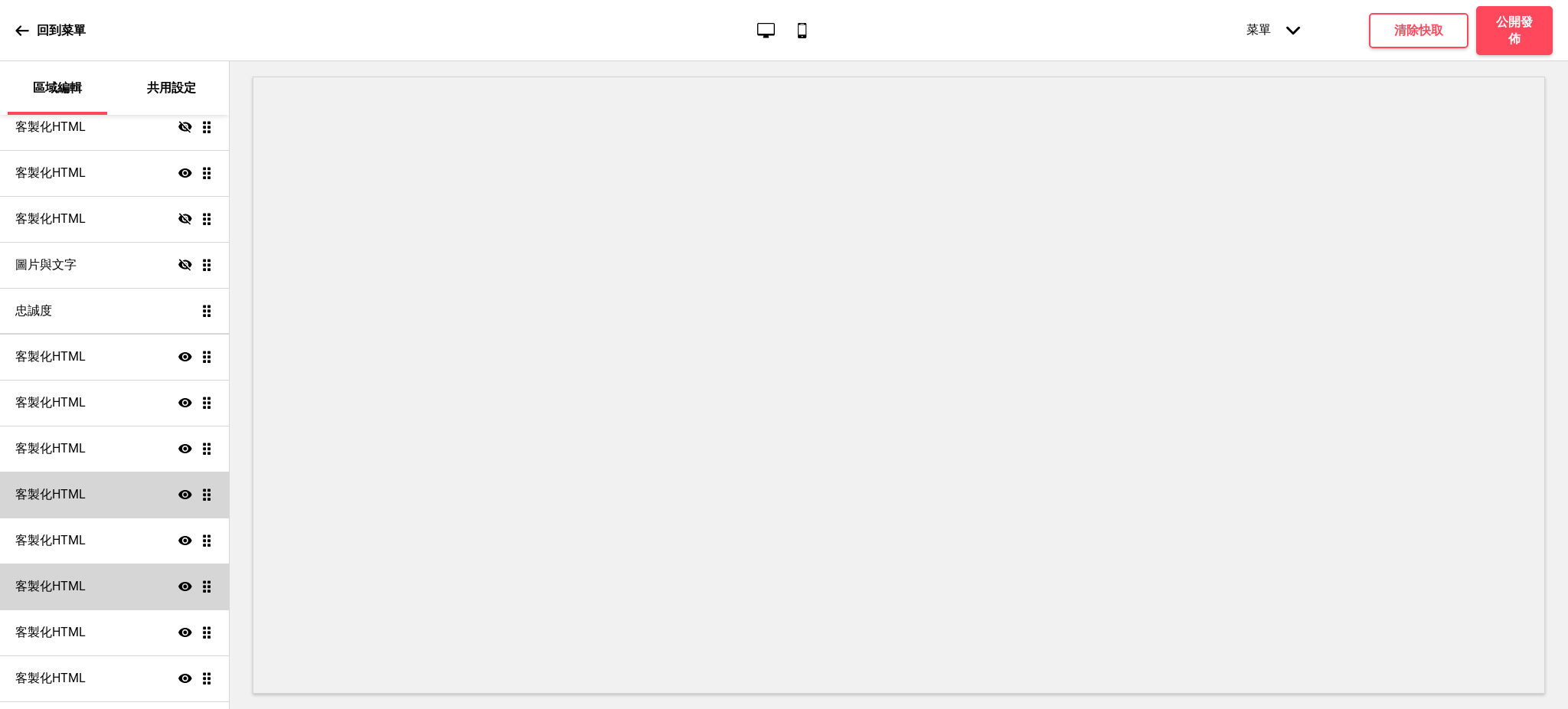
click at [178, 539] on icon "顯示" at bounding box center [185, 540] width 13 height 13
click at [128, 497] on div "客製化HTML 顯示 拖曳" at bounding box center [114, 494] width 228 height 46
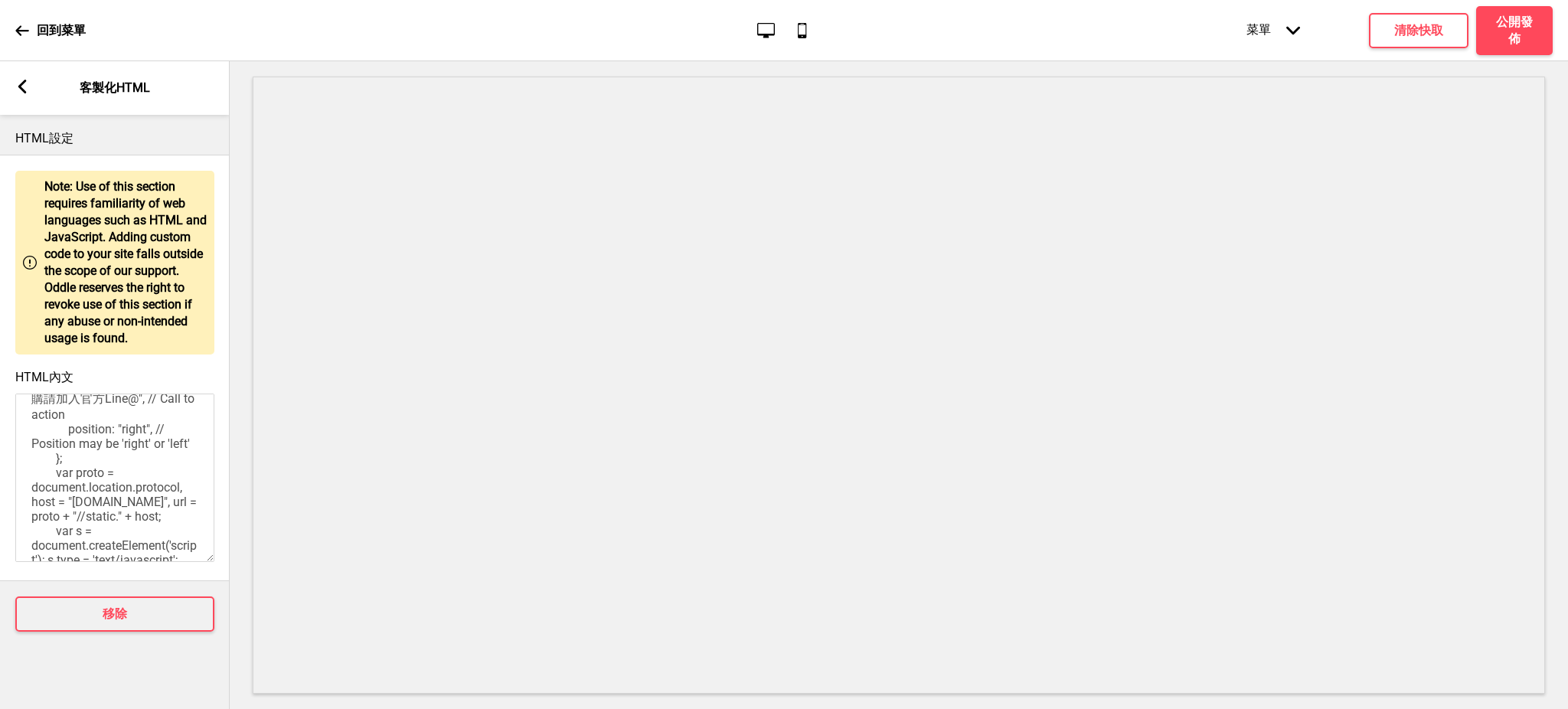
scroll to position [0, 0]
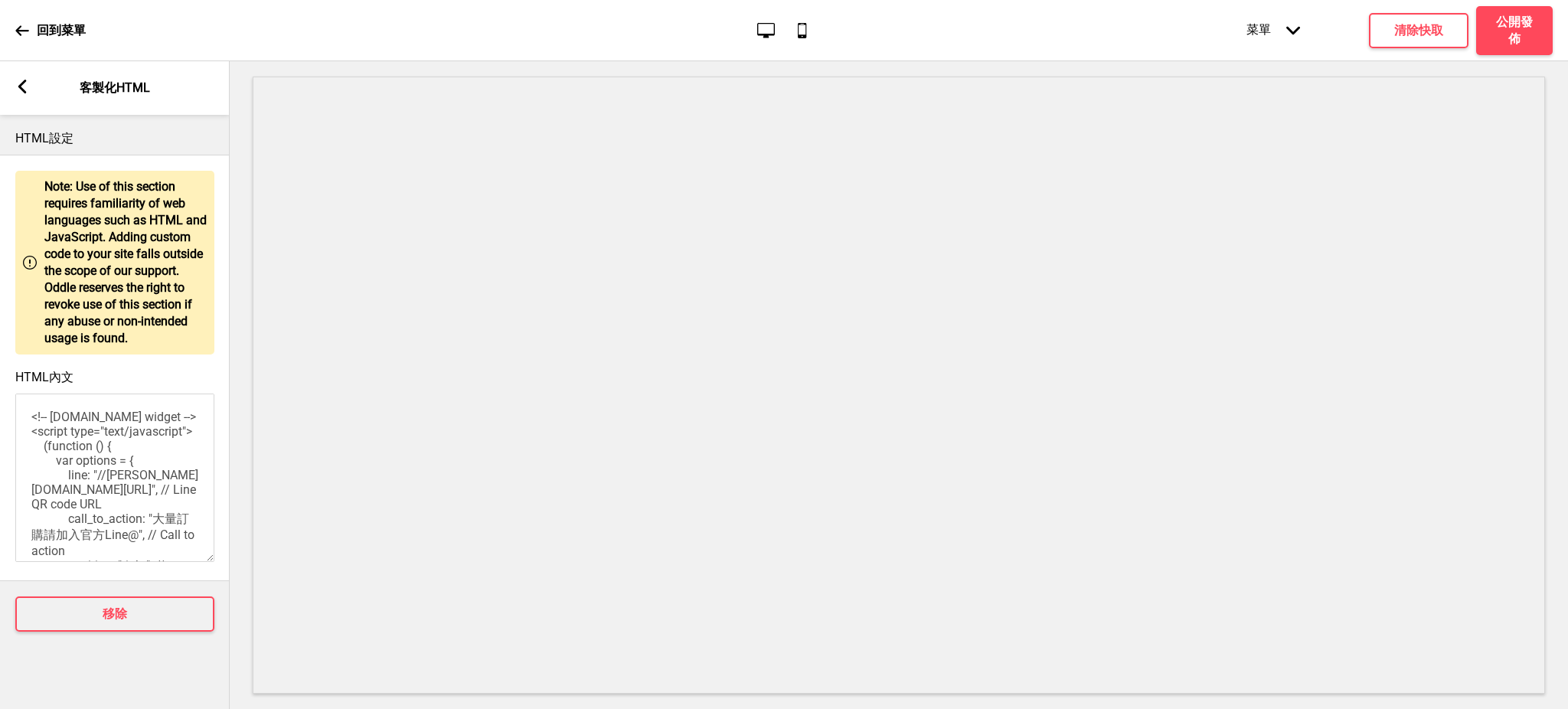
click at [20, 83] on icon at bounding box center [22, 86] width 8 height 13
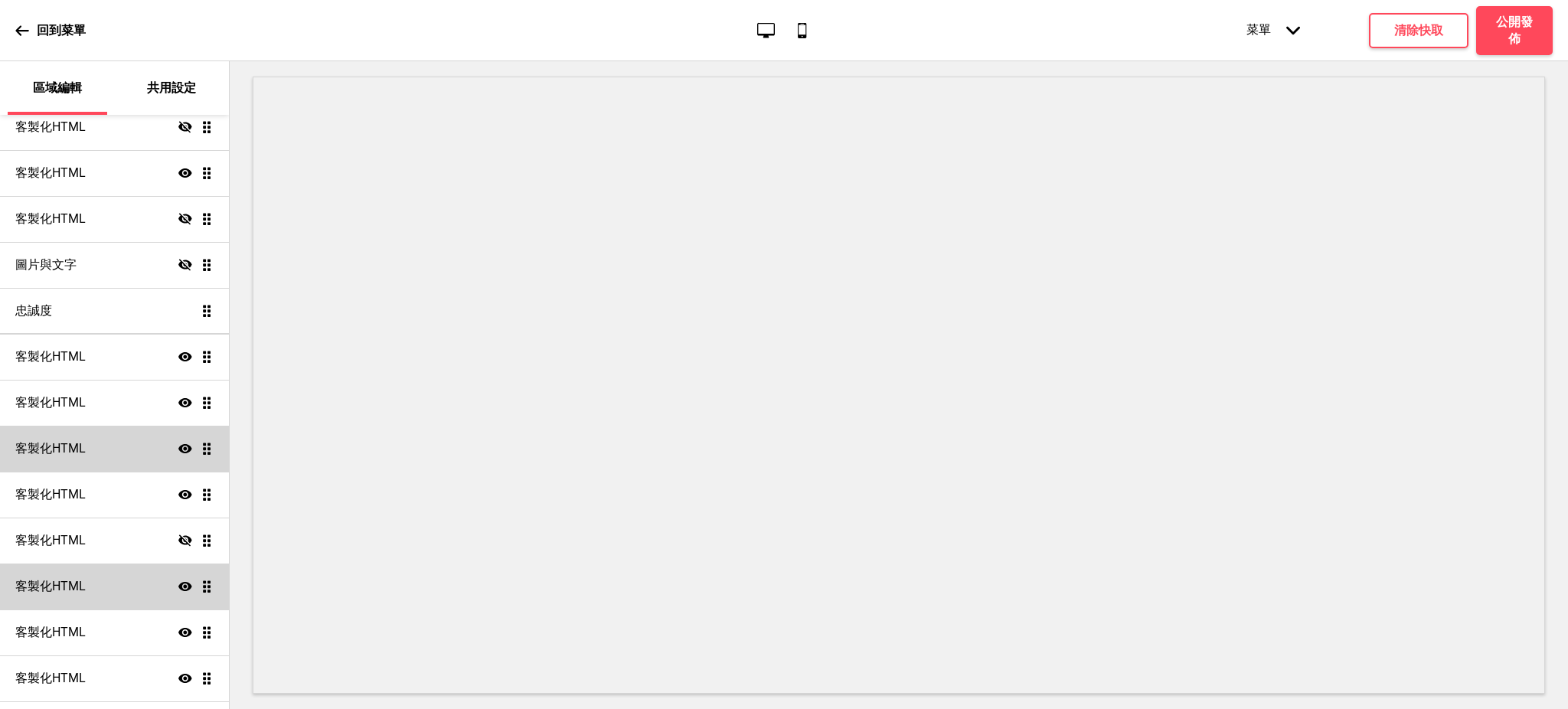
click at [126, 448] on div "客製化HTML 顯示 拖曳" at bounding box center [114, 448] width 228 height 46
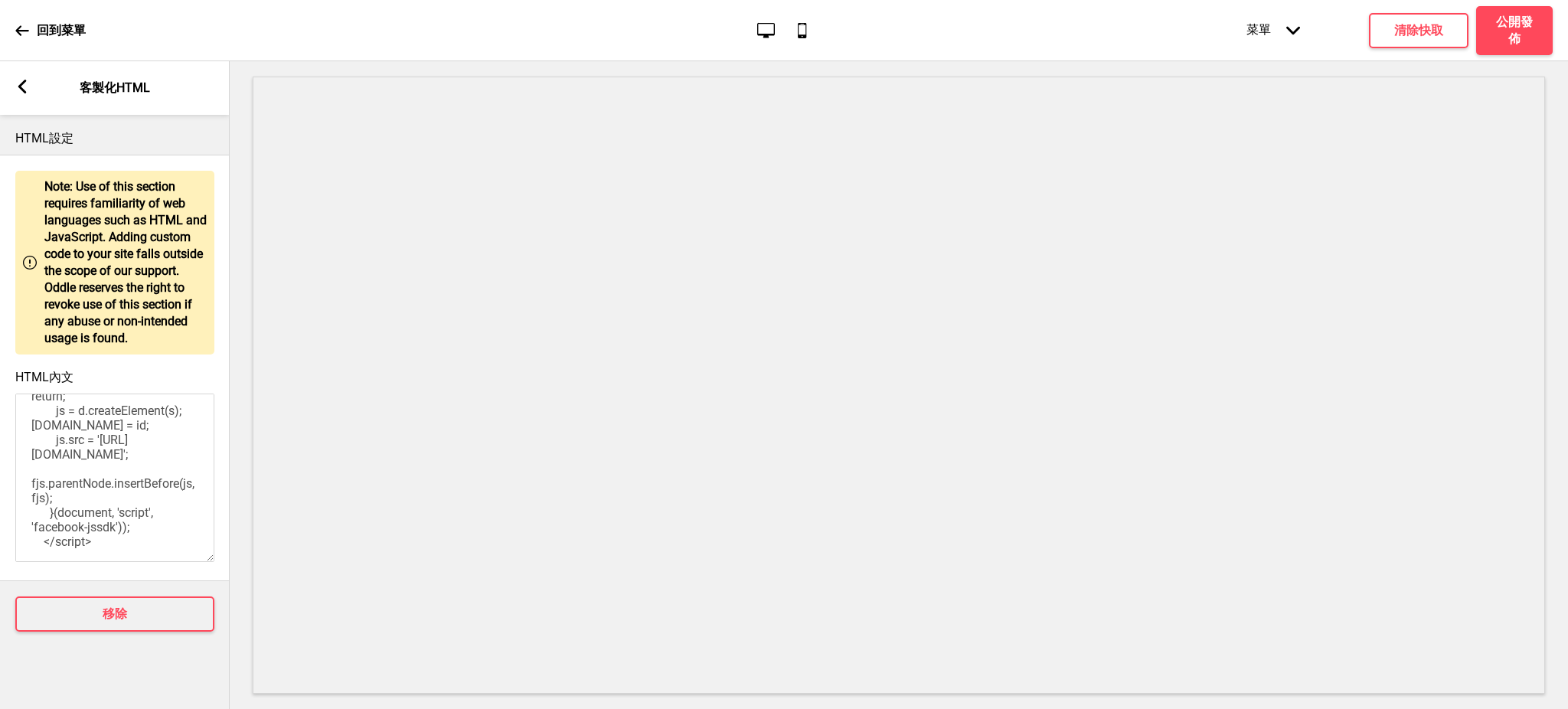
scroll to position [745, 0]
click at [24, 90] on icon at bounding box center [22, 86] width 8 height 13
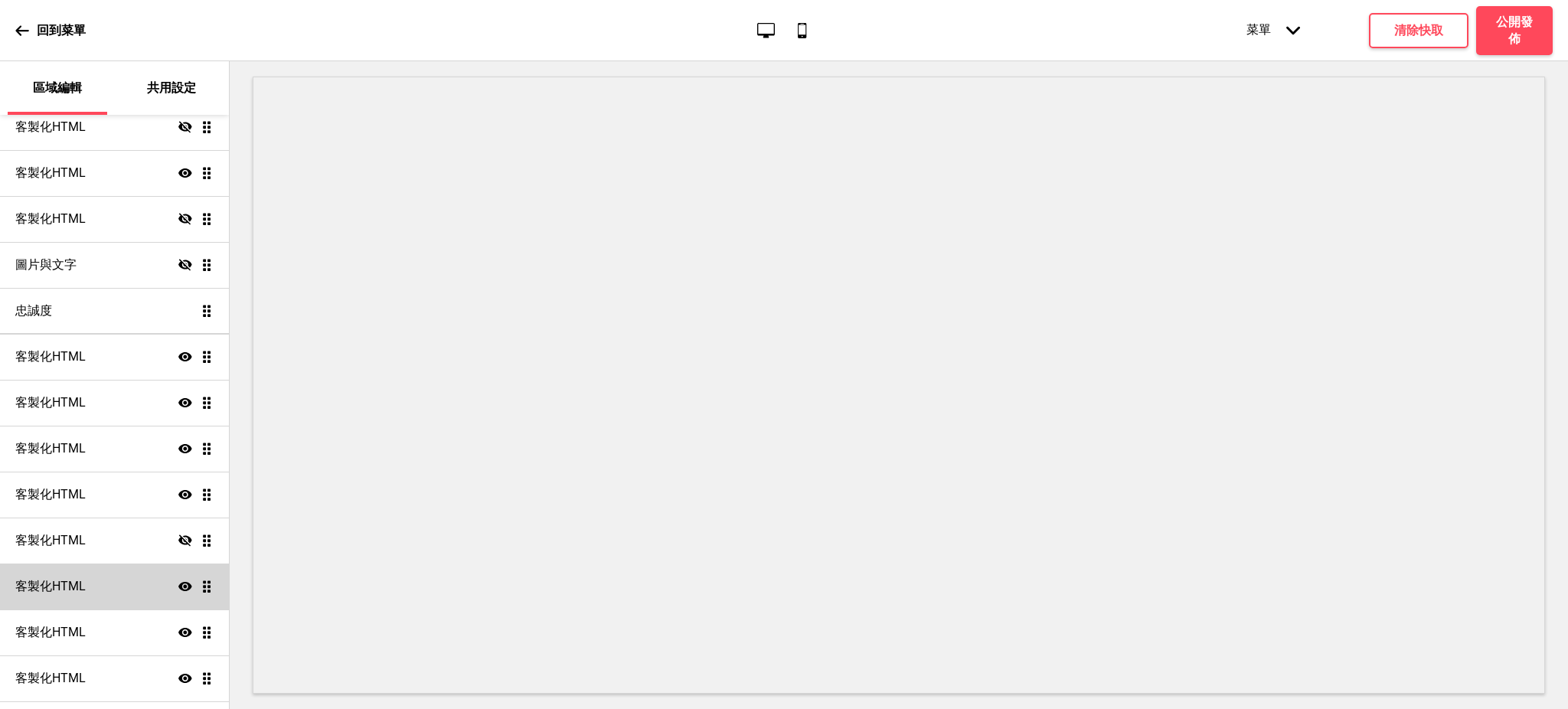
click at [178, 443] on icon "顯示" at bounding box center [185, 448] width 13 height 13
drag, startPoint x: 196, startPoint y: 449, endPoint x: 197, endPoint y: 483, distance: 34.0
click at [197, 483] on ul "訂位 顯示 拖曳 大標輪播 顯示 拖曳 促銷方案顯示區 顯示 拖曳 產品 顯示 拖曳 客製化HTML 隱藏 拖曳 客製化HTML 顯示 拖曳 客製化HTML …" at bounding box center [114, 310] width 228 height 781
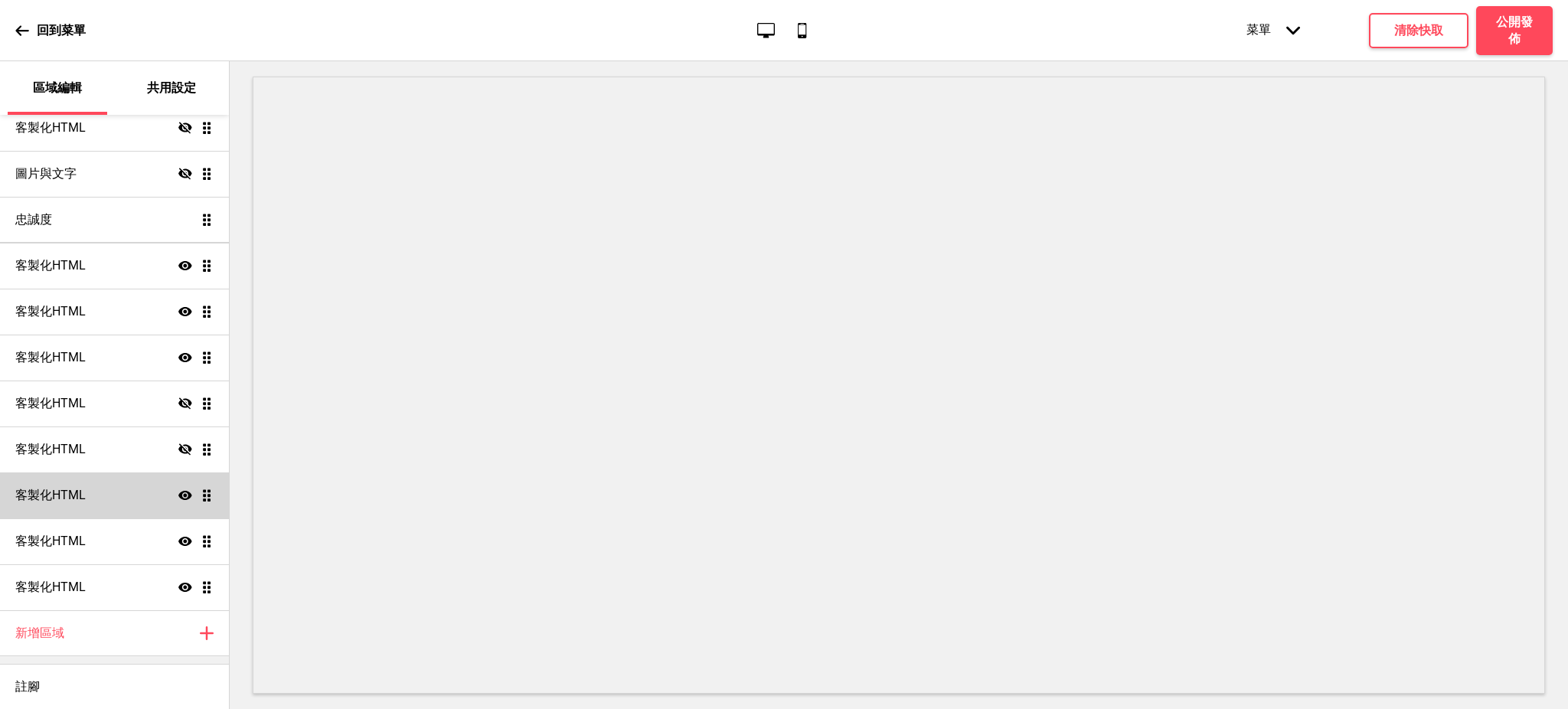
scroll to position [136, 0]
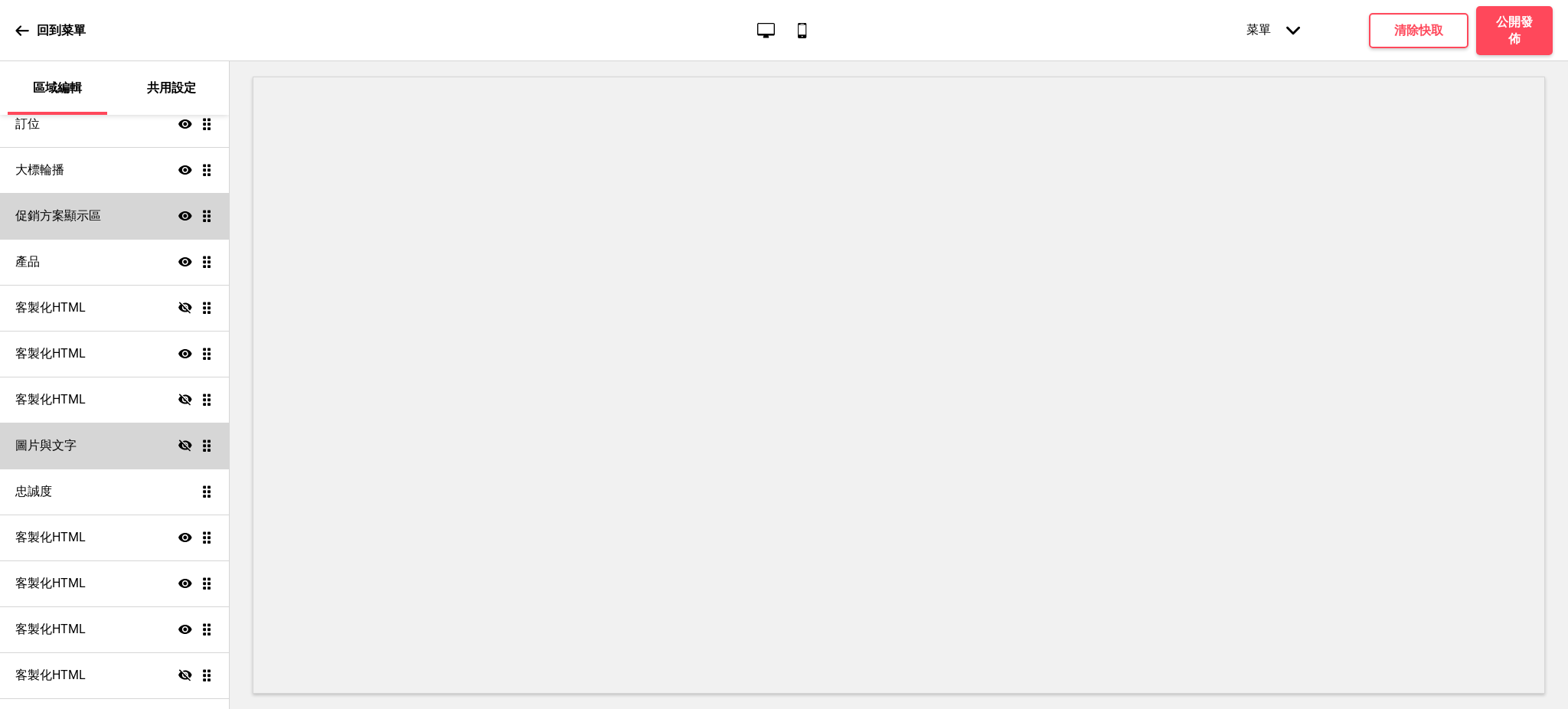
click at [178, 444] on icon "隱藏" at bounding box center [185, 445] width 13 height 13
click at [142, 448] on div "圖片與文字 顯示 拖曳" at bounding box center [114, 445] width 228 height 46
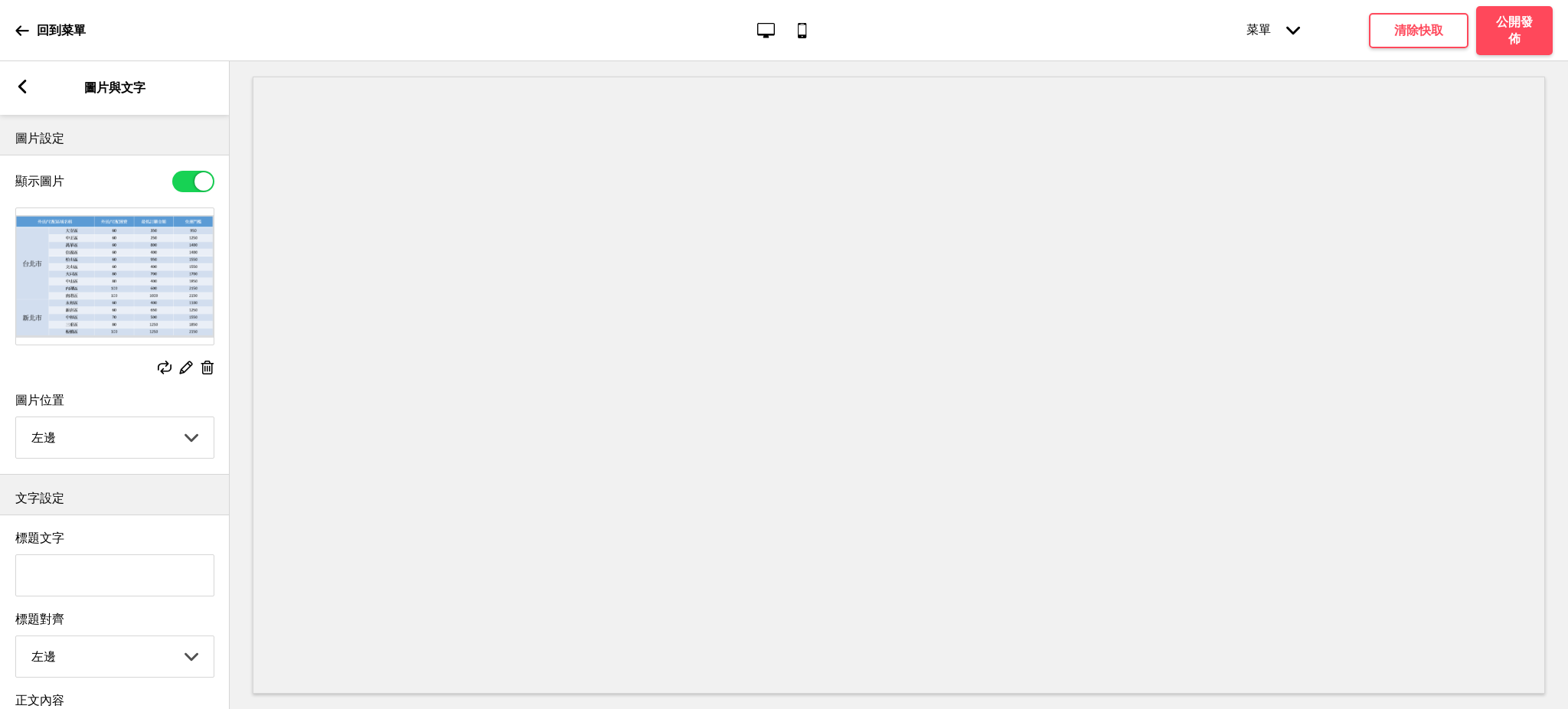
scroll to position [362, 0]
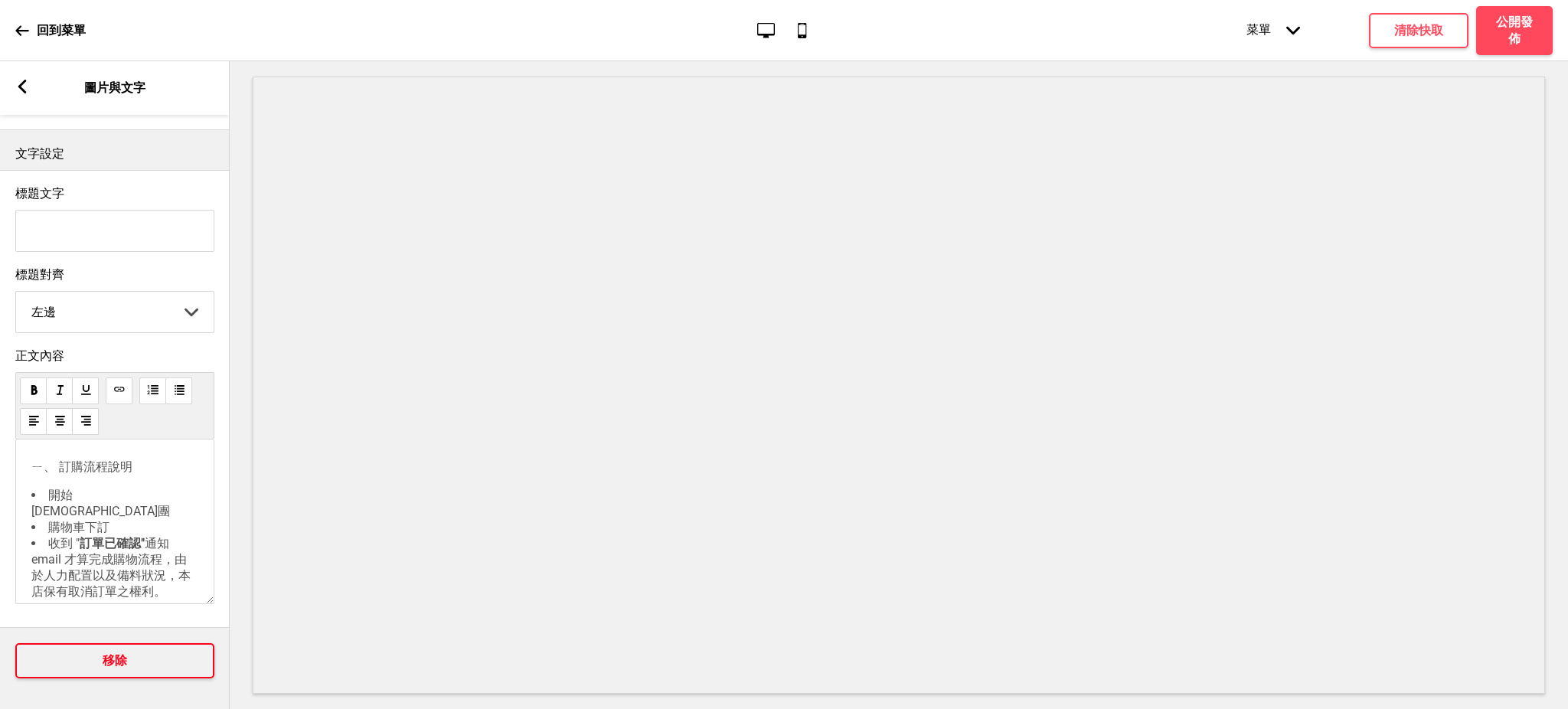
click at [115, 653] on h4 "移除" at bounding box center [114, 661] width 24 height 17
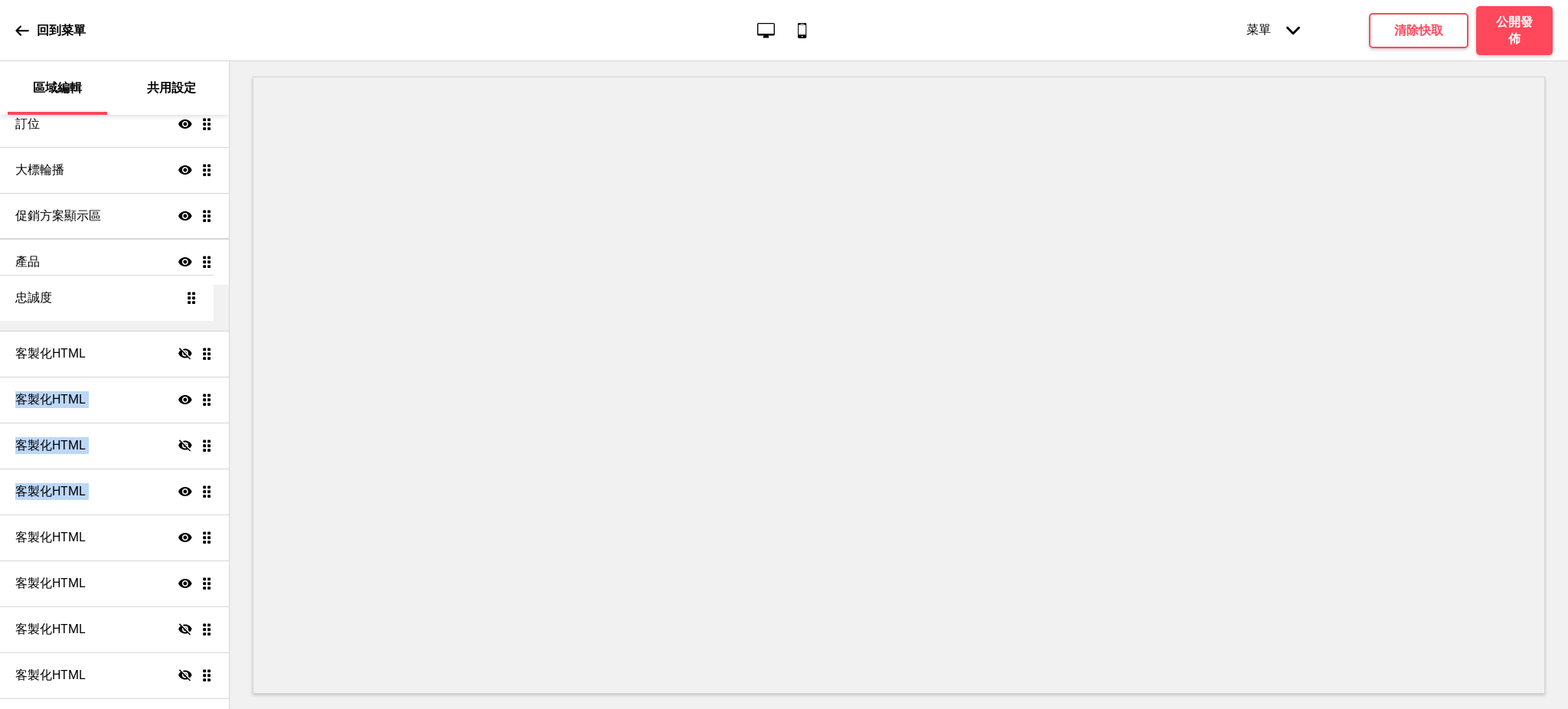
drag, startPoint x: 190, startPoint y: 445, endPoint x: 177, endPoint y: 298, distance: 147.6
click at [177, 298] on ul "訂位 顯示 拖曳 大標輪播 顯示 拖曳 促銷方案顯示區 顯示 拖曳 產品 顯示 拖曳 客製化HTML 隱藏 拖曳 客製化HTML 顯示 拖曳 客製化HTML …" at bounding box center [114, 469] width 228 height 735
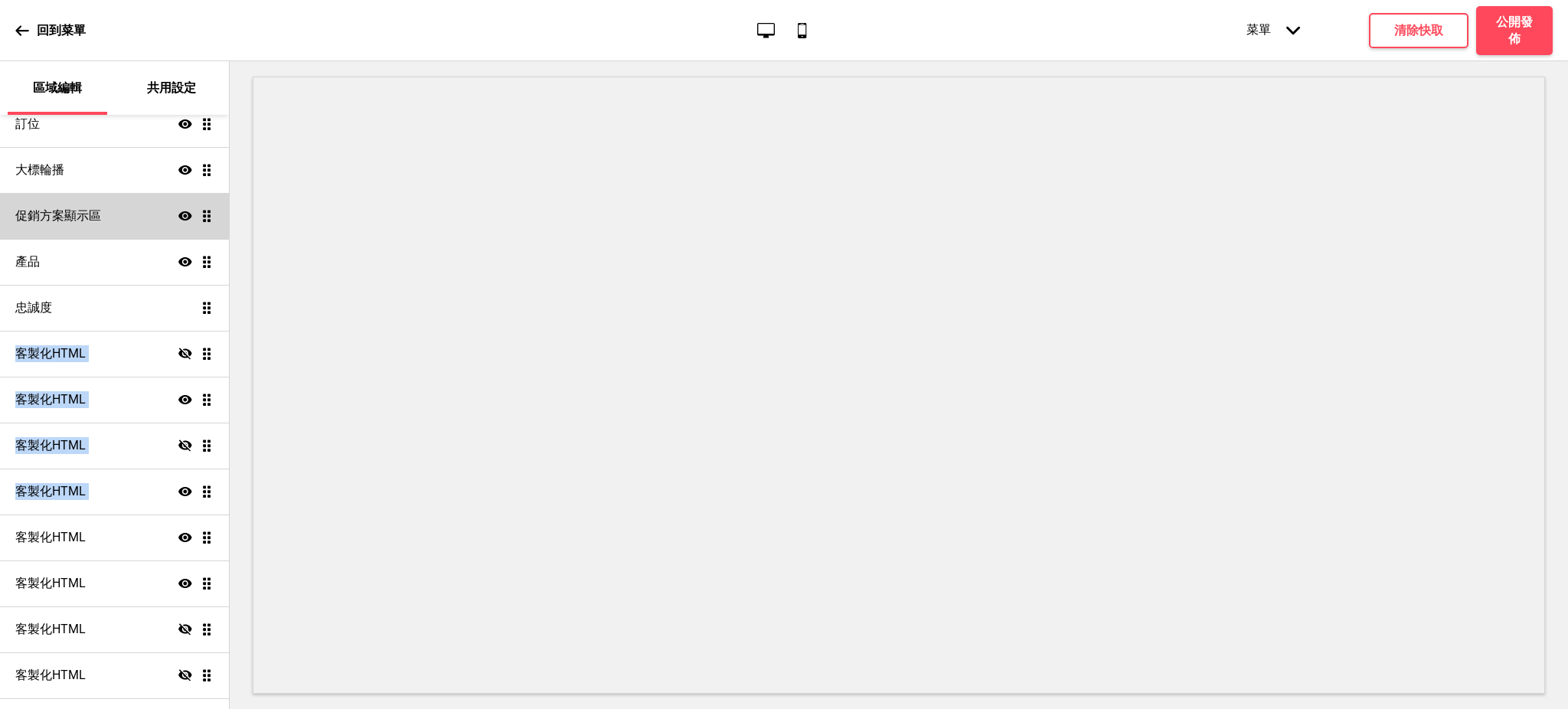
click at [178, 442] on icon at bounding box center [185, 445] width 13 height 12
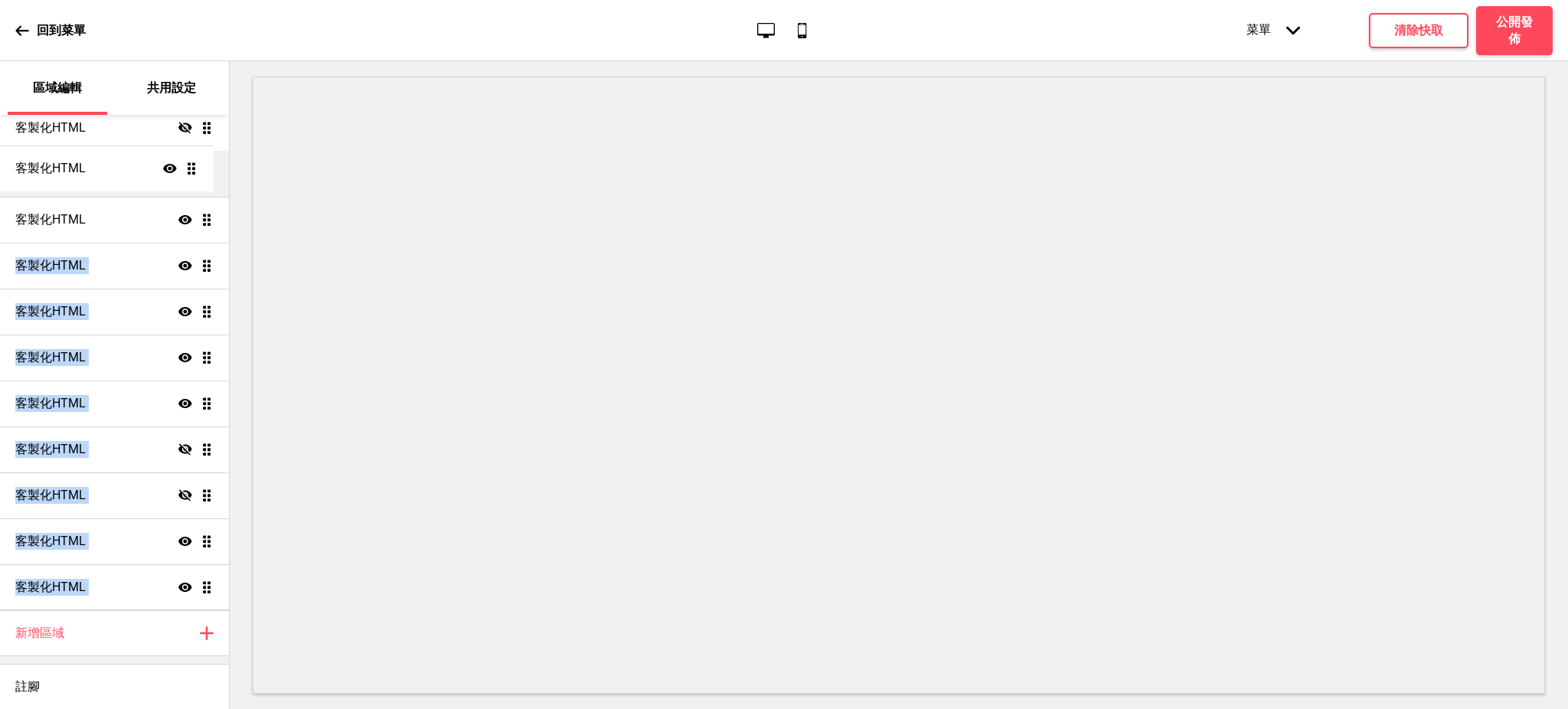
drag, startPoint x: 192, startPoint y: 584, endPoint x: 178, endPoint y: 166, distance: 418.2
click at [178, 166] on ul "訂位 顯示 拖曳 大標輪播 顯示 拖曳 促銷方案顯示區 顯示 拖曳 產品 顯示 拖曳 忠誠度 拖曳 客製化HTML 隱藏 拖曳 客製化HTML 顯示 拖曳 客…" at bounding box center [114, 243] width 228 height 735
click at [186, 265] on ul "訂位 顯示 拖曳 大標輪播 顯示 拖曳 促銷方案顯示區 顯示 拖曳 產品 顯示 拖曳 忠誠度 拖曳 客製化HTML 隱藏 拖曳 客製化HTML 顯示 拖曳 客…" at bounding box center [114, 243] width 228 height 735
click at [200, 314] on ul "訂位 顯示 拖曳 大標輪播 顯示 拖曳 促銷方案顯示區 顯示 拖曳 產品 顯示 拖曳 忠誠度 拖曳 客製化HTML 隱藏 拖曳 客製化HTML 顯示 拖曳 客…" at bounding box center [114, 243] width 228 height 735
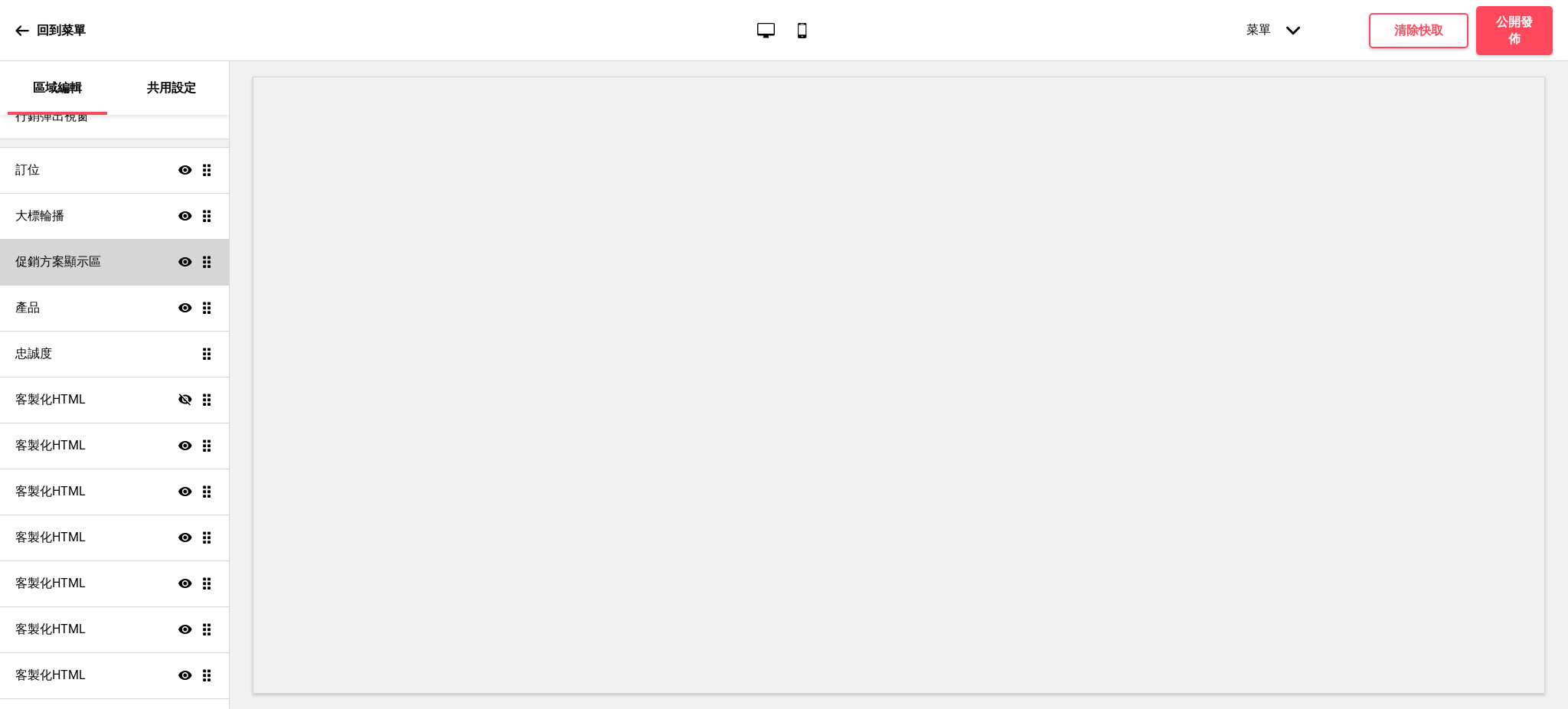
scroll to position [0, 0]
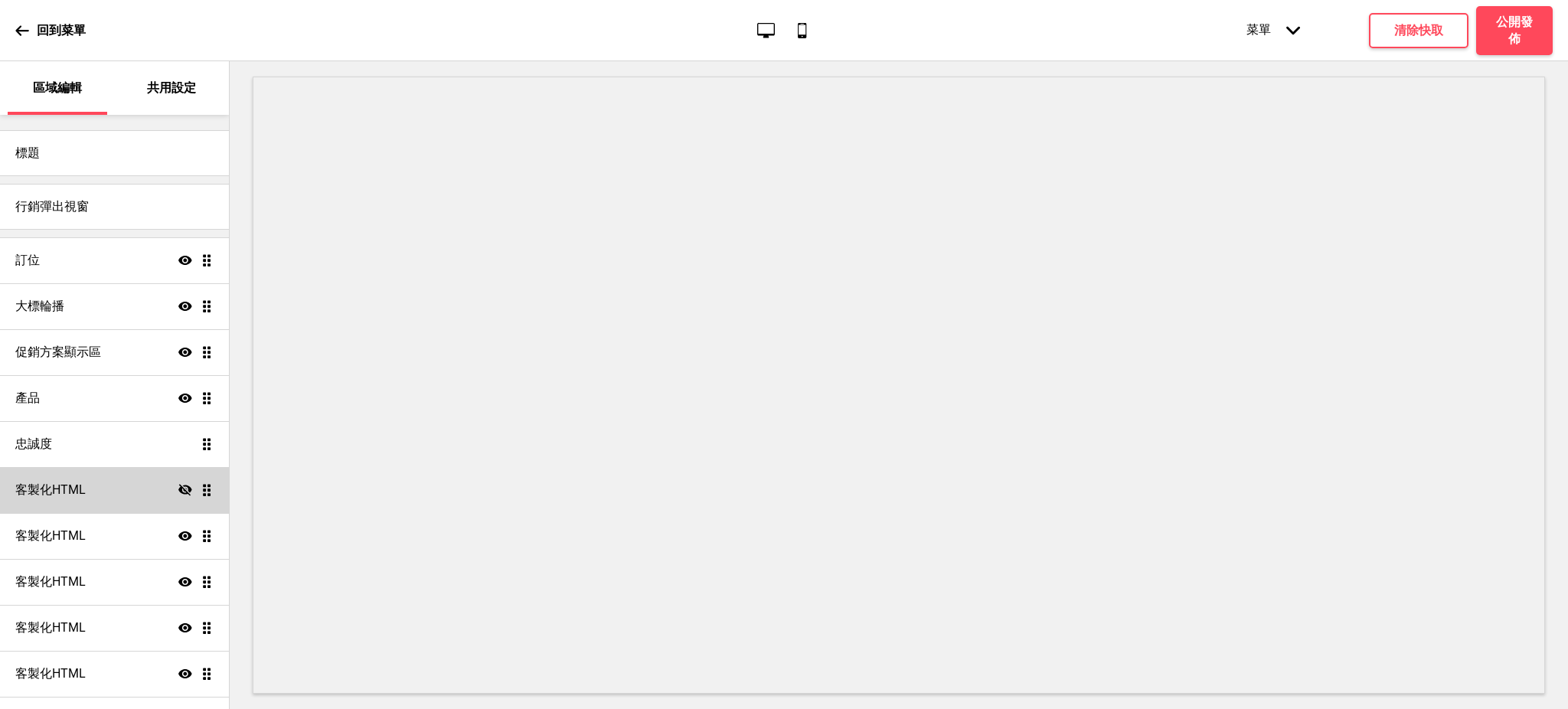
click at [178, 491] on icon at bounding box center [185, 489] width 13 height 12
click at [139, 485] on div "客製化HTML 顯示 拖曳" at bounding box center [114, 489] width 228 height 46
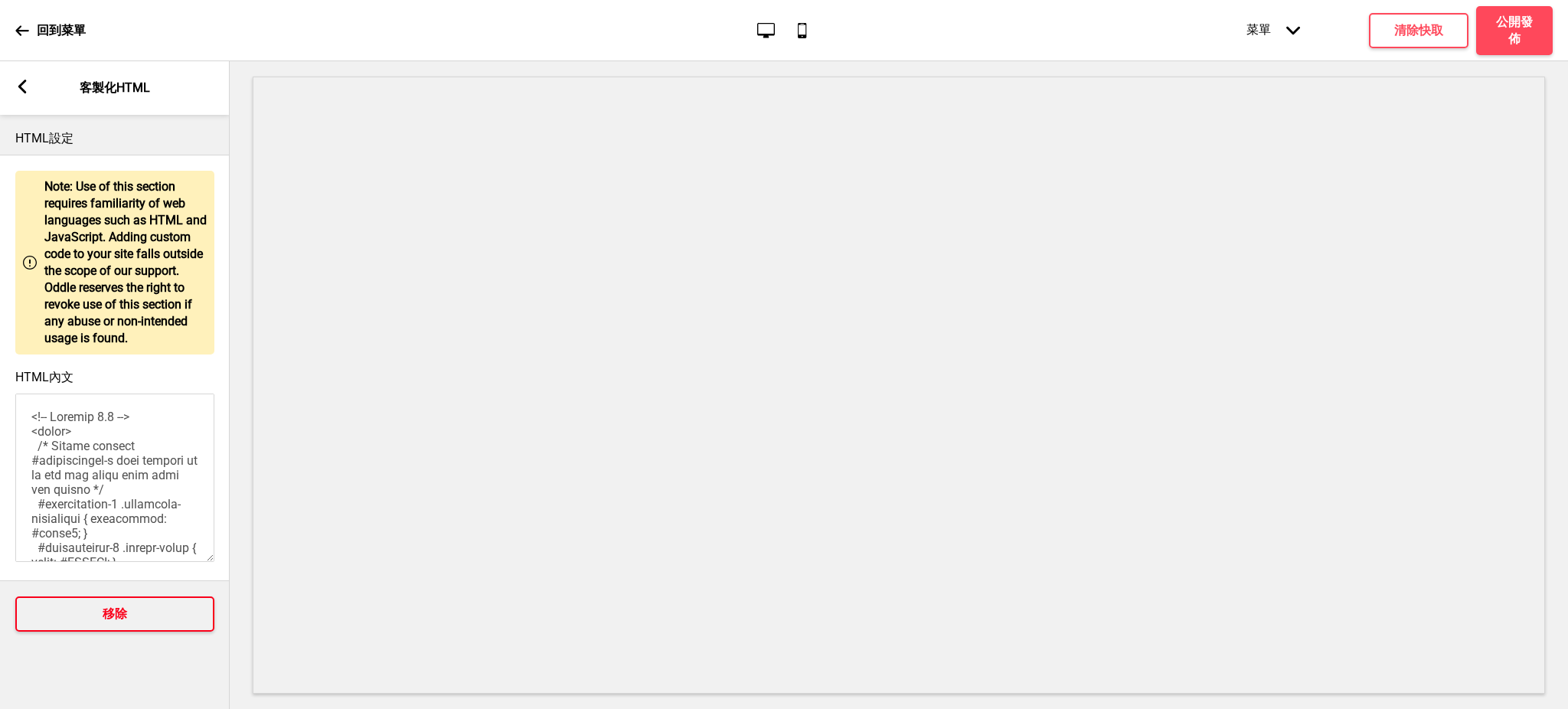
click at [129, 610] on button "移除" at bounding box center [115, 614] width 199 height 35
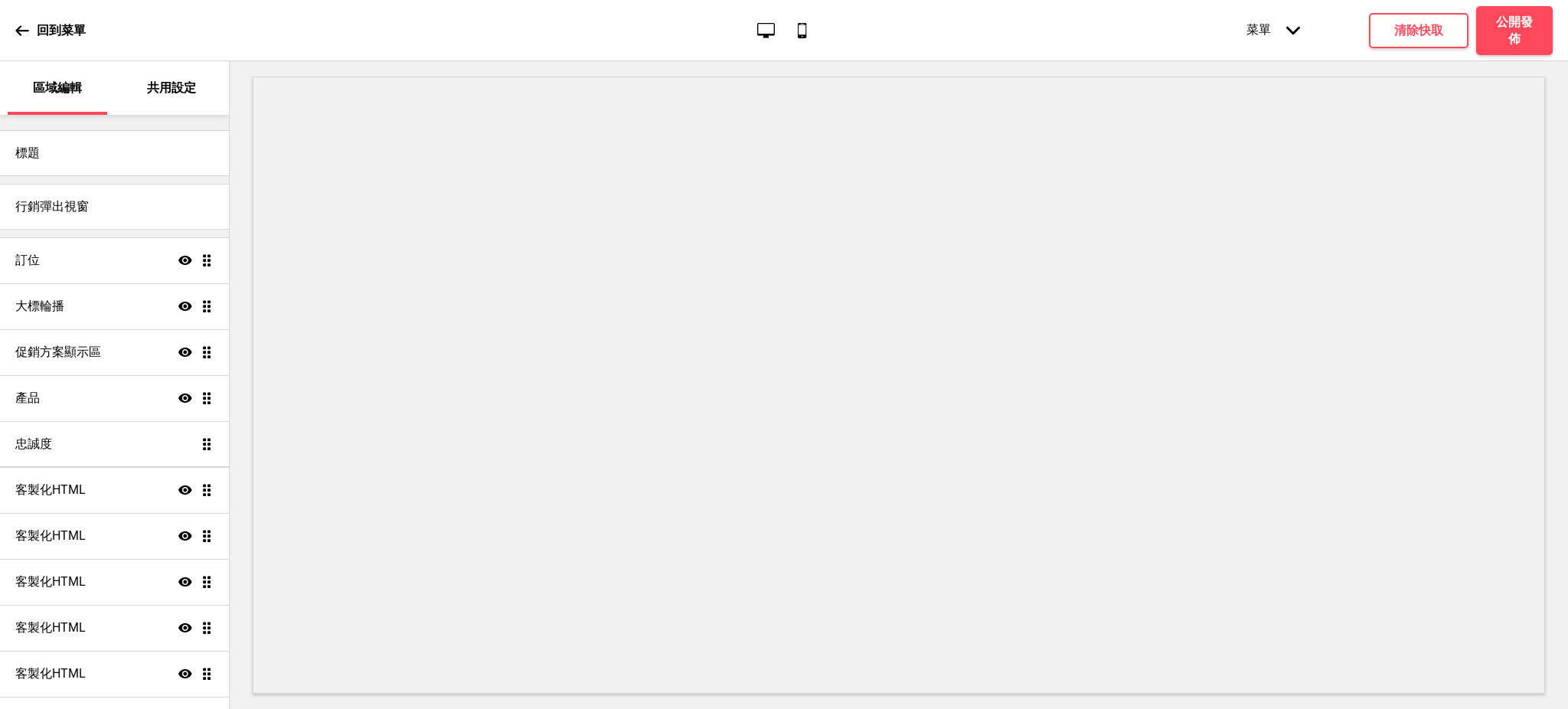
scroll to position [316, 0]
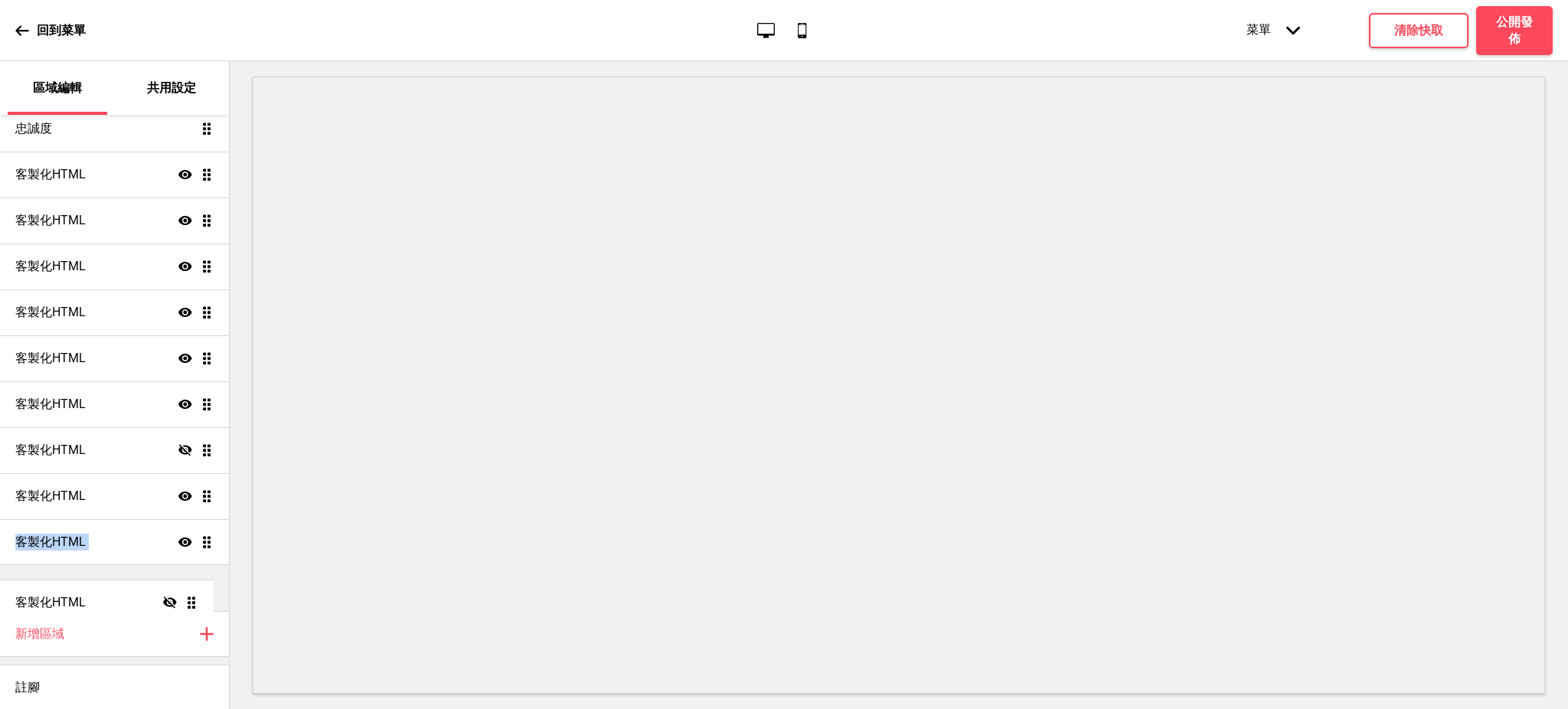
drag, startPoint x: 192, startPoint y: 493, endPoint x: 194, endPoint y: 601, distance: 108.0
click at [194, 601] on ul "訂位 顯示 拖曳 大標輪播 顯示 拖曳 促銷方案顯示區 顯示 拖曳 產品 顯示 拖曳 忠誠度 拖曳 客製化HTML 顯示 拖曳 客製化HTML 顯示 拖曳 客…" at bounding box center [114, 266] width 228 height 689
drag, startPoint x: 191, startPoint y: 414, endPoint x: 192, endPoint y: 549, distance: 135.0
click at [192, 549] on ul "訂位 顯示 拖曳 大標輪播 顯示 拖曳 促銷方案顯示區 顯示 拖曳 產品 顯示 拖曳 忠誠度 拖曳 客製化HTML 顯示 拖曳 客製化HTML 顯示 拖曳 客…" at bounding box center [114, 266] width 228 height 689
drag, startPoint x: 192, startPoint y: 416, endPoint x: 192, endPoint y: 543, distance: 127.0
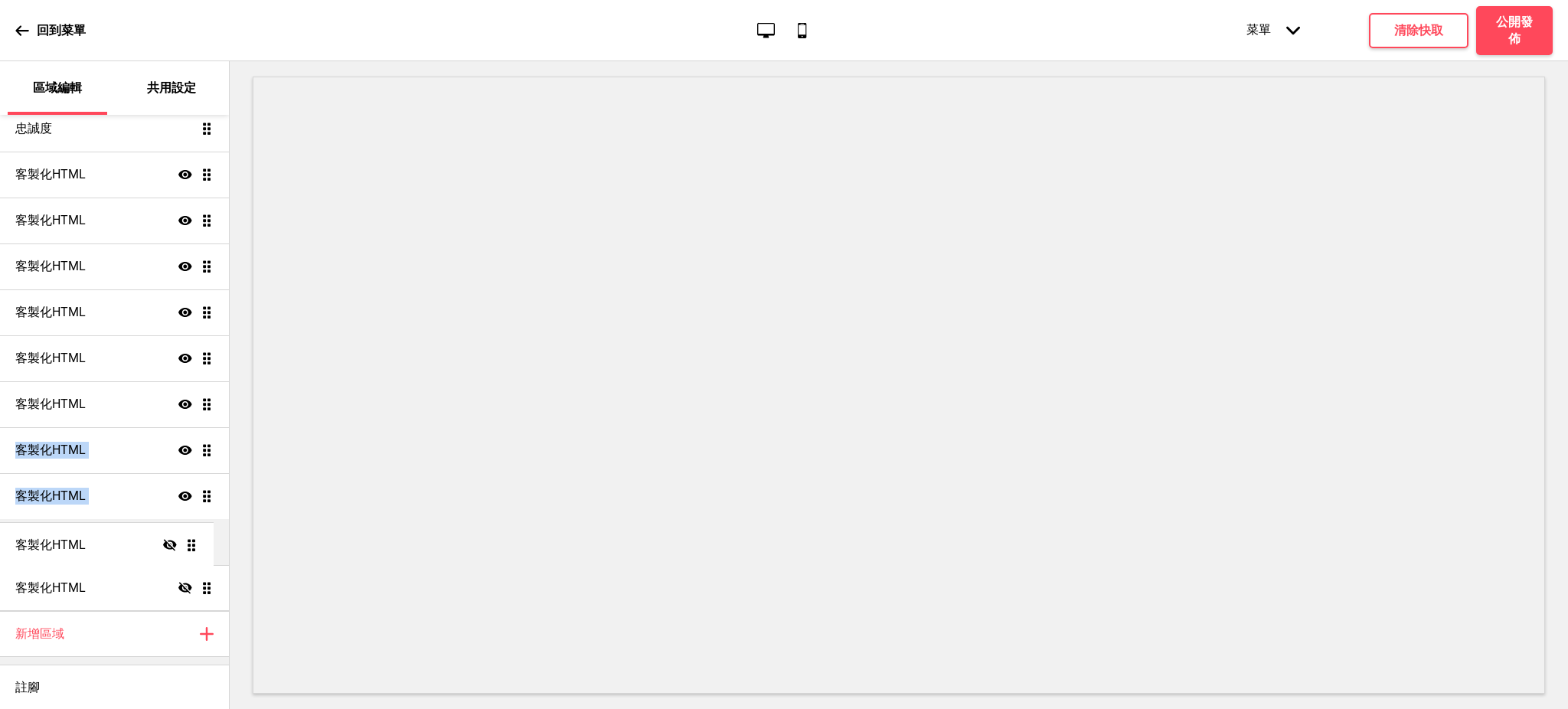
click at [192, 543] on ul "訂位 顯示 拖曳 大標輪播 顯示 拖曳 促銷方案顯示區 顯示 拖曳 產品 顯示 拖曳 忠誠度 拖曳 客製化HTML 顯示 拖曳 客製化HTML 顯示 拖曳 客…" at bounding box center [114, 266] width 228 height 689
click at [190, 409] on ul "訂位 顯示 拖曳 大標輪播 顯示 拖曳 促銷方案顯示區 顯示 拖曳 產品 顯示 拖曳 忠誠度 拖曳 客製化HTML 顯示 拖曳 客製化HTML 顯示 拖曳 客…" at bounding box center [114, 266] width 228 height 689
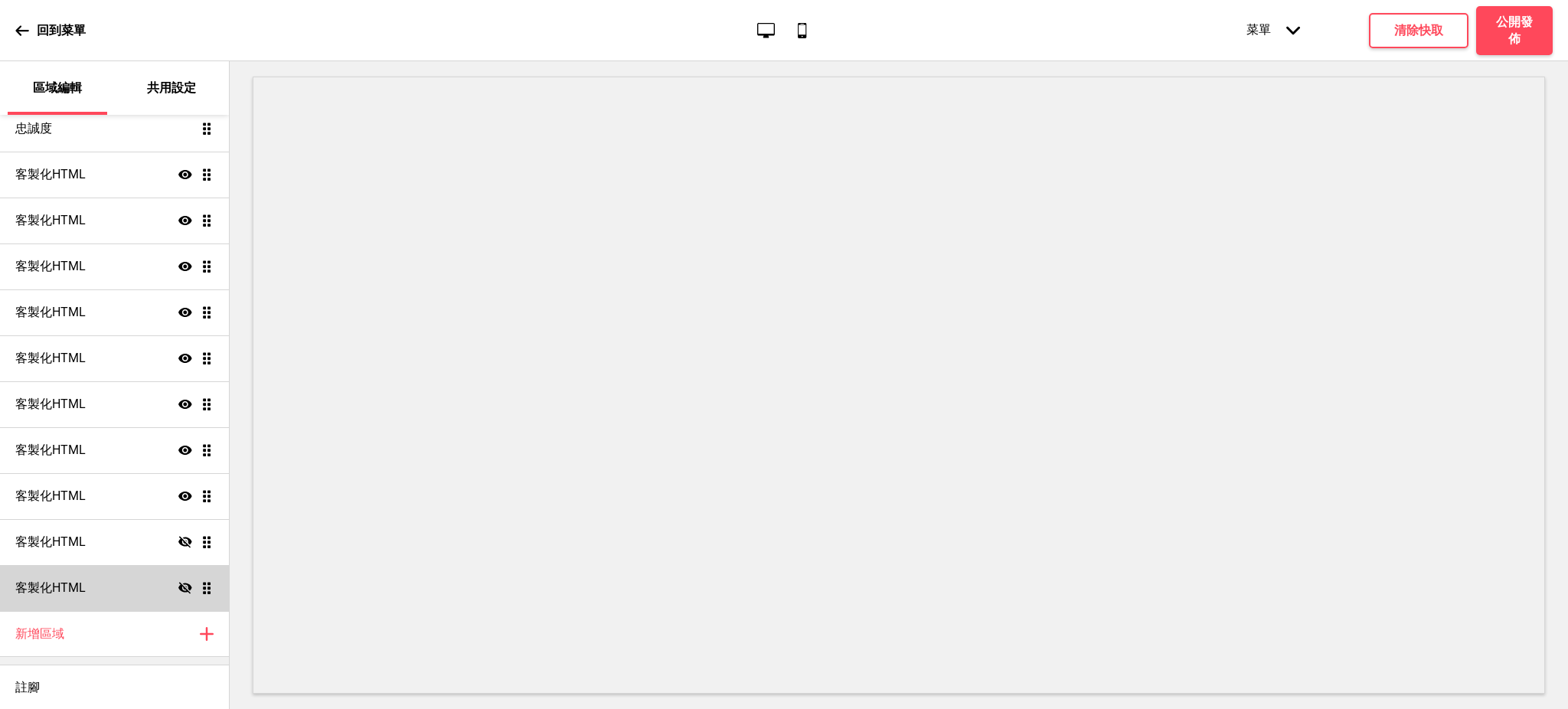
click at [192, 405] on ul "訂位 顯示 拖曳 大標輪播 顯示 拖曳 促銷方案顯示區 顯示 拖曳 產品 顯示 拖曳 忠誠度 拖曳 客製化HTML 顯示 拖曳 客製化HTML 顯示 拖曳 客…" at bounding box center [114, 266] width 228 height 689
click at [98, 491] on div "客製化HTML 顯示 拖曳" at bounding box center [114, 496] width 228 height 46
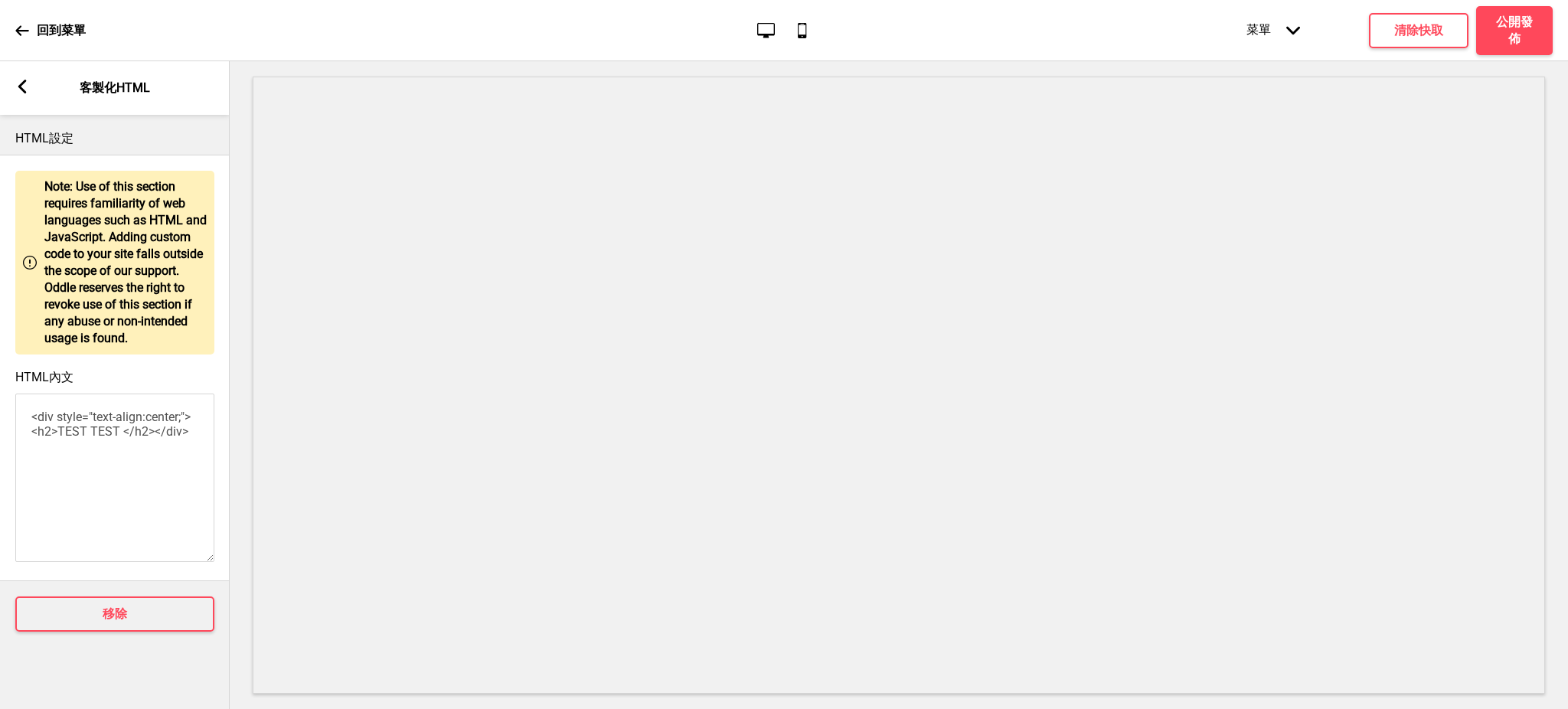
click at [22, 90] on icon at bounding box center [22, 86] width 8 height 13
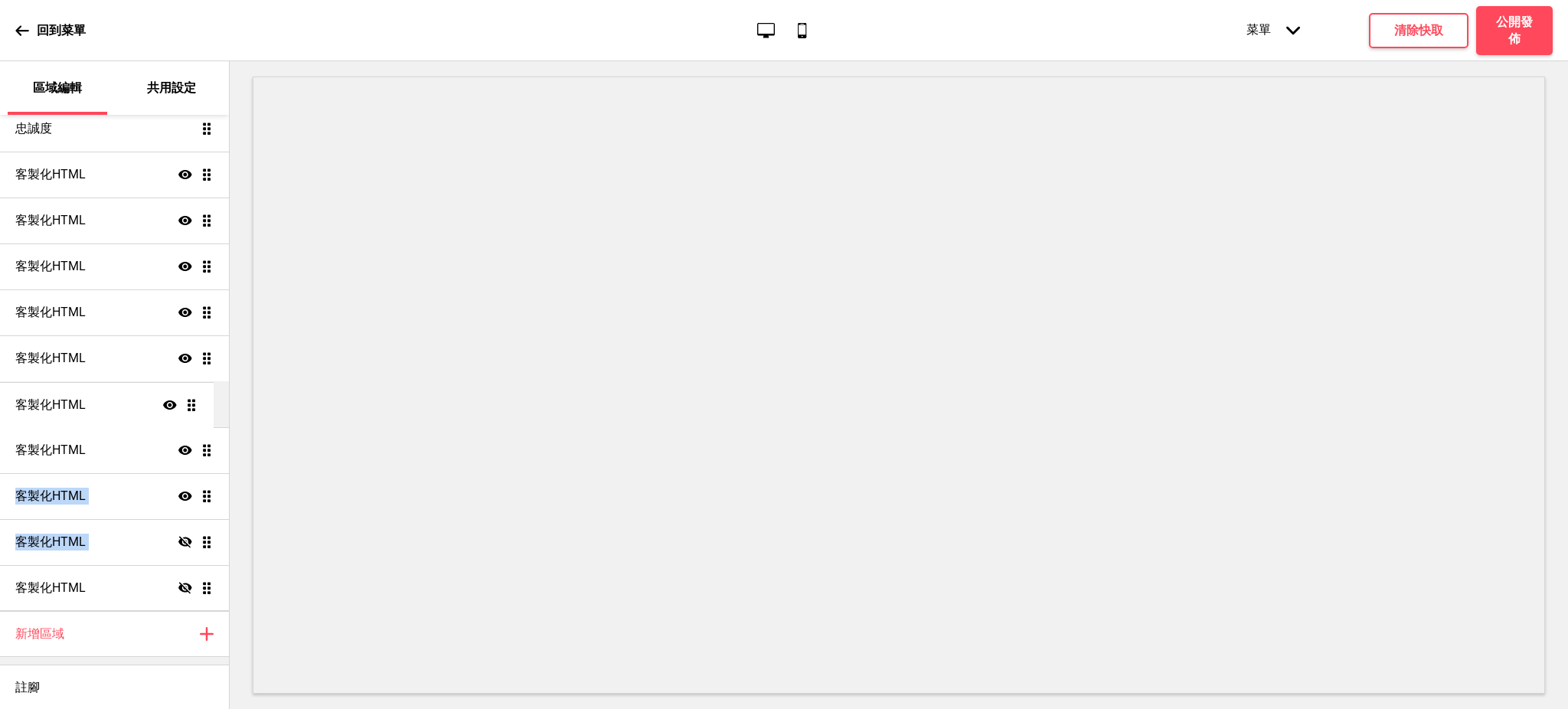
drag, startPoint x: 190, startPoint y: 498, endPoint x: 190, endPoint y: 403, distance: 95.0
click at [190, 403] on ul "訂位 顯示 拖曳 大標輪播 顯示 拖曳 促銷方案顯示區 顯示 拖曳 產品 顯示 拖曳 忠誠度 拖曳 客製化HTML 顯示 拖曳 客製化HTML 顯示 拖曳 客…" at bounding box center [114, 266] width 228 height 689
click at [132, 454] on ul "訂位 顯示 拖曳 大標輪播 顯示 拖曳 促銷方案顯示區 顯示 拖曳 產品 顯示 拖曳 忠誠度 拖曳 客製化HTML 顯示 拖曳 客製化HTML 顯示 拖曳 客…" at bounding box center [114, 266] width 228 height 689
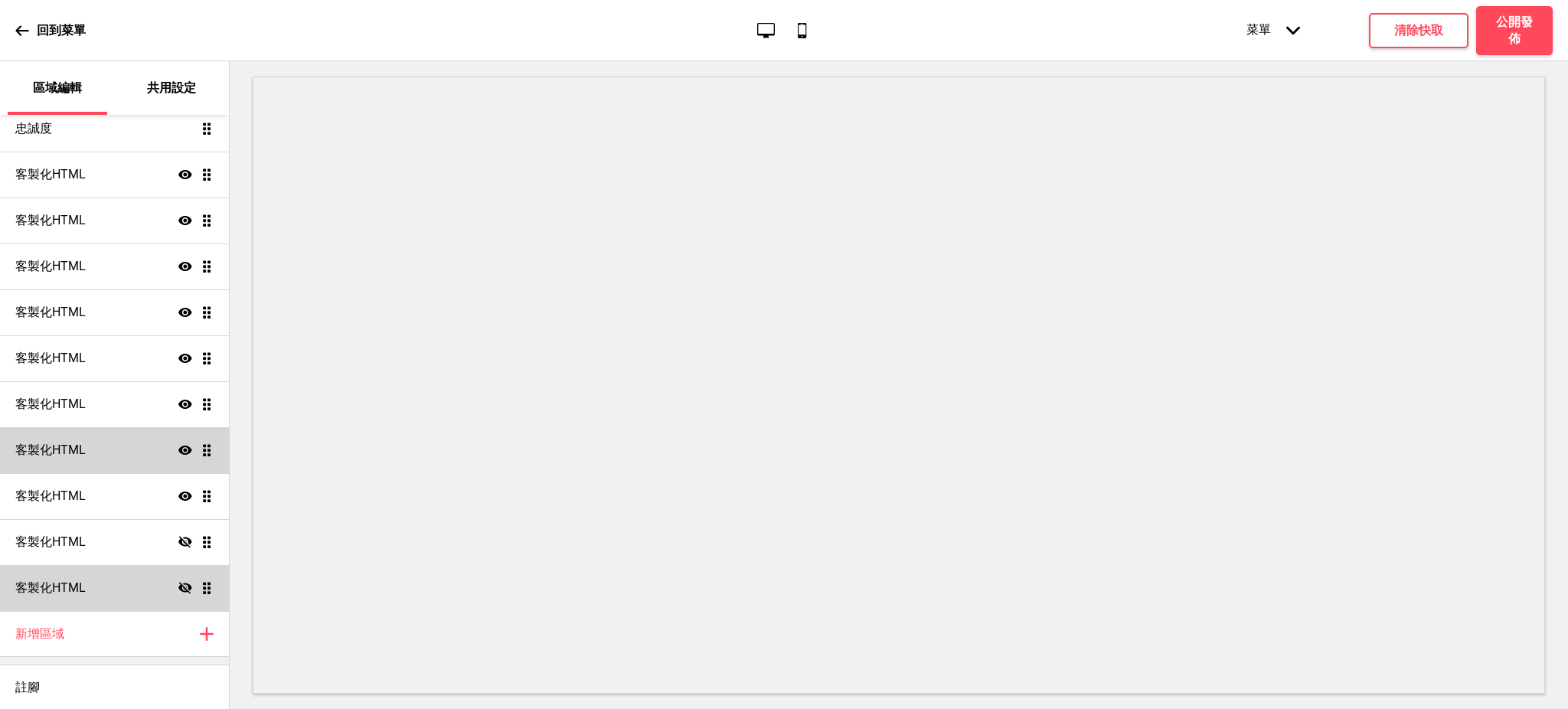
click at [49, 458] on h4 "客製化HTML" at bounding box center [50, 450] width 71 height 17
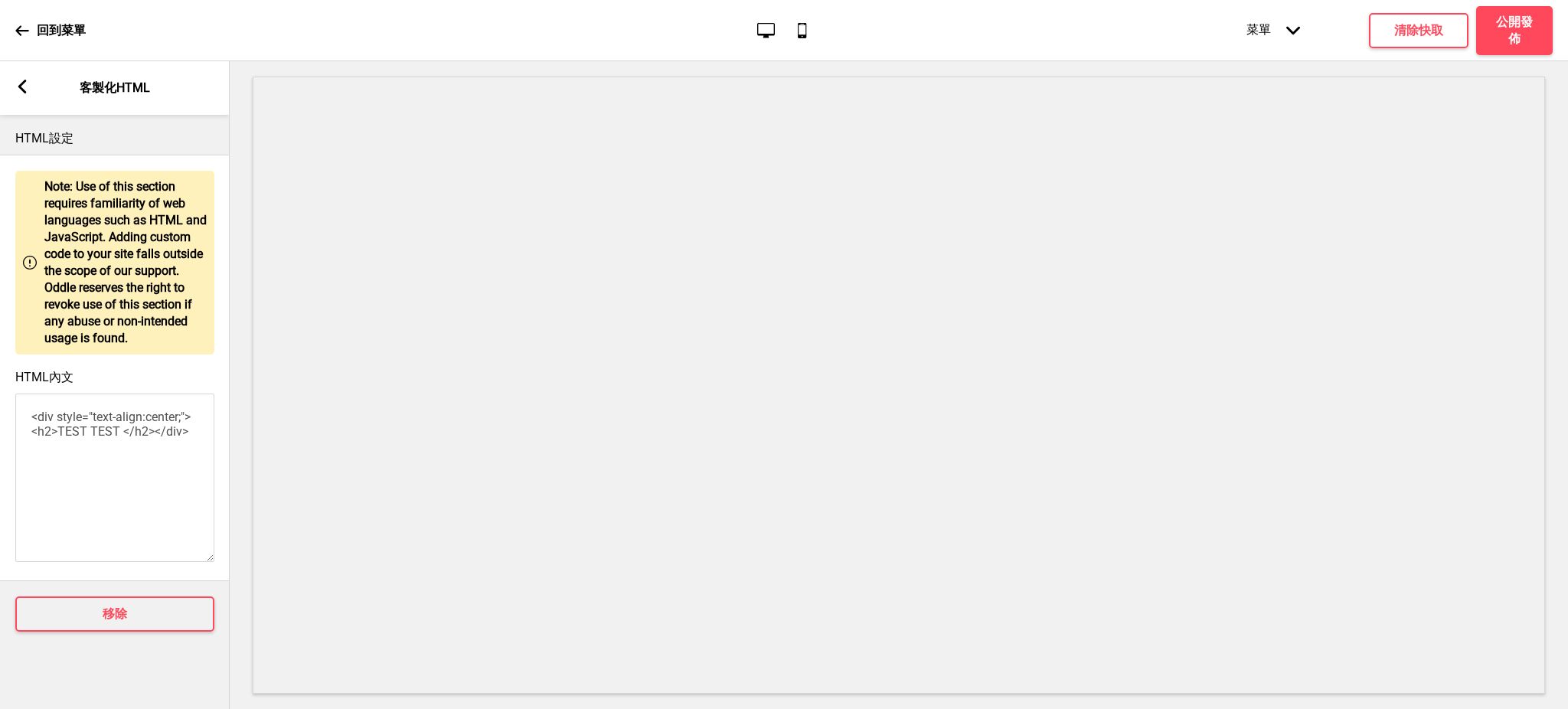
click at [23, 96] on div "箭頭left 客製化HTML" at bounding box center [115, 88] width 229 height 54
click at [23, 91] on icon at bounding box center [22, 86] width 8 height 13
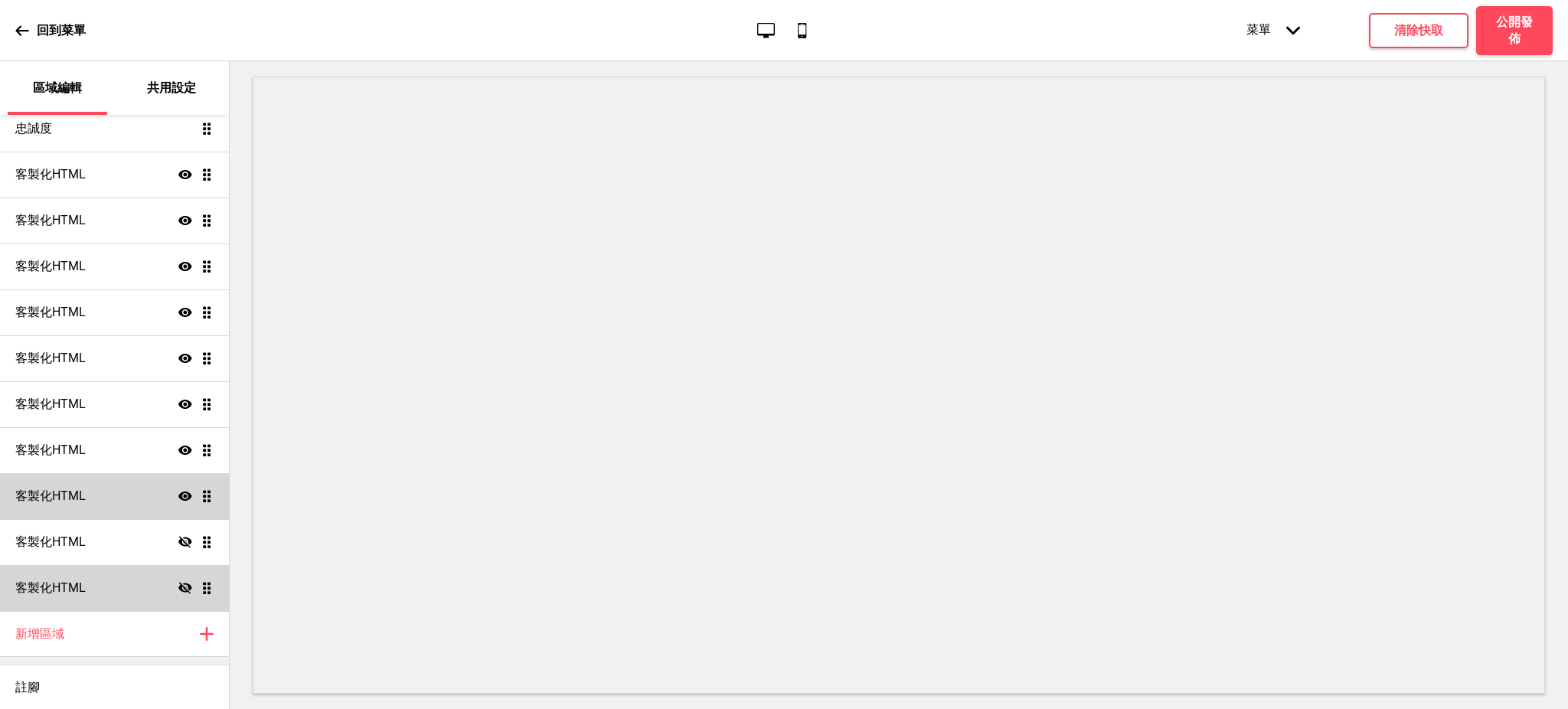
click at [99, 487] on div "客製化HTML 顯示 拖曳" at bounding box center [114, 496] width 228 height 46
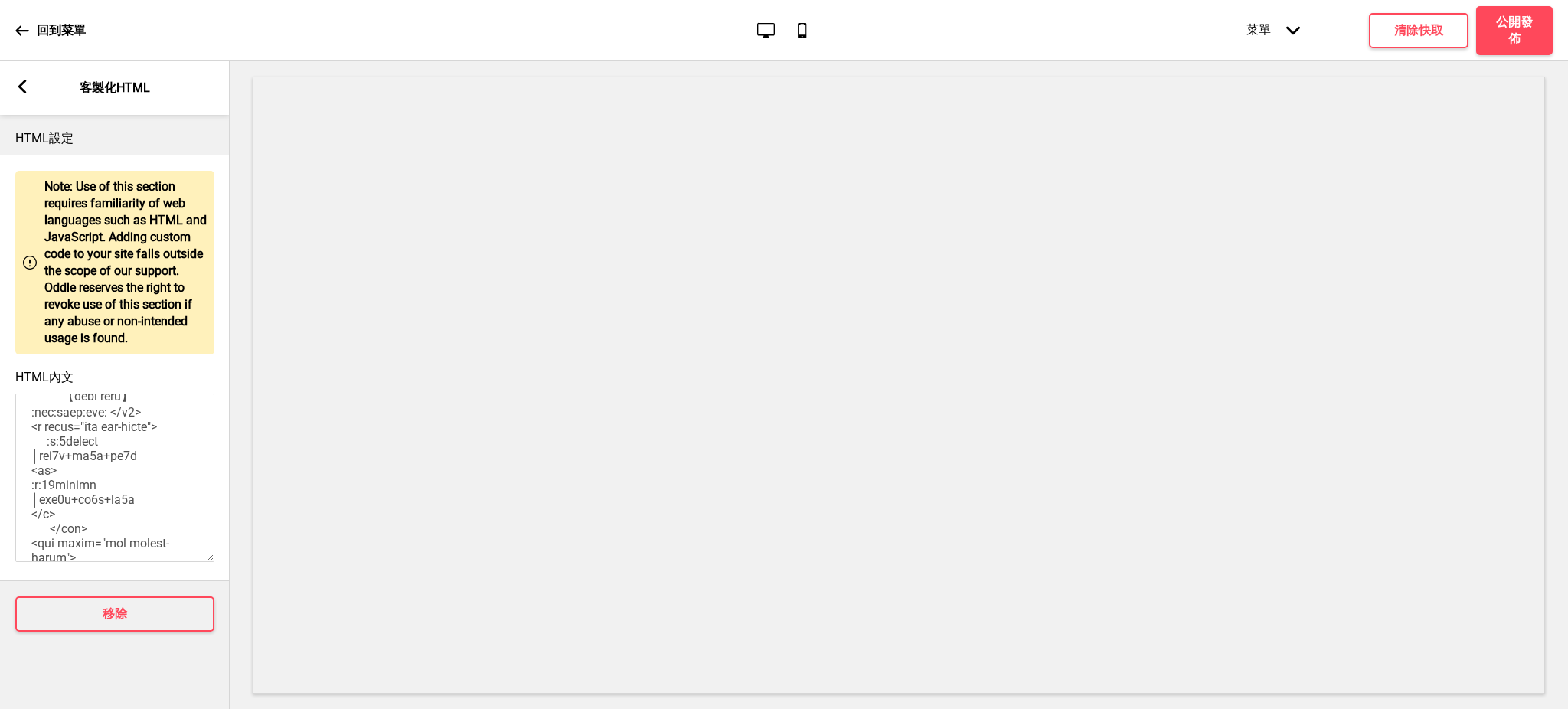
scroll to position [680, 0]
click at [17, 85] on rect at bounding box center [22, 86] width 13 height 13
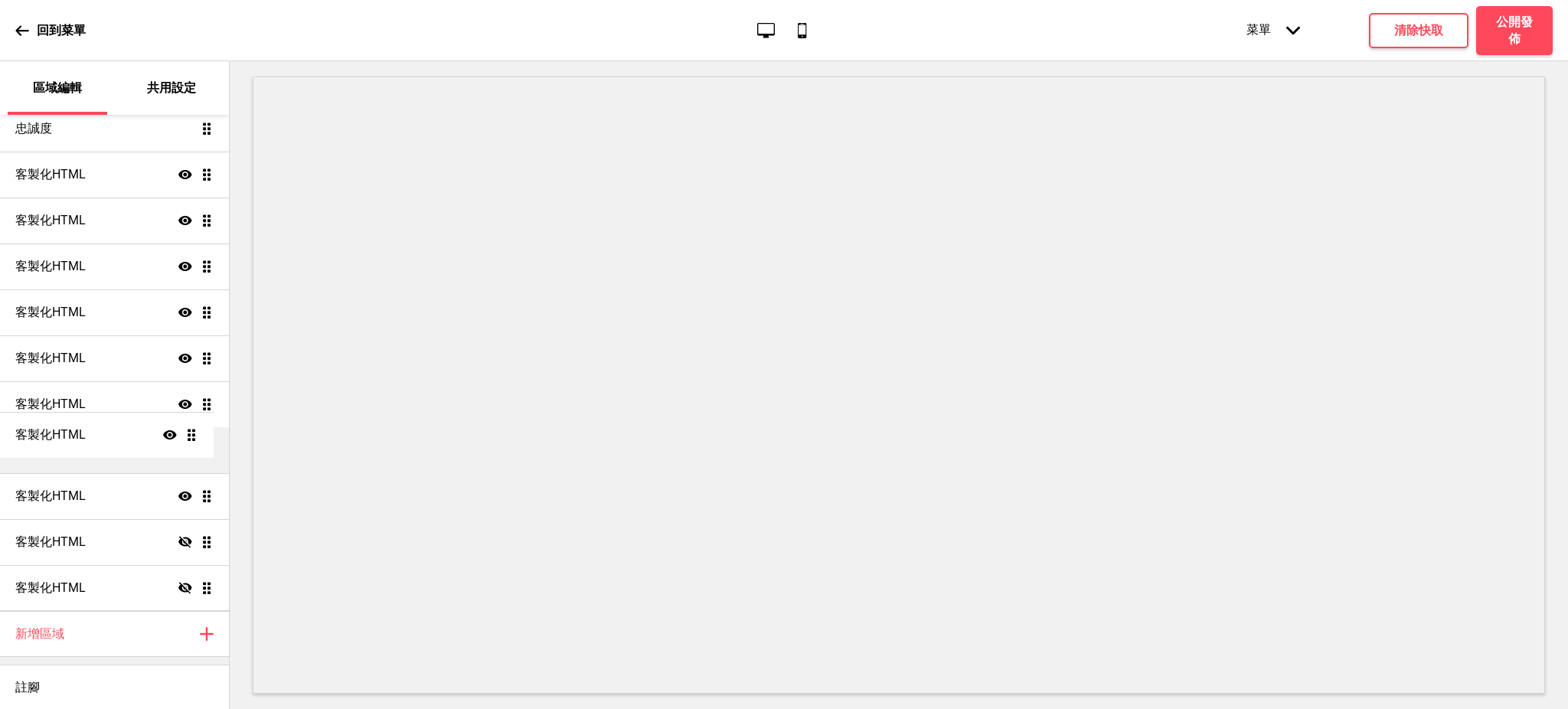
drag, startPoint x: 192, startPoint y: 401, endPoint x: 190, endPoint y: 441, distance: 40.0
click at [190, 441] on ul "訂位 顯示 拖曳 大標輪播 顯示 拖曳 促銷方案顯示區 顯示 拖曳 產品 顯示 拖曳 忠誠度 拖曳 客製化HTML 顯示 拖曳 客製化HTML 顯示 拖曳 客…" at bounding box center [114, 266] width 228 height 689
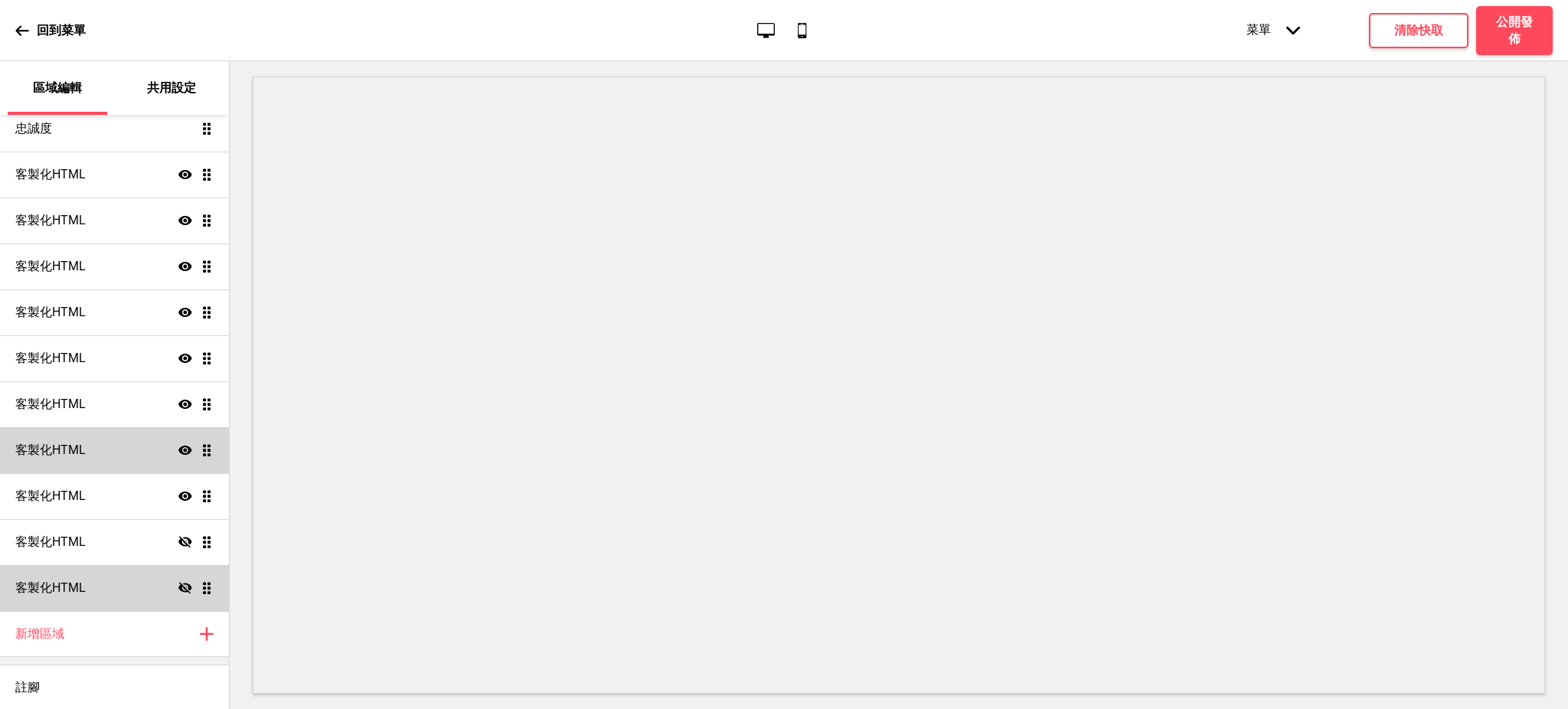
click at [97, 446] on div "客製化HTML 顯示 拖曳" at bounding box center [114, 450] width 228 height 46
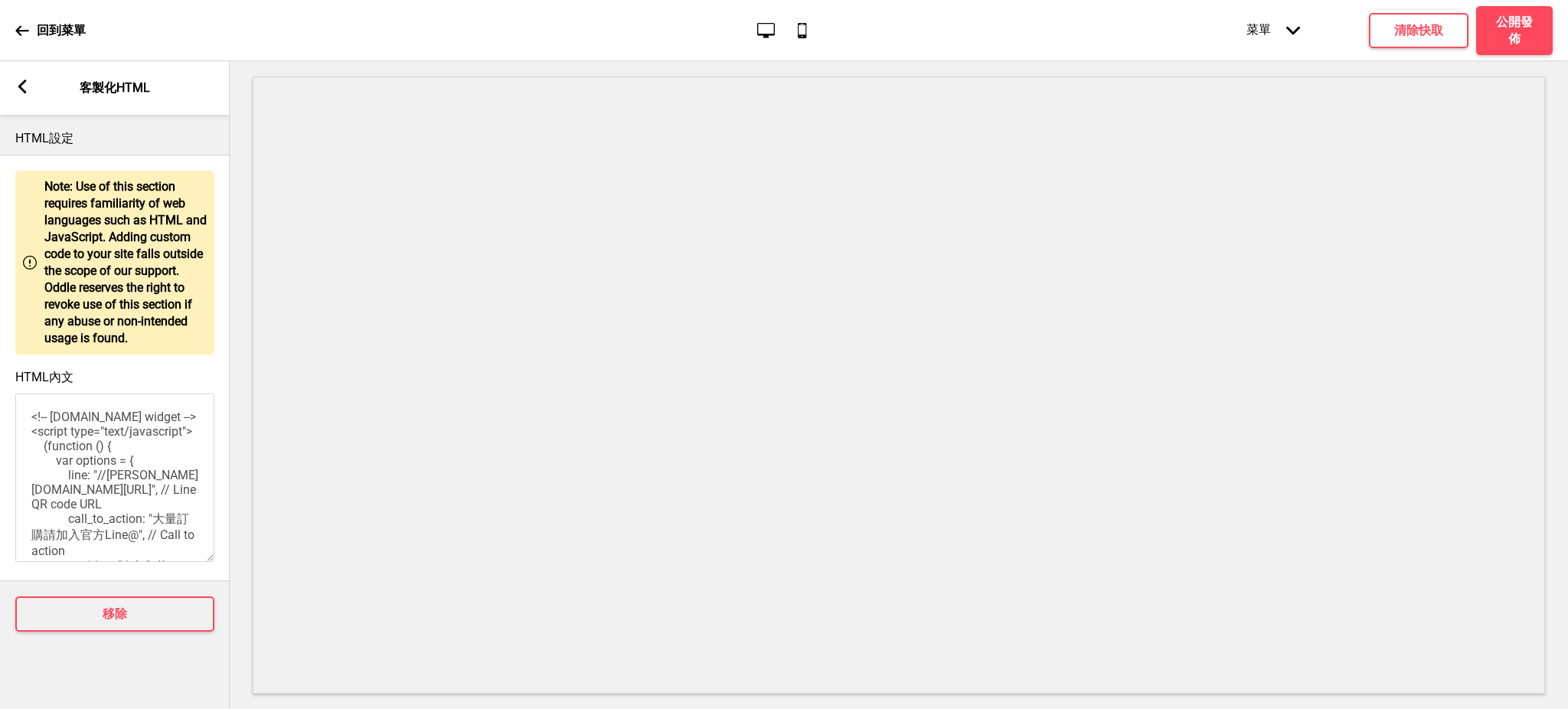
scroll to position [136, 0]
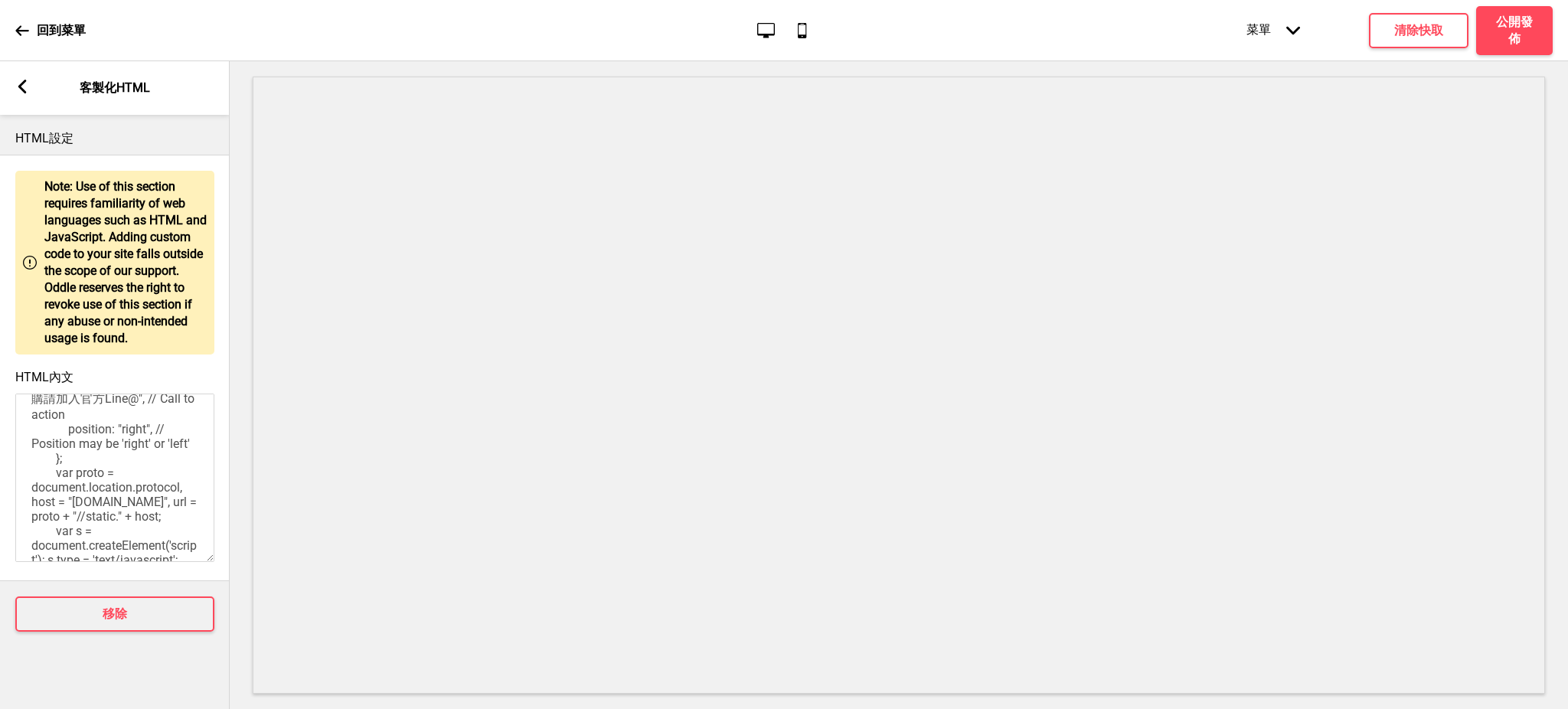
click at [13, 86] on div "箭頭left 客製化HTML" at bounding box center [115, 88] width 229 height 54
click at [18, 86] on rect at bounding box center [22, 86] width 13 height 13
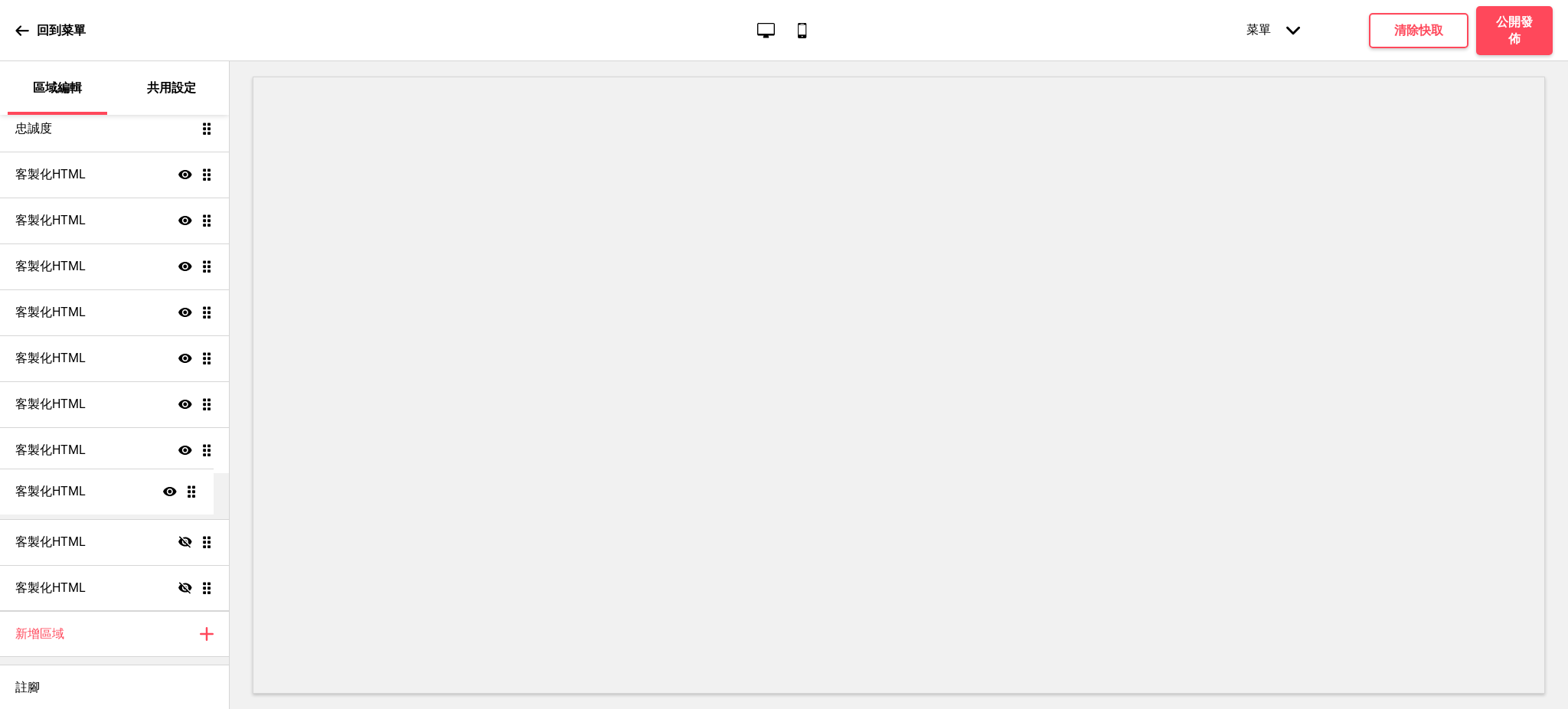
drag, startPoint x: 192, startPoint y: 445, endPoint x: 193, endPoint y: 495, distance: 50.0
click at [193, 495] on ul "訂位 顯示 拖曳 大標輪播 顯示 拖曳 促銷方案顯示區 顯示 拖曳 產品 顯示 拖曳 忠誠度 拖曳 客製化HTML 顯示 拖曳 客製化HTML 顯示 拖曳 客…" at bounding box center [114, 266] width 228 height 689
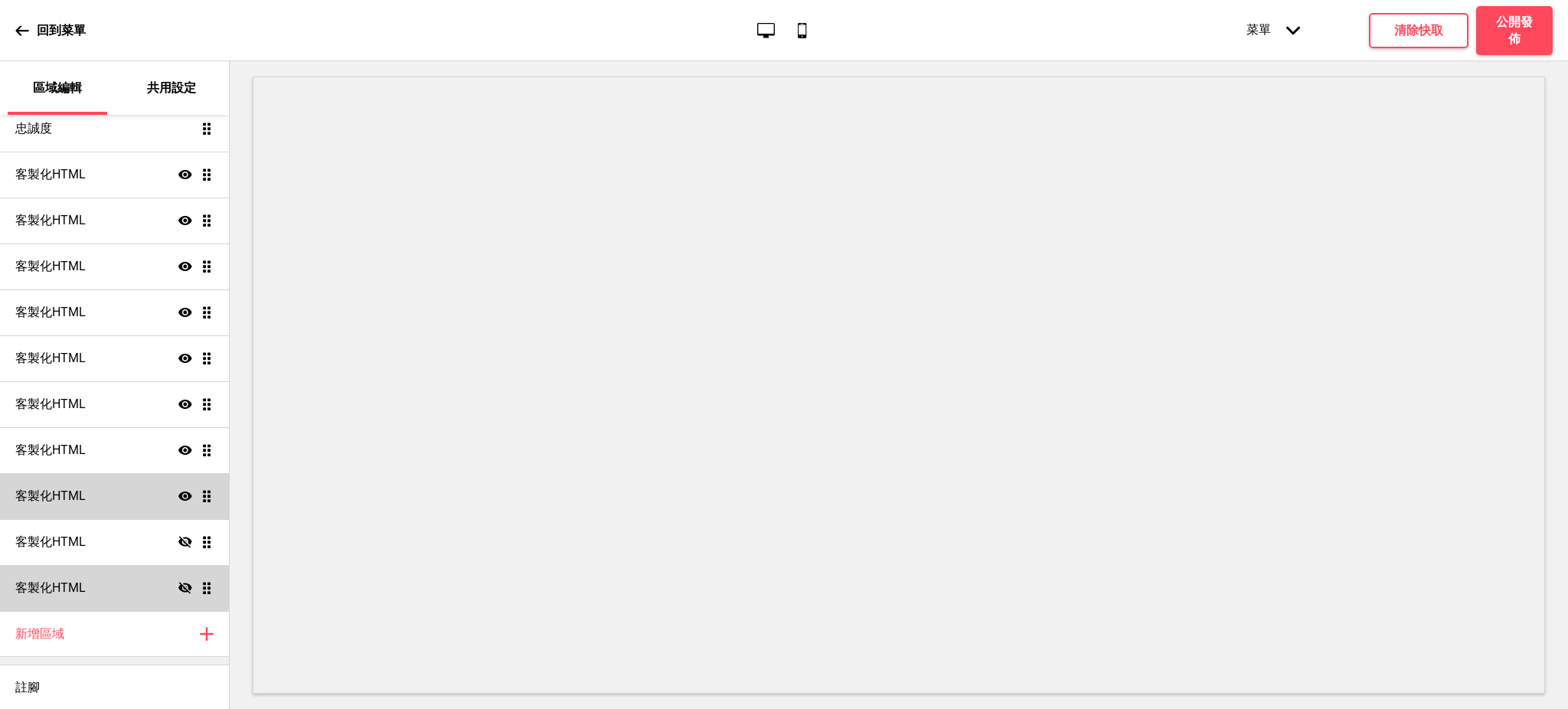
click at [111, 480] on div "客製化HTML 顯示 拖曳" at bounding box center [114, 496] width 228 height 46
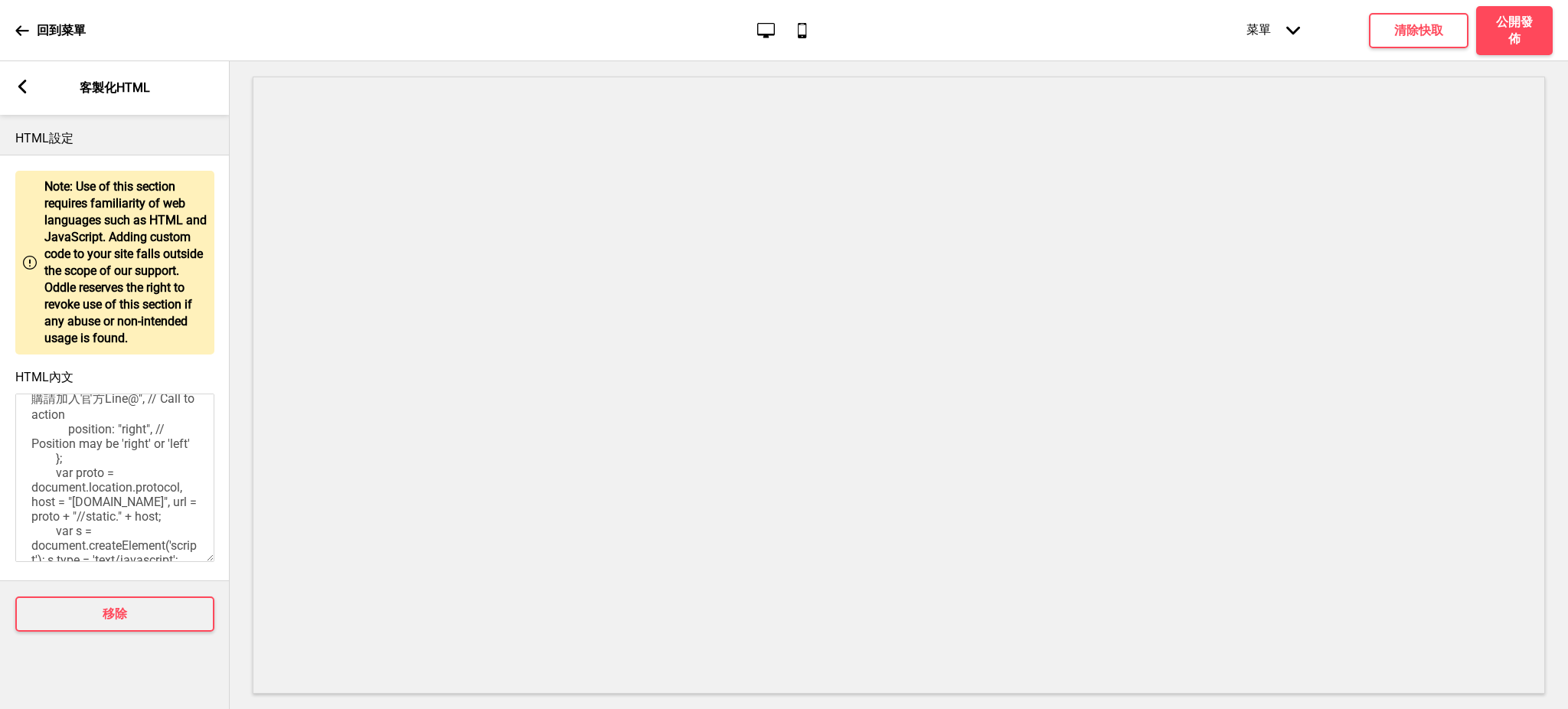
scroll to position [0, 0]
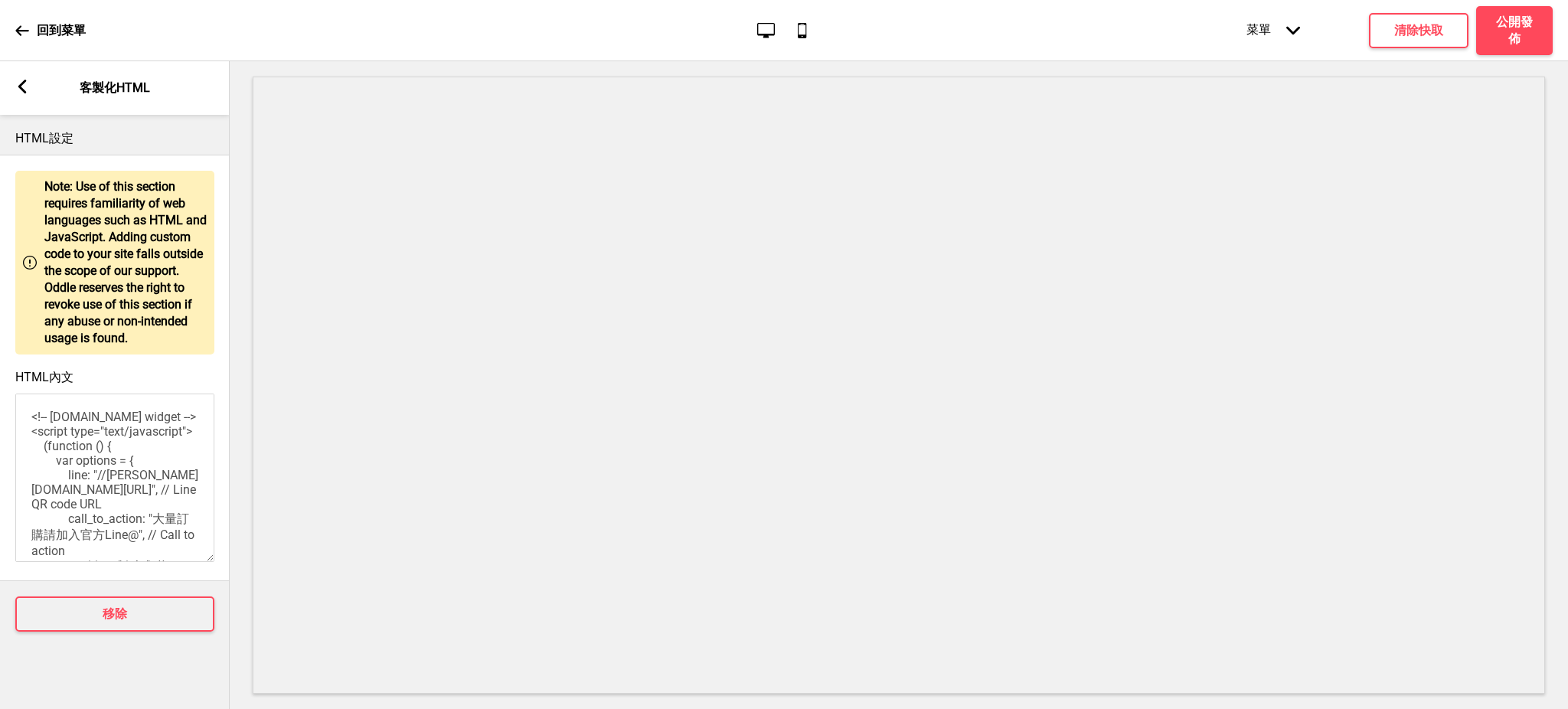
click at [24, 81] on icon at bounding box center [22, 86] width 8 height 13
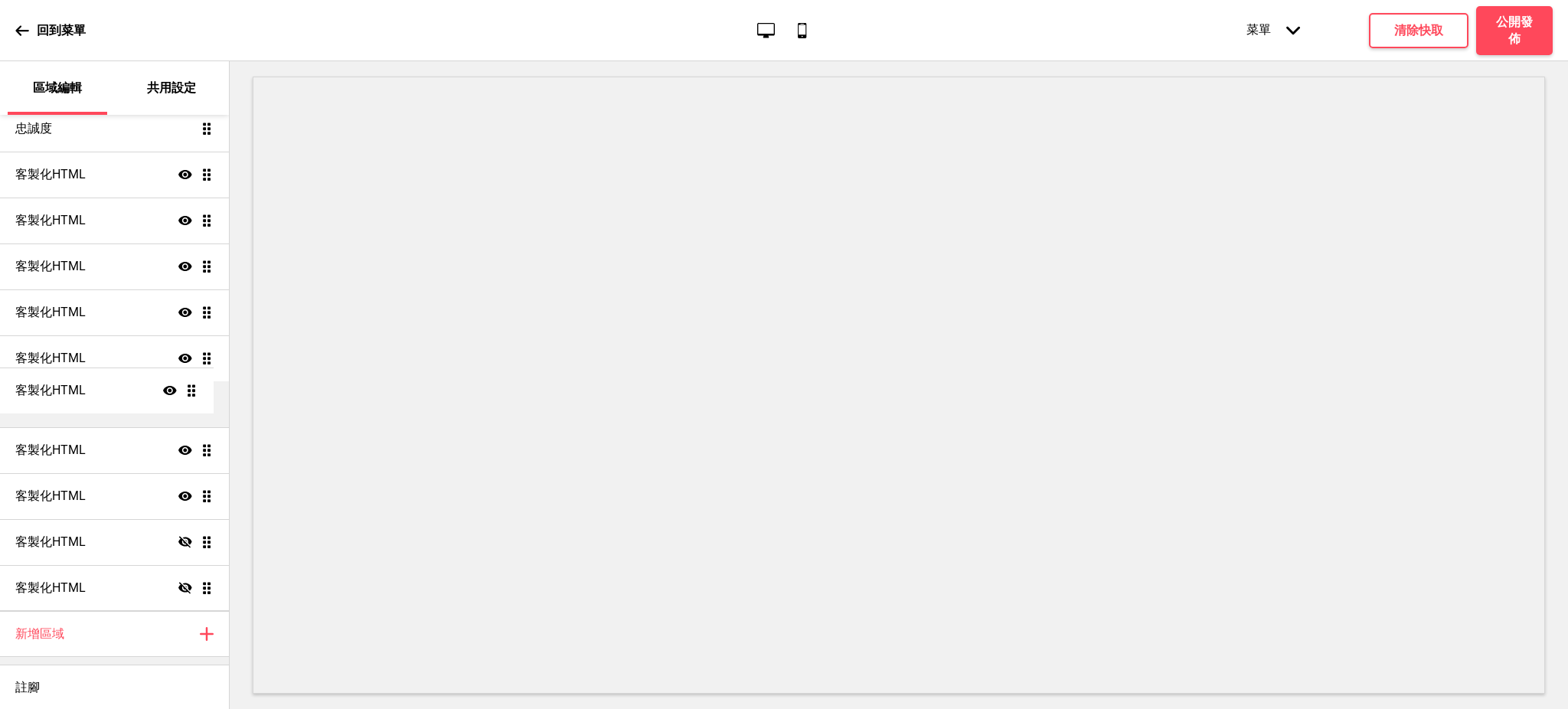
drag, startPoint x: 189, startPoint y: 360, endPoint x: 192, endPoint y: 396, distance: 36.1
click at [192, 396] on ul "訂位 顯示 拖曳 大標輪播 顯示 拖曳 促銷方案顯示區 顯示 拖曳 產品 顯示 拖曳 忠誠度 拖曳 客製化HTML 顯示 拖曳 客製化HTML 顯示 拖曳 客…" at bounding box center [114, 266] width 228 height 689
click at [197, 401] on ul "訂位 顯示 拖曳 大標輪播 顯示 拖曳 促銷方案顯示區 顯示 拖曳 產品 顯示 拖曳 忠誠度 拖曳 客製化HTML 顯示 拖曳 客製化HTML 顯示 拖曳 客…" at bounding box center [114, 266] width 228 height 689
drag, startPoint x: 192, startPoint y: 307, endPoint x: 188, endPoint y: 355, distance: 48.2
click at [188, 355] on ul "訂位 顯示 拖曳 大標輪播 顯示 拖曳 促銷方案顯示區 顯示 拖曳 產品 顯示 拖曳 忠誠度 拖曳 客製化HTML 顯示 拖曳 客製化HTML 顯示 拖曳 客…" at bounding box center [114, 266] width 228 height 689
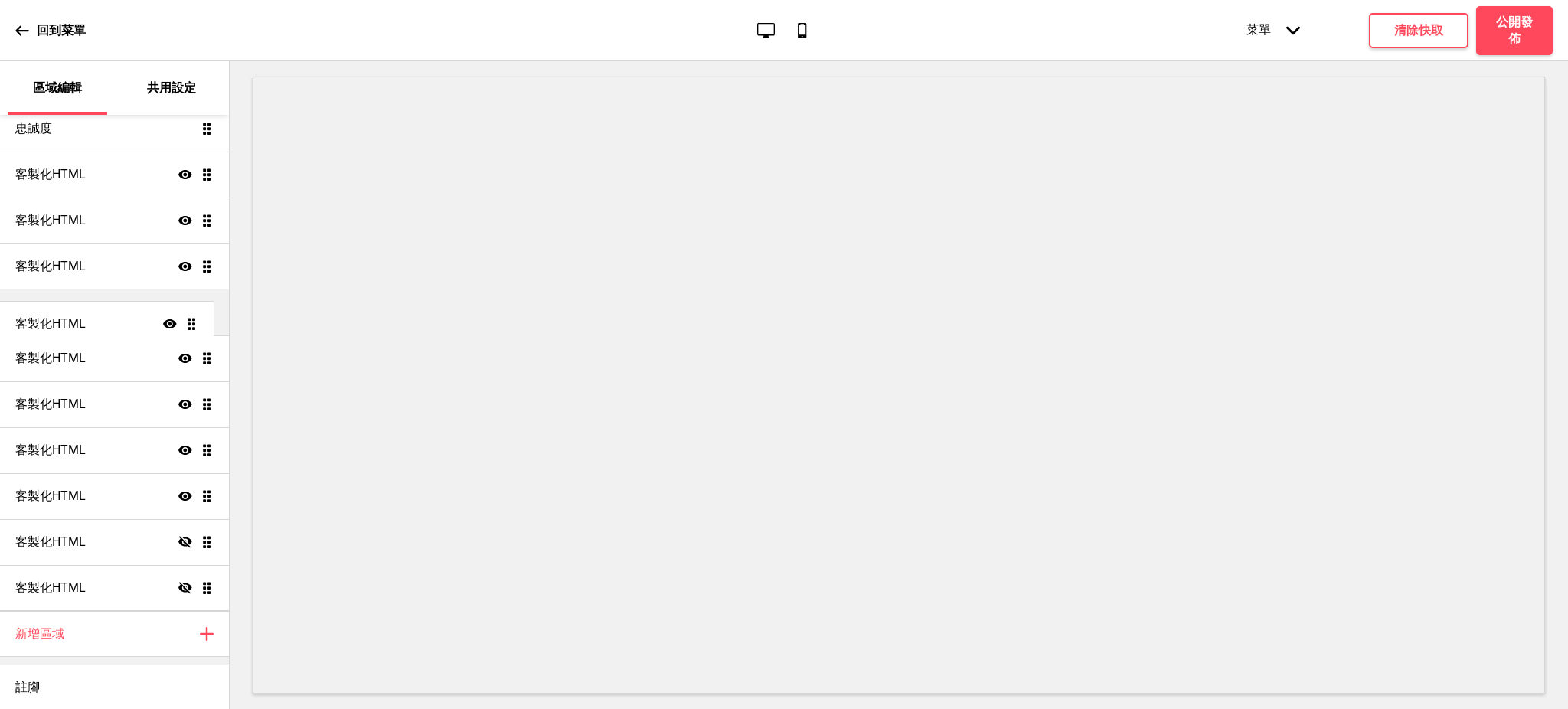
drag, startPoint x: 194, startPoint y: 292, endPoint x: 186, endPoint y: 320, distance: 29.1
click at [186, 320] on ul "訂位 顯示 拖曳 大標輪播 顯示 拖曳 促銷方案顯示區 顯示 拖曳 產品 顯示 拖曳 忠誠度 拖曳 客製化HTML 顯示 拖曳 客製化HTML 顯示 拖曳 客…" at bounding box center [114, 266] width 228 height 689
drag, startPoint x: 192, startPoint y: 263, endPoint x: 182, endPoint y: 304, distance: 42.2
click at [182, 304] on ul "訂位 顯示 拖曳 大標輪播 顯示 拖曳 促銷方案顯示區 顯示 拖曳 產品 顯示 拖曳 忠誠度 拖曳 客製化HTML 顯示 拖曳 客製化HTML 顯示 拖曳 客…" at bounding box center [114, 266] width 228 height 689
drag, startPoint x: 191, startPoint y: 213, endPoint x: 186, endPoint y: 270, distance: 57.2
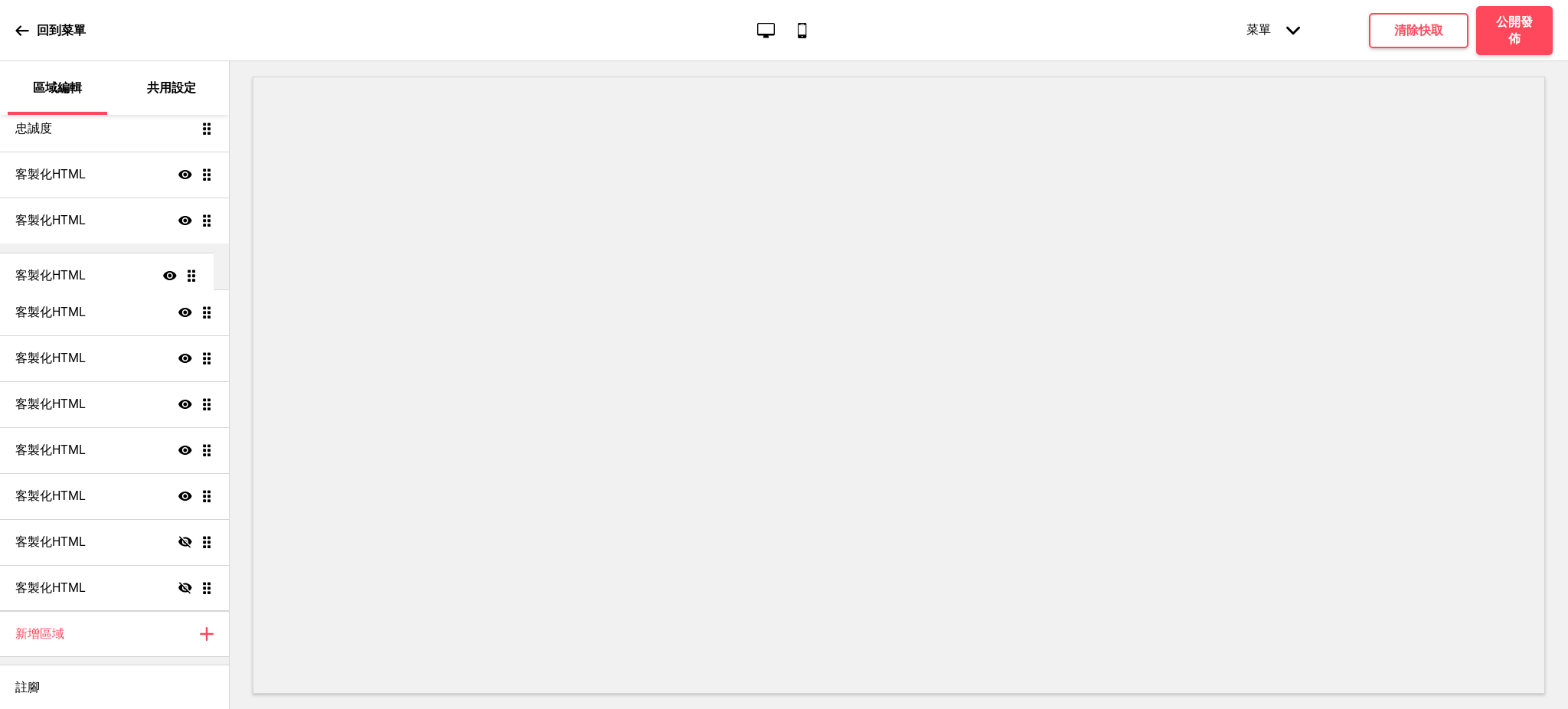
click at [186, 270] on ul "訂位 顯示 拖曳 大標輪播 顯示 拖曳 促銷方案顯示區 顯示 拖曳 產品 顯示 拖曳 忠誠度 拖曳 客製化HTML 顯示 拖曳 客製化HTML 顯示 拖曳 客…" at bounding box center [114, 266] width 228 height 689
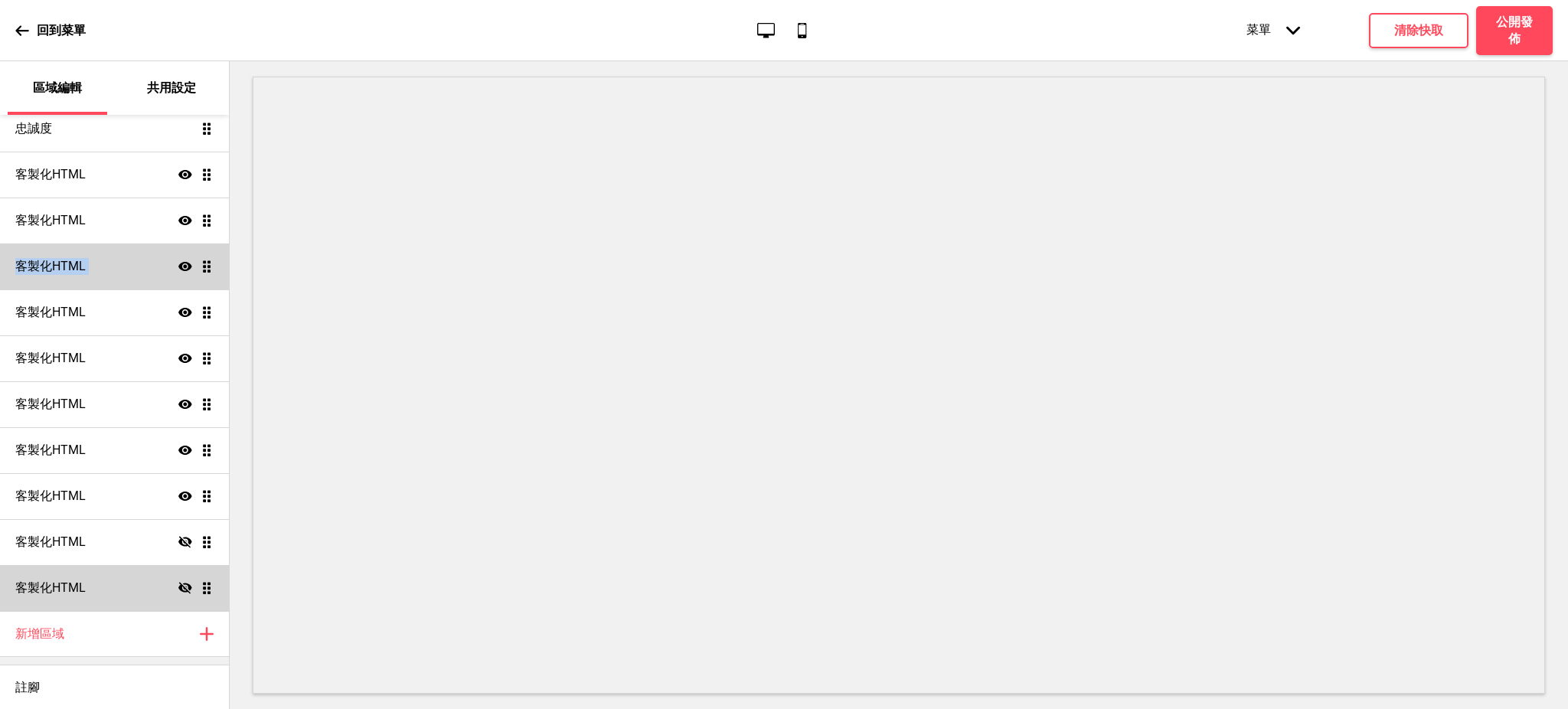
drag, startPoint x: 188, startPoint y: 212, endPoint x: 193, endPoint y: 265, distance: 53.2
click at [193, 270] on ul "訂位 顯示 拖曳 大標輪播 顯示 拖曳 促銷方案顯示區 顯示 拖曳 產品 顯示 拖曳 忠誠度 拖曳 客製化HTML 顯示 拖曳 客製化HTML 顯示 拖曳 客…" at bounding box center [114, 266] width 228 height 689
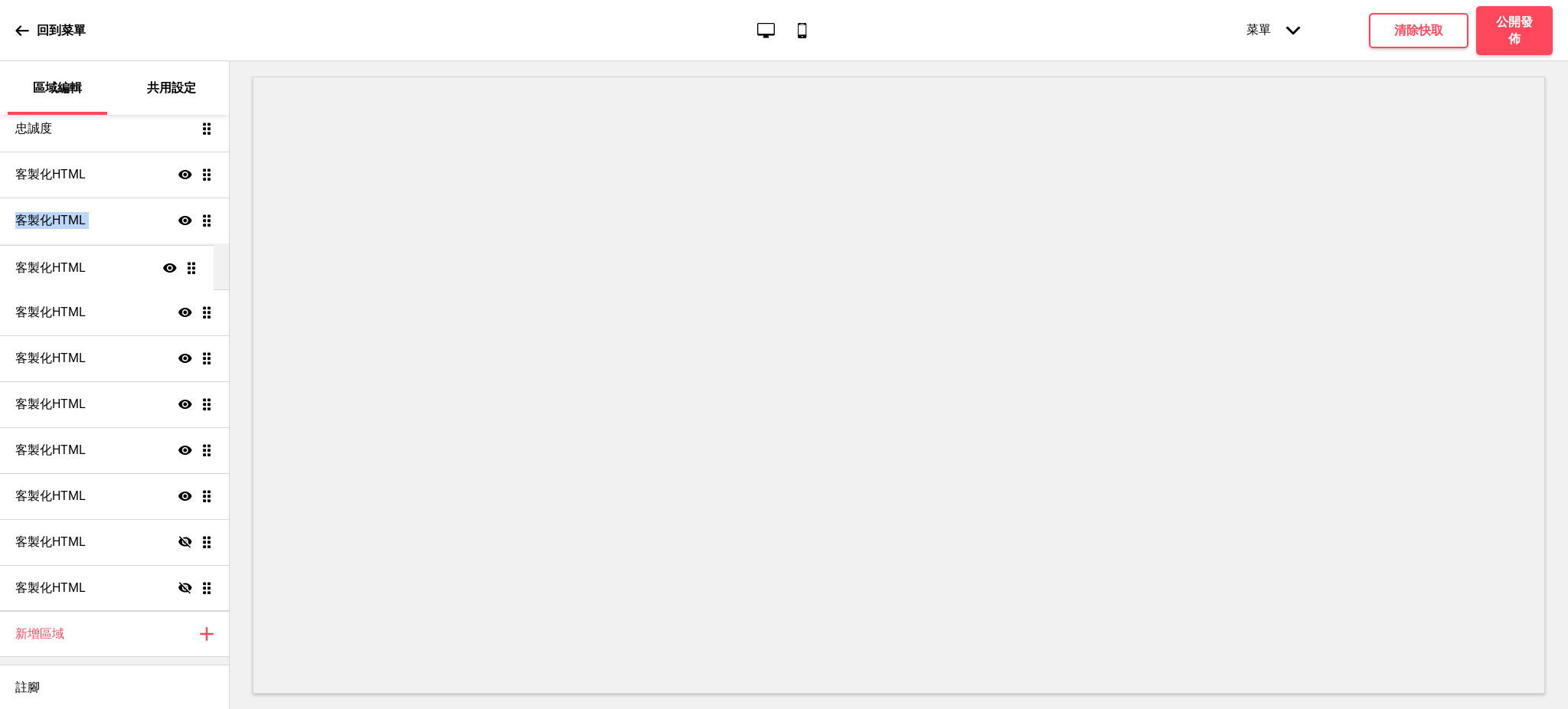
click at [184, 268] on ul "訂位 顯示 拖曳 大標輪播 顯示 拖曳 促銷方案顯示區 顯示 拖曳 產品 顯示 拖曳 忠誠度 拖曳 客製化HTML 顯示 拖曳 客製化HTML 顯示 拖曳 客…" at bounding box center [114, 266] width 228 height 689
drag, startPoint x: 191, startPoint y: 309, endPoint x: 194, endPoint y: 260, distance: 49.1
click at [194, 260] on ul "訂位 顯示 拖曳 大標輪播 顯示 拖曳 促銷方案顯示區 顯示 拖曳 產品 顯示 拖曳 忠誠度 拖曳 客製化HTML 顯示 拖曳 客製化HTML 顯示 拖曳 客…" at bounding box center [114, 266] width 228 height 689
drag, startPoint x: 189, startPoint y: 356, endPoint x: 181, endPoint y: 177, distance: 179.2
click at [181, 177] on ul "訂位 顯示 拖曳 大標輪播 顯示 拖曳 促銷方案顯示區 顯示 拖曳 產品 顯示 拖曳 忠誠度 拖曳 客製化HTML 顯示 拖曳 客製化HTML 顯示 拖曳 客…" at bounding box center [114, 266] width 228 height 689
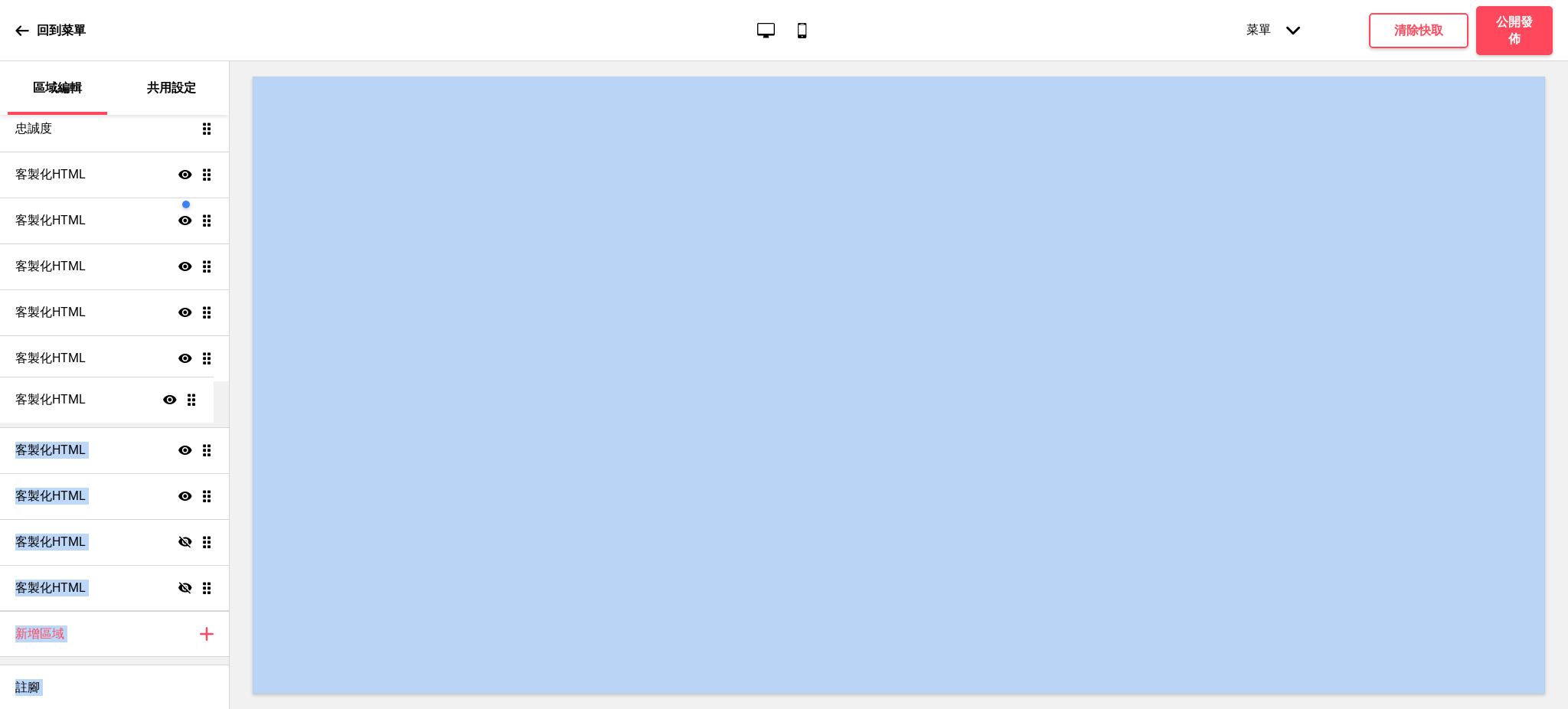
drag, startPoint x: 193, startPoint y: 220, endPoint x: 210, endPoint y: 400, distance: 180.8
click at [210, 400] on ul "訂位 顯示 拖曳 大標輪播 顯示 拖曳 促銷方案顯示區 顯示 拖曳 產品 顯示 拖曳 忠誠度 拖曳 客製化HTML 顯示 拖曳 客製化HTML 顯示 拖曳 客…" at bounding box center [114, 266] width 228 height 689
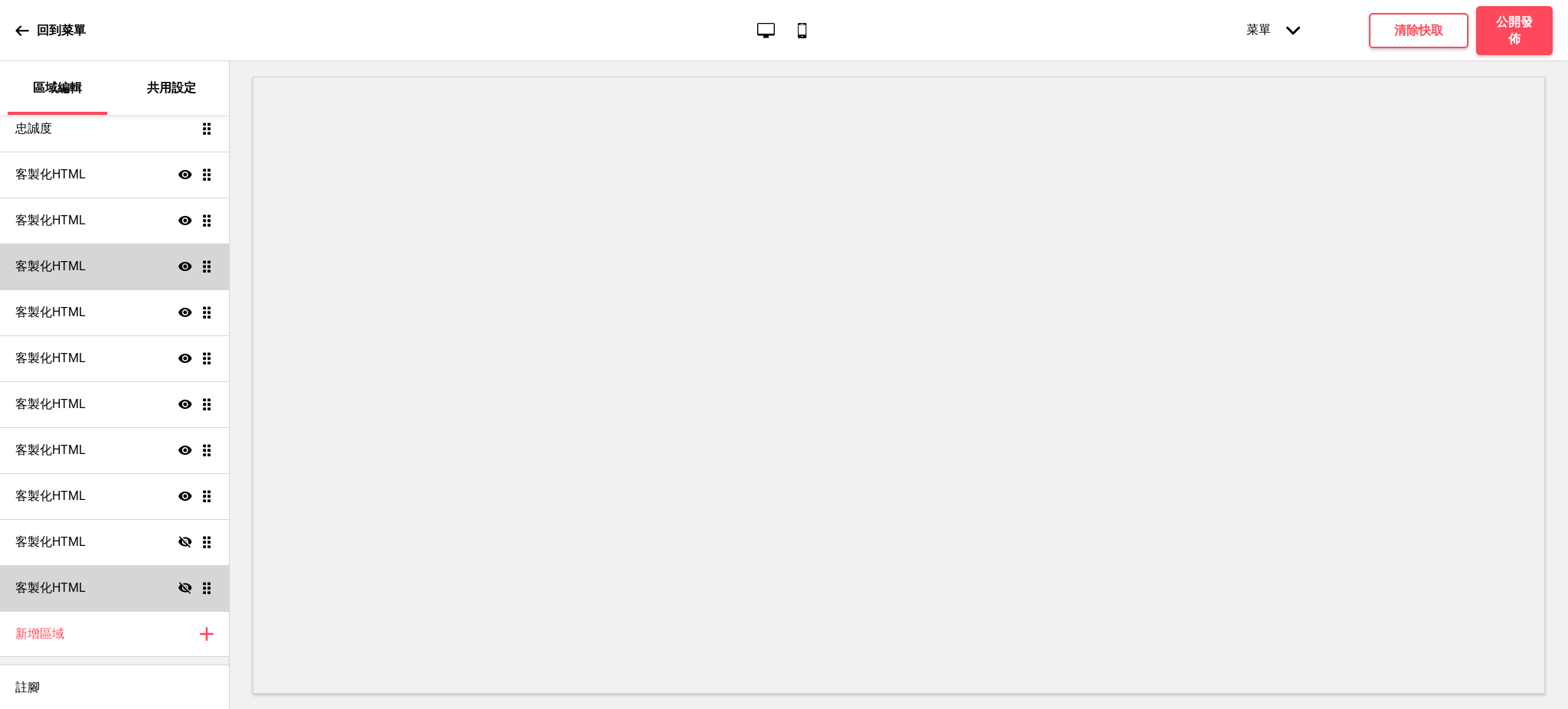
scroll to position [179, 0]
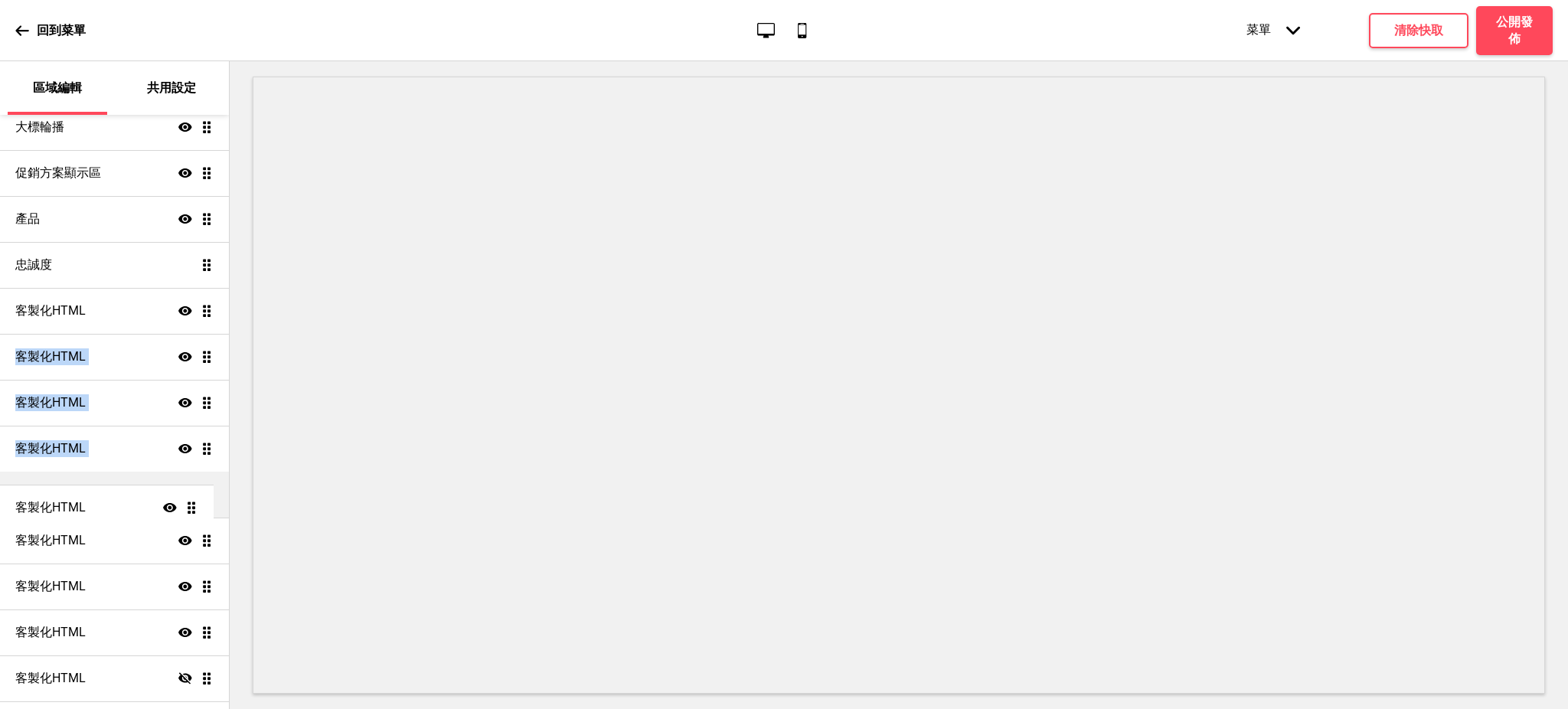
drag, startPoint x: 191, startPoint y: 307, endPoint x: 194, endPoint y: 503, distance: 196.0
click at [194, 503] on ul "訂位 顯示 拖曳 大標輪播 顯示 拖曳 促銷方案顯示區 顯示 拖曳 產品 顯示 拖曳 忠誠度 拖曳 客製化HTML 顯示 拖曳 客製化HTML 顯示 拖曳 客…" at bounding box center [114, 402] width 228 height 689
click at [246, 412] on div at bounding box center [898, 385] width 1338 height 648
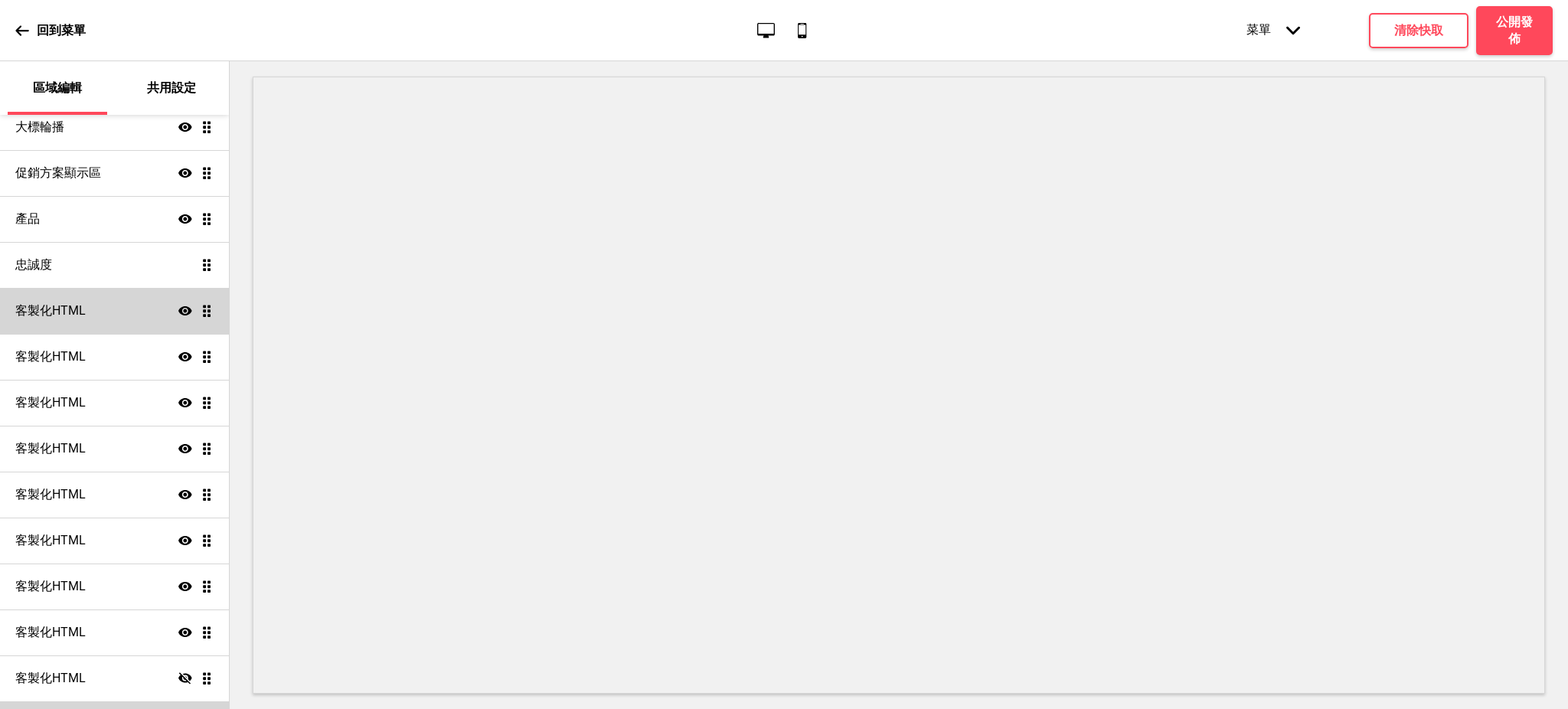
click at [50, 306] on h4 "客製化HTML" at bounding box center [50, 310] width 71 height 17
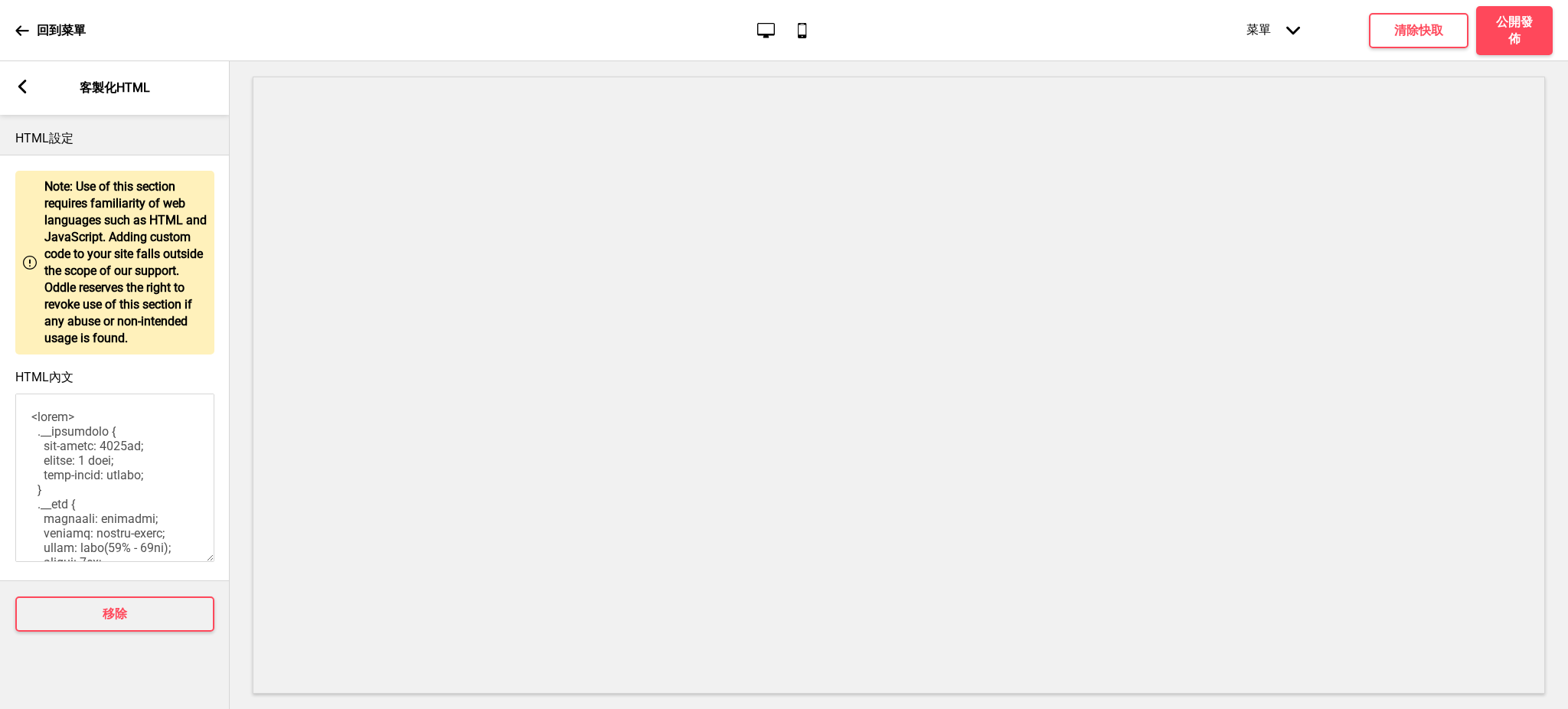
scroll to position [272, 0]
click at [19, 91] on rect at bounding box center [22, 86] width 13 height 13
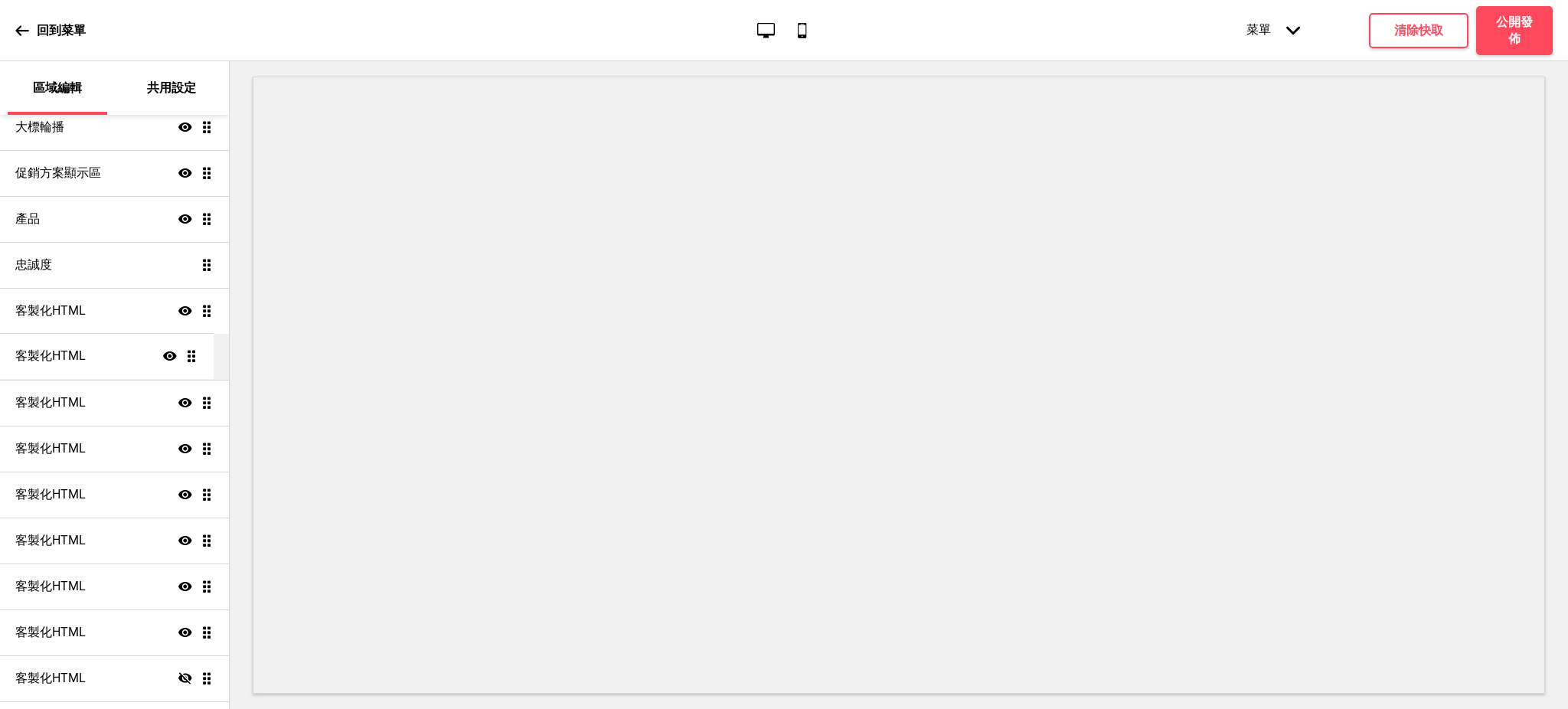
drag, startPoint x: 192, startPoint y: 311, endPoint x: 192, endPoint y: 357, distance: 46.0
click at [192, 357] on ul "訂位 顯示 拖曳 大標輪播 顯示 拖曳 促銷方案顯示區 顯示 拖曳 產品 顯示 拖曳 忠誠度 拖曳 客製化HTML 顯示 拖曳 客製化HTML 顯示 拖曳 客…" at bounding box center [114, 402] width 228 height 689
drag, startPoint x: 191, startPoint y: 357, endPoint x: 196, endPoint y: 312, distance: 45.3
click at [196, 312] on ul "訂位 顯示 拖曳 大標輪播 顯示 拖曳 促銷方案顯示區 顯示 拖曳 產品 顯示 拖曳 忠誠度 拖曳 客製化HTML 顯示 拖曳 客製化HTML 顯示 拖曳 客…" at bounding box center [114, 402] width 228 height 689
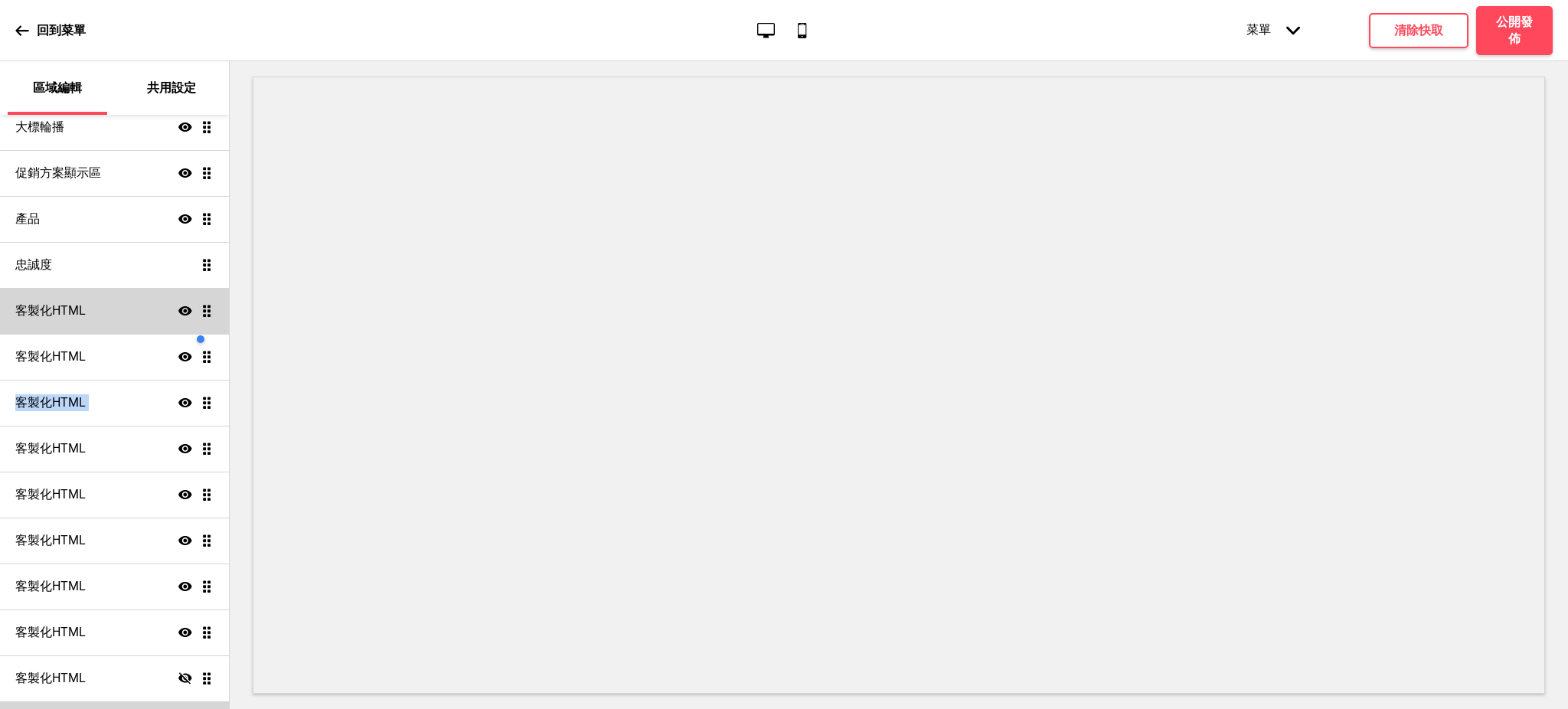
click at [98, 304] on div "客製化HTML 顯示 拖曳" at bounding box center [114, 310] width 228 height 46
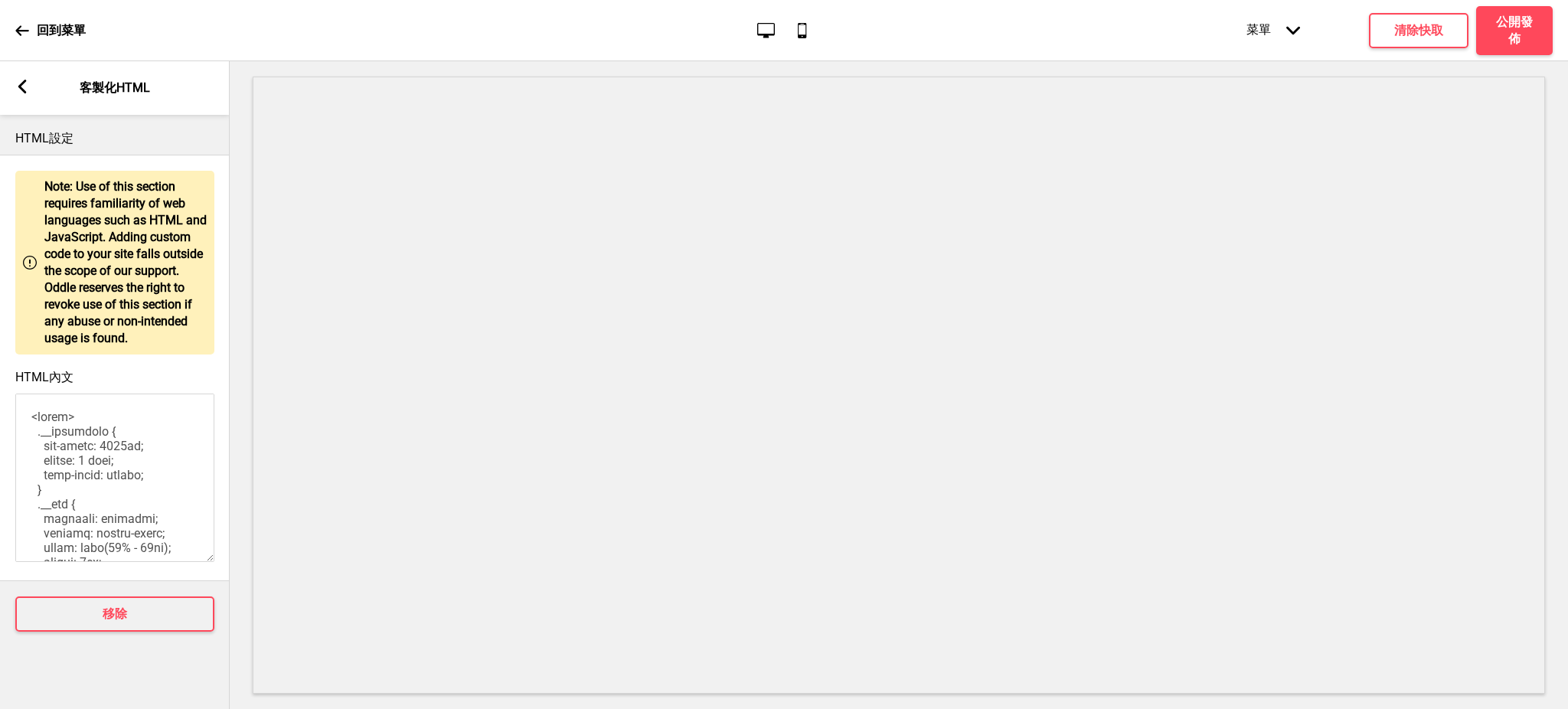
click at [26, 420] on textarea "HTML內文" at bounding box center [115, 478] width 199 height 169
type textarea "兩格超連結圖片 <style> .__container { max-width: 1200px; margin: 0 auto; text-align: c…"
click at [22, 86] on rect at bounding box center [22, 86] width 13 height 13
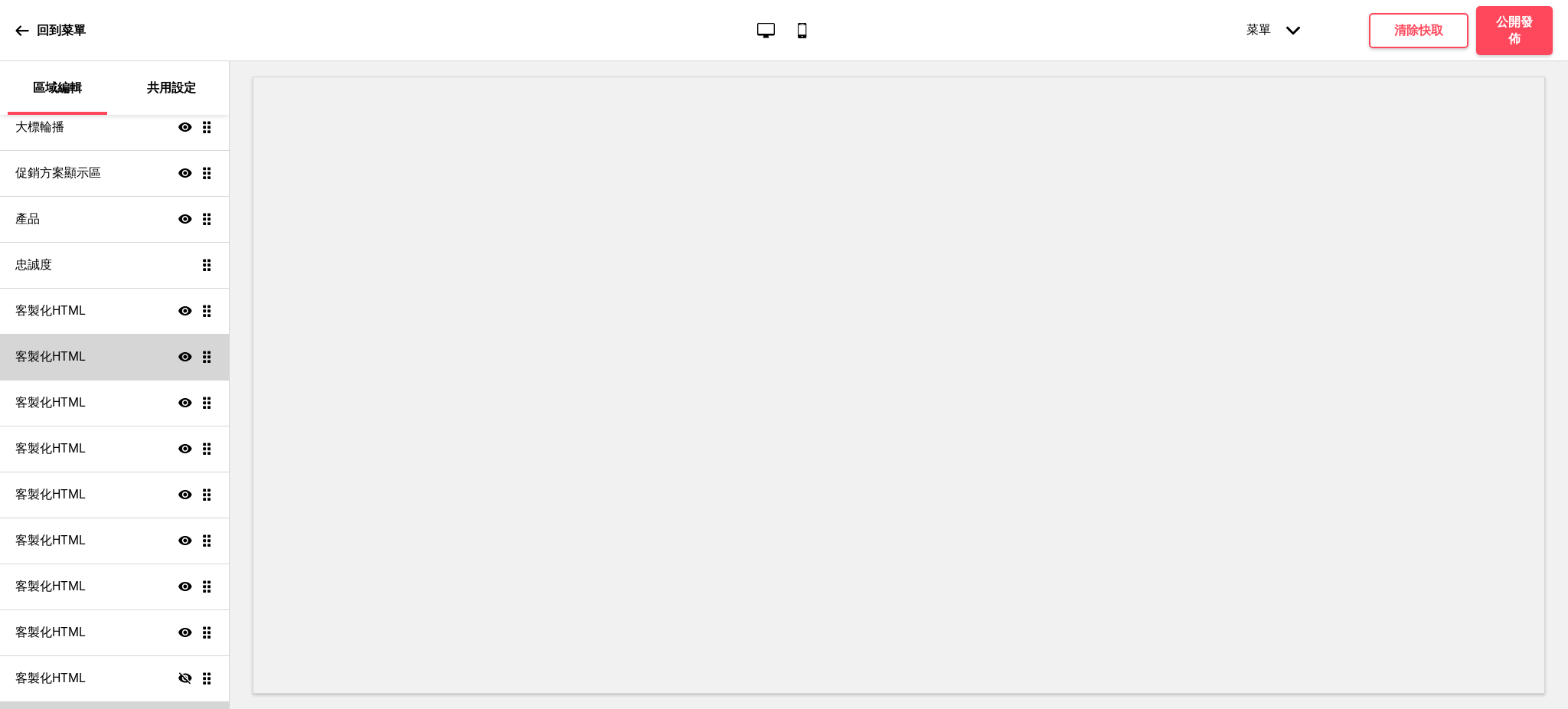
click at [60, 352] on h4 "客製化HTML" at bounding box center [50, 357] width 71 height 17
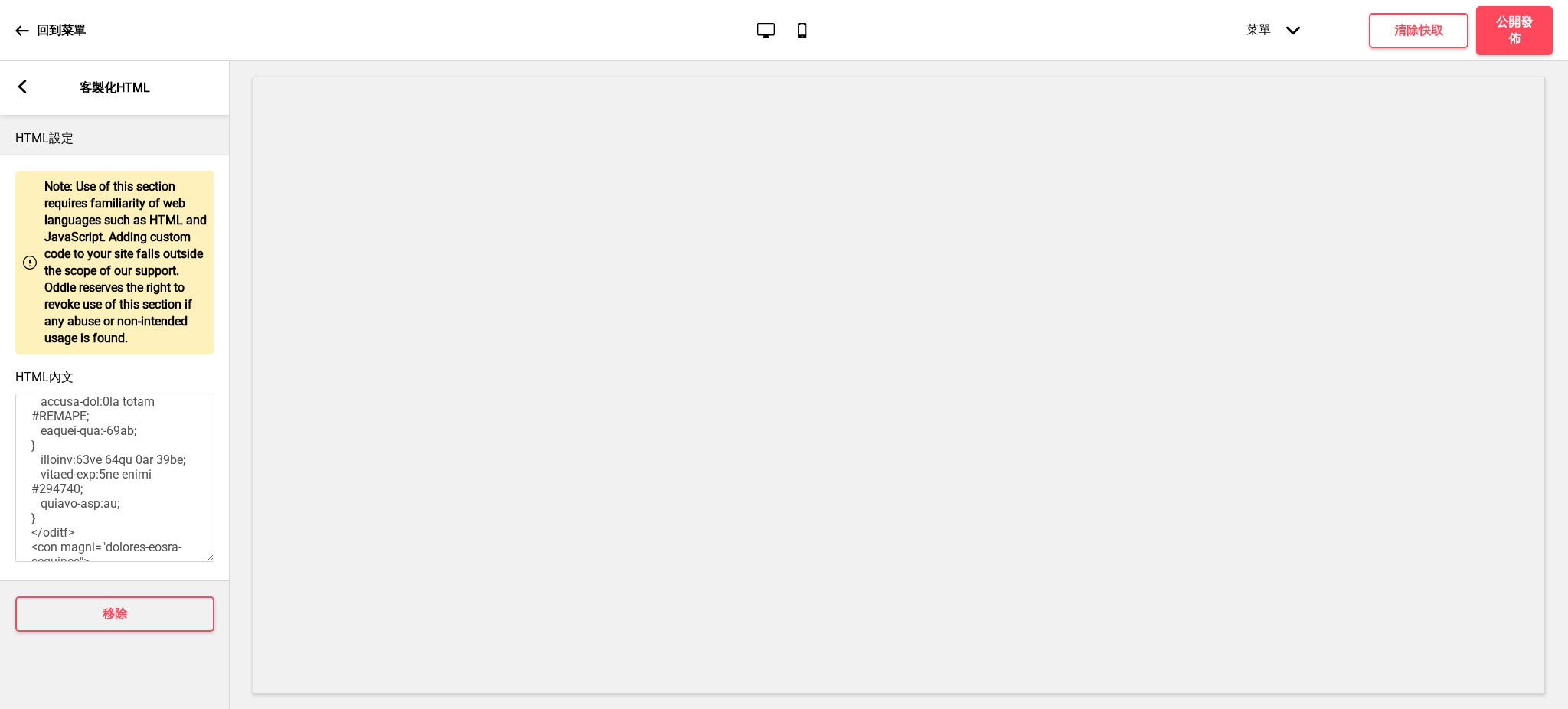
scroll to position [0, 0]
click at [35, 414] on textarea "HTML內文" at bounding box center [115, 478] width 199 height 169
click at [113, 425] on textarea "HTML內文" at bounding box center [115, 478] width 199 height 169
type textarea "YT影片 <style> h2 h4 { margin: 0; } #box-container-1 { display: flex; flex-wrap: …"
click at [24, 82] on icon at bounding box center [22, 86] width 8 height 13
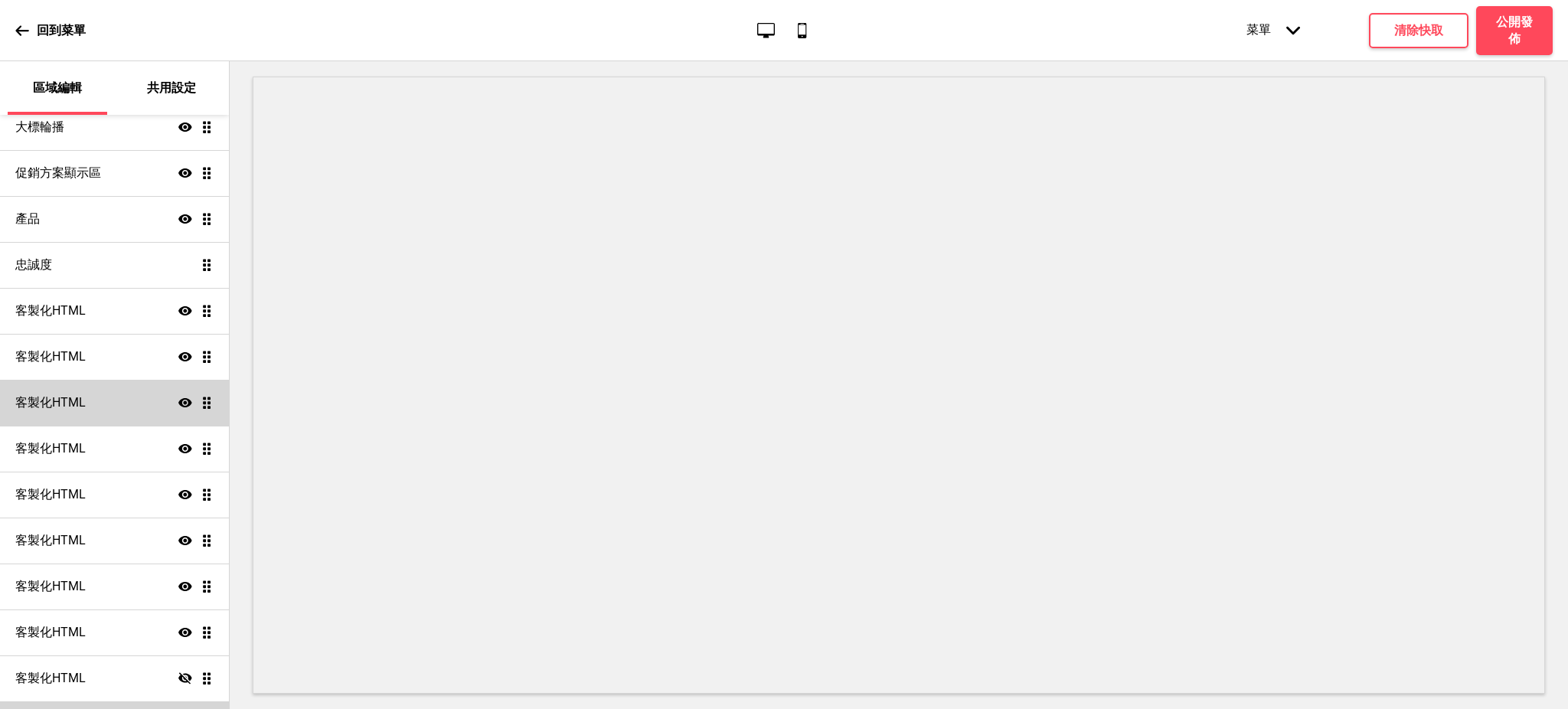
click at [117, 386] on div "客製化HTML 顯示 拖曳" at bounding box center [114, 402] width 228 height 46
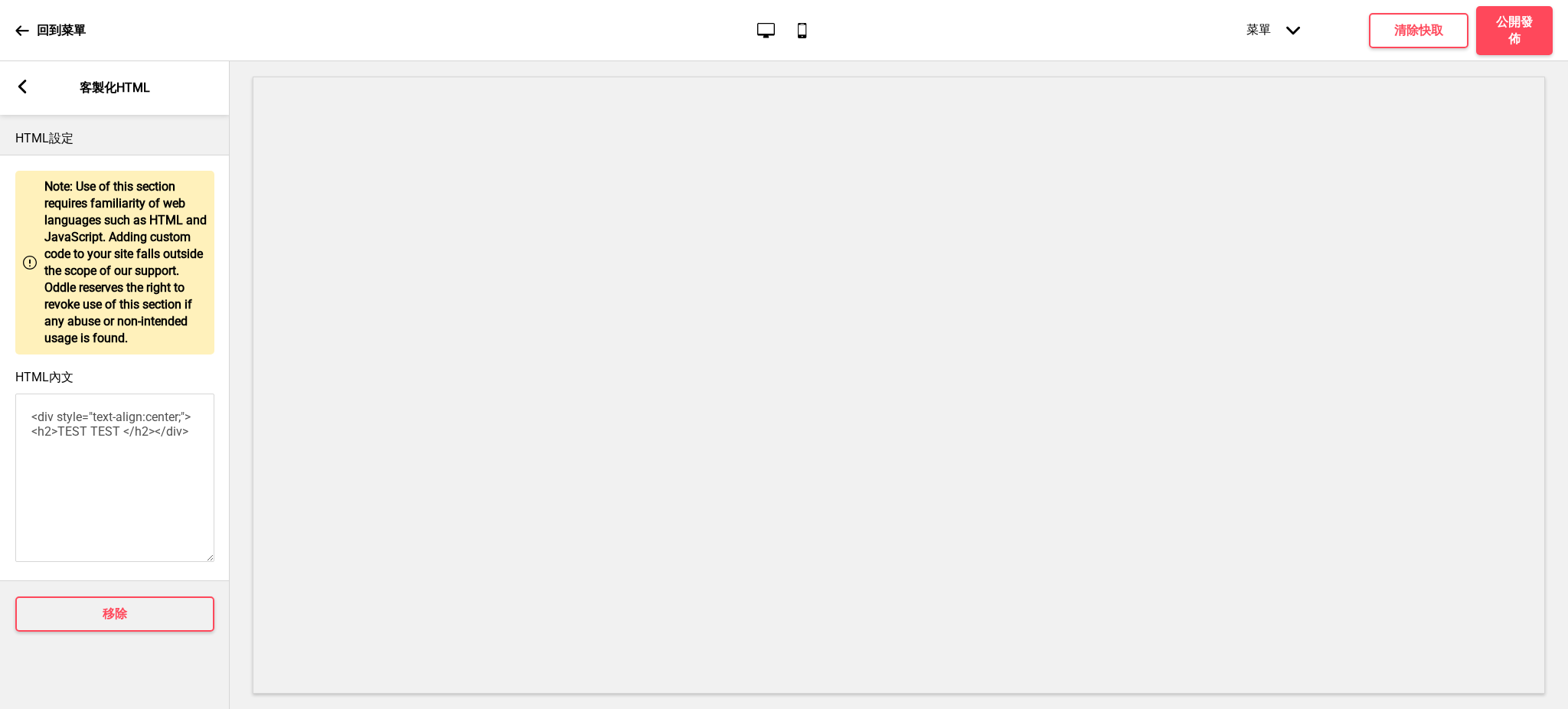
click at [23, 76] on div "箭頭left 客製化HTML" at bounding box center [115, 88] width 229 height 54
click at [22, 84] on icon at bounding box center [22, 86] width 8 height 13
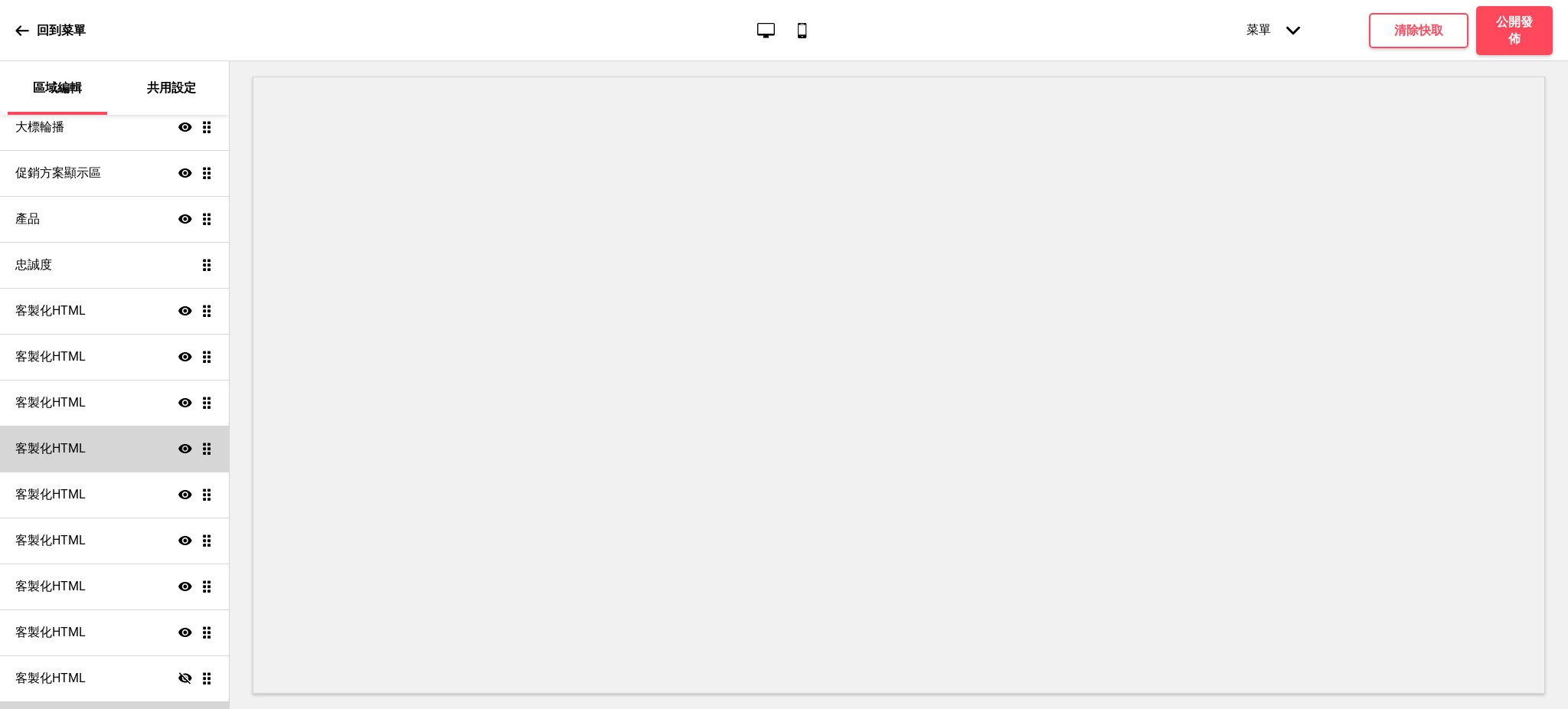
click at [153, 439] on div "客製化HTML 顯示 拖曳" at bounding box center [114, 448] width 228 height 46
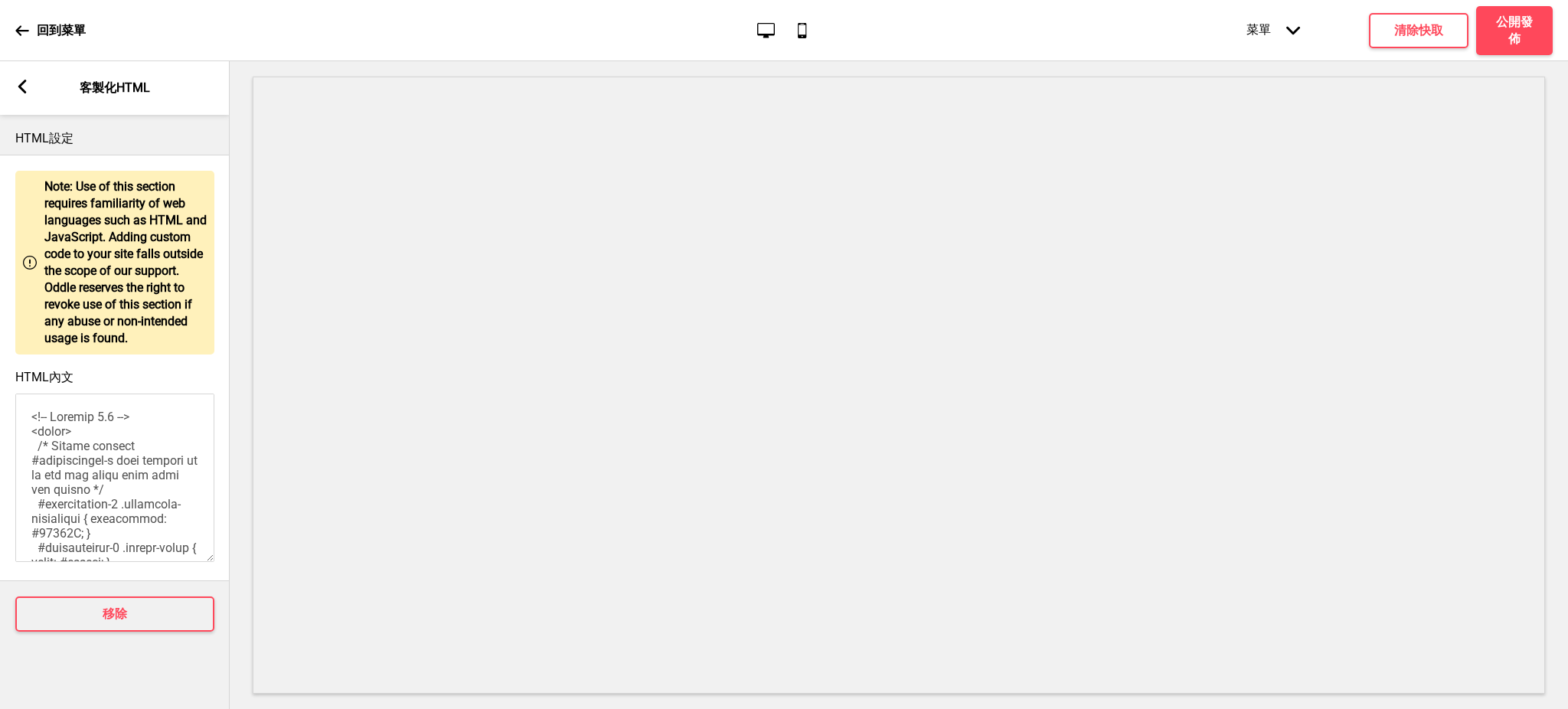
click at [22, 87] on icon at bounding box center [22, 86] width 8 height 13
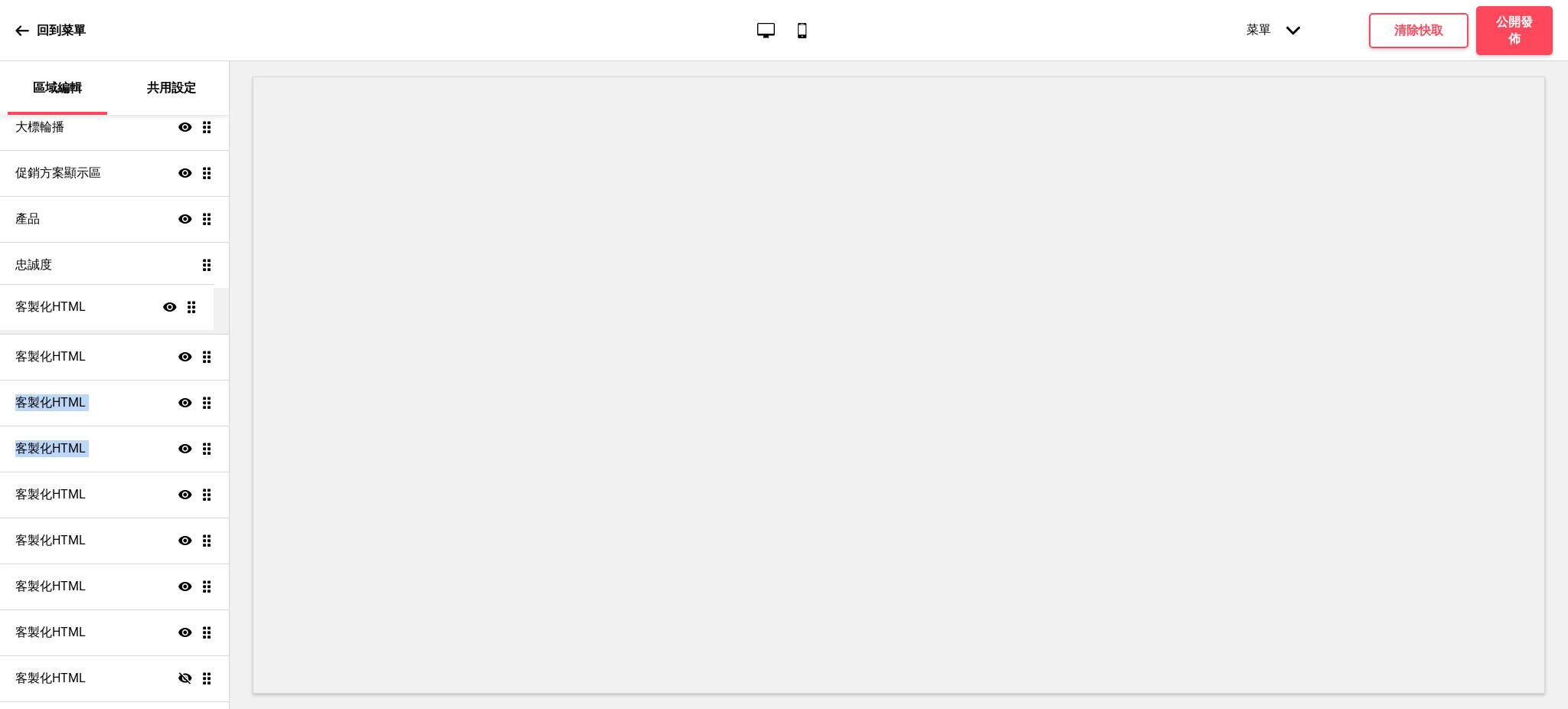
drag, startPoint x: 192, startPoint y: 402, endPoint x: 197, endPoint y: 307, distance: 95.1
click at [197, 307] on ul "訂位 顯示 拖曳 大標輪播 顯示 拖曳 促銷方案顯示區 顯示 拖曳 產品 顯示 拖曳 忠誠度 拖曳 客製化HTML 顯示 拖曳 客製化HTML 顯示 拖曳 客…" at bounding box center [114, 402] width 228 height 689
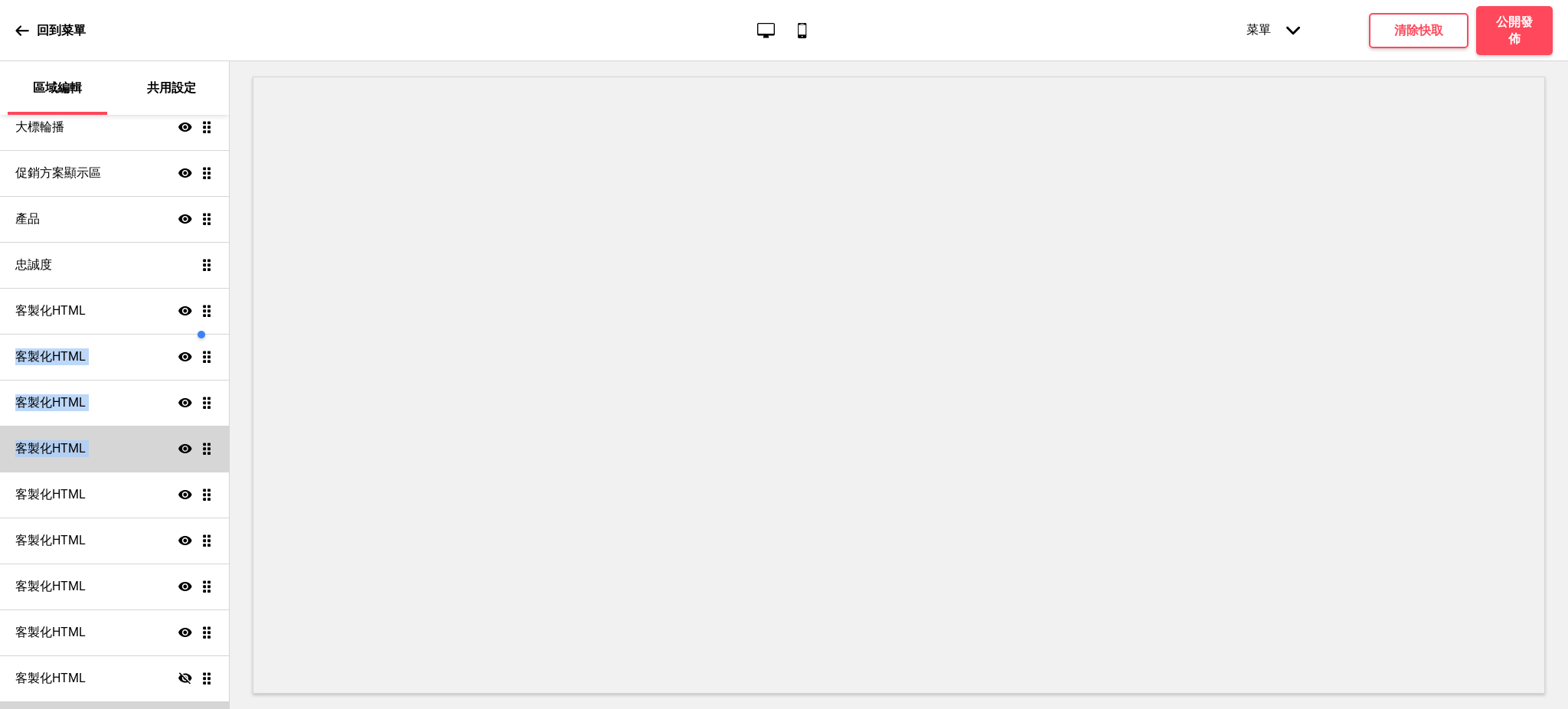
click at [108, 440] on div "客製化HTML 顯示 拖曳" at bounding box center [114, 448] width 228 height 46
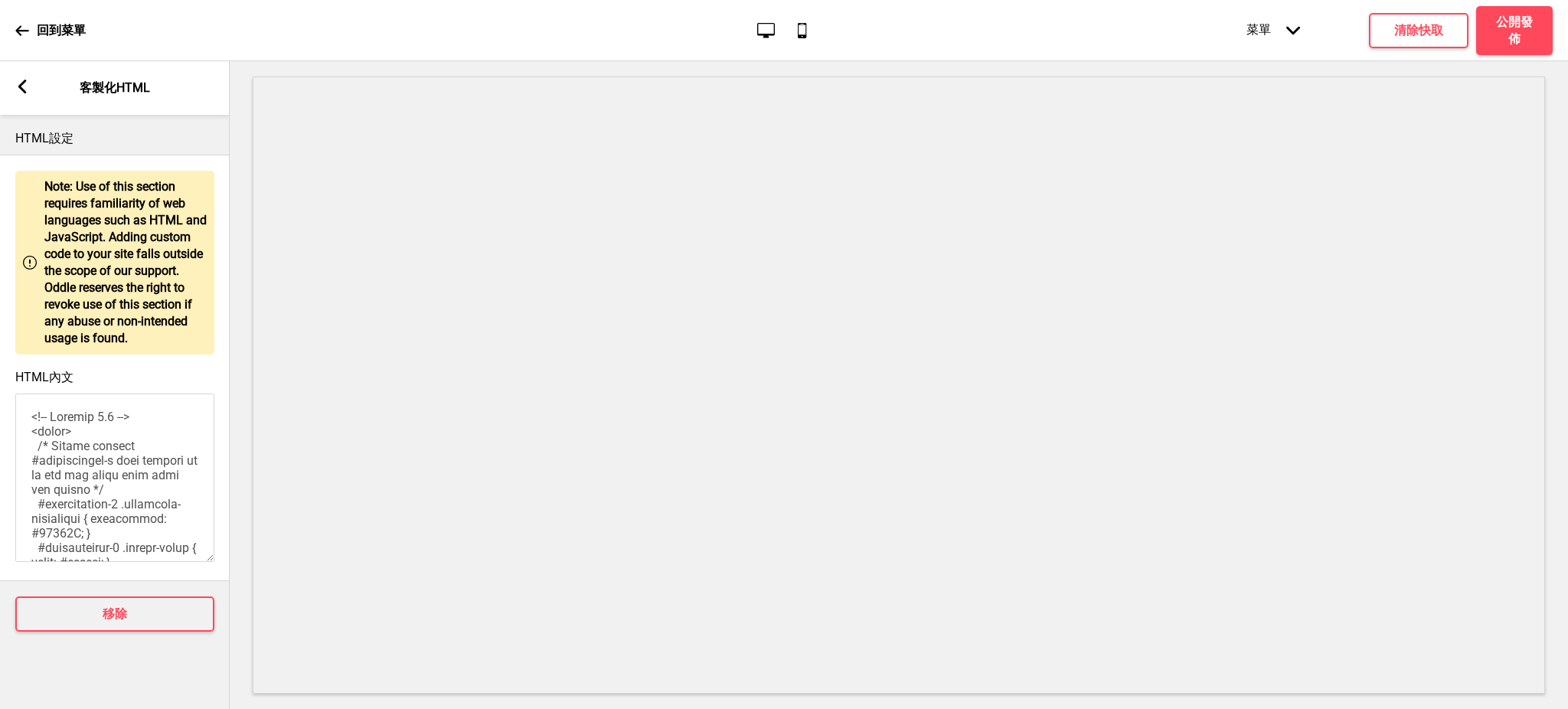
click at [25, 86] on rect at bounding box center [22, 86] width 13 height 13
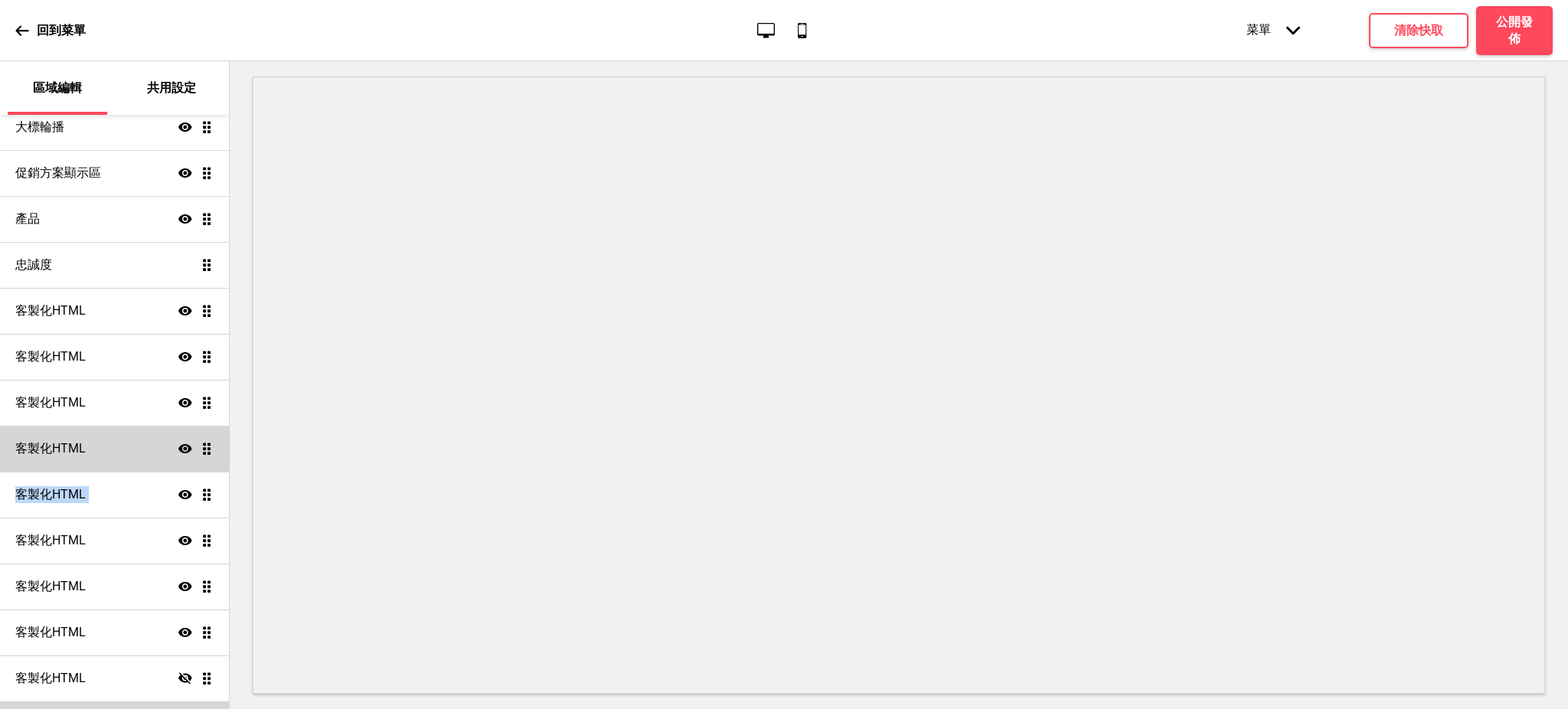
drag, startPoint x: 191, startPoint y: 503, endPoint x: 196, endPoint y: 439, distance: 64.2
click at [196, 439] on ul "訂位 顯示 拖曳 大標輪播 顯示 拖曳 促銷方案顯示區 顯示 拖曳 產品 顯示 拖曳 忠誠度 拖曳 客製化HTML 顯示 拖曳 客製化HTML 顯示 拖曳 客…" at bounding box center [114, 402] width 228 height 689
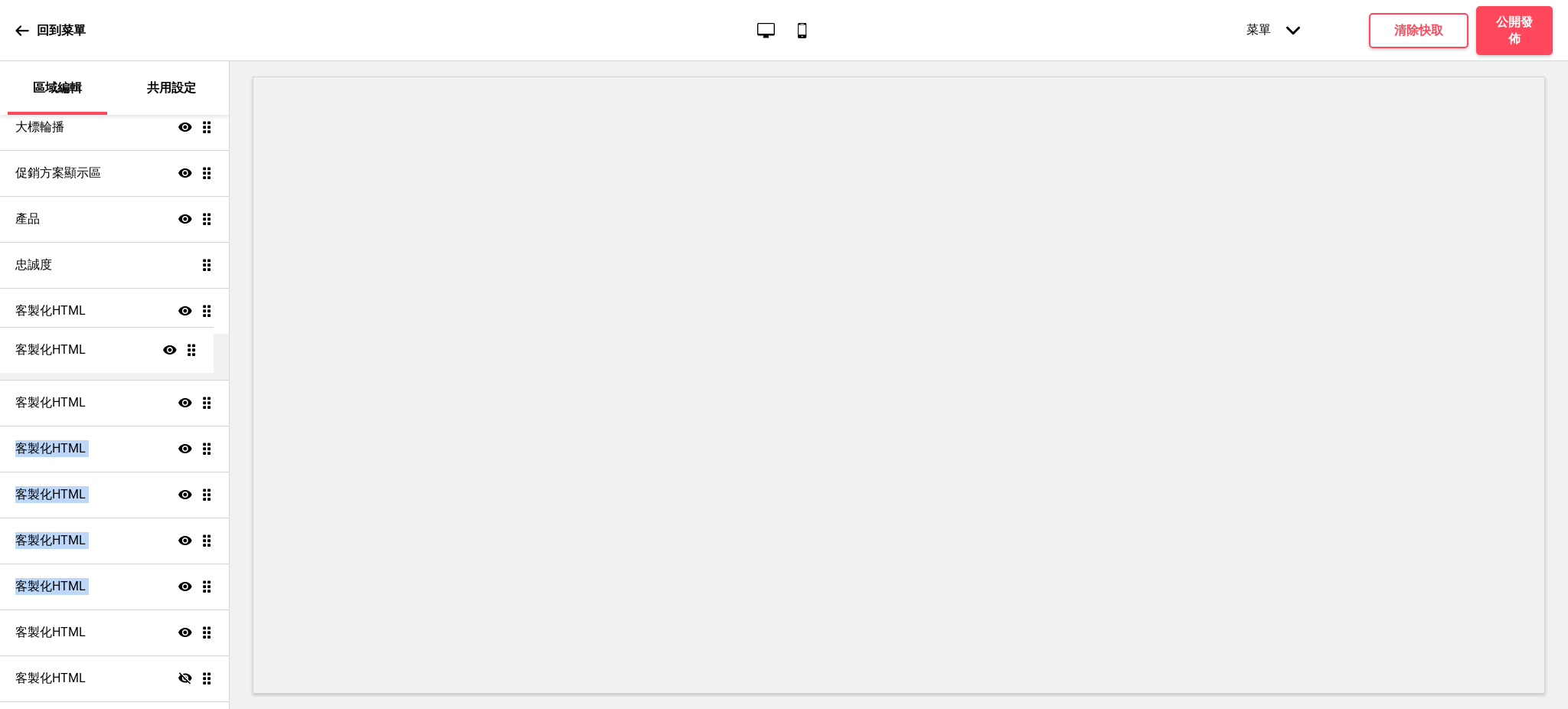
drag, startPoint x: 189, startPoint y: 534, endPoint x: 179, endPoint y: 344, distance: 190.3
click at [179, 344] on ul "訂位 顯示 拖曳 大標輪播 顯示 拖曳 促銷方案顯示區 顯示 拖曳 產品 顯示 拖曳 忠誠度 拖曳 客製化HTML 顯示 拖曳 客製化HTML 顯示 拖曳 客…" at bounding box center [114, 402] width 228 height 689
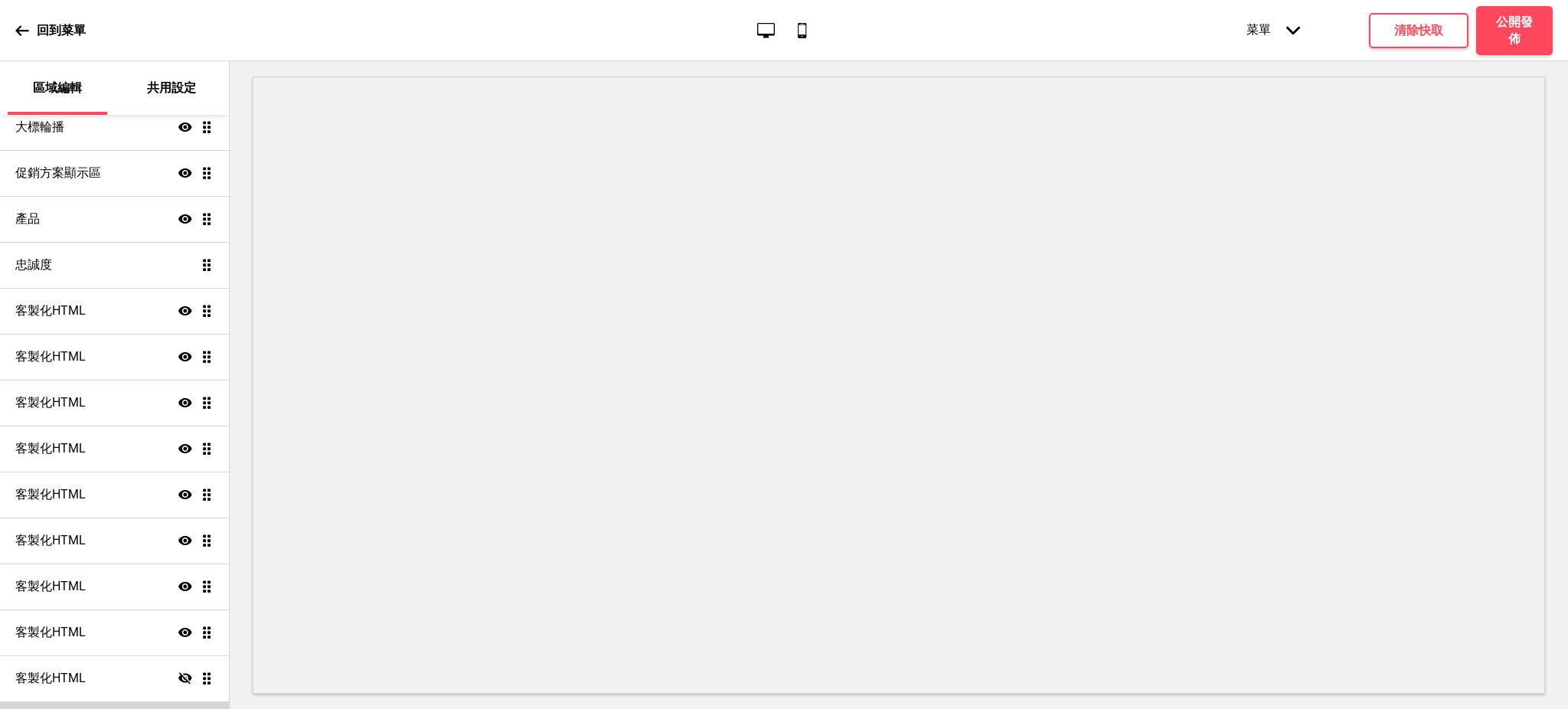
click at [239, 446] on div at bounding box center [898, 385] width 1338 height 648
click at [186, 634] on ul "訂位 顯示 拖曳 大標輪播 顯示 拖曳 促銷方案顯示區 顯示 拖曳 產品 顯示 拖曳 忠誠度 拖曳 客製化HTML 顯示 拖曳 客製化HTML 顯示 拖曳 客…" at bounding box center [114, 402] width 228 height 689
drag, startPoint x: 188, startPoint y: 581, endPoint x: 199, endPoint y: 523, distance: 59.0
click at [199, 523] on ul "訂位 顯示 拖曳 大標輪播 顯示 拖曳 促銷方案顯示區 顯示 拖曳 產品 顯示 拖曳 忠誠度 拖曳 客製化HTML 顯示 拖曳 客製化HTML 顯示 拖曳 客…" at bounding box center [114, 402] width 228 height 689
click at [1401, 37] on h4 "清除快取" at bounding box center [1418, 30] width 49 height 17
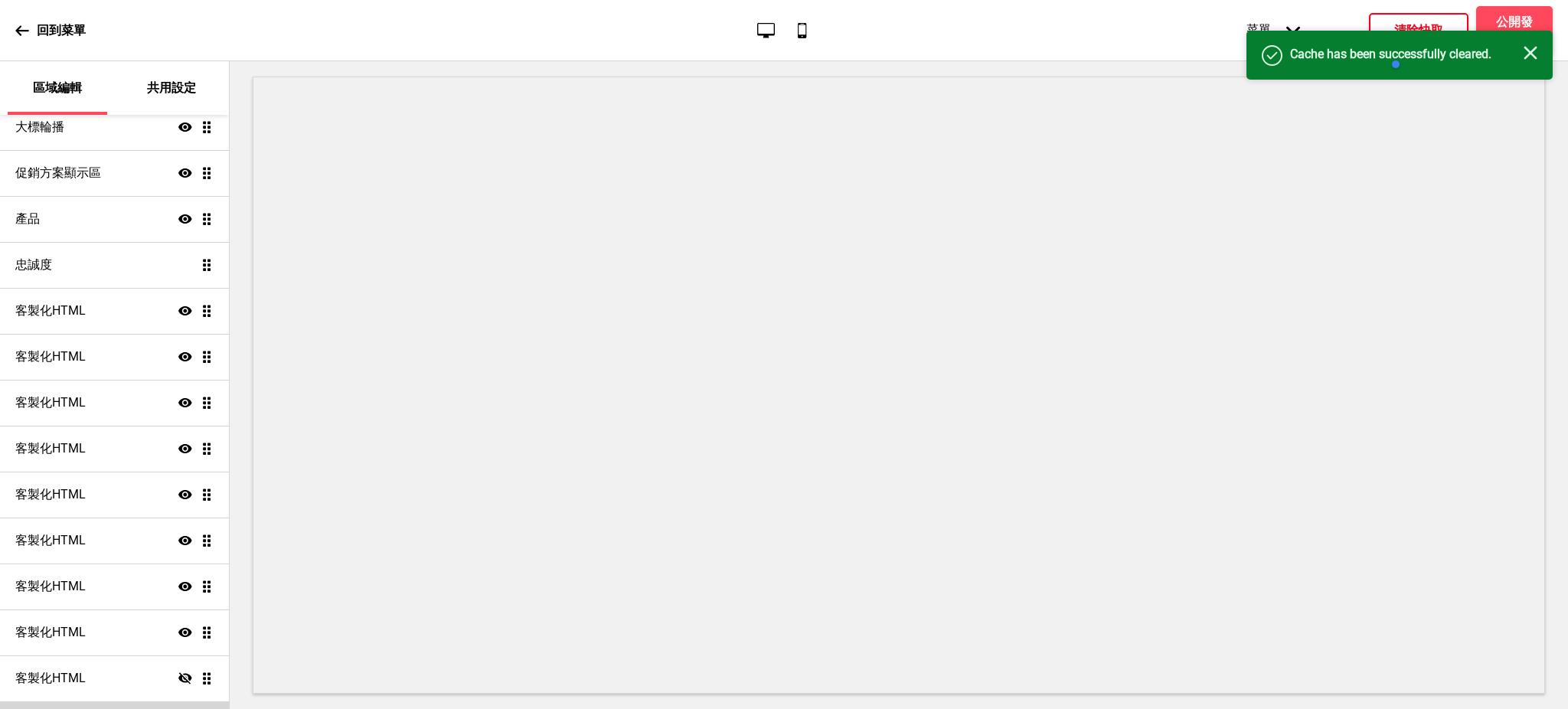
click at [1515, 33] on div "成功 Cache has been successfully cleared. 关闭" at bounding box center [1400, 55] width 306 height 49
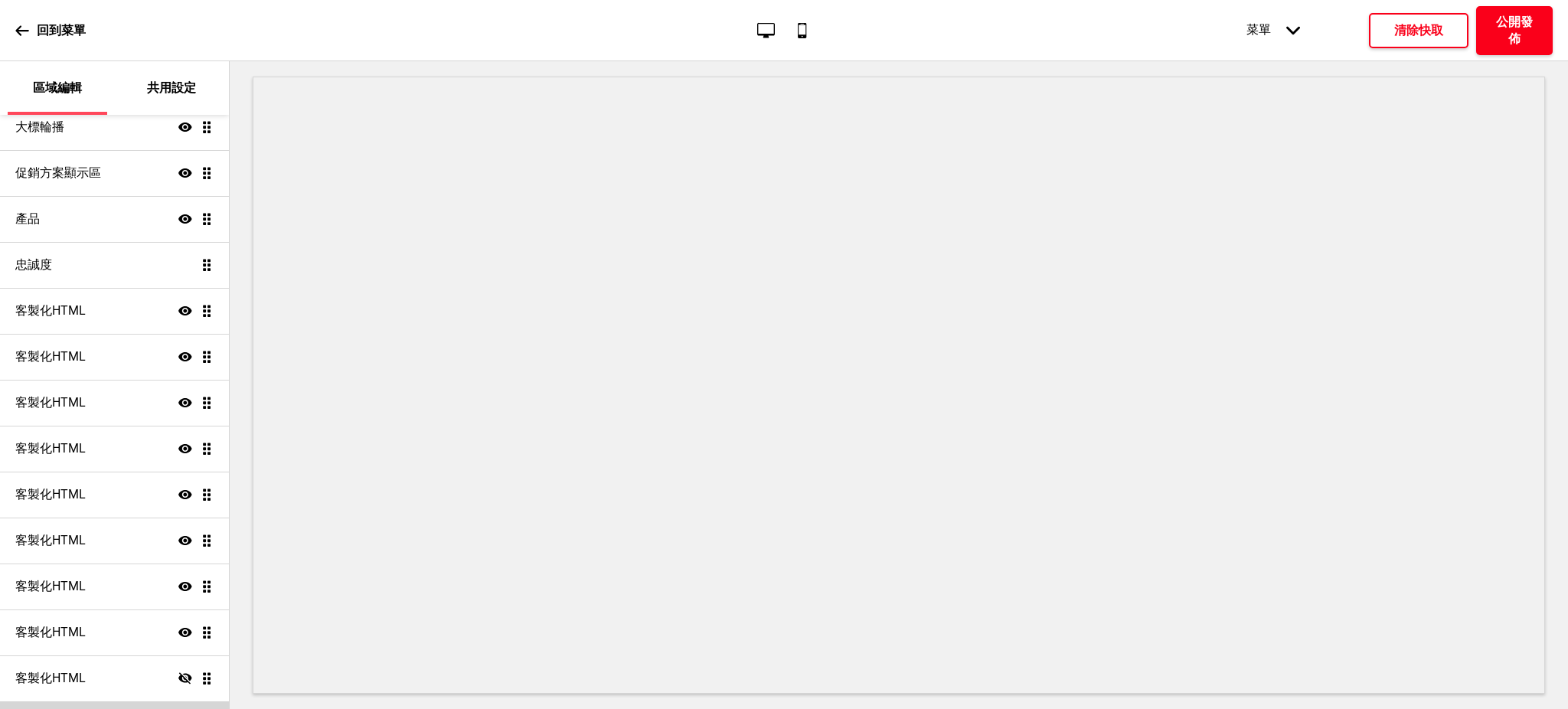
click at [1520, 23] on h4 "公開發佈" at bounding box center [1513, 30] width 46 height 34
click at [841, 390] on button "確定" at bounding box center [863, 391] width 125 height 35
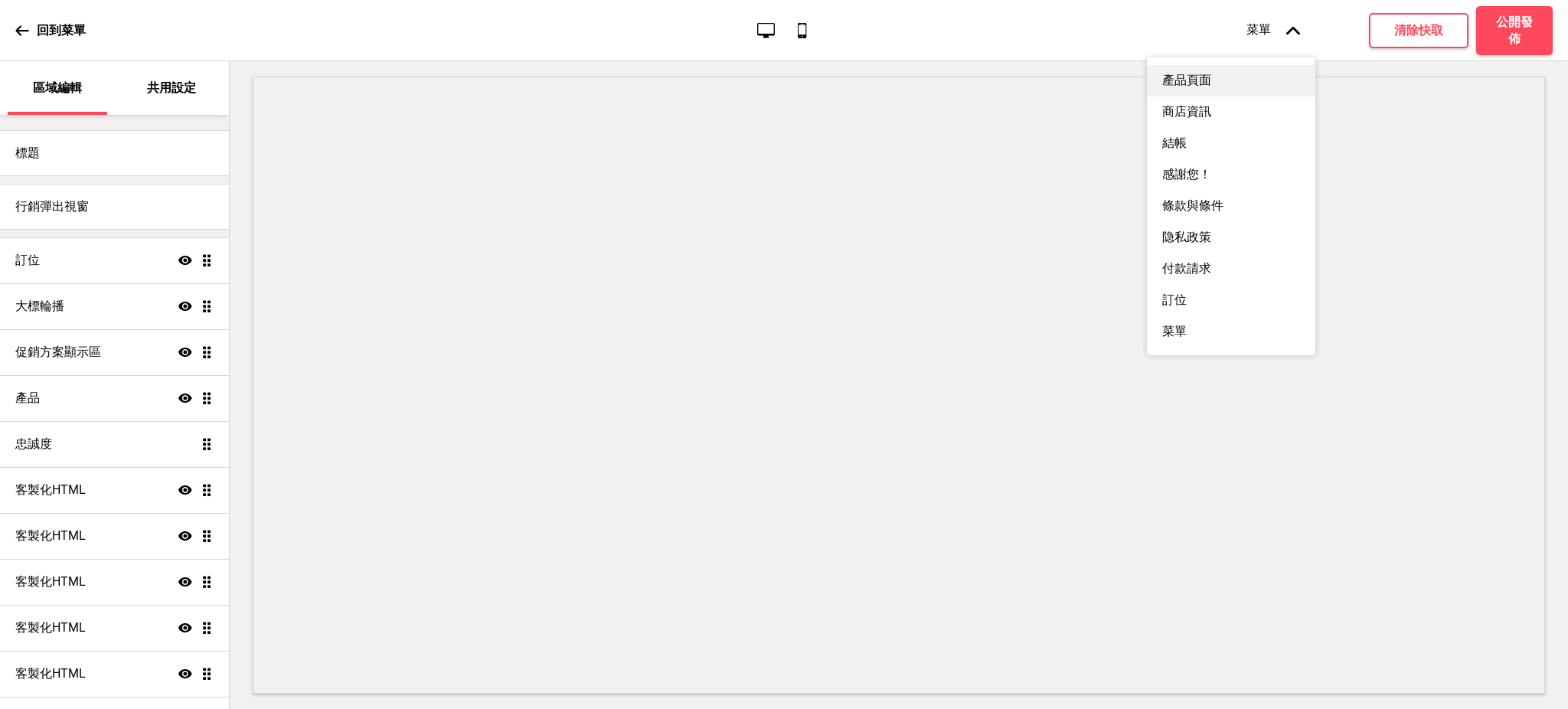
click at [1212, 86] on div "產品頁面" at bounding box center [1231, 81] width 168 height 31
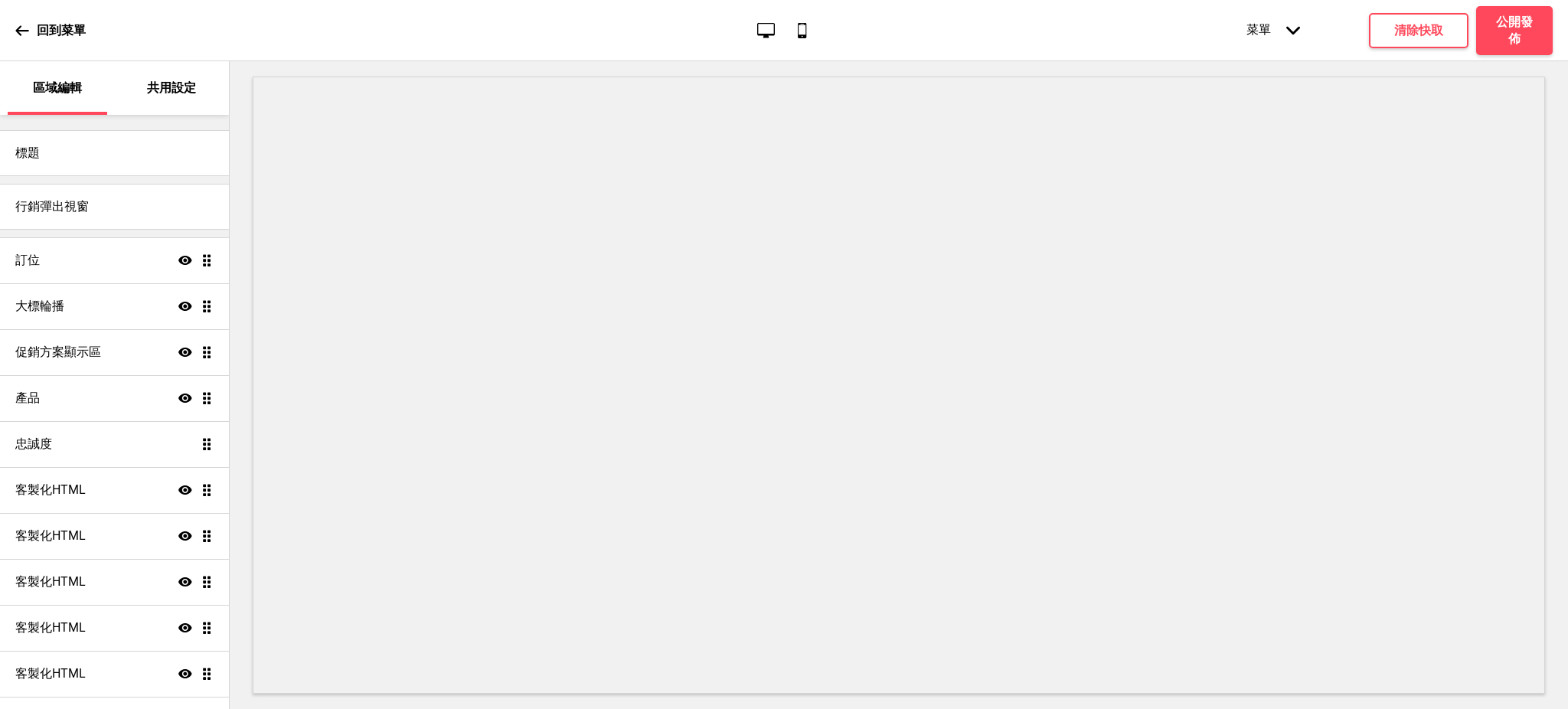
click at [187, 85] on p "共用設定" at bounding box center [171, 88] width 49 height 17
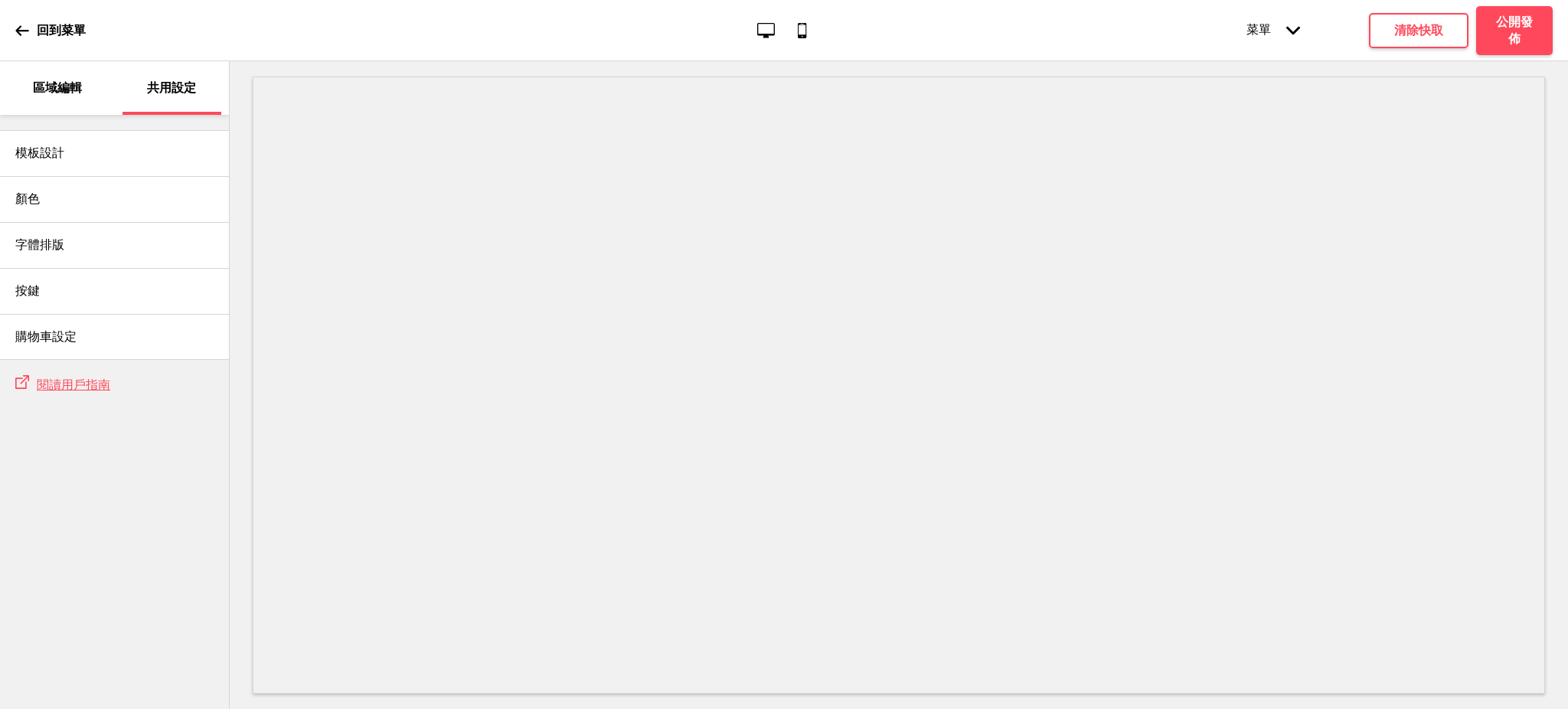
click at [1291, 32] on icon at bounding box center [1292, 30] width 13 height 8
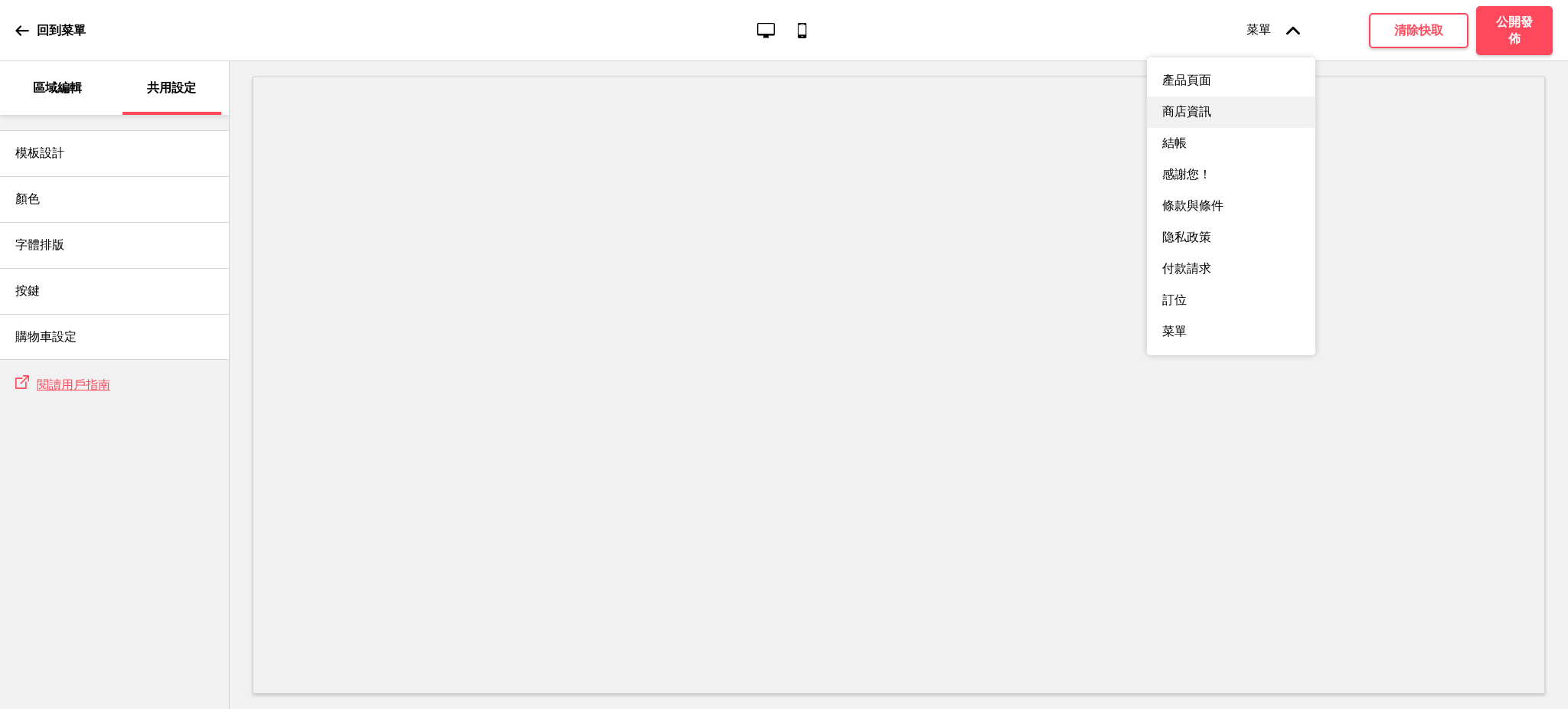
click at [1194, 117] on div "商店資訊" at bounding box center [1231, 112] width 168 height 31
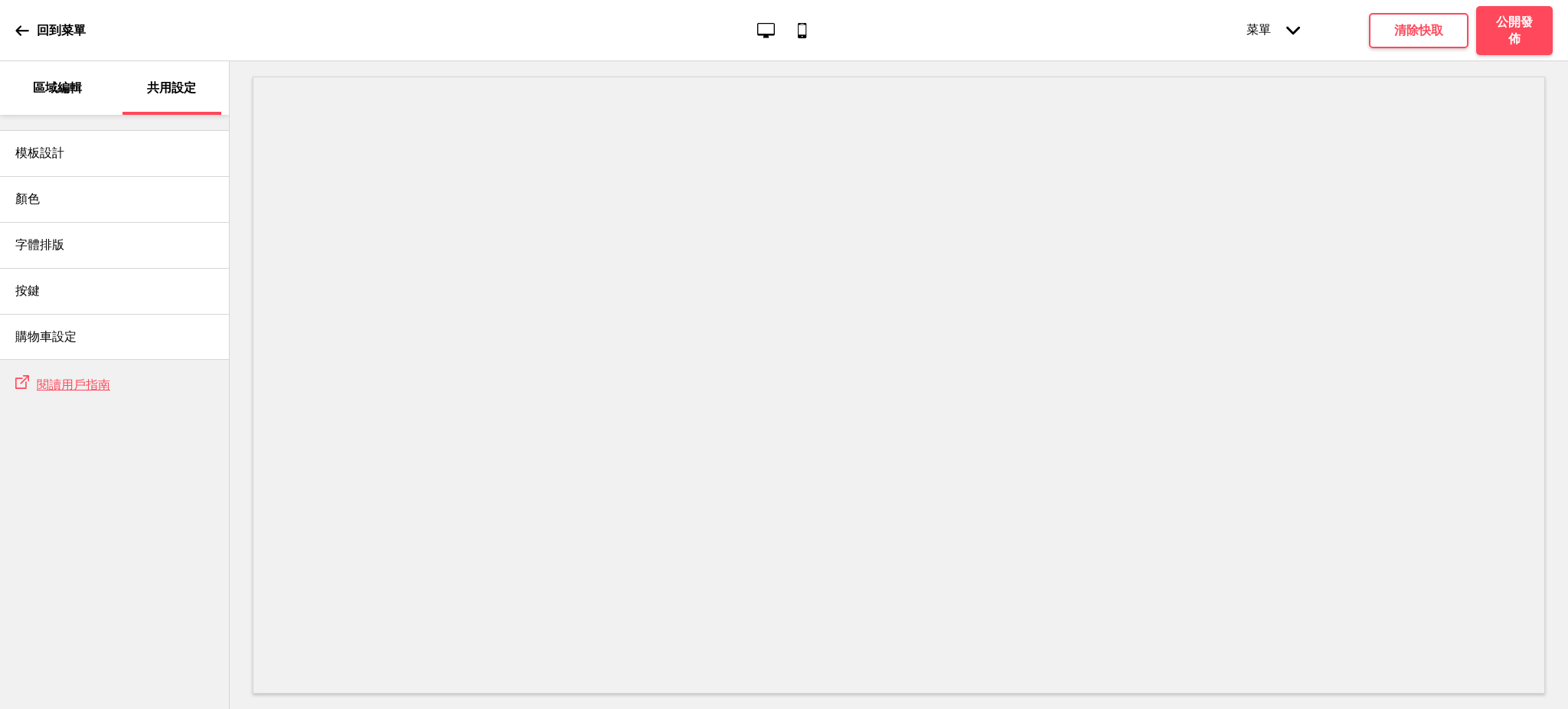
click at [1263, 30] on div "菜單 箭頭down" at bounding box center [1273, 30] width 84 height 47
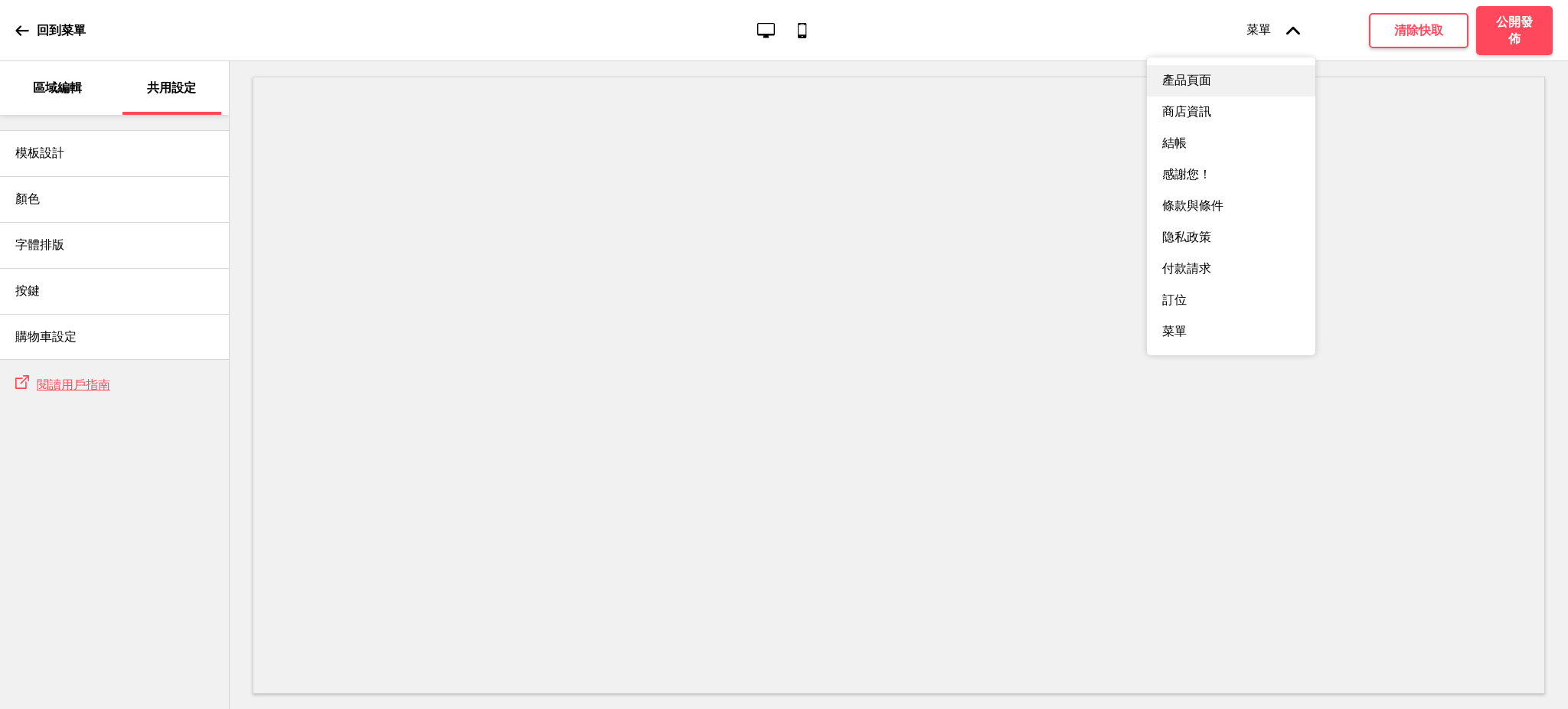
click at [1240, 76] on div "產品頁面" at bounding box center [1231, 81] width 168 height 31
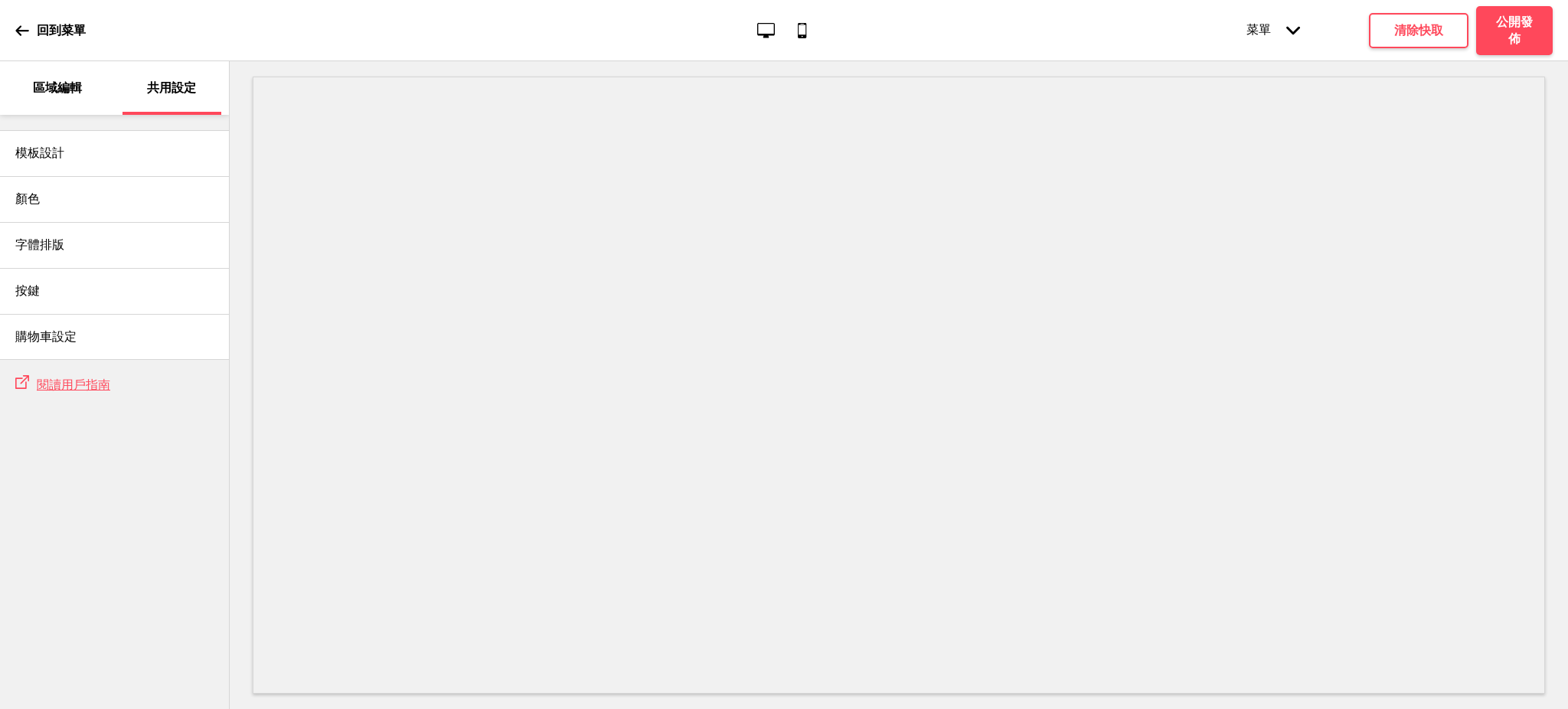
click at [1270, 36] on div "菜單 箭頭down" at bounding box center [1273, 30] width 84 height 47
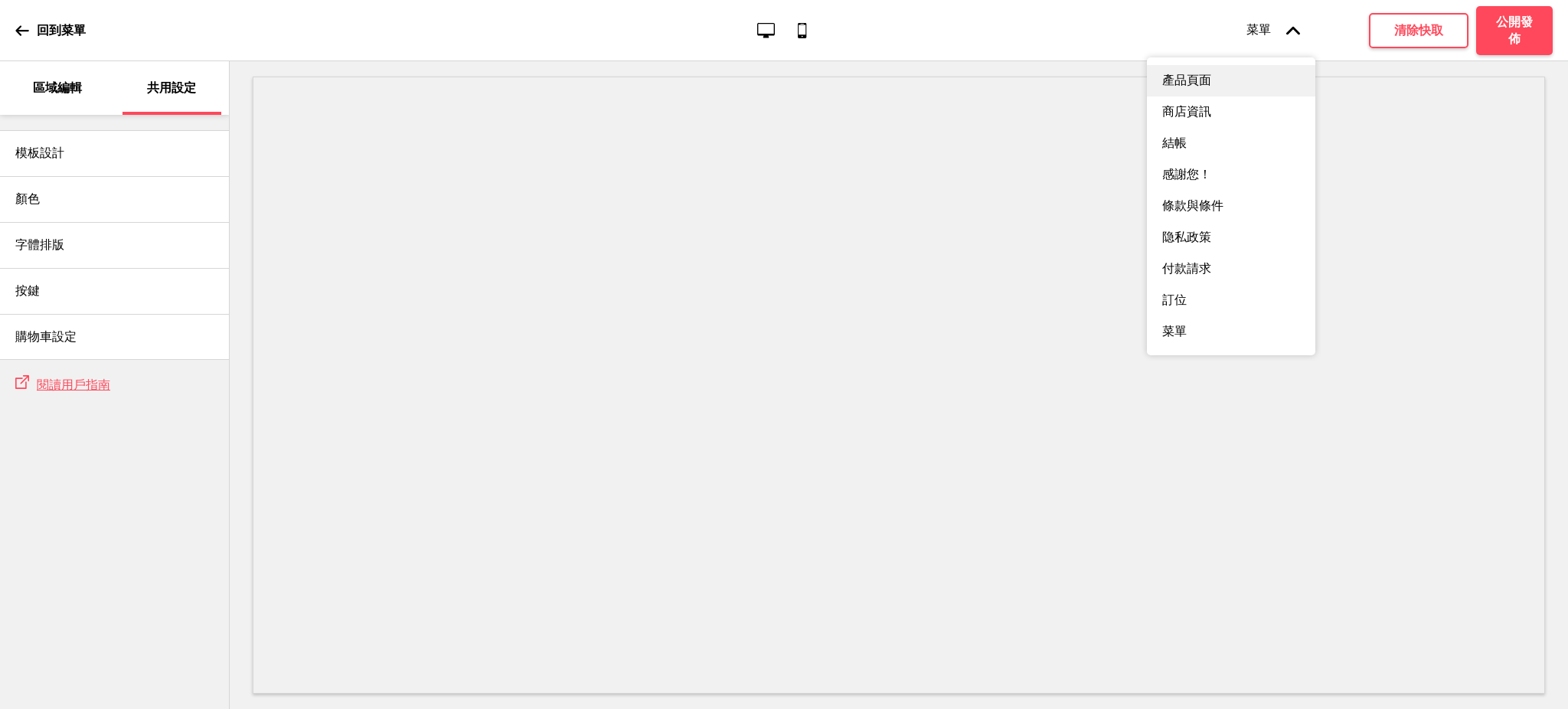
click at [1237, 80] on div "產品頁面" at bounding box center [1231, 81] width 168 height 31
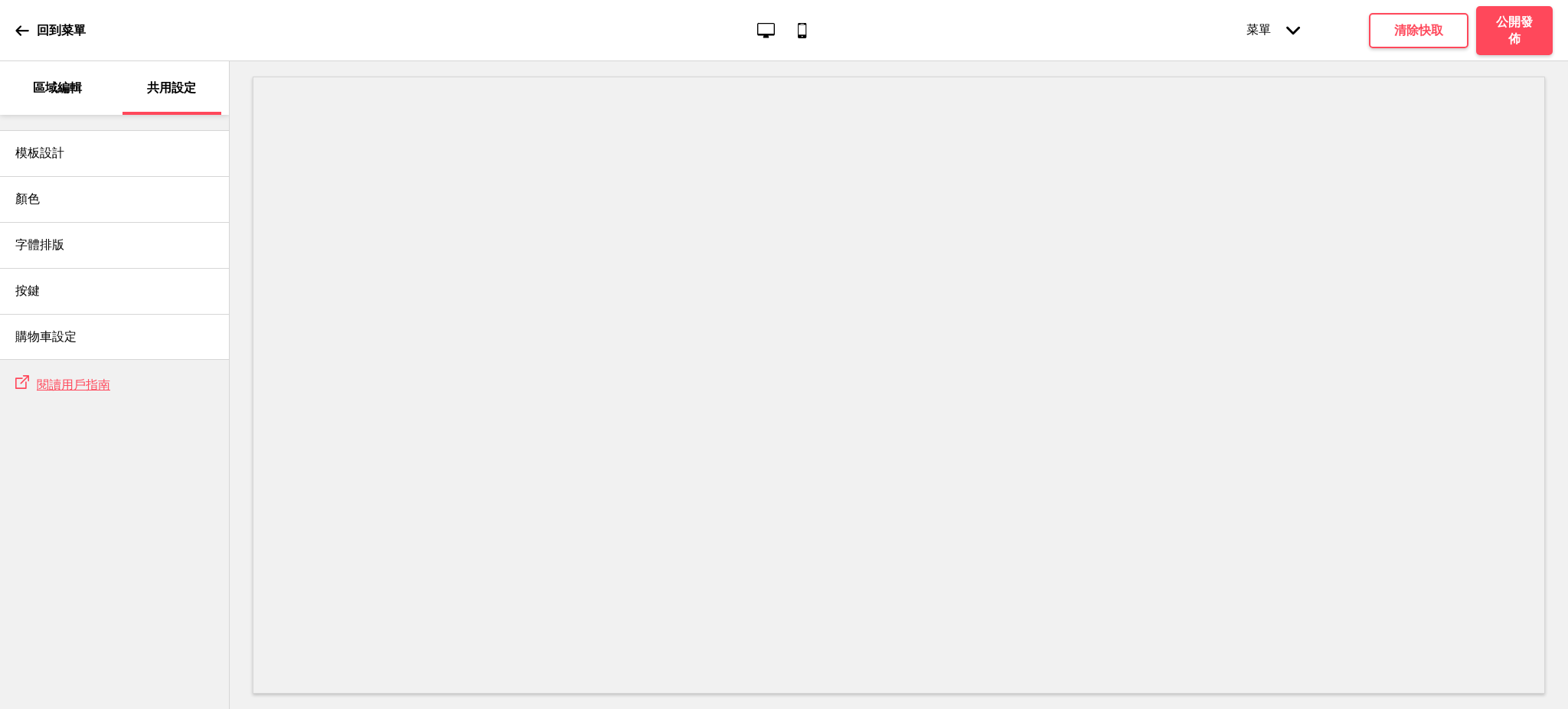
click at [1267, 44] on div "菜單 箭頭down" at bounding box center [1273, 30] width 84 height 47
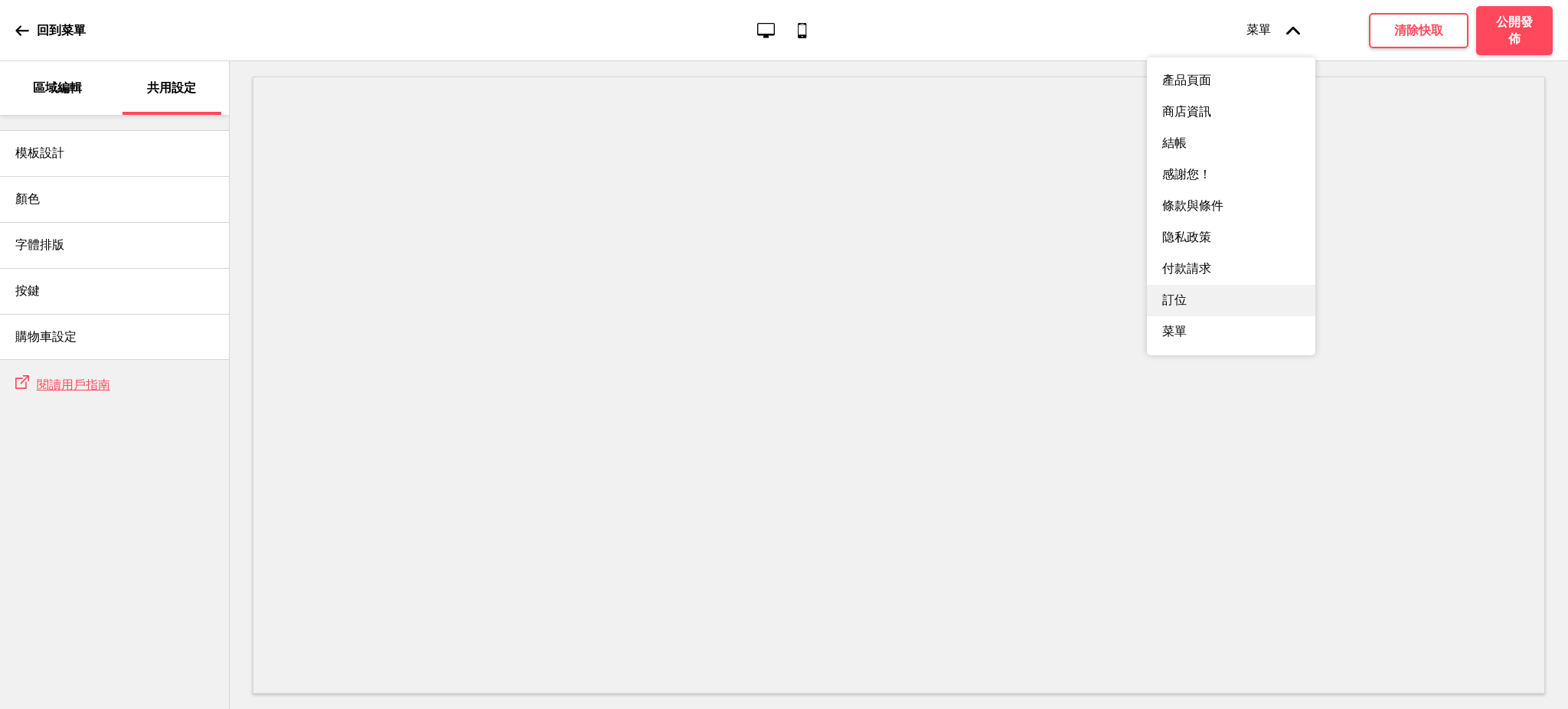
click at [1210, 314] on div "訂位" at bounding box center [1231, 300] width 168 height 31
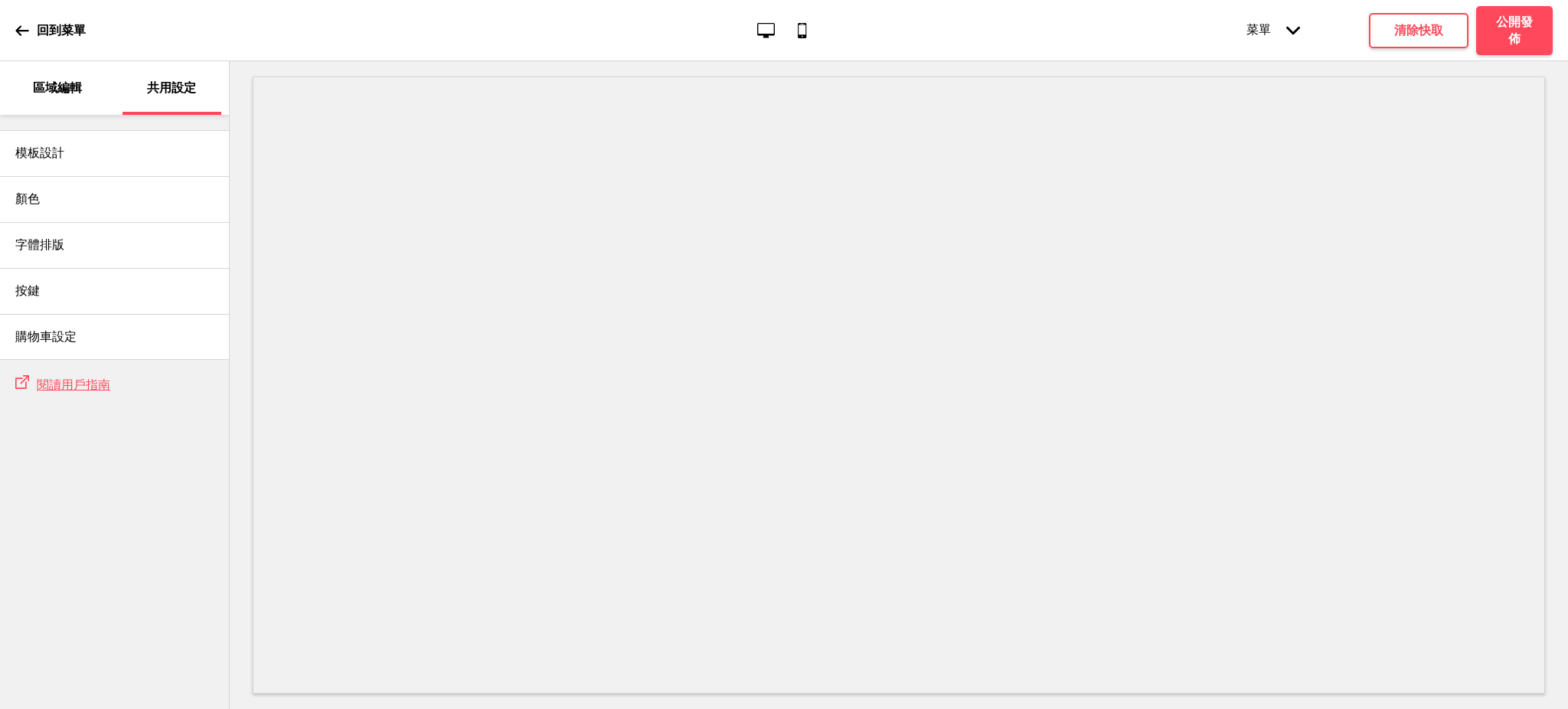
click at [1263, 17] on div "菜單 箭頭down" at bounding box center [1273, 30] width 84 height 47
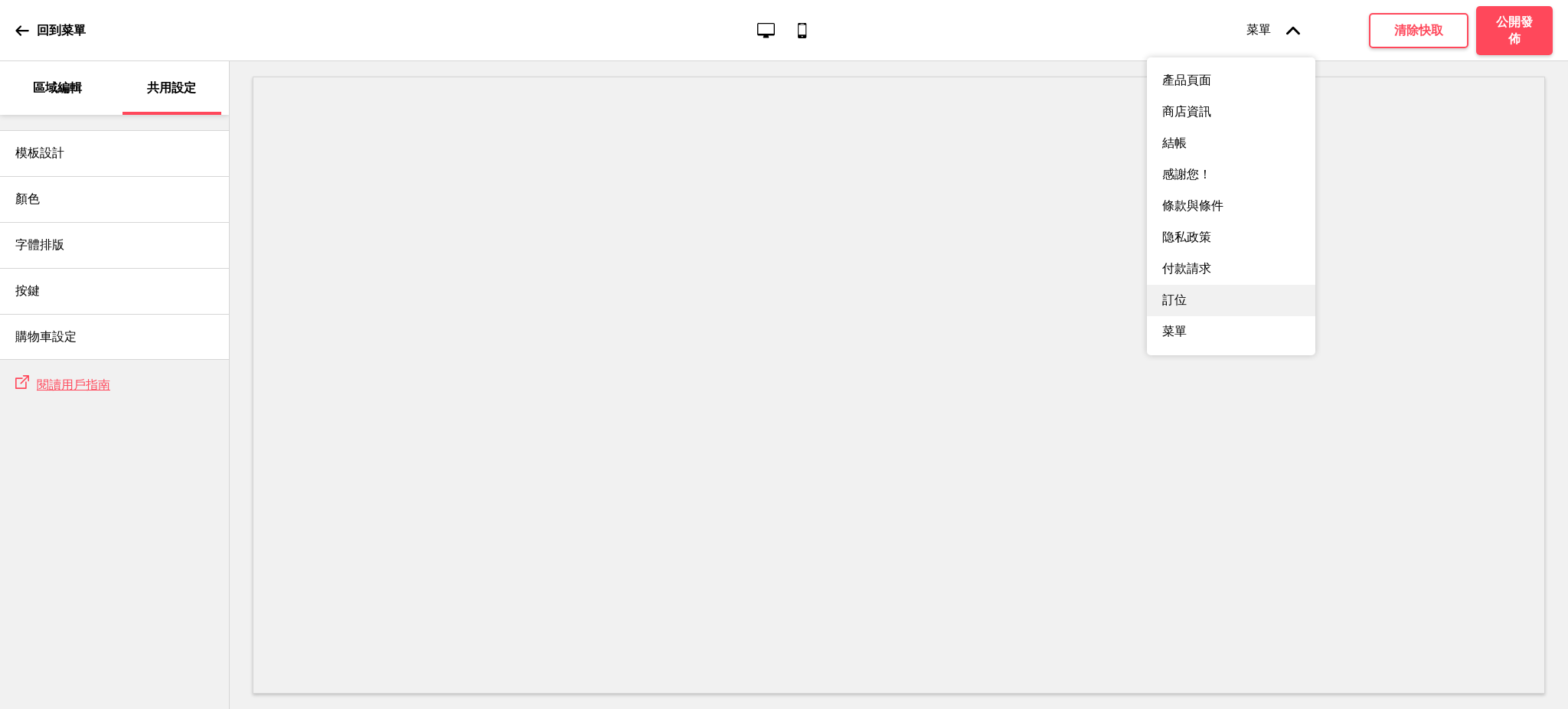
click at [1203, 302] on div "訂位" at bounding box center [1231, 300] width 168 height 31
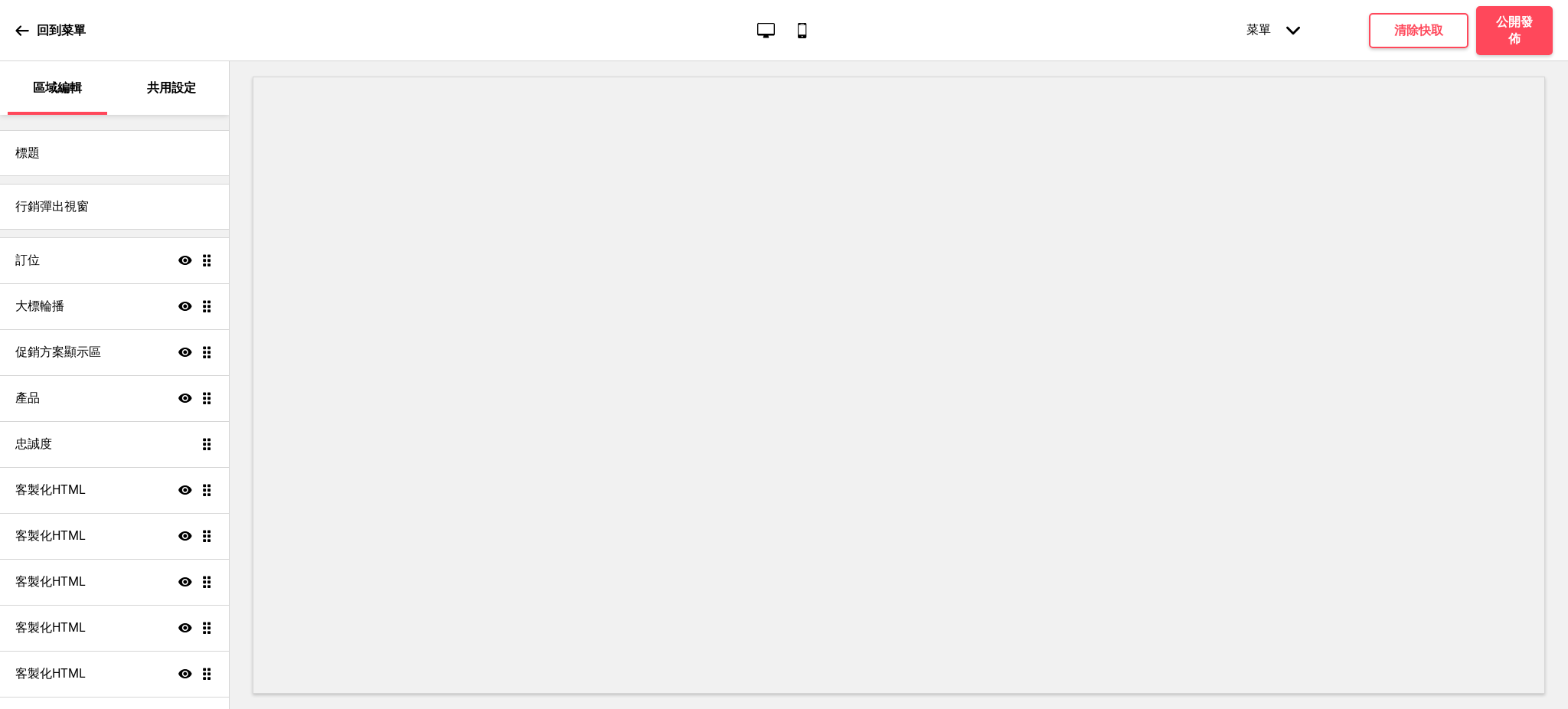
click at [1269, 35] on div "菜單 箭頭down" at bounding box center [1273, 30] width 84 height 47
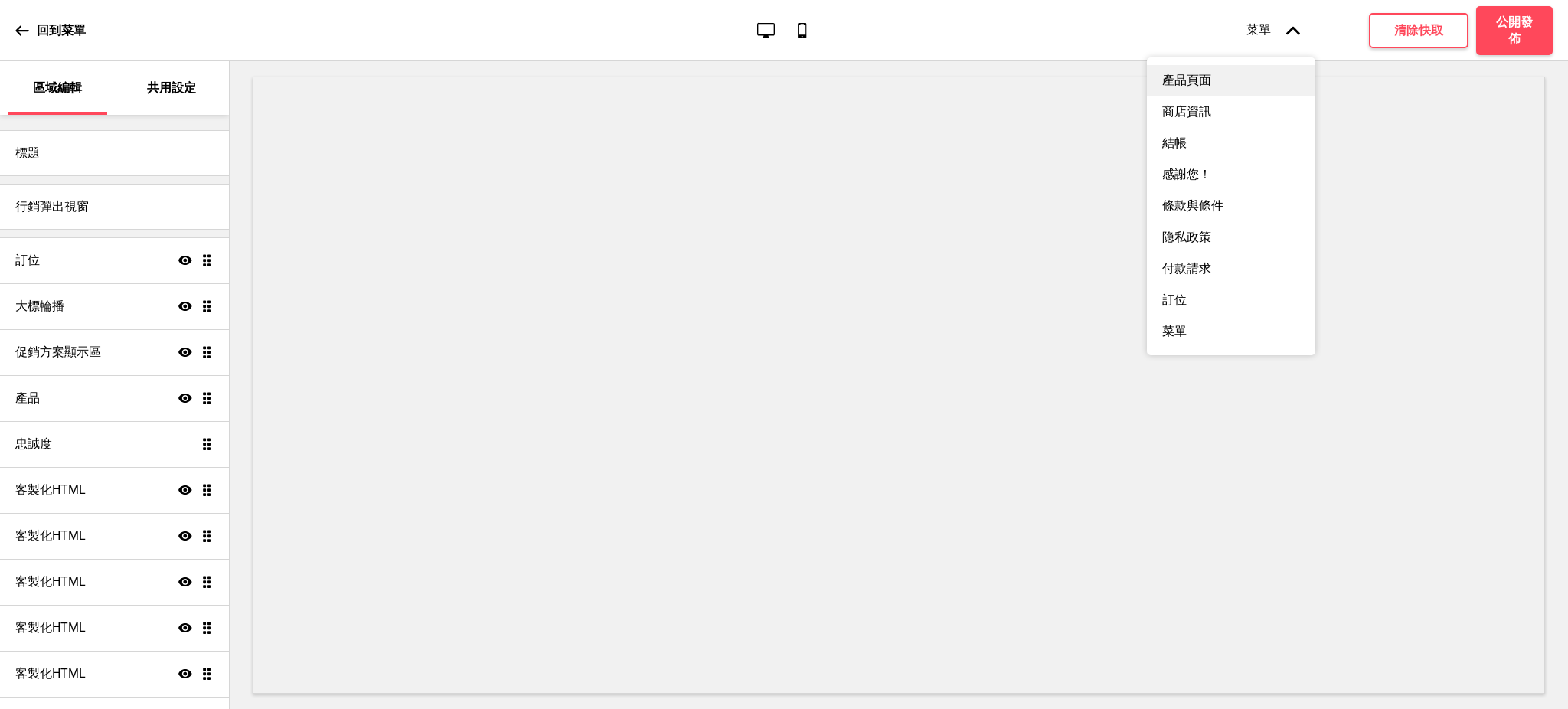
click at [1219, 84] on div "產品頁面" at bounding box center [1231, 81] width 168 height 31
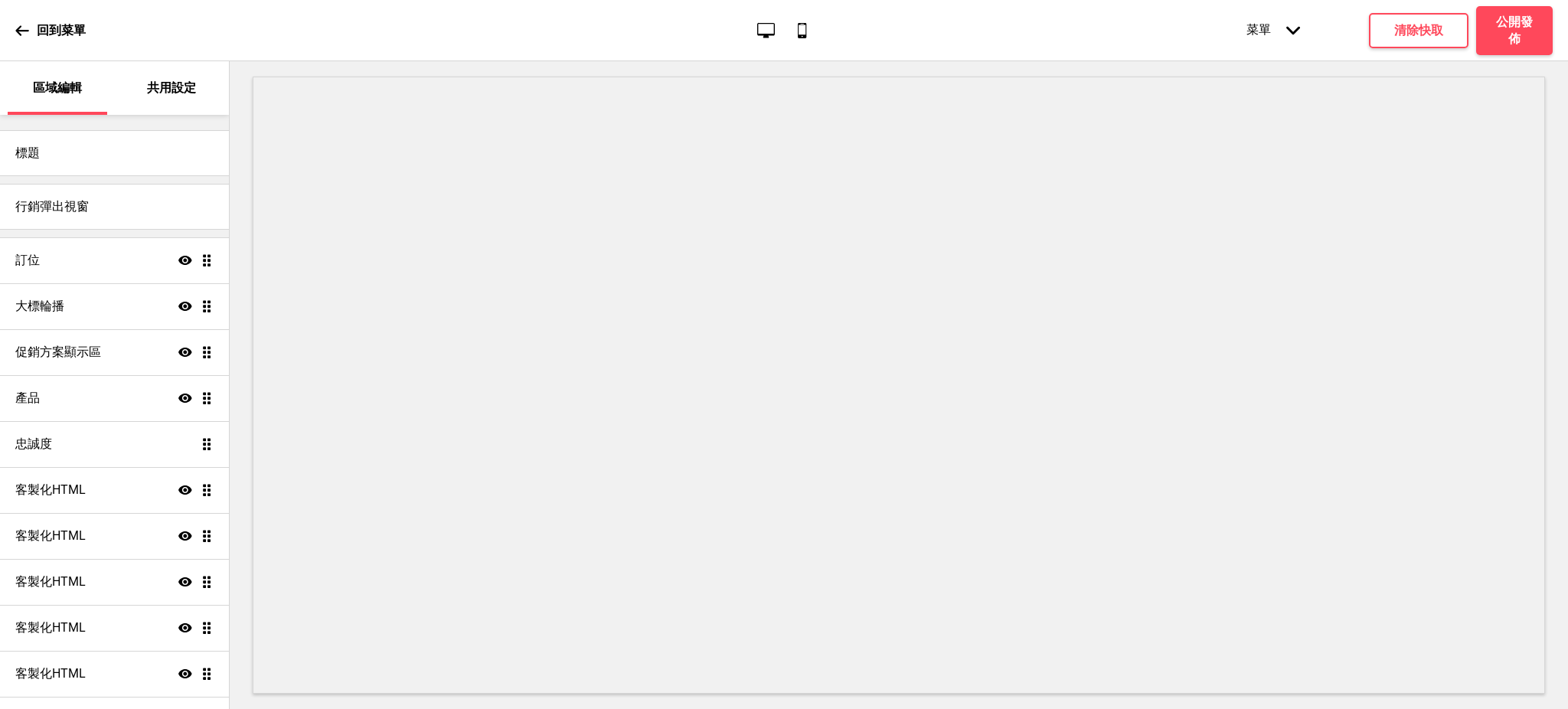
click at [1269, 30] on div "菜單 箭頭down" at bounding box center [1273, 30] width 84 height 47
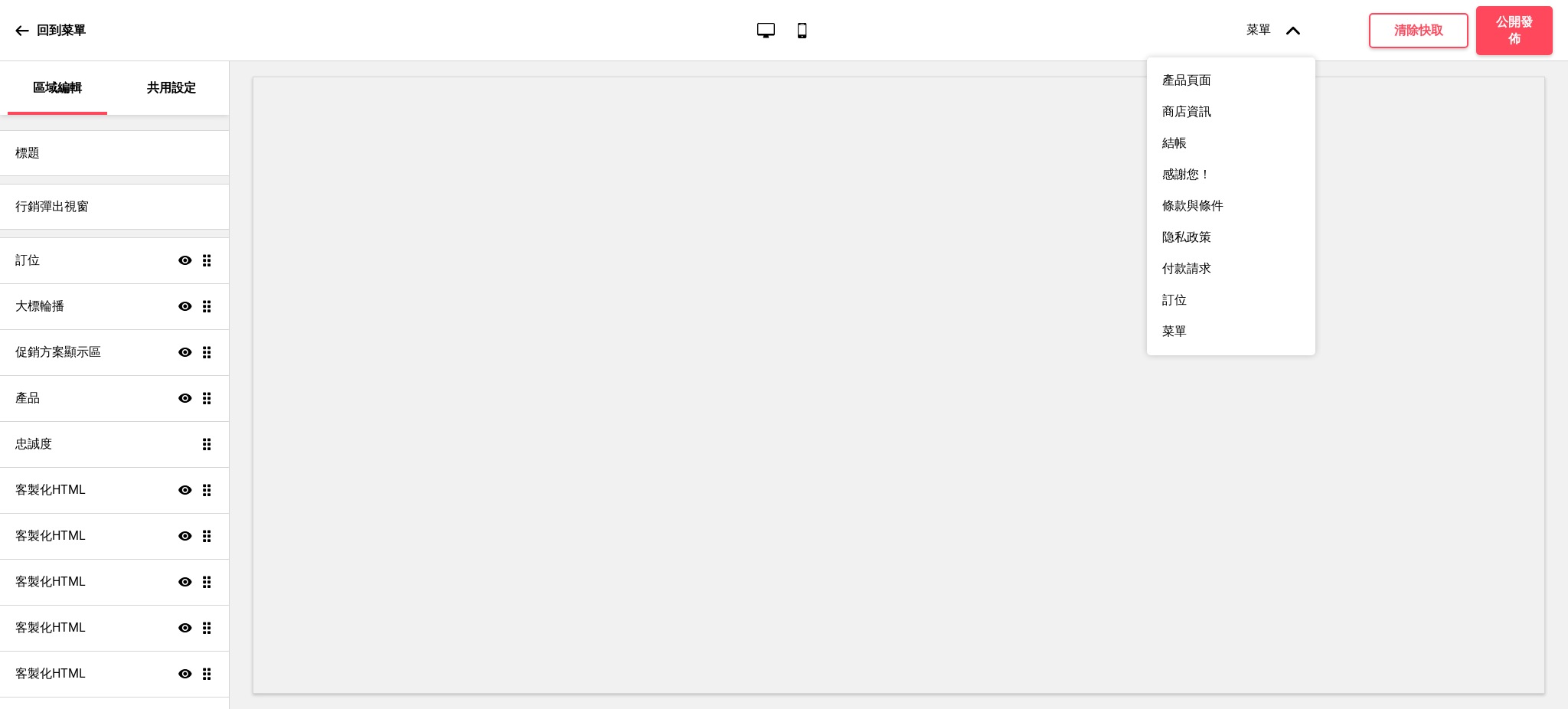
click at [1074, 31] on div "回到菜單 桌面 行動電話 菜單 箭頭up 產品頁面 商店資訊 結帳 感謝您！ 條款與條件 隐私政策 付款請求 訂位 菜單 清除快取 公開發佈" at bounding box center [784, 30] width 1568 height 61
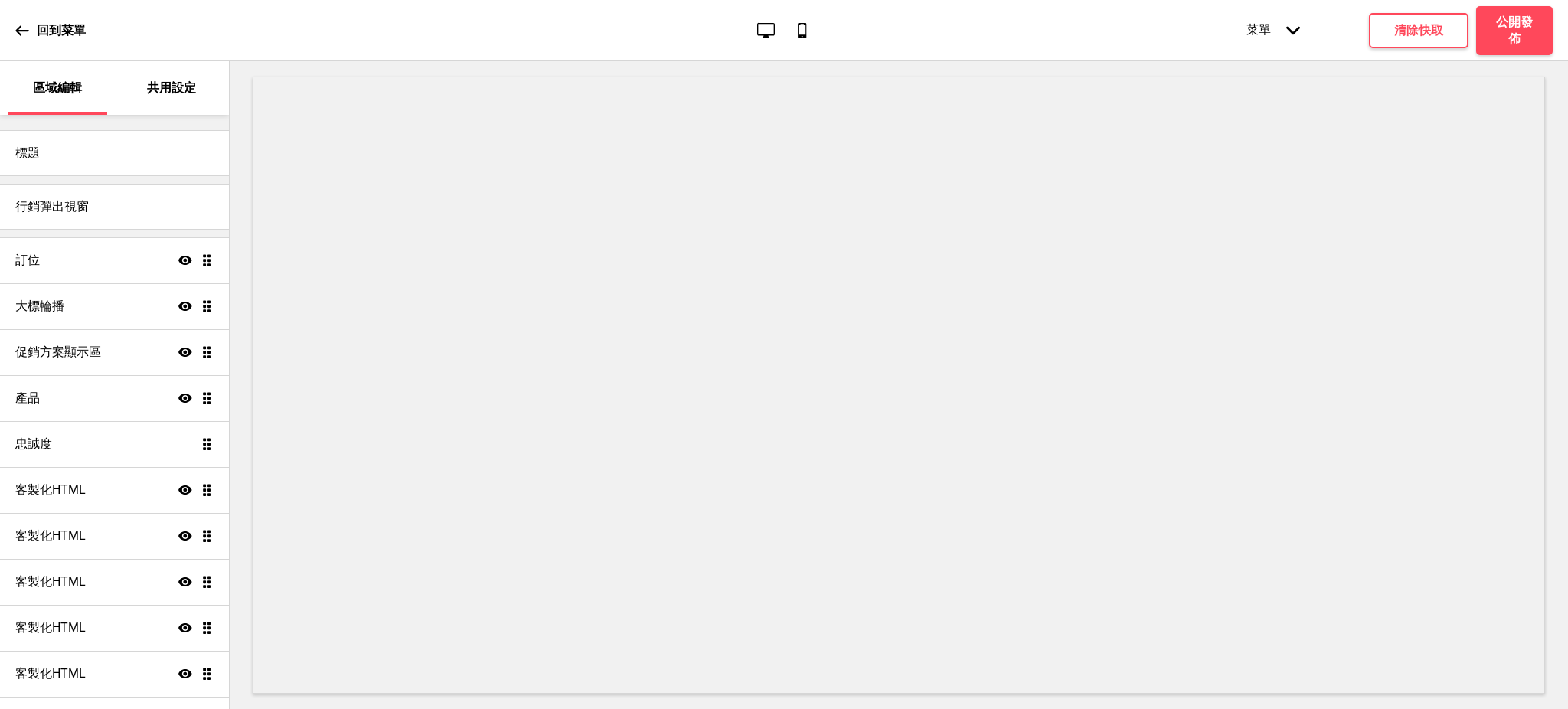
click at [71, 26] on p "回到菜單" at bounding box center [61, 30] width 49 height 17
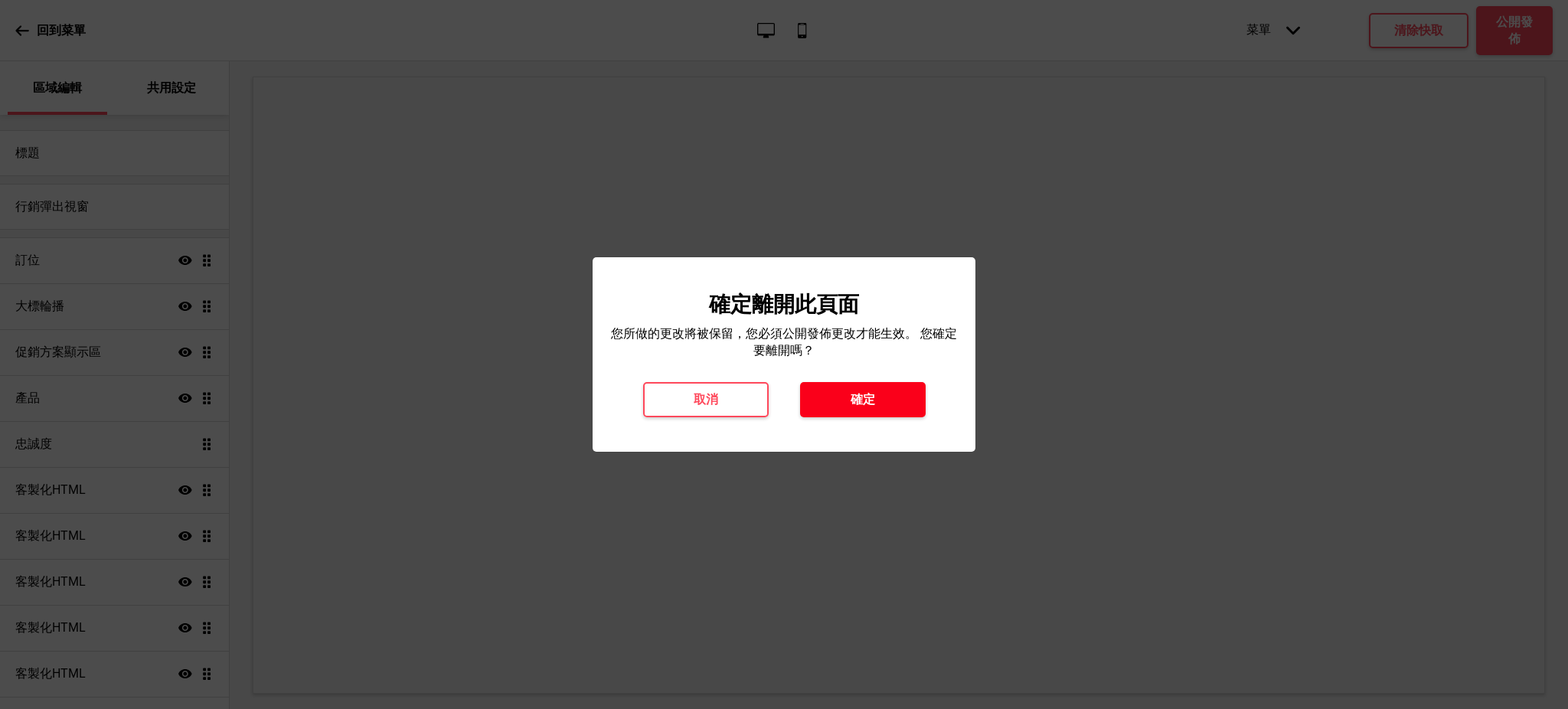
click at [865, 402] on h4 "確定" at bounding box center [862, 400] width 24 height 17
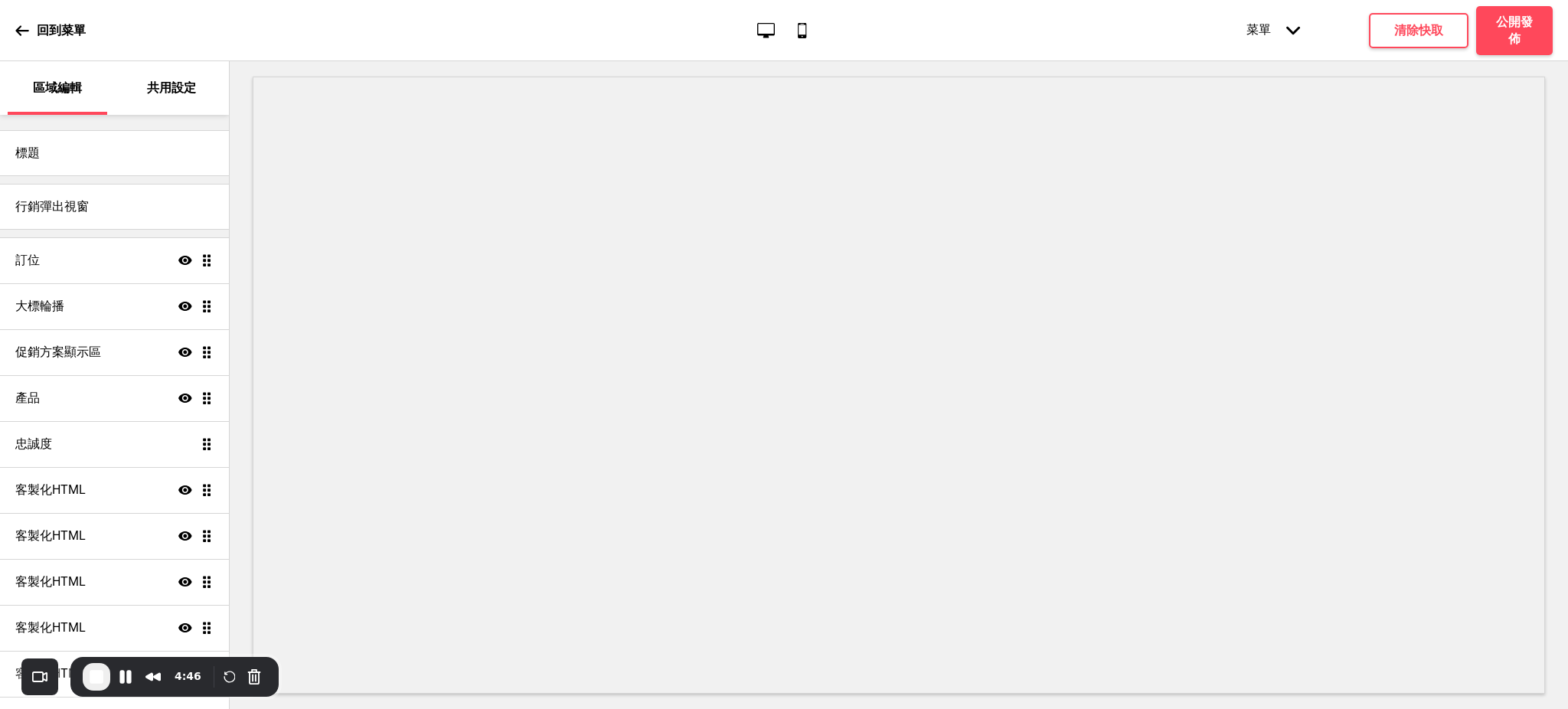
click at [1270, 23] on div "菜單 箭頭down" at bounding box center [1273, 30] width 84 height 47
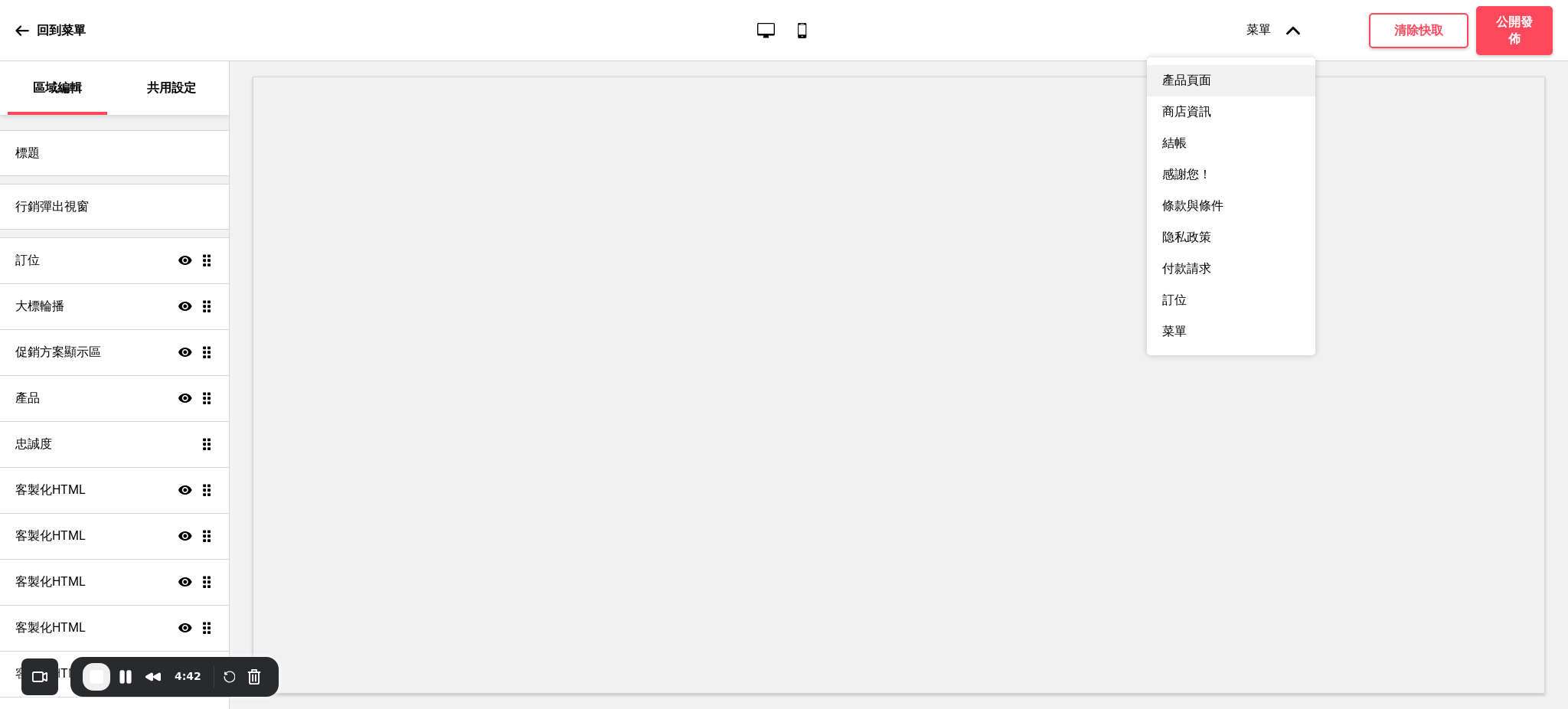
click at [1179, 82] on div "產品頁面" at bounding box center [1231, 81] width 168 height 31
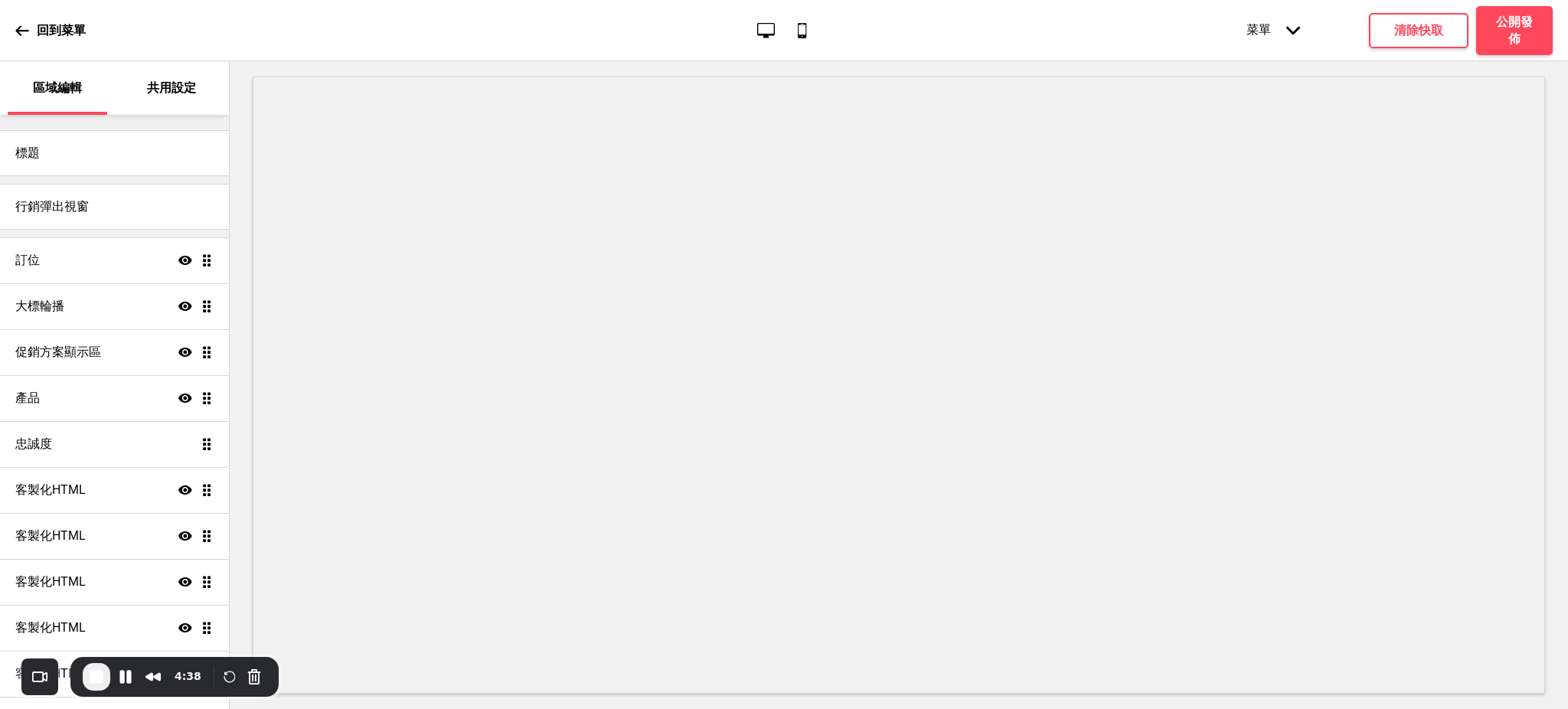
click at [1275, 31] on div "菜單 箭頭down" at bounding box center [1273, 30] width 84 height 47
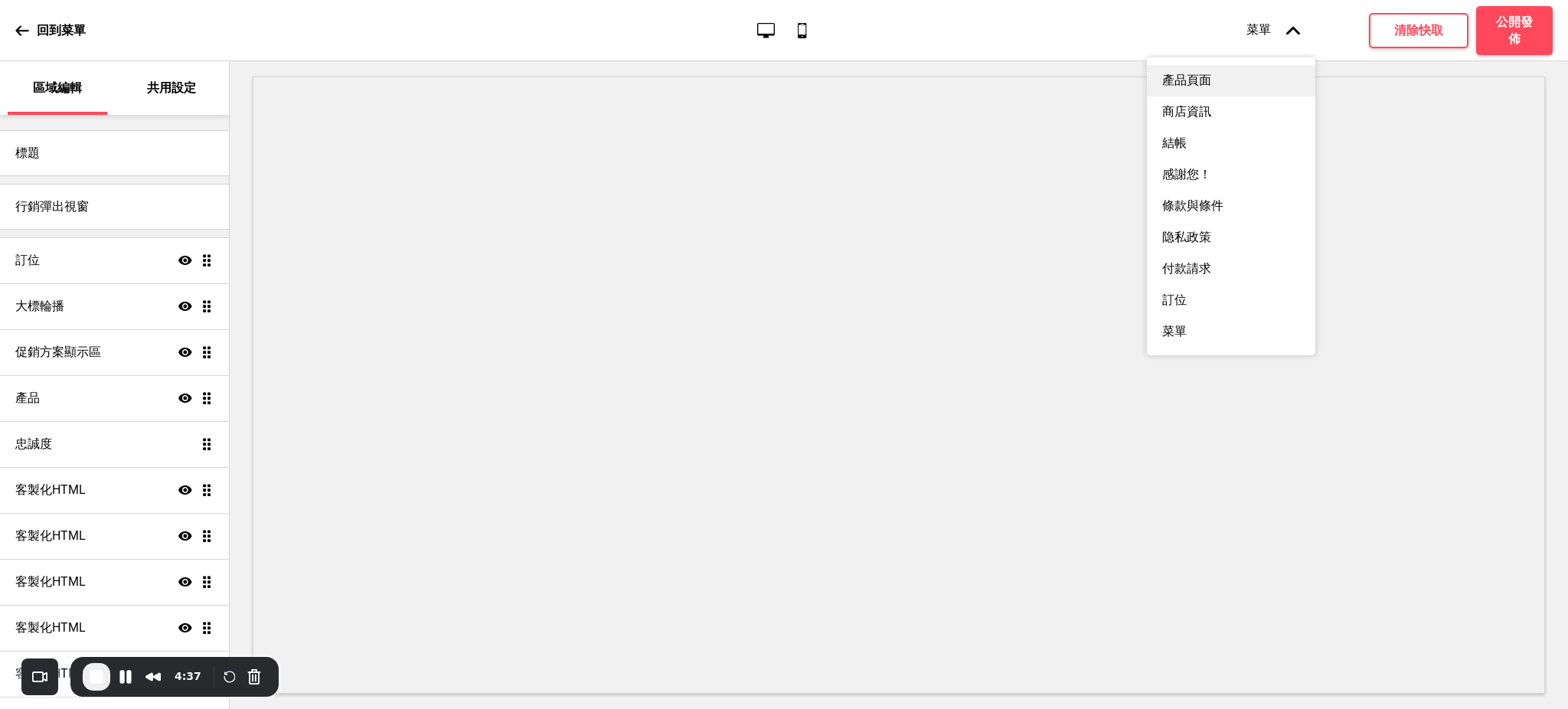
click at [1196, 87] on div "產品頁面" at bounding box center [1231, 81] width 168 height 31
